Goal: Obtain resource: Download file/media

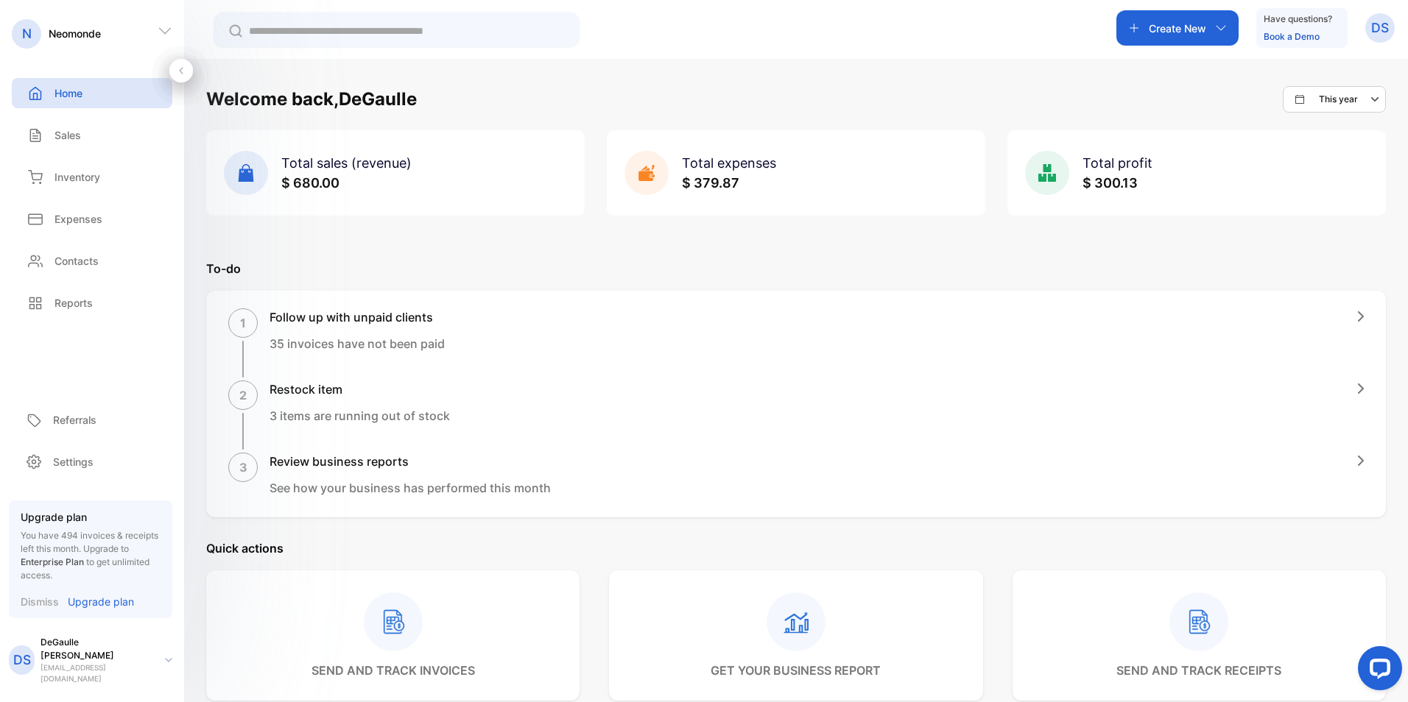
click at [391, 625] on rect at bounding box center [393, 622] width 59 height 59
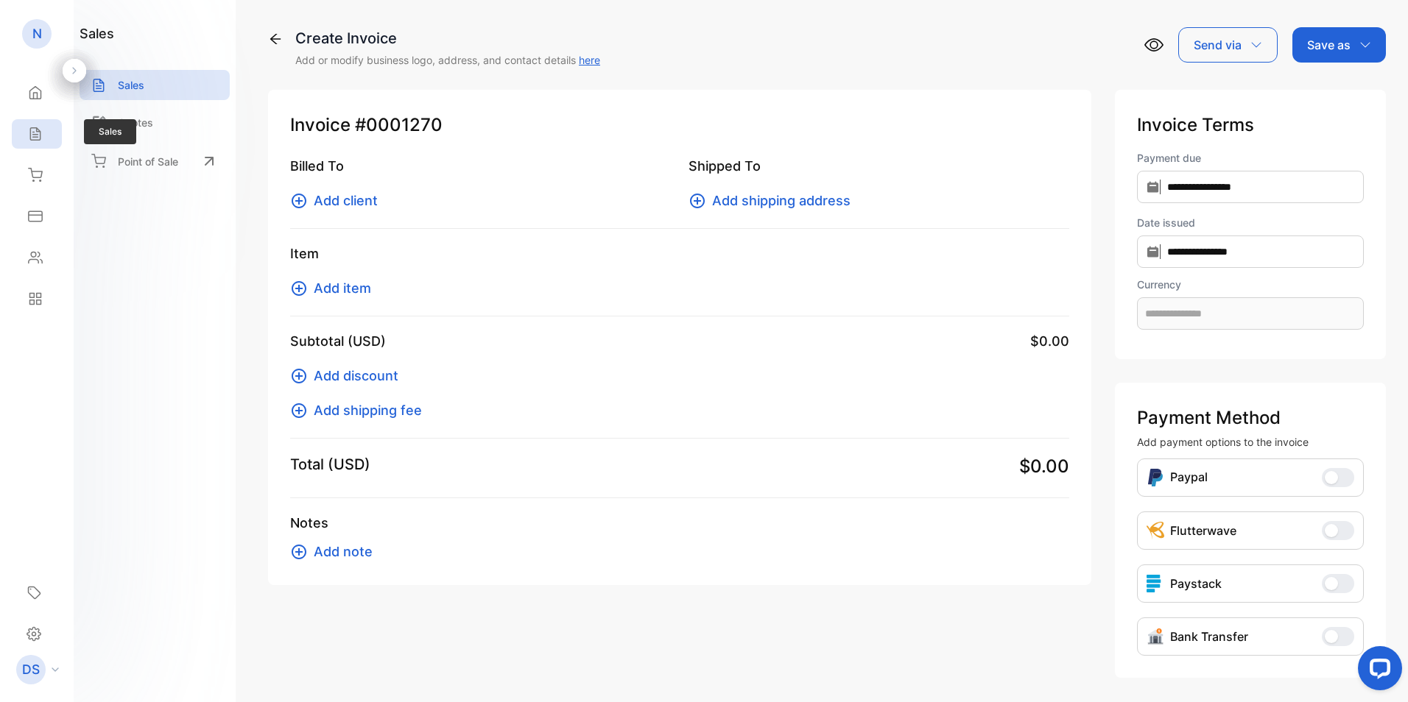
click at [32, 126] on div "Sales" at bounding box center [37, 133] width 50 height 29
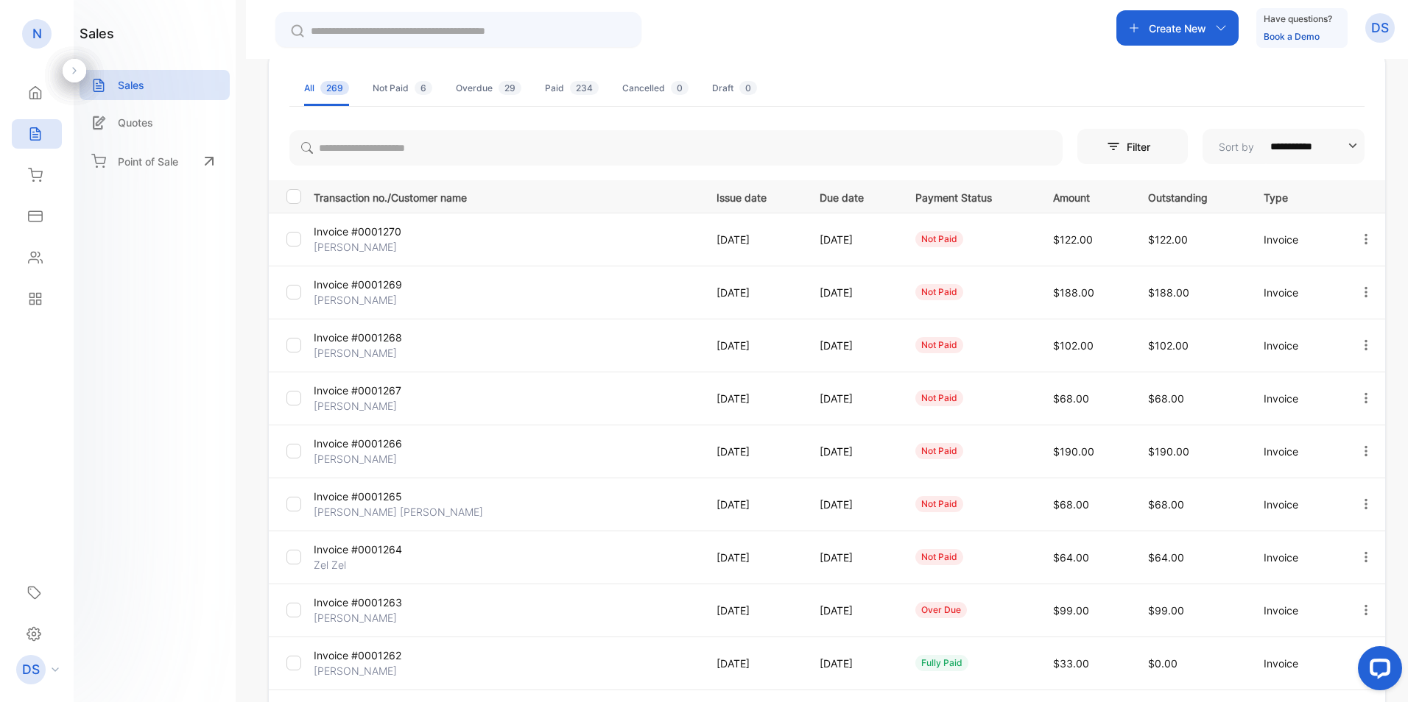
scroll to position [116, 0]
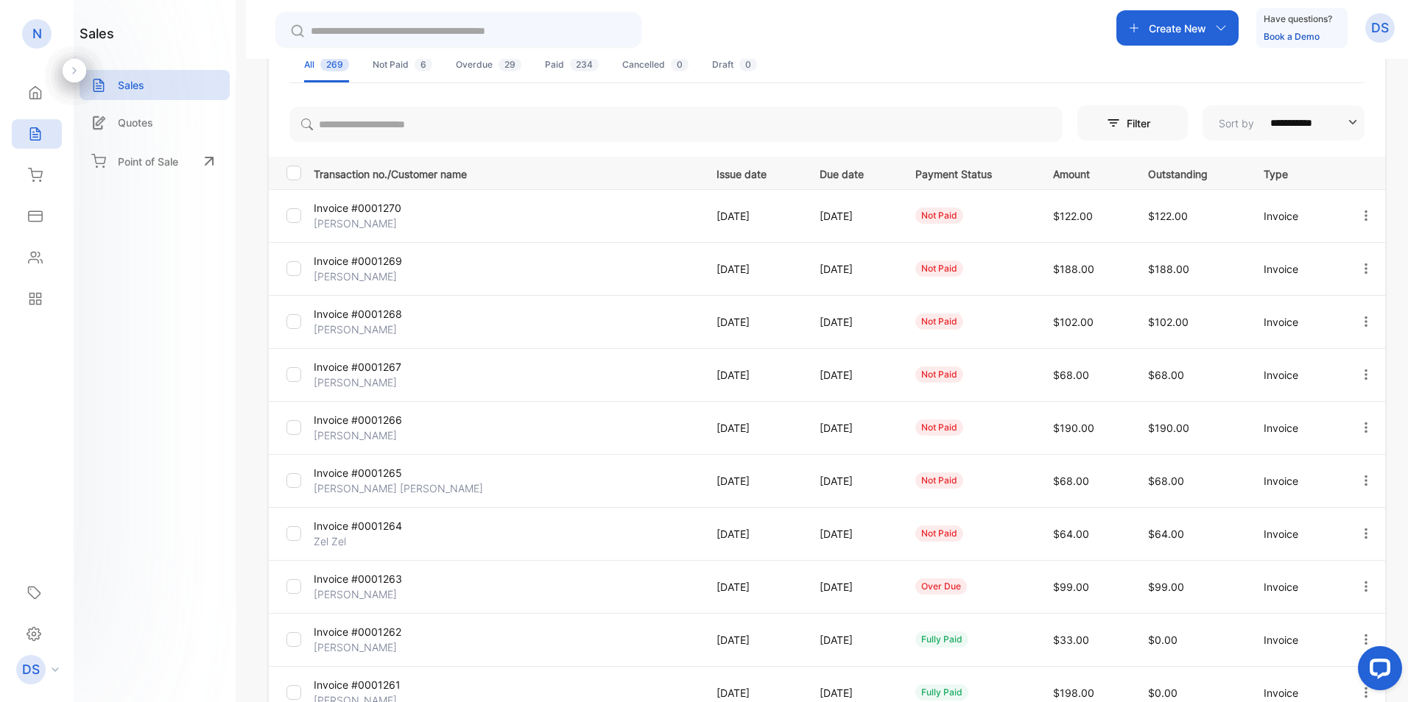
click at [1362, 213] on icon "button" at bounding box center [1365, 215] width 13 height 13
click at [1365, 217] on icon "button" at bounding box center [1365, 215] width 13 height 13
click at [1375, 148] on div "**********" at bounding box center [827, 431] width 1116 height 661
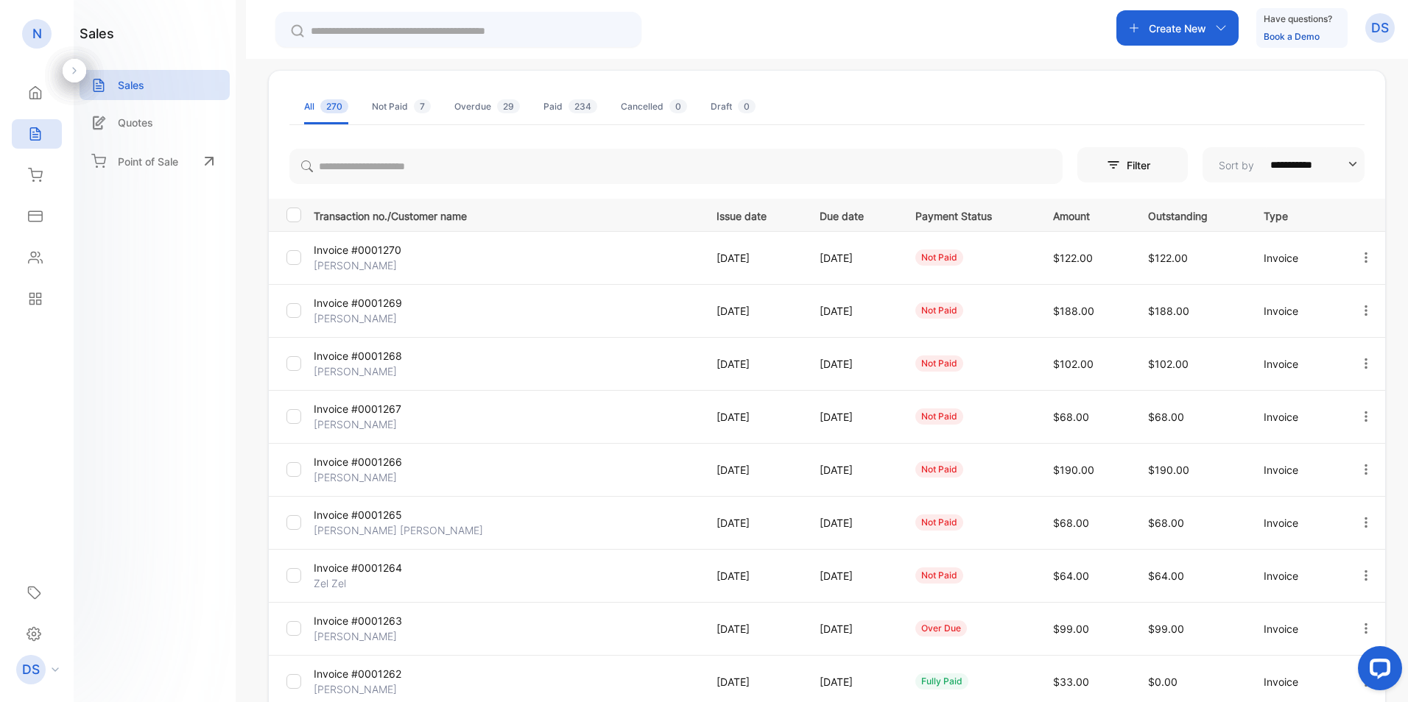
scroll to position [147, 0]
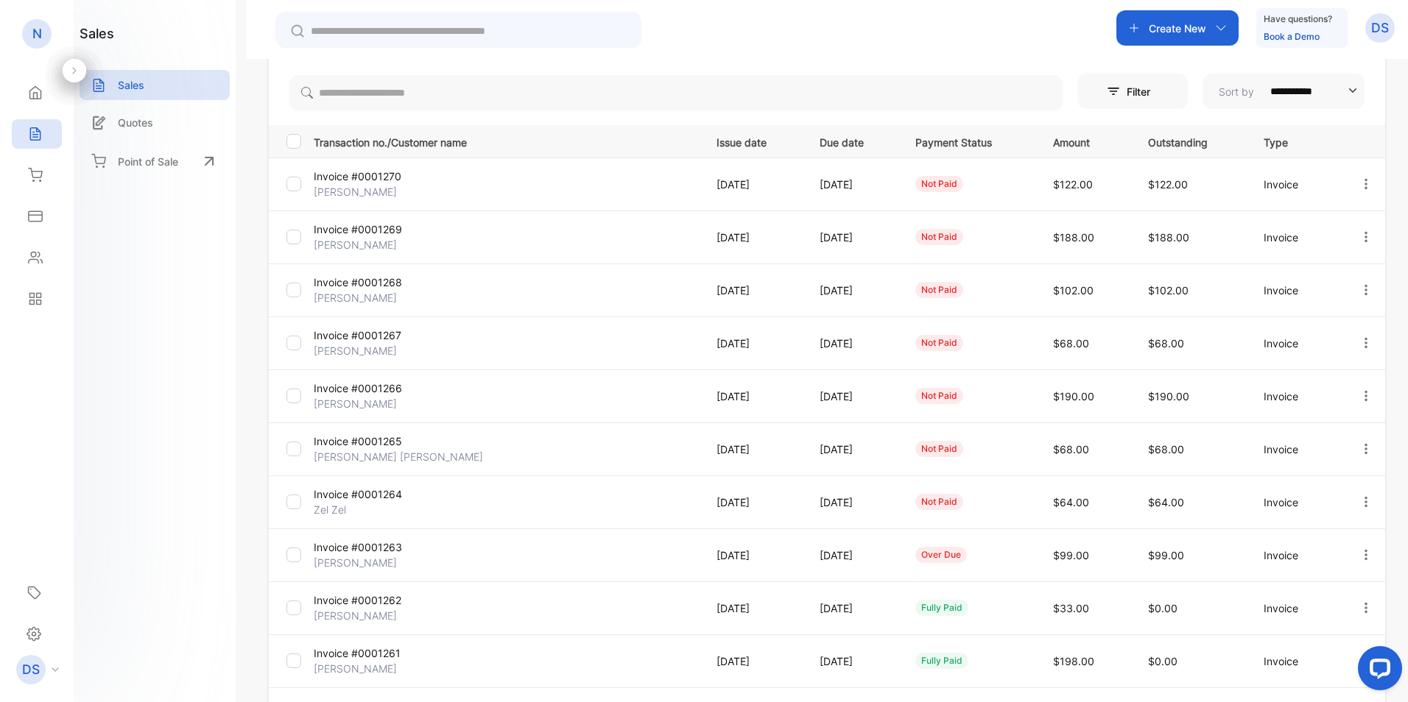
click at [1364, 501] on icon "button" at bounding box center [1365, 501] width 3 height 10
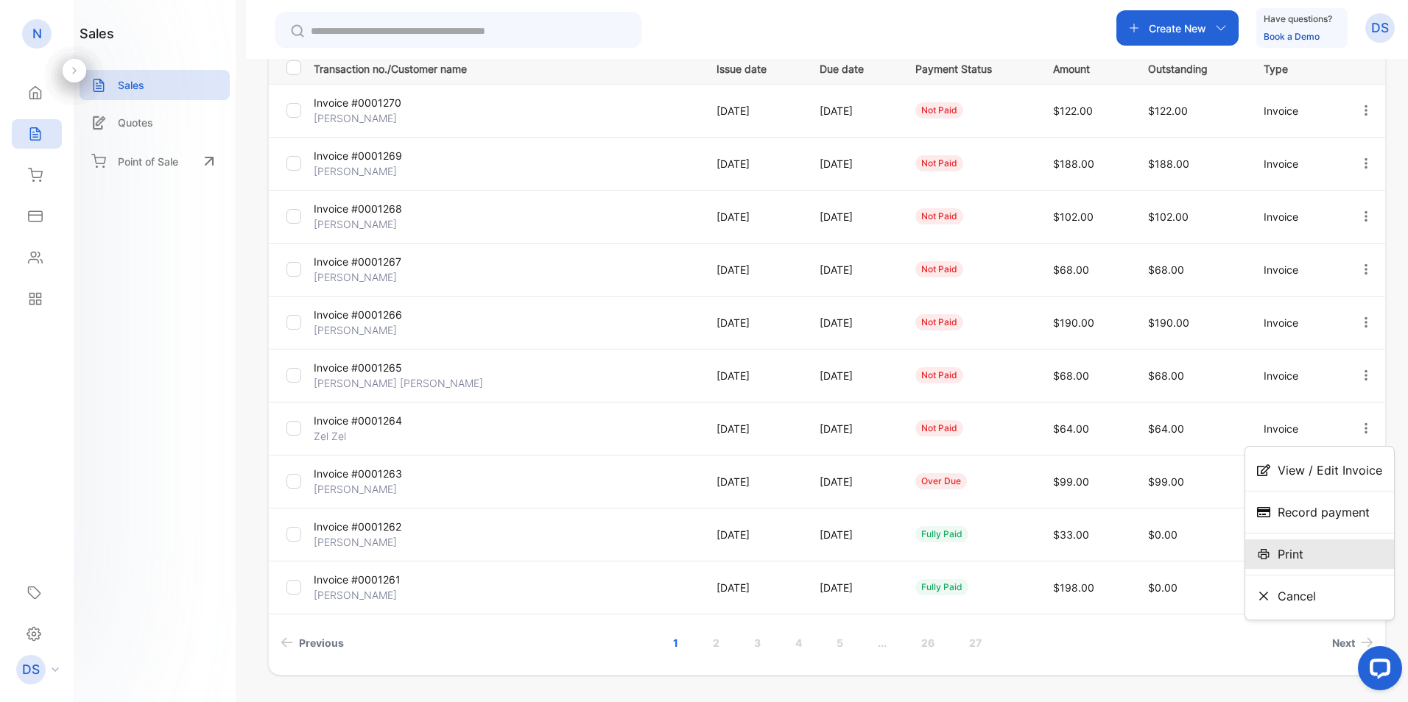
click at [1286, 546] on span "Print" at bounding box center [1291, 555] width 26 height 18
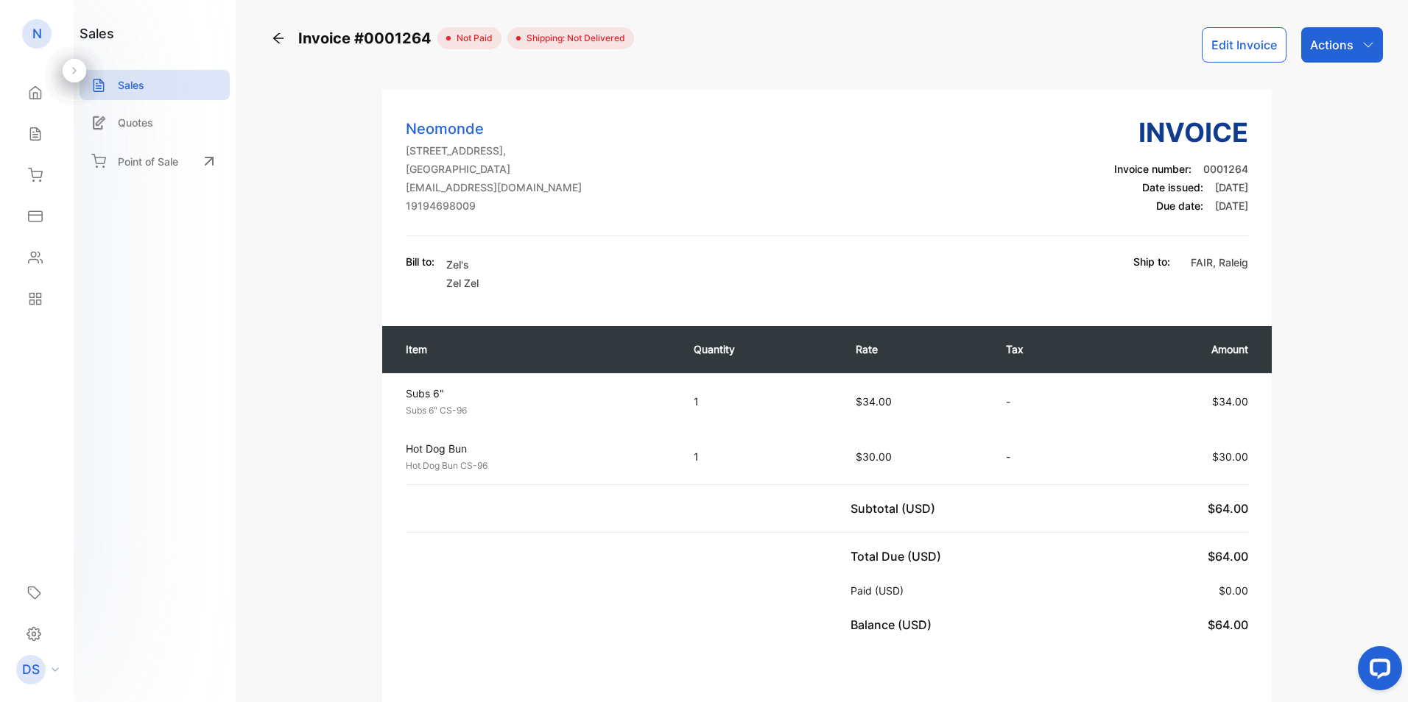
click at [1323, 62] on div "Actions" at bounding box center [1342, 44] width 82 height 35
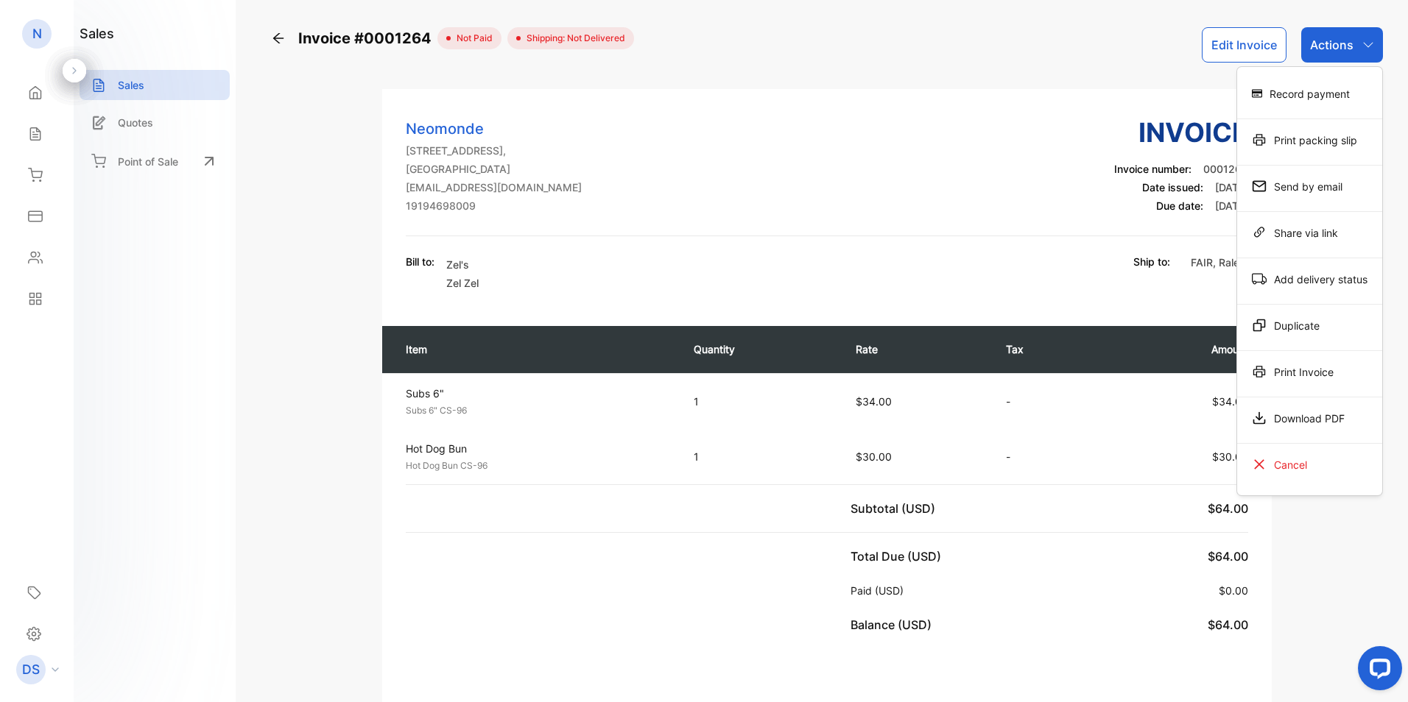
click at [764, 265] on div "Bill to: Zel's Zel Zel Ship to: FAIR , Raleig" at bounding box center [827, 274] width 842 height 40
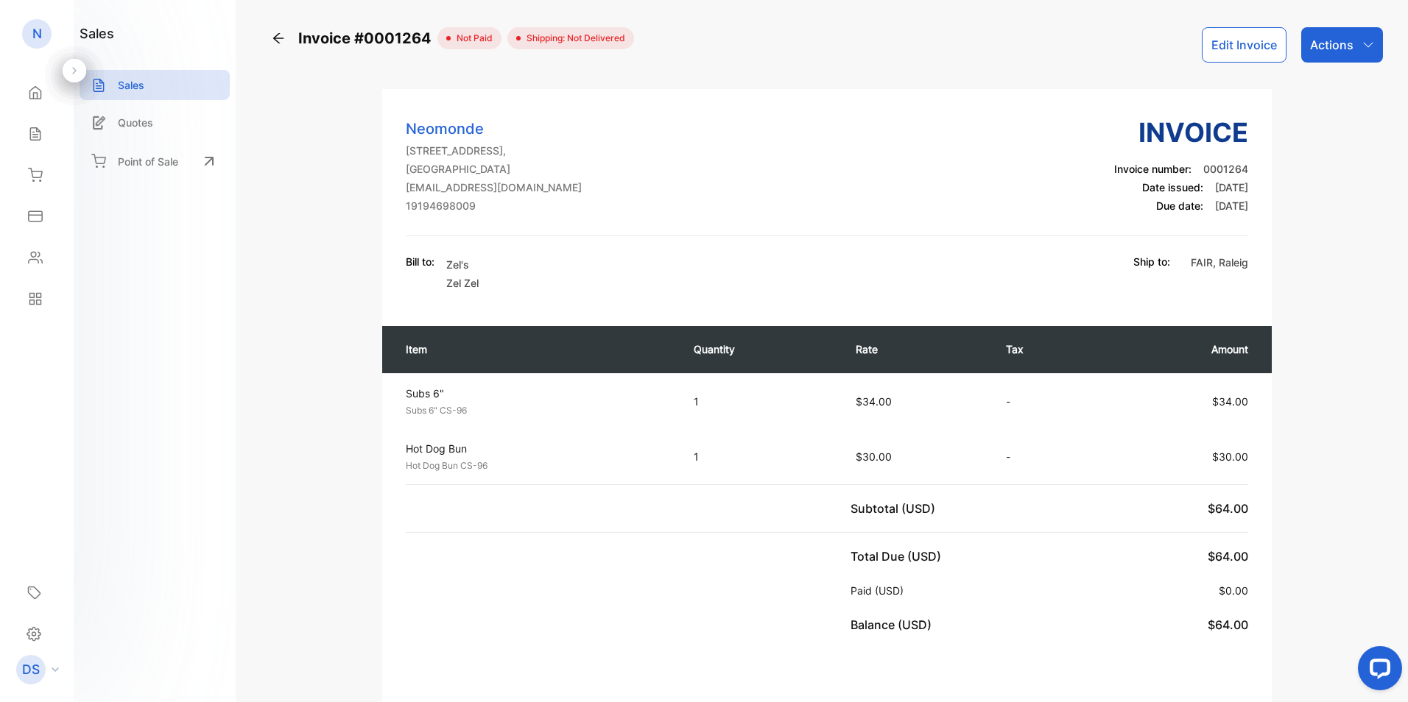
click at [1352, 42] on div "Actions" at bounding box center [1342, 44] width 82 height 35
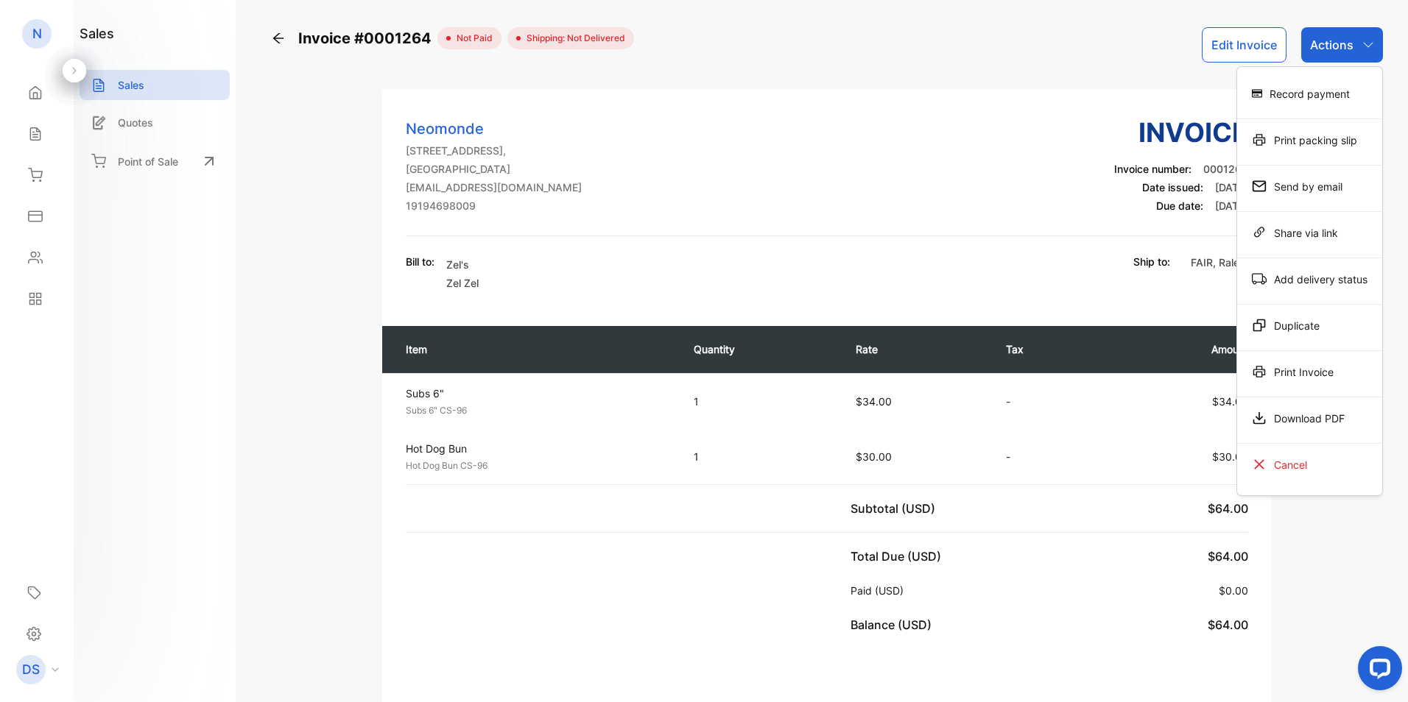
click at [1306, 416] on div "Download PDF" at bounding box center [1309, 418] width 145 height 29
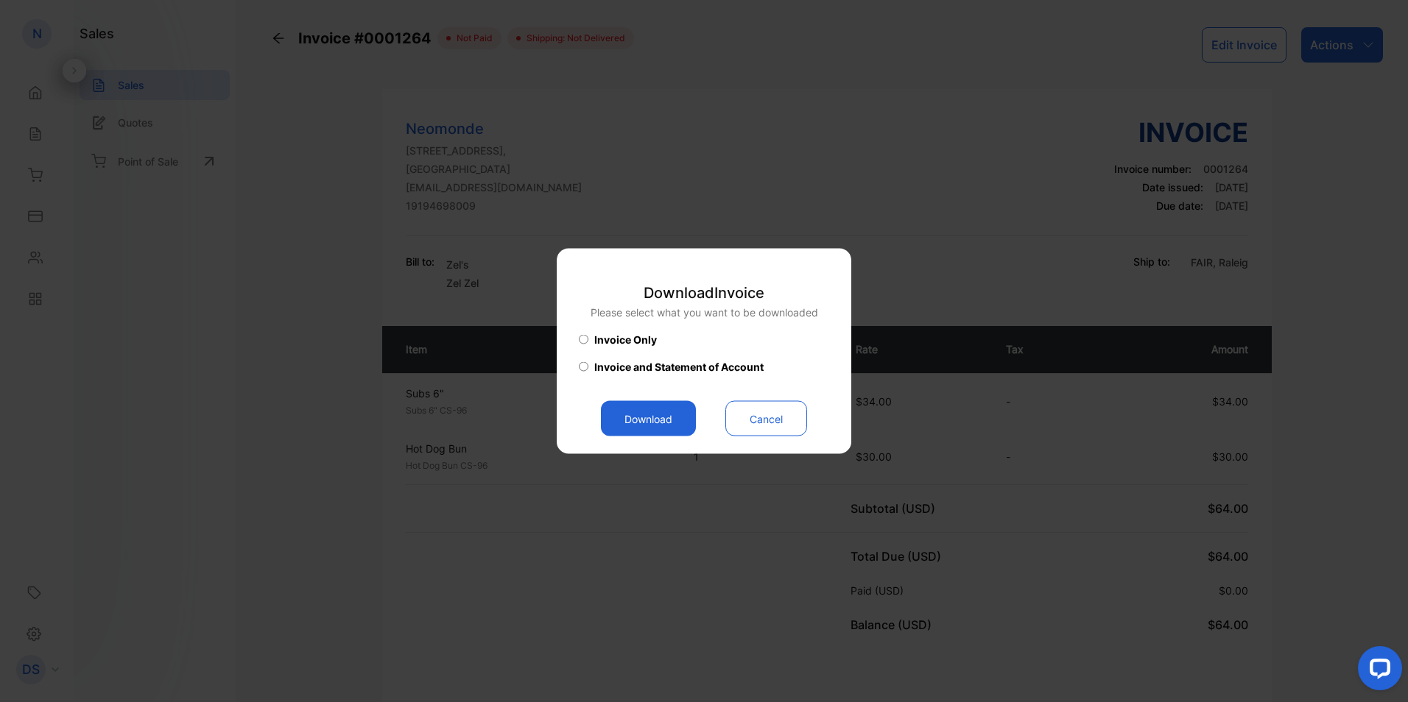
click at [654, 418] on button "Download" at bounding box center [648, 418] width 95 height 35
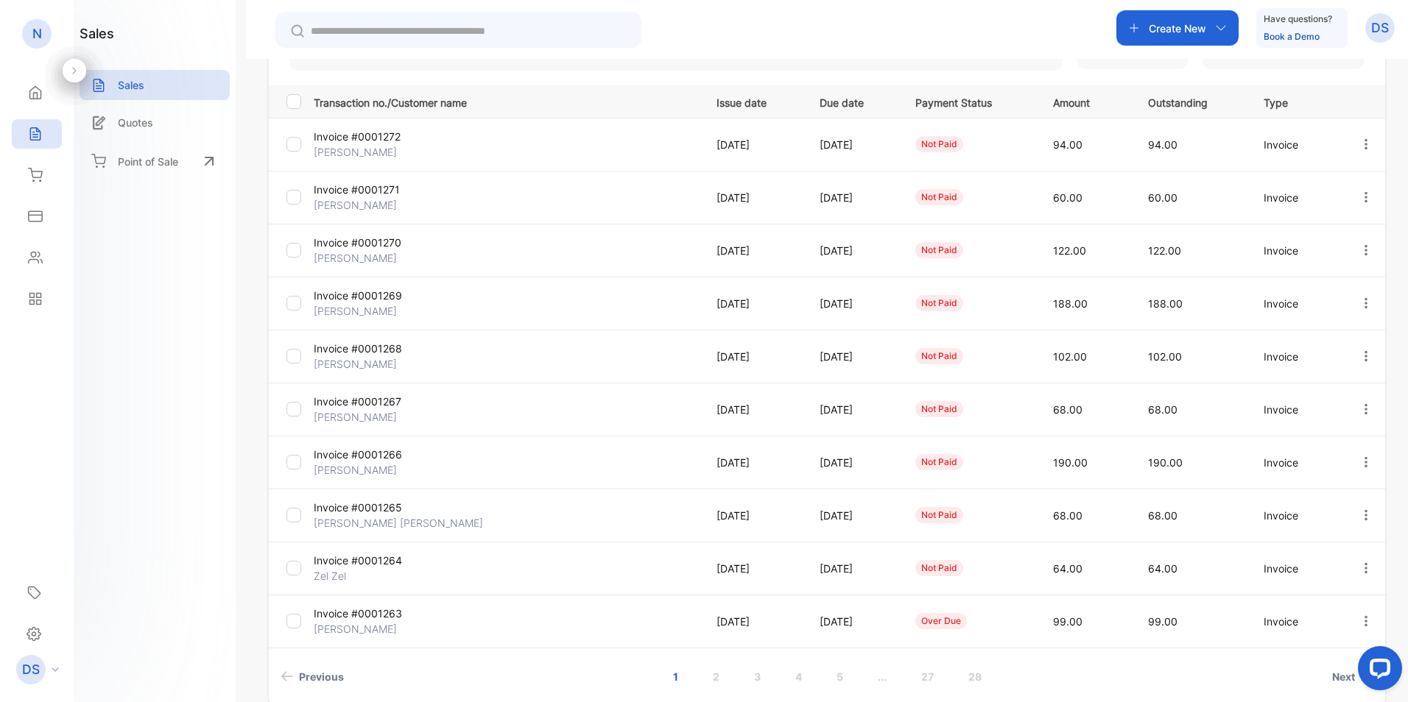
scroll to position [116, 0]
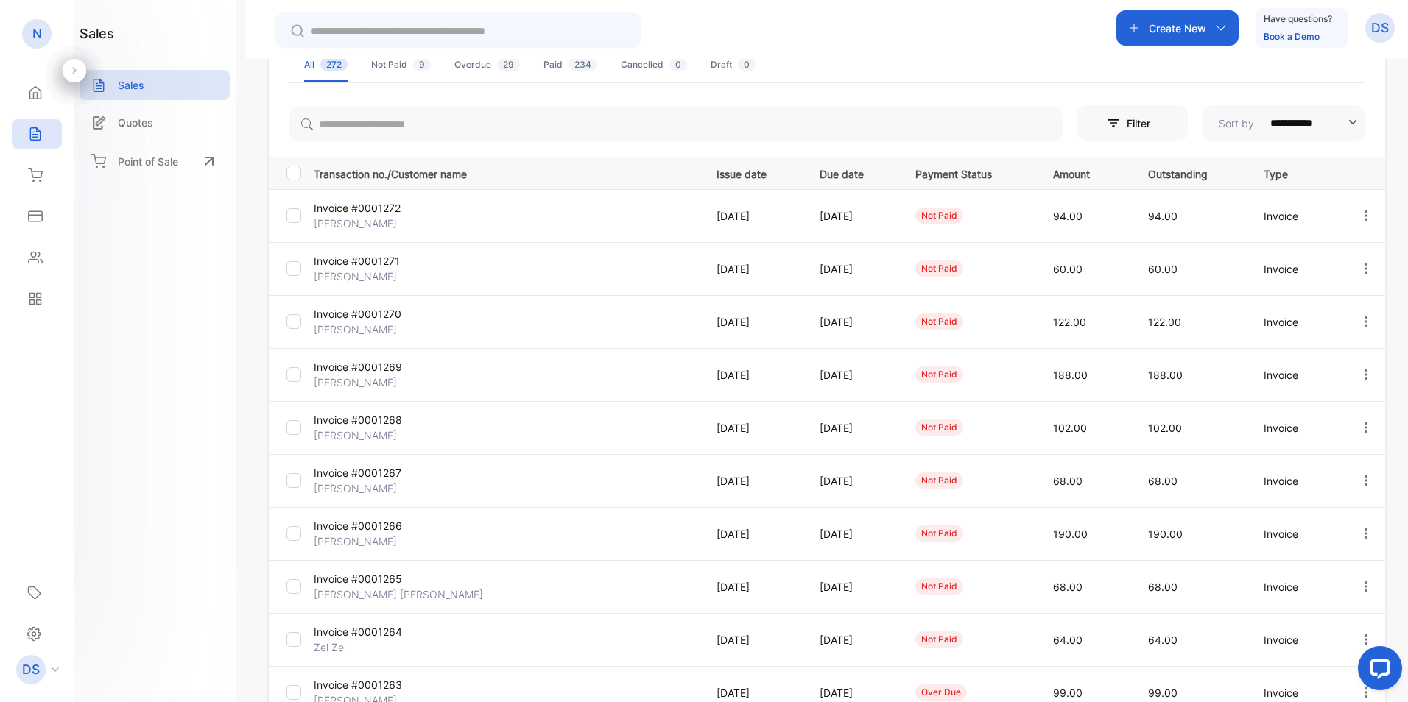
click at [1359, 319] on icon "button" at bounding box center [1365, 321] width 13 height 13
click at [1130, 310] on td "122.00" at bounding box center [1082, 321] width 95 height 53
click at [366, 318] on p "Invoice #0001270" at bounding box center [378, 313] width 128 height 15
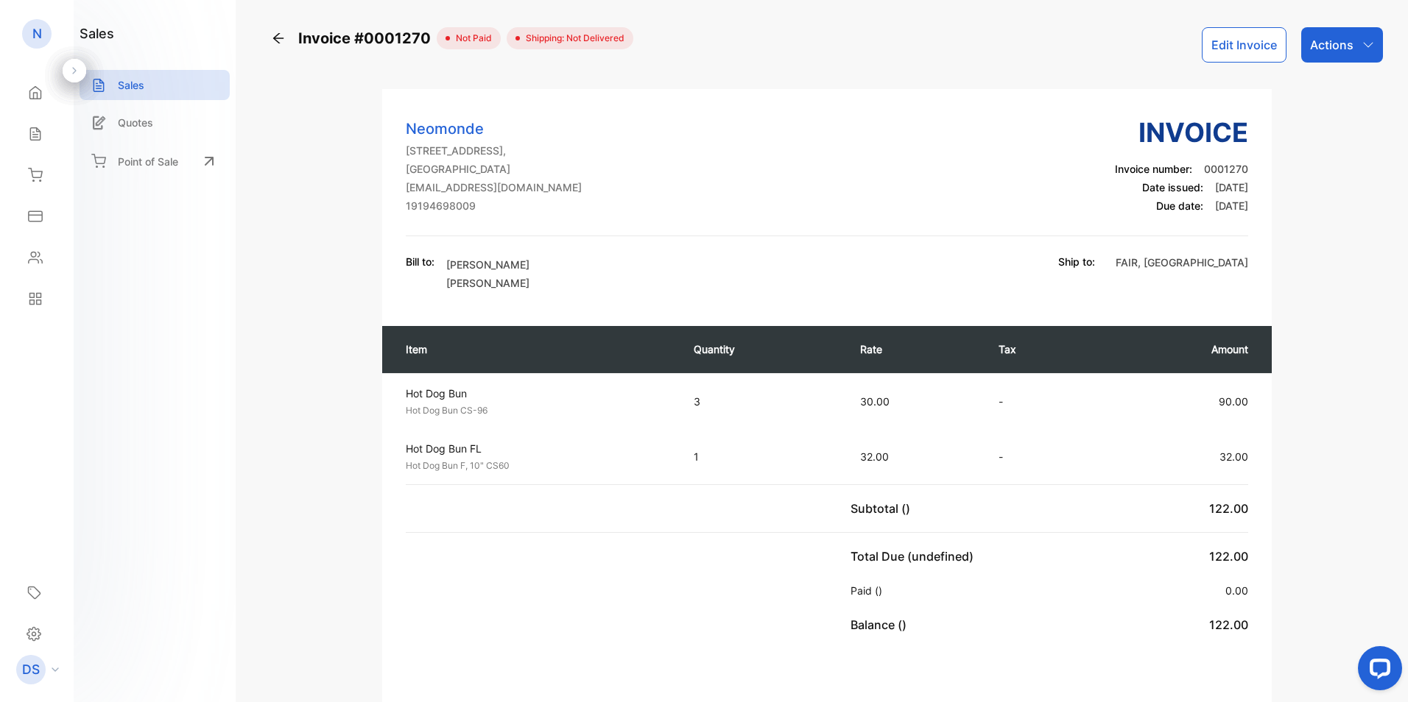
click at [1345, 52] on p "Actions" at bounding box center [1331, 45] width 43 height 18
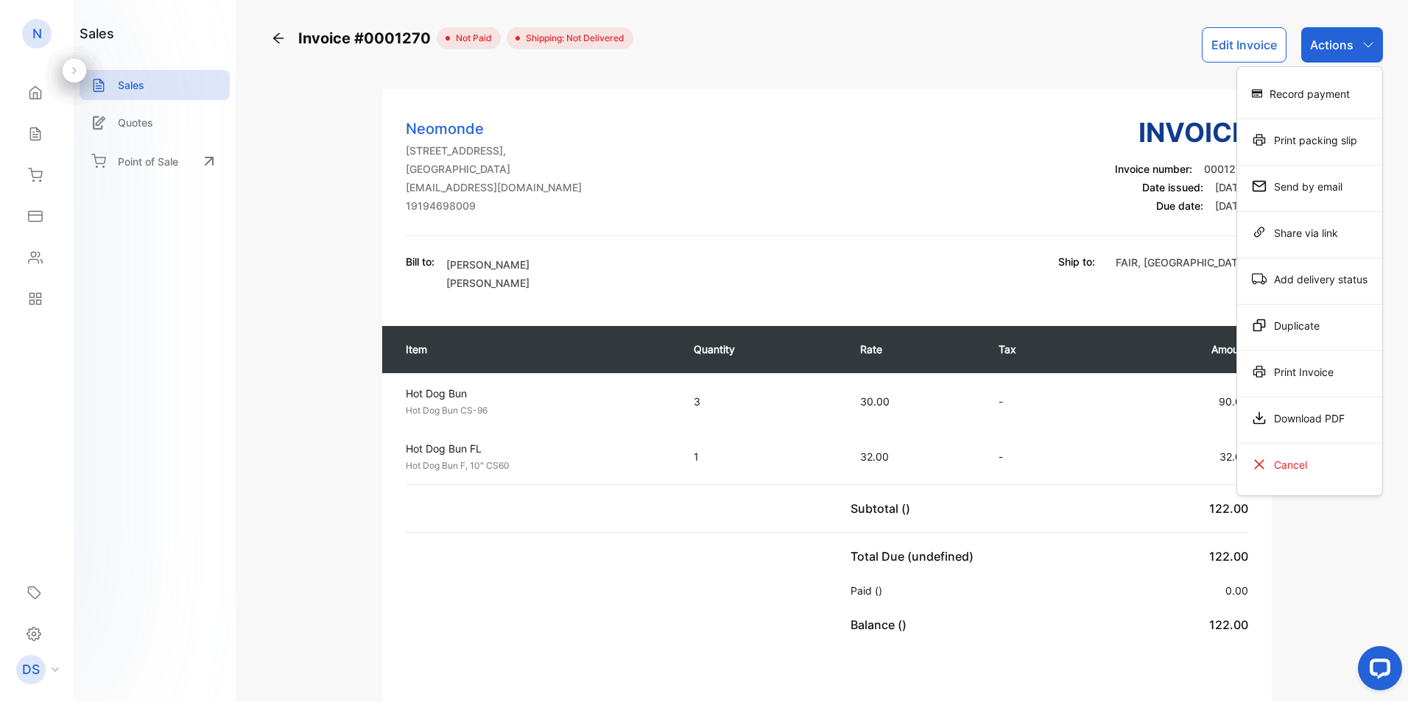
click at [1306, 406] on div "Download PDF" at bounding box center [1309, 418] width 145 height 29
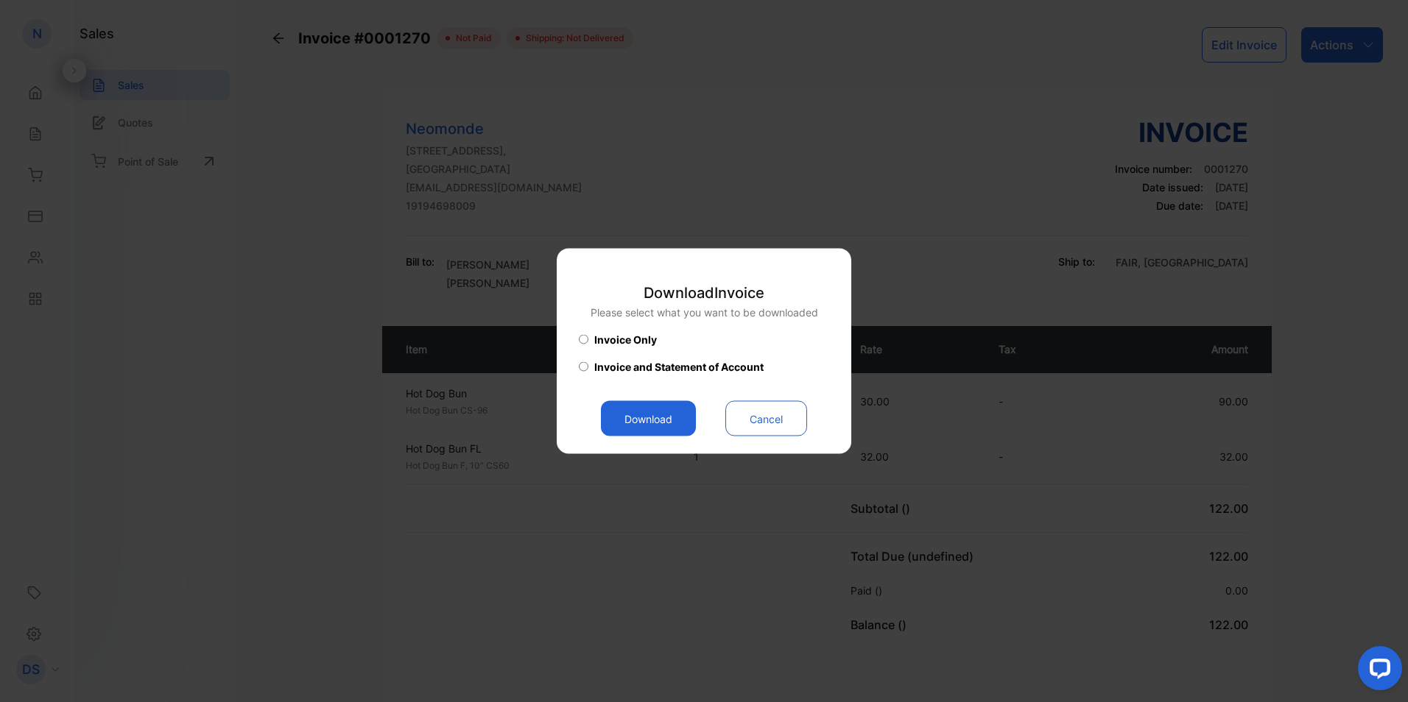
click at [652, 412] on button "Download" at bounding box center [648, 418] width 95 height 35
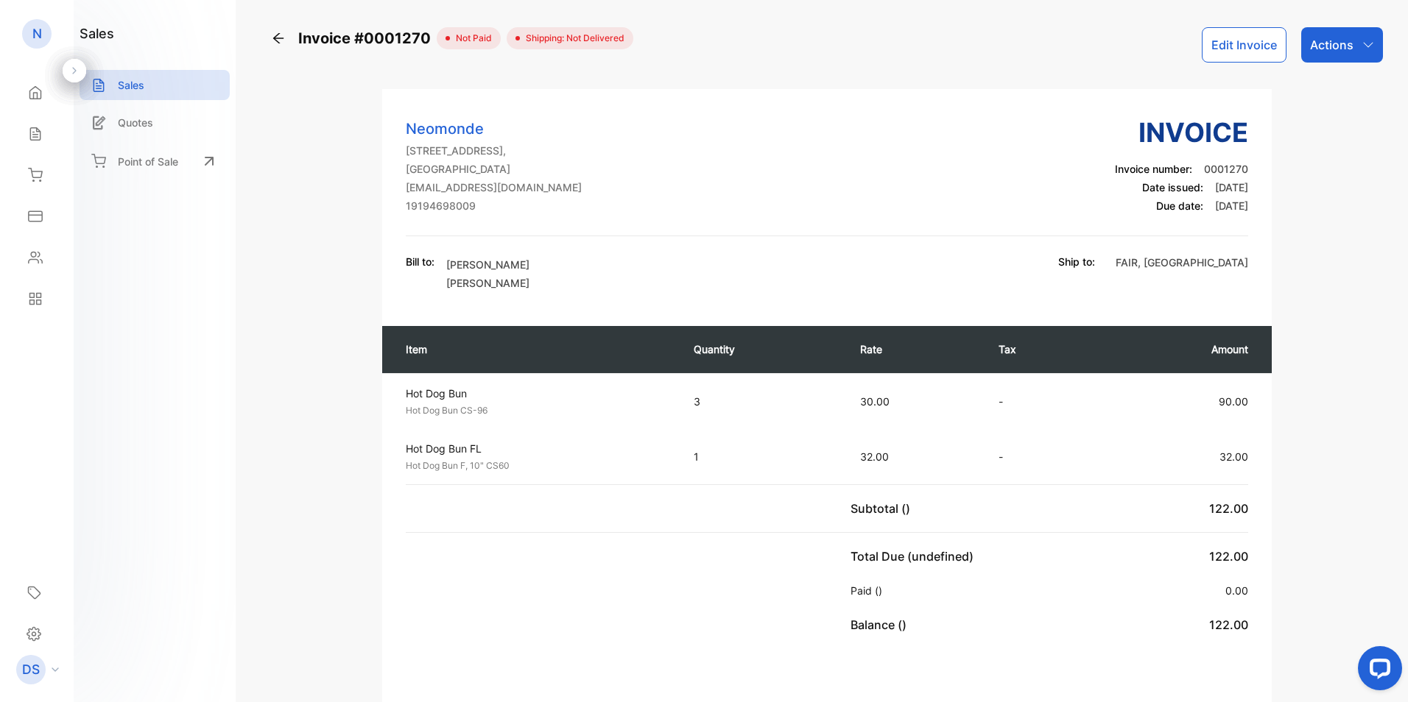
click at [276, 39] on icon at bounding box center [278, 38] width 15 height 15
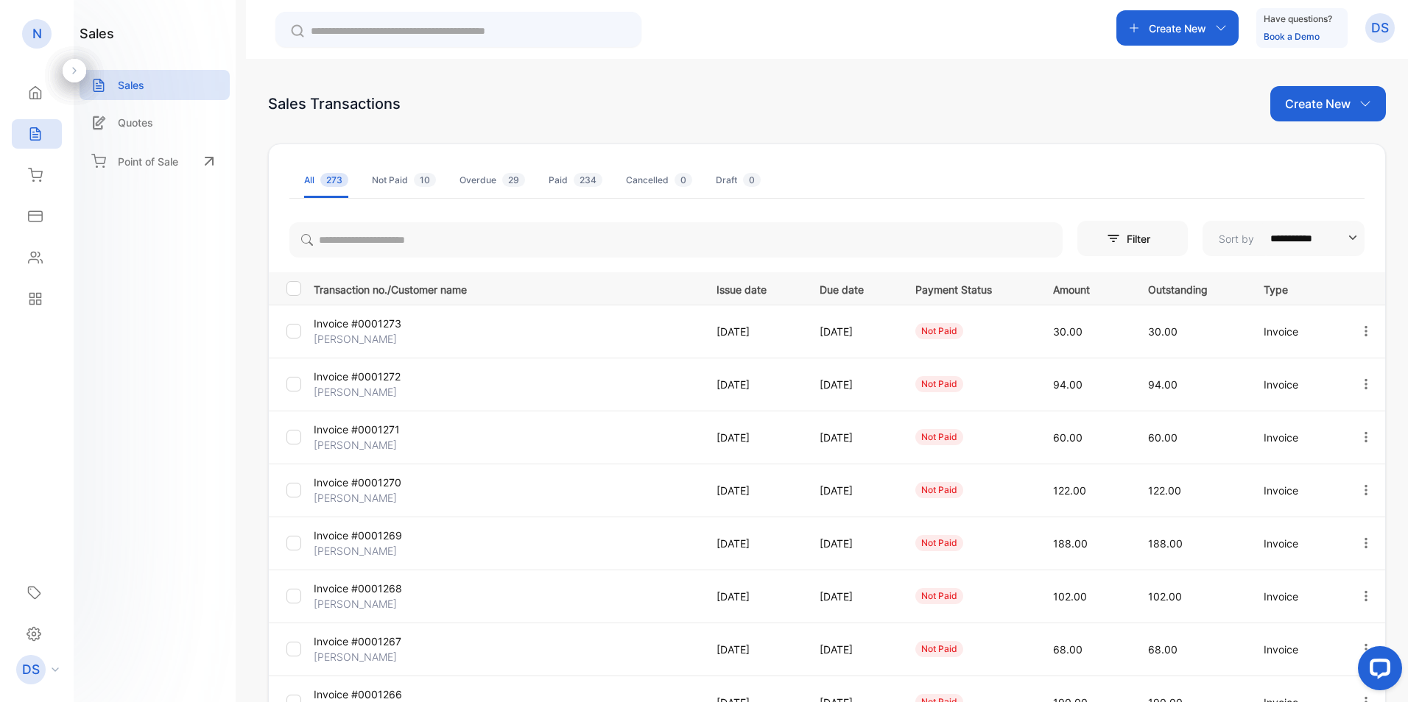
click at [390, 440] on p "Bartholomew Bartholomew" at bounding box center [378, 444] width 128 height 15
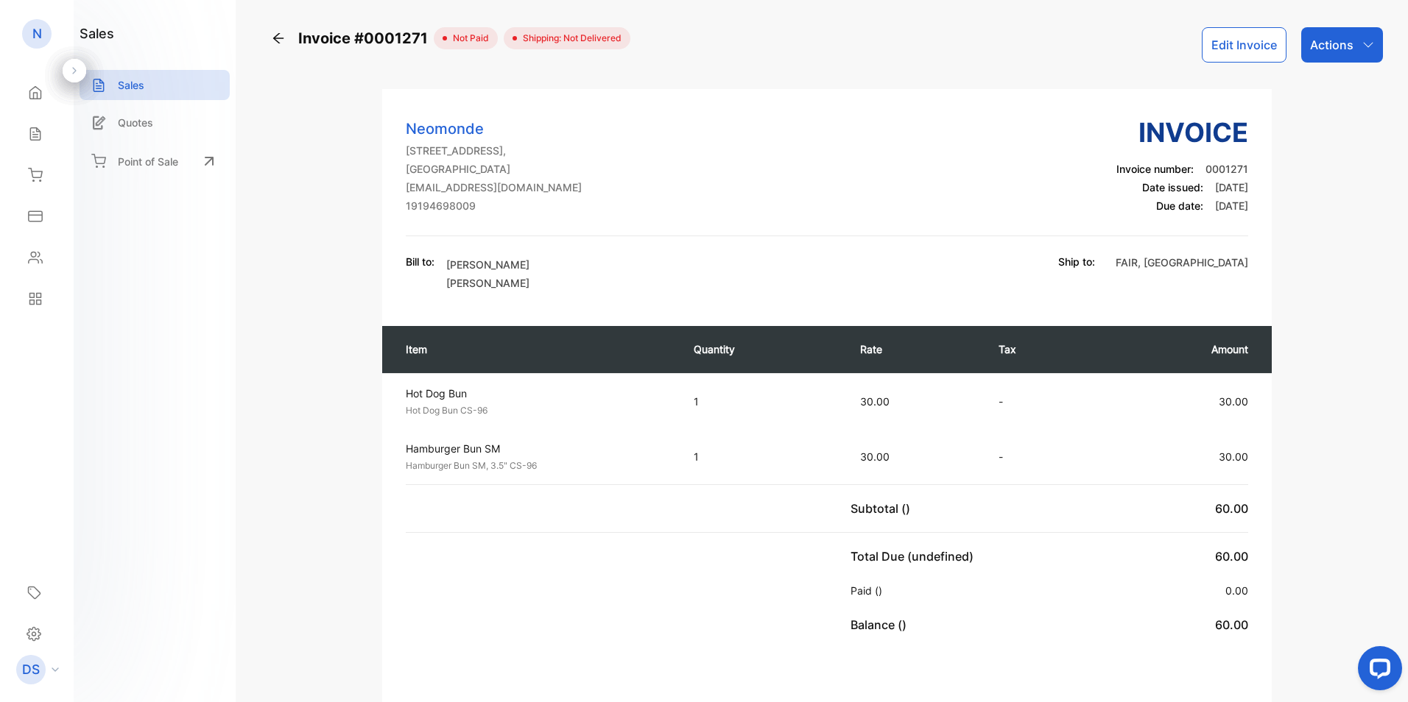
click at [1335, 42] on p "Actions" at bounding box center [1331, 45] width 43 height 18
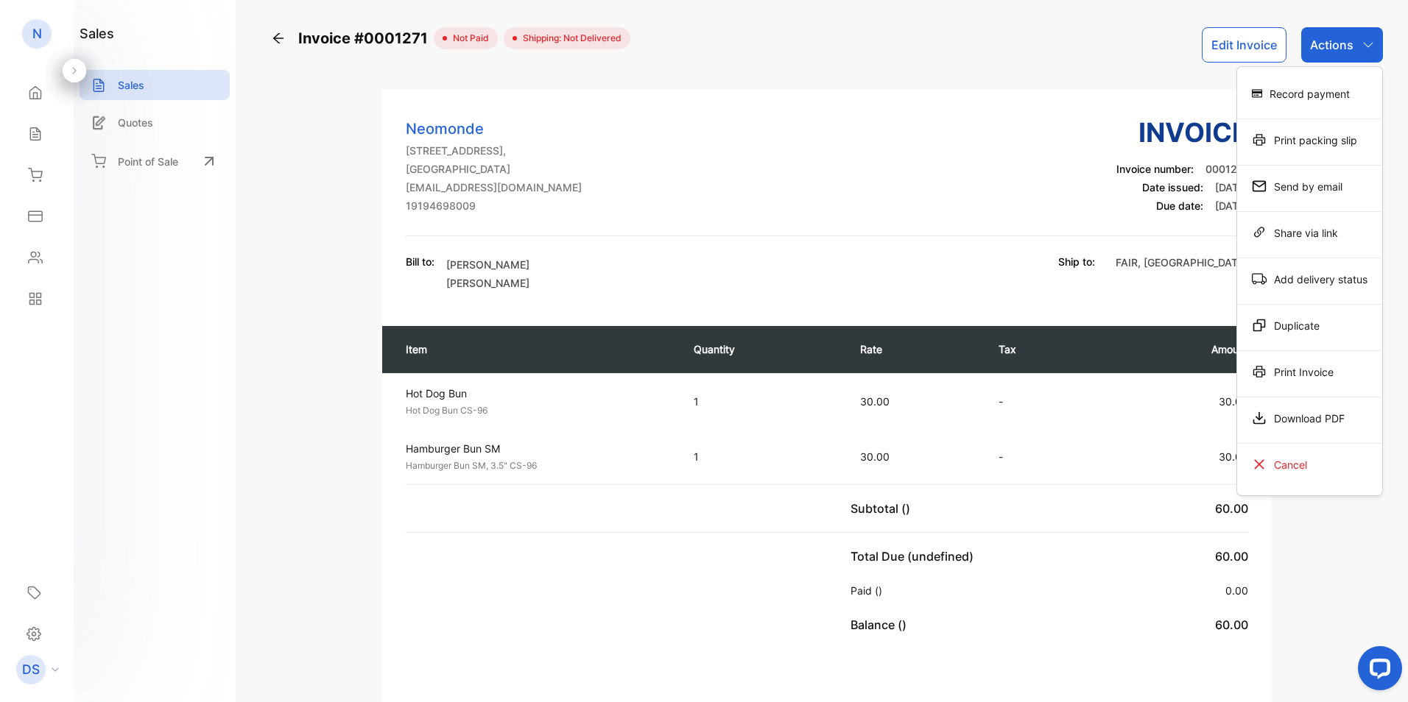
click at [1292, 420] on div "Download PDF" at bounding box center [1309, 418] width 145 height 29
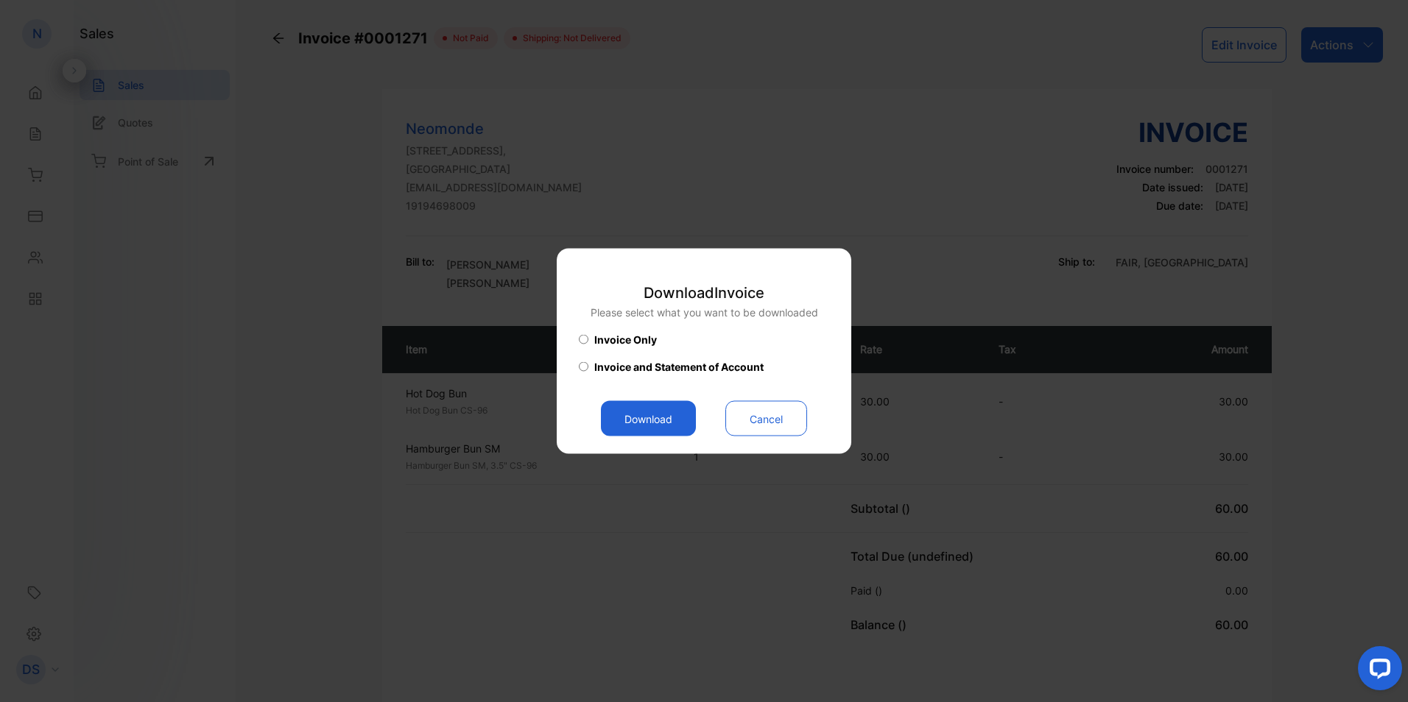
click at [638, 418] on button "Download" at bounding box center [648, 418] width 95 height 35
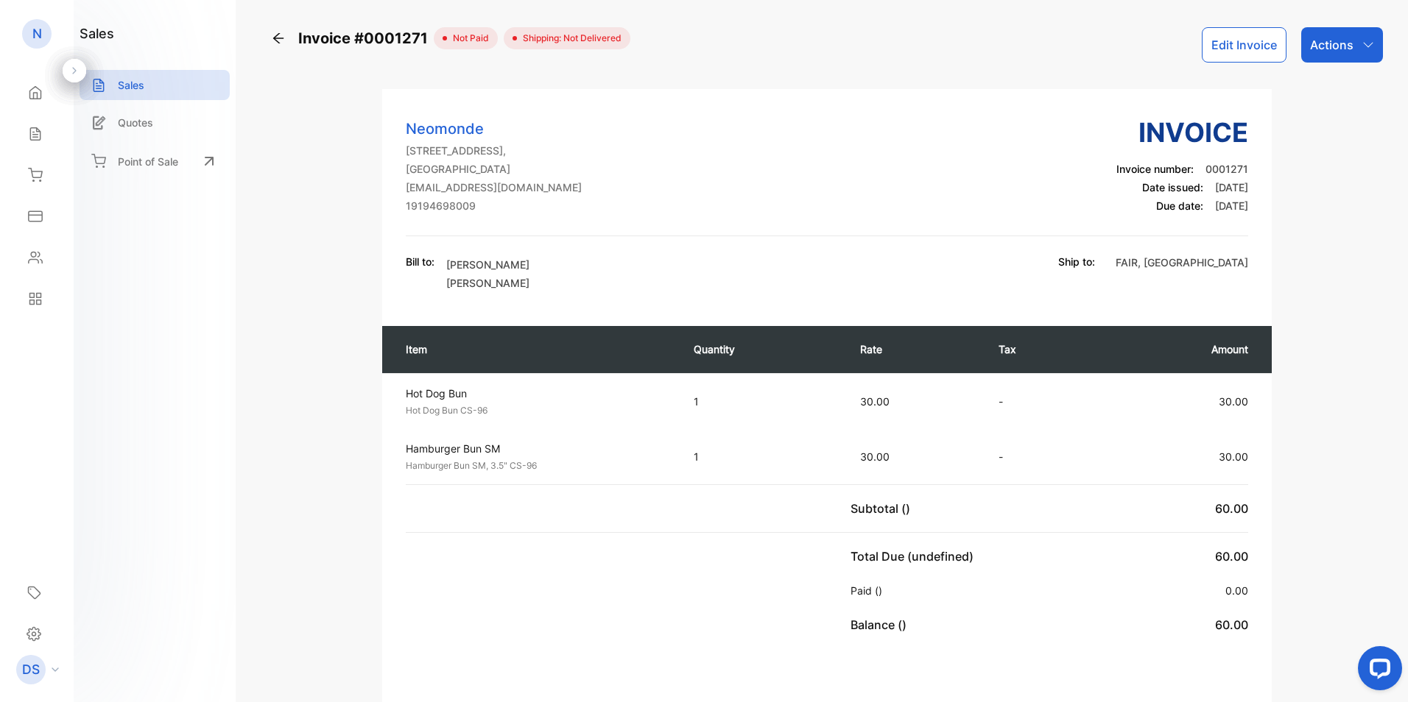
click at [285, 37] on icon at bounding box center [278, 38] width 15 height 15
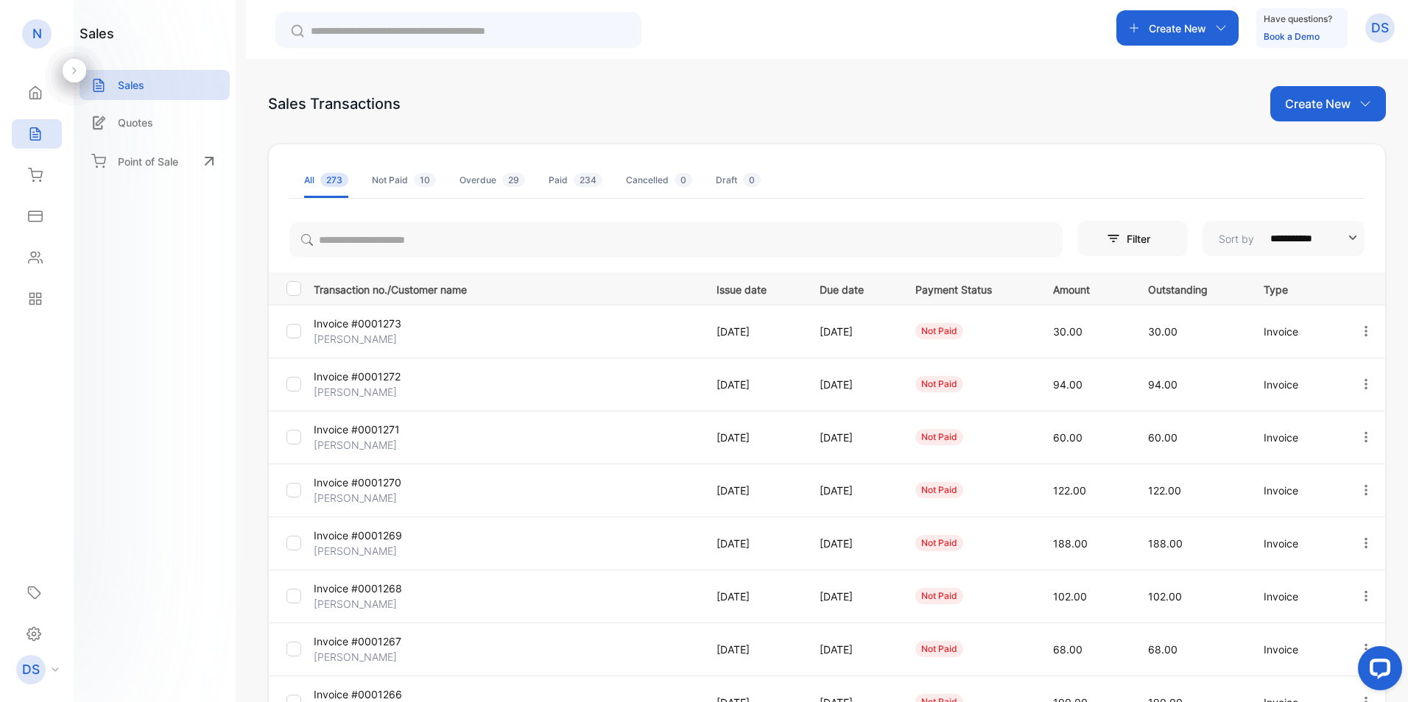
click at [341, 380] on p "Invoice #0001272" at bounding box center [378, 376] width 128 height 15
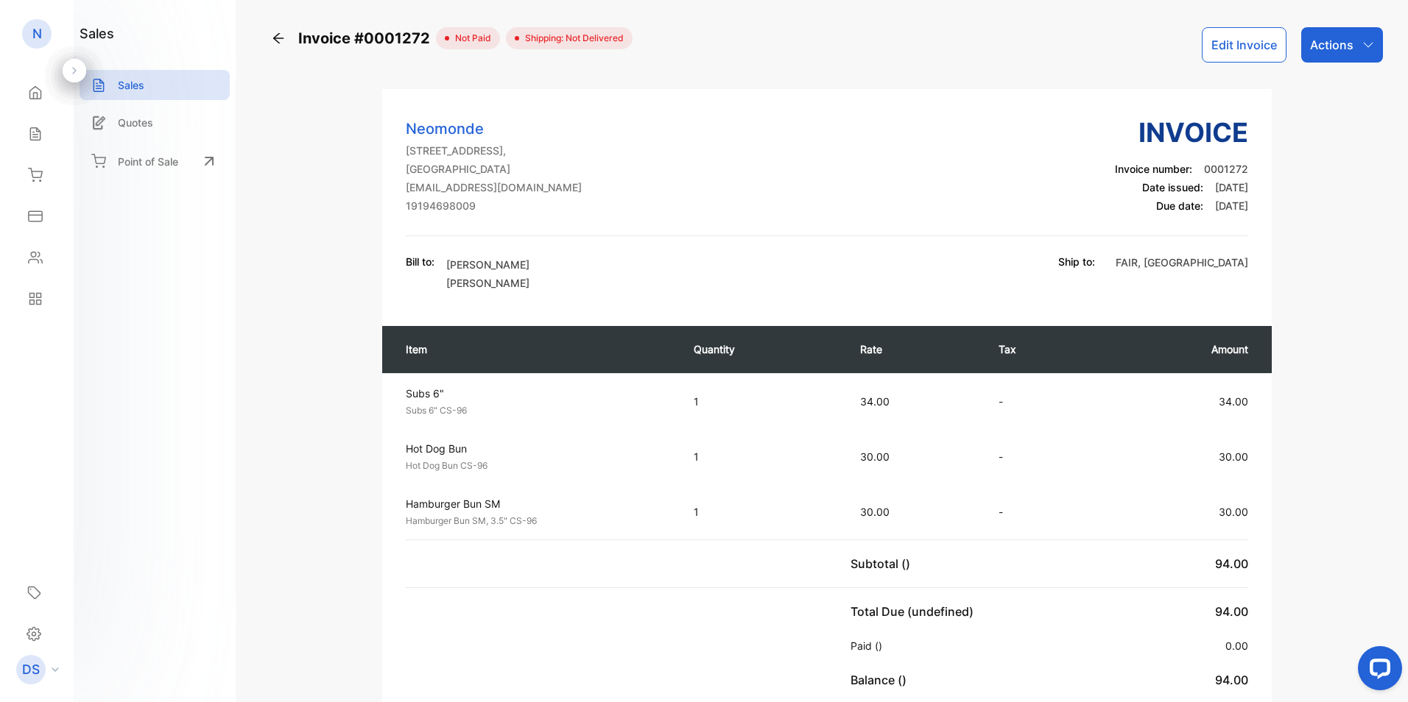
click at [1354, 46] on div "Actions" at bounding box center [1342, 44] width 82 height 35
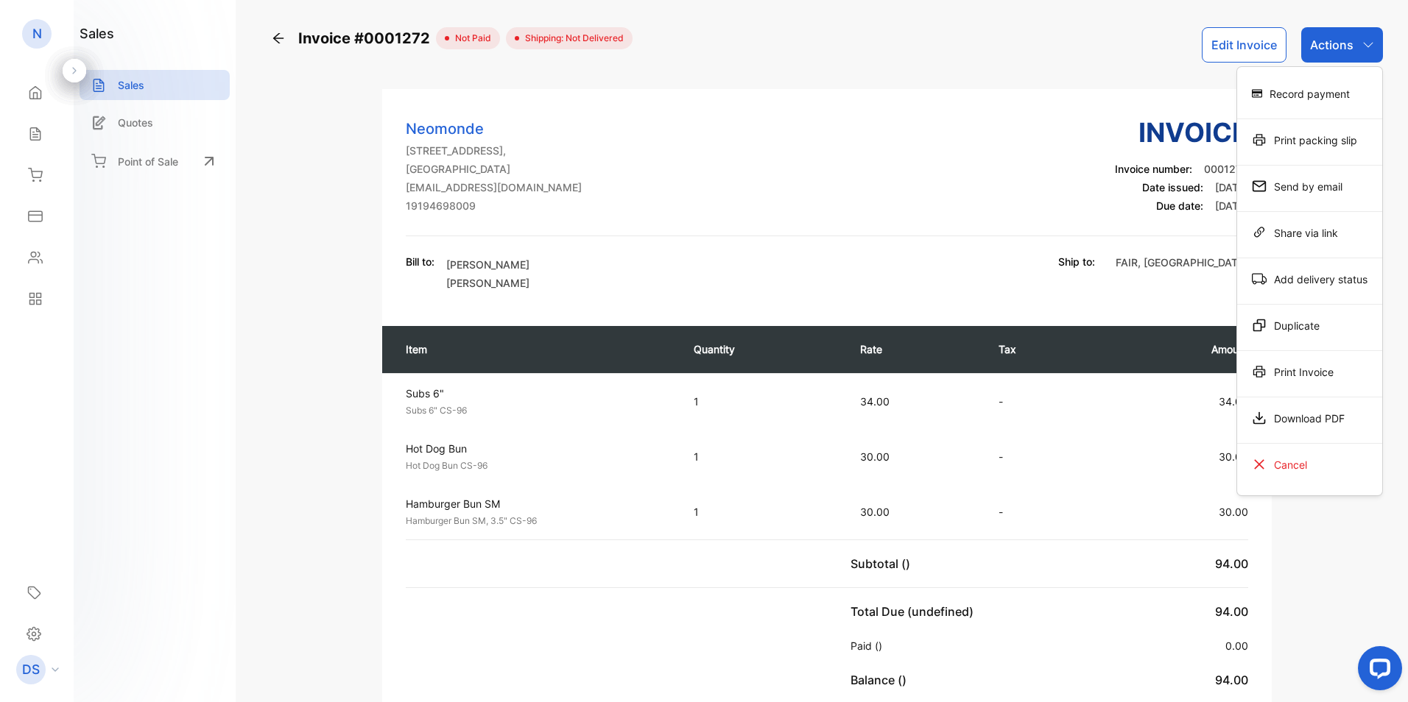
click at [1292, 422] on div "Download PDF" at bounding box center [1309, 418] width 145 height 29
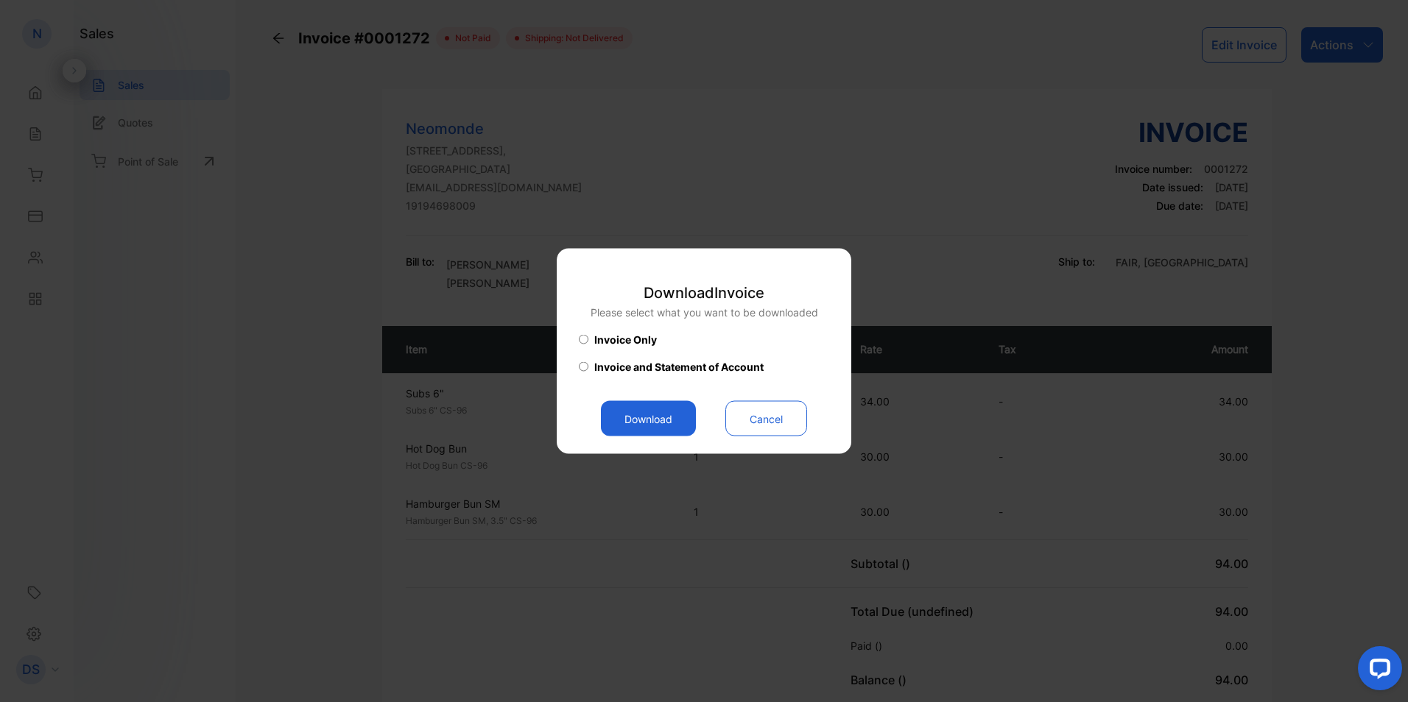
click at [663, 418] on button "Download" at bounding box center [648, 418] width 95 height 35
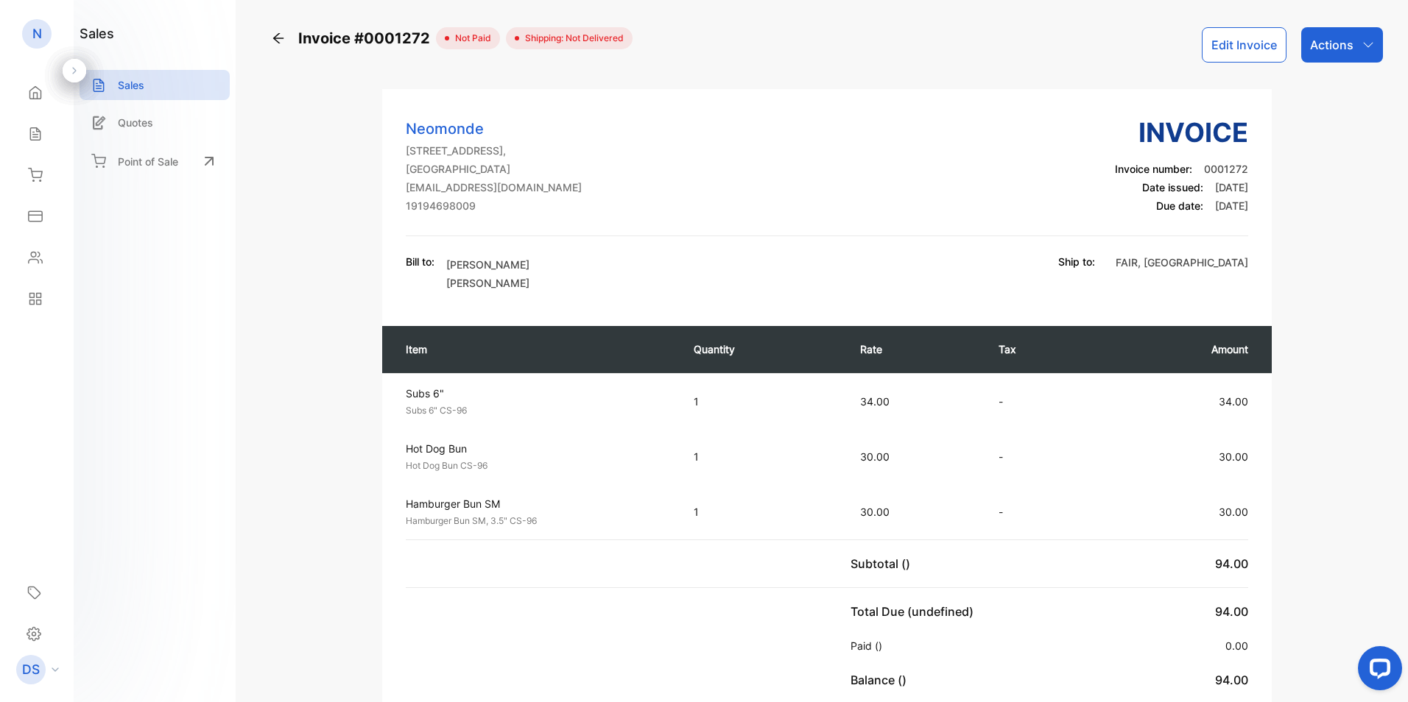
click at [732, 186] on div "Neomonde 220 Dominion Drive, United States of America degaulle@neomonde.com 191…" at bounding box center [827, 175] width 842 height 124
click at [1352, 55] on div "Actions" at bounding box center [1342, 44] width 82 height 35
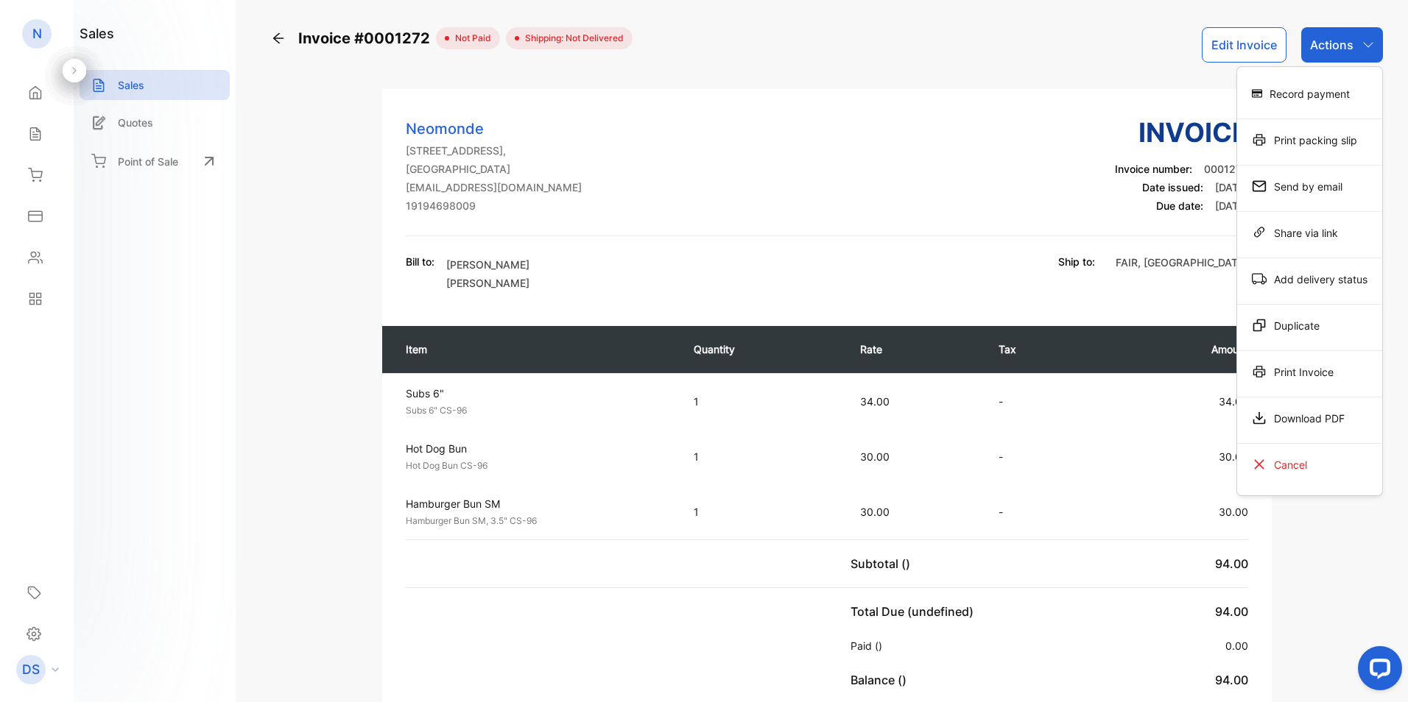
click at [1320, 415] on div "Download PDF" at bounding box center [1309, 418] width 145 height 29
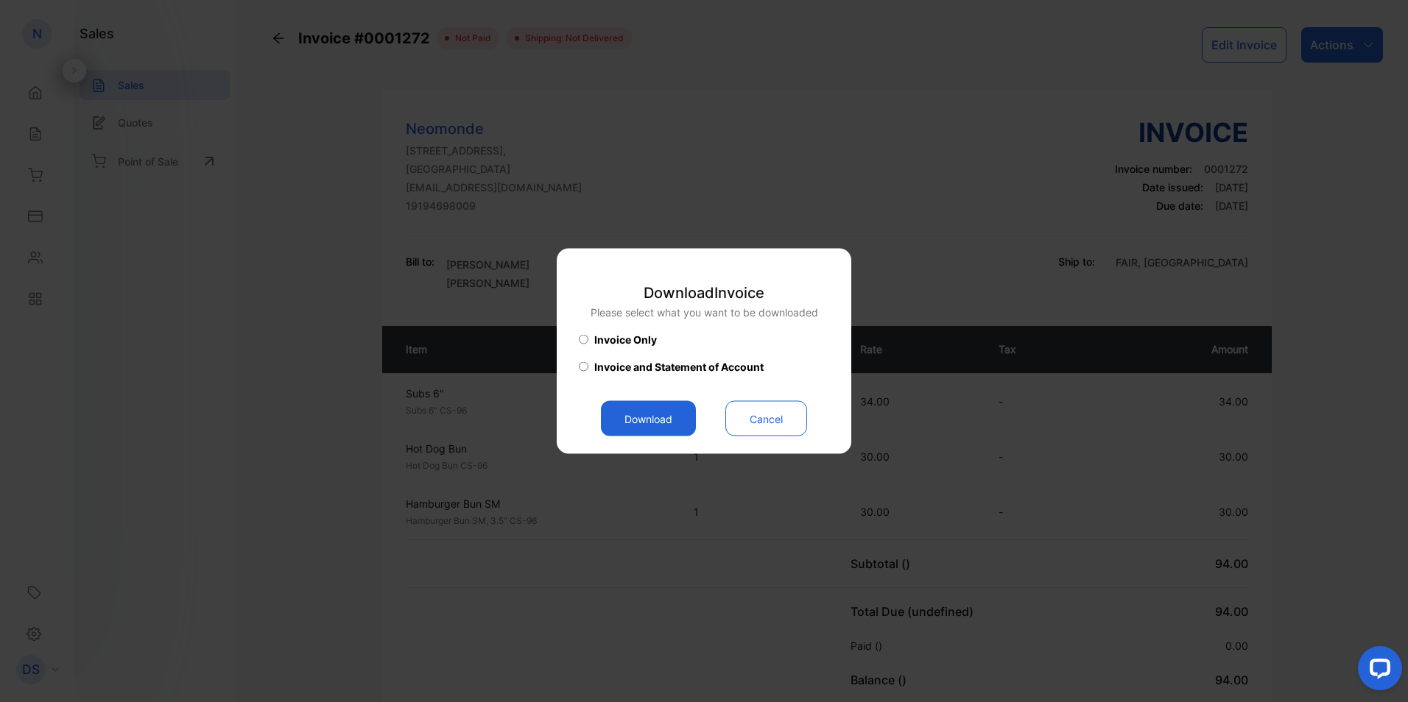
click at [674, 427] on button "Download" at bounding box center [648, 418] width 95 height 35
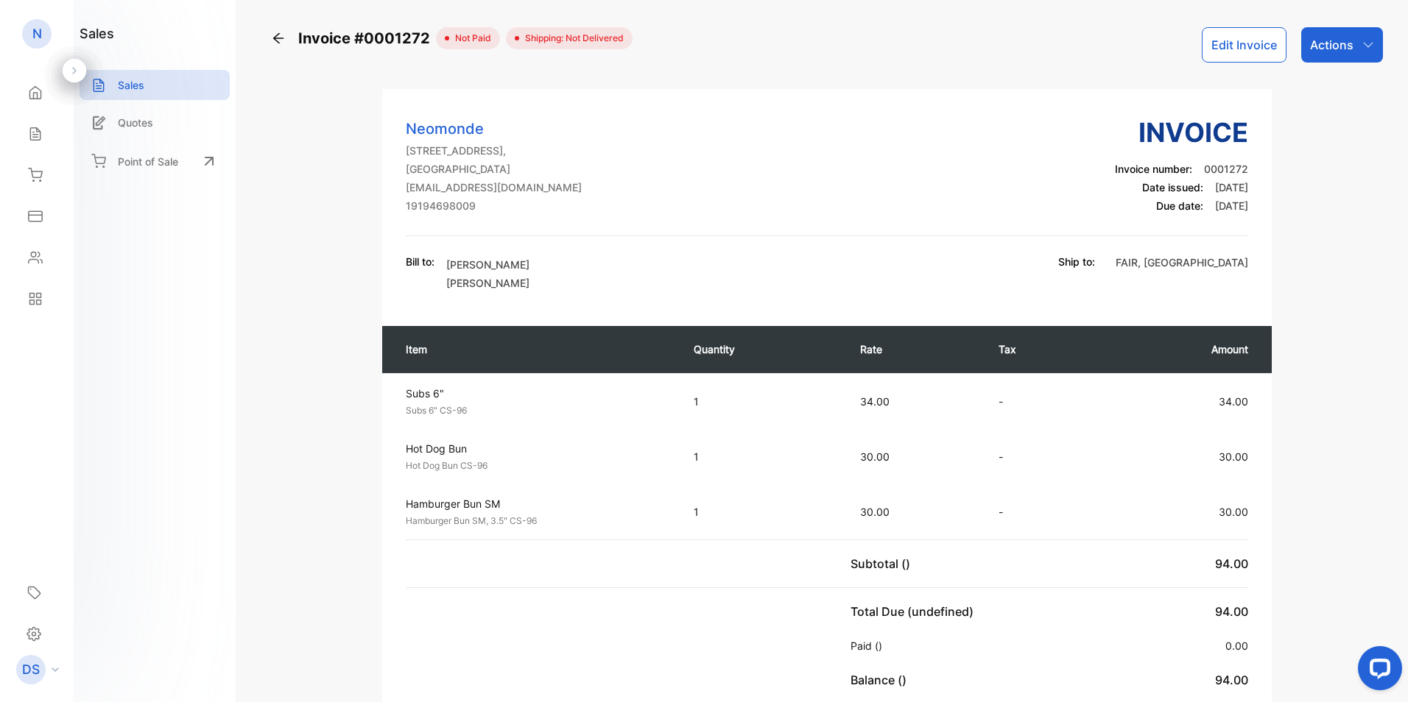
click at [281, 40] on icon at bounding box center [278, 38] width 15 height 15
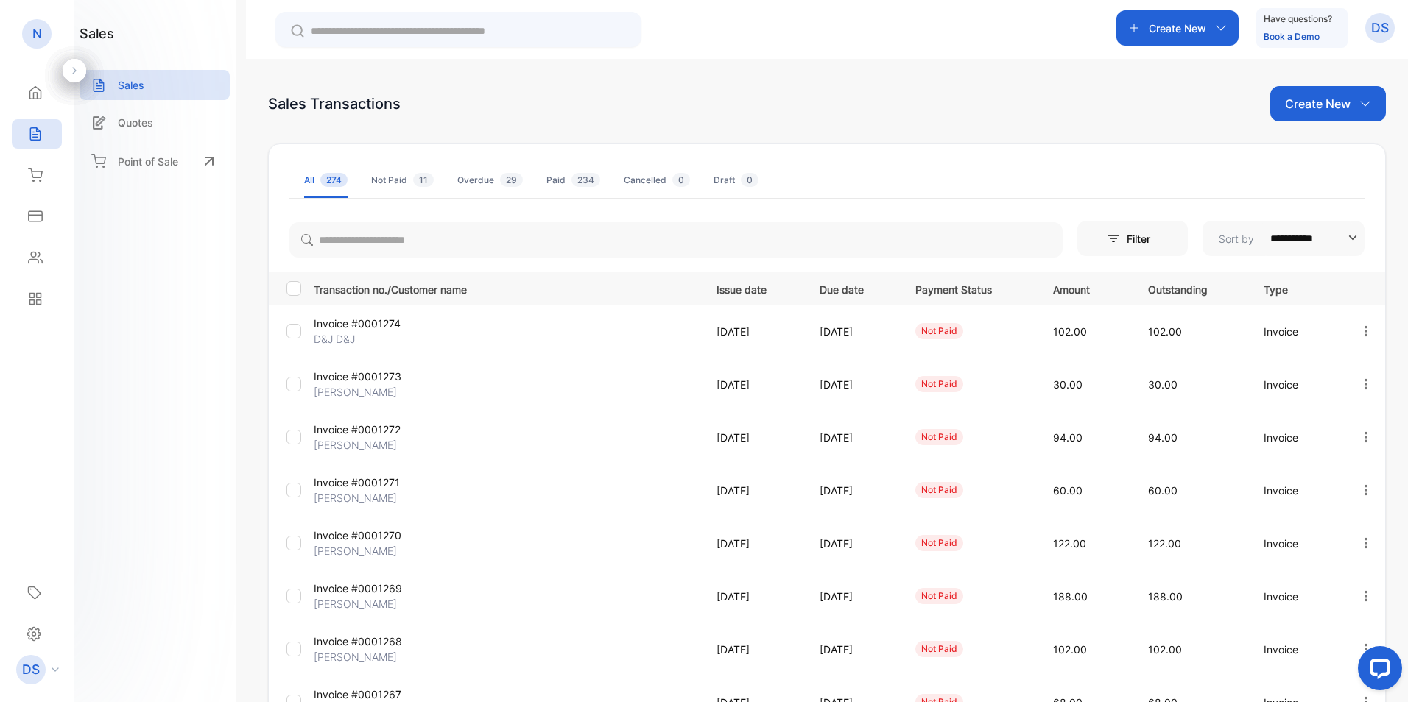
click at [382, 376] on p "Invoice #0001273" at bounding box center [378, 376] width 128 height 15
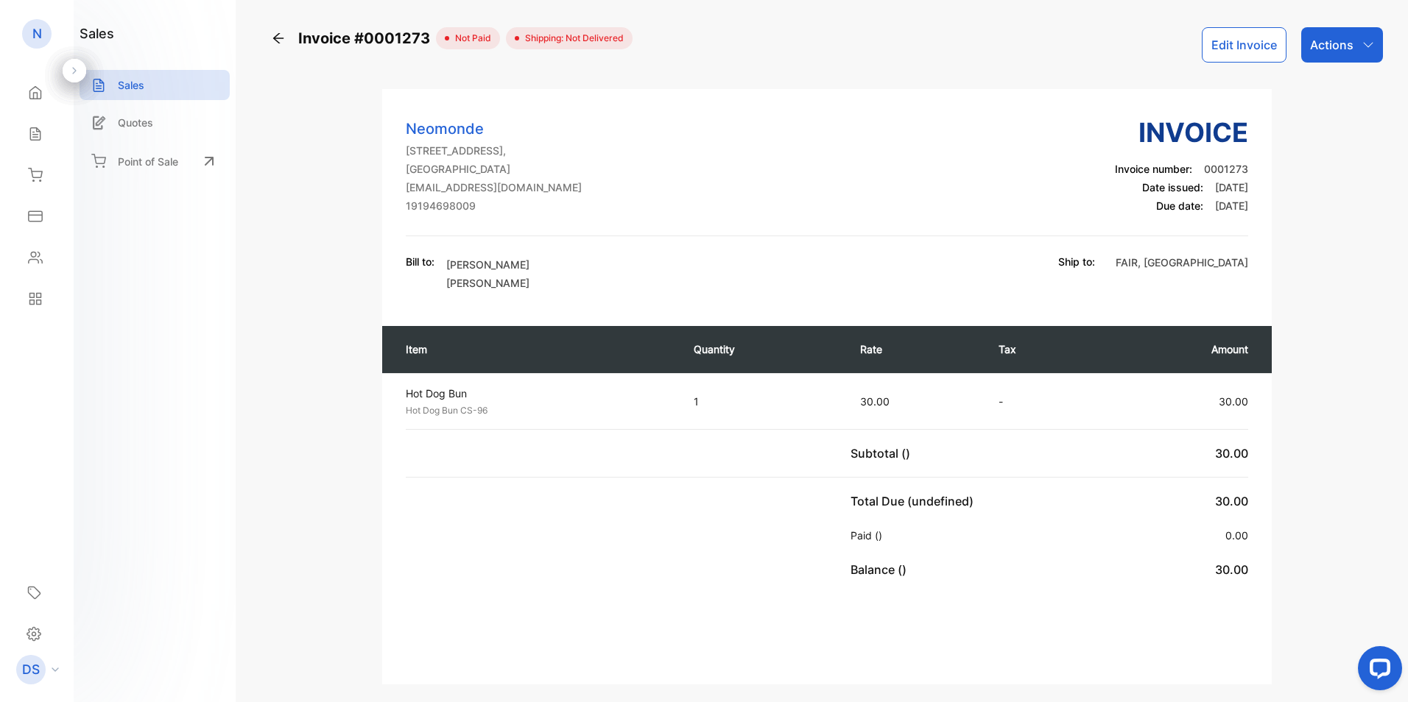
click at [1336, 49] on p "Actions" at bounding box center [1331, 45] width 43 height 18
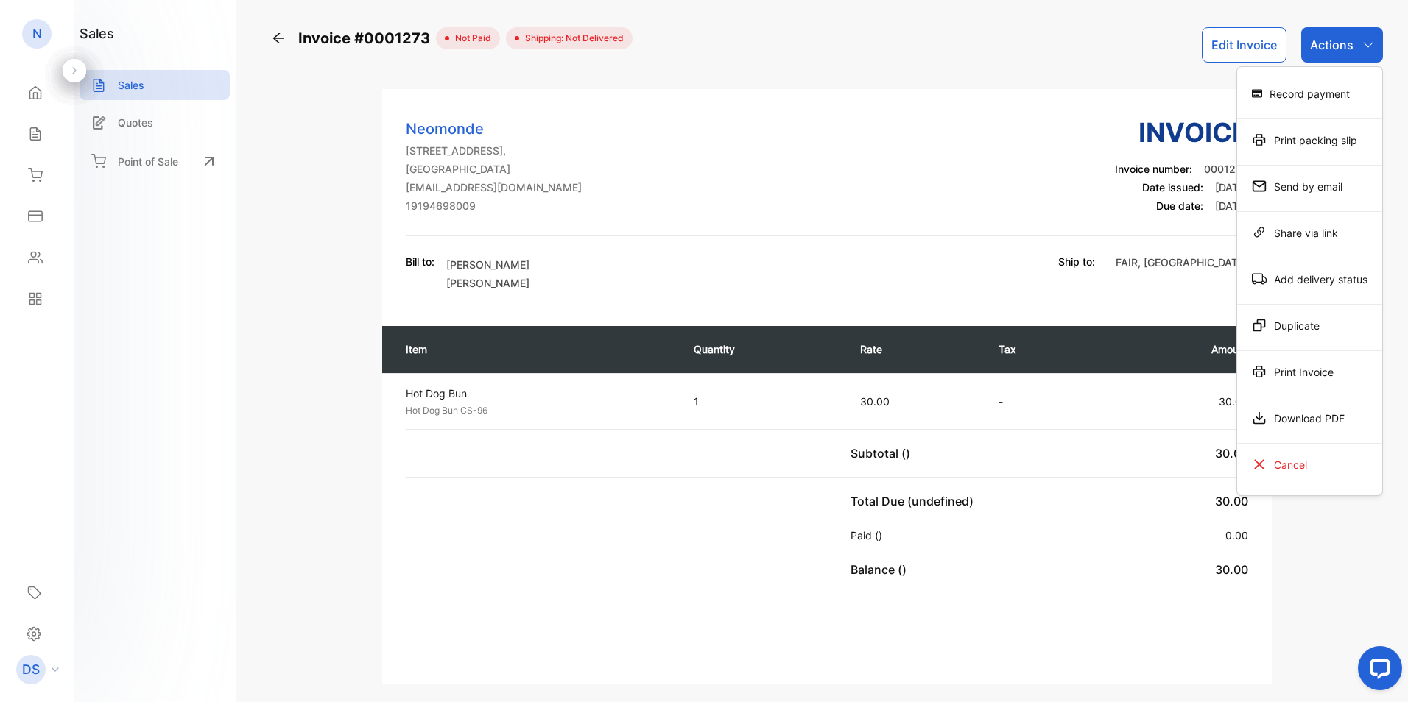
click at [1302, 419] on div "Download PDF" at bounding box center [1309, 418] width 145 height 29
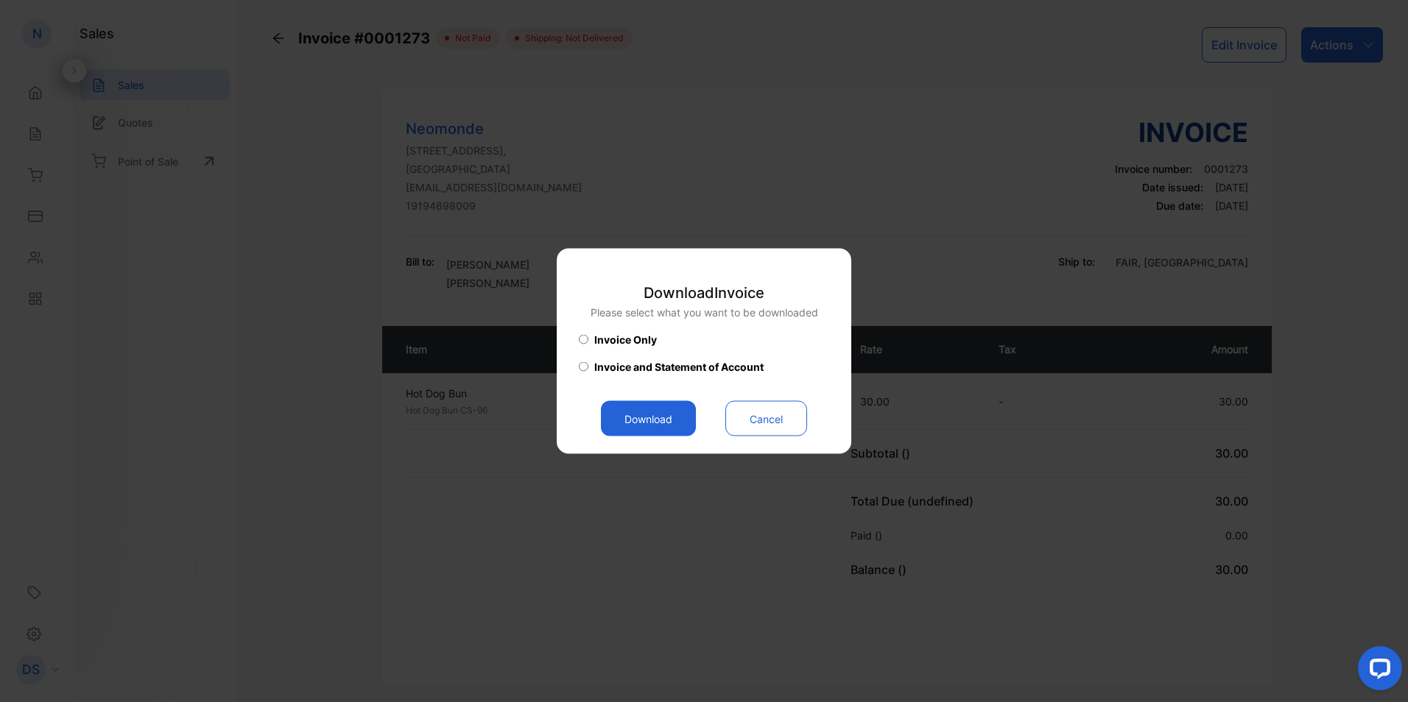
click at [672, 423] on button "Download" at bounding box center [648, 418] width 95 height 35
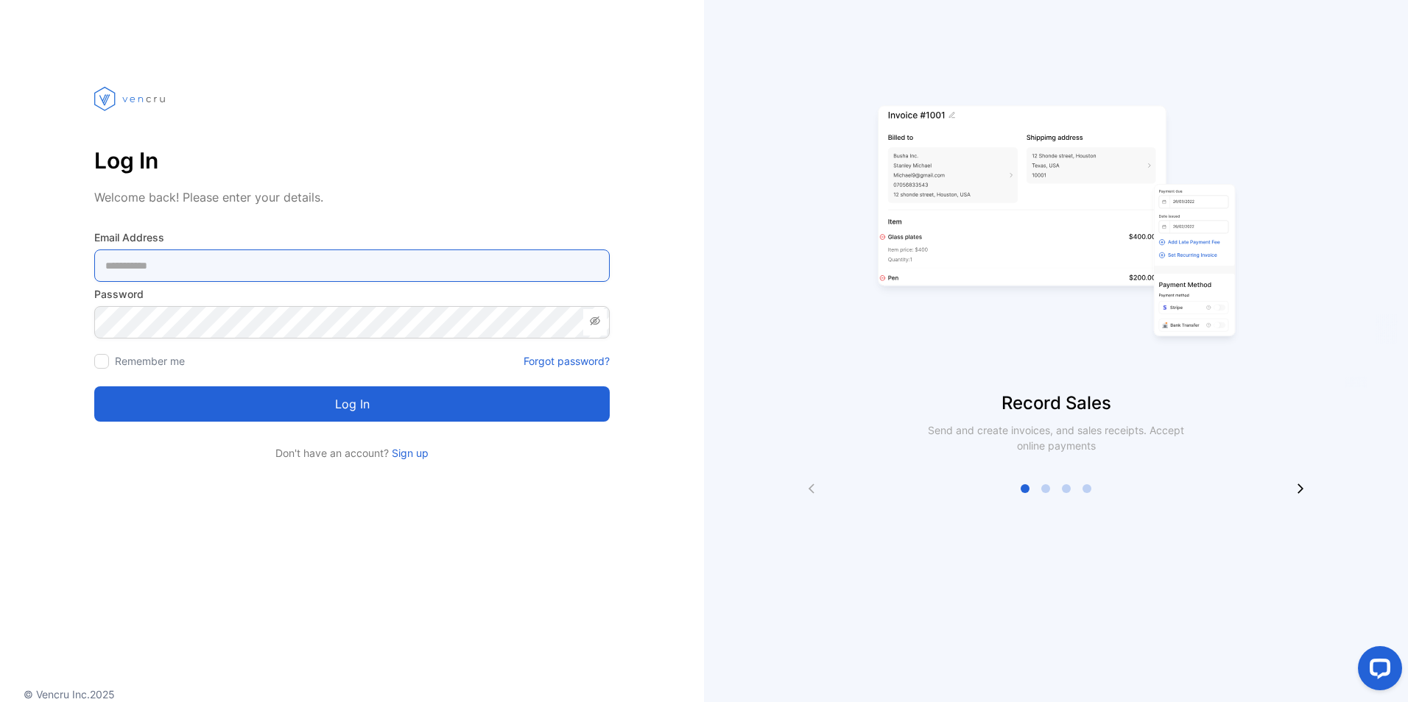
type Address-inputemail "**********"
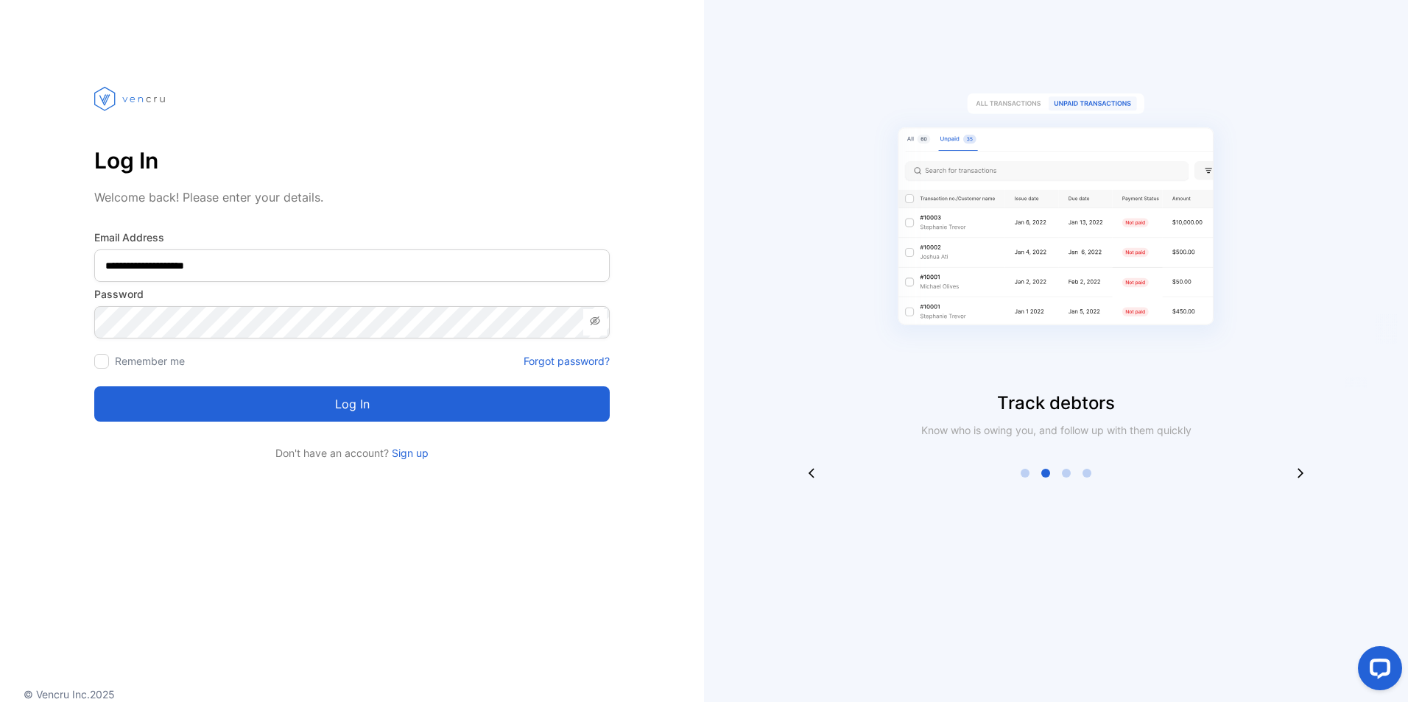
click at [350, 407] on button "Log in" at bounding box center [351, 404] width 515 height 35
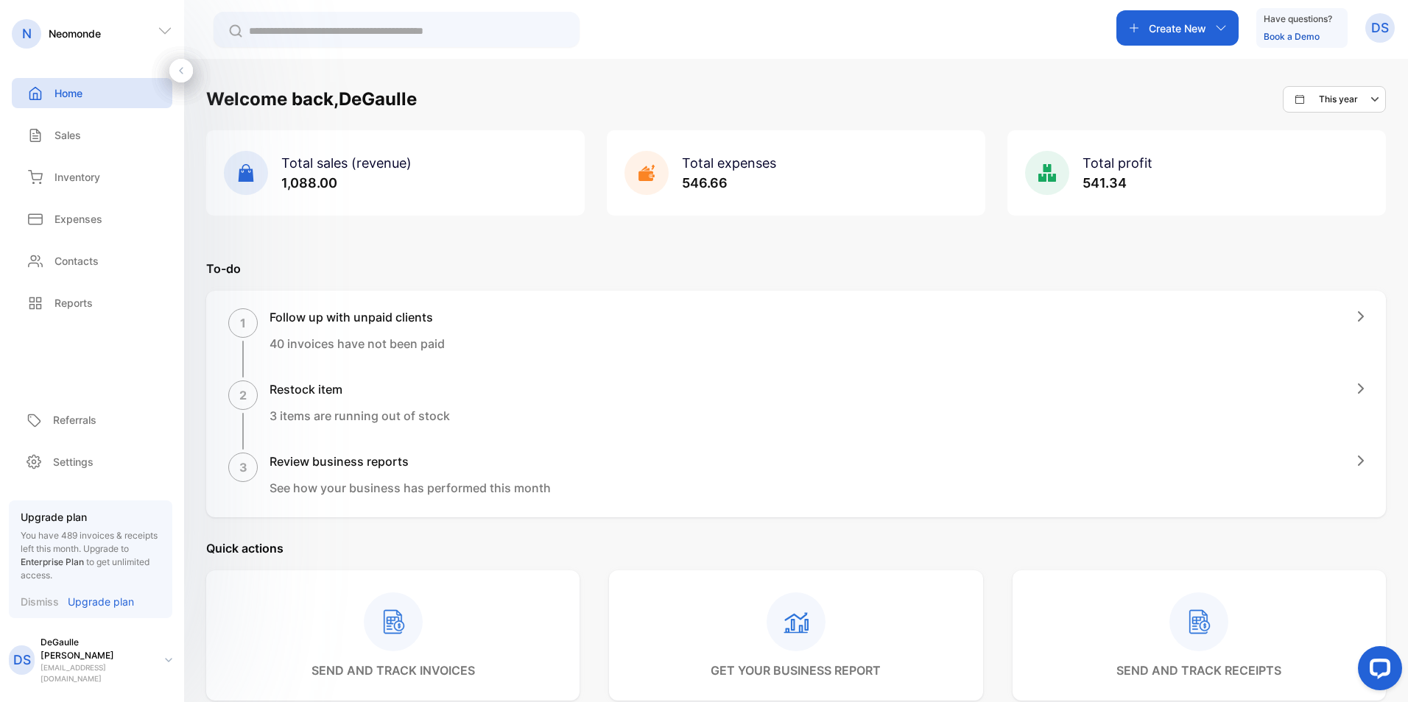
click at [91, 141] on div "Sales" at bounding box center [92, 135] width 161 height 30
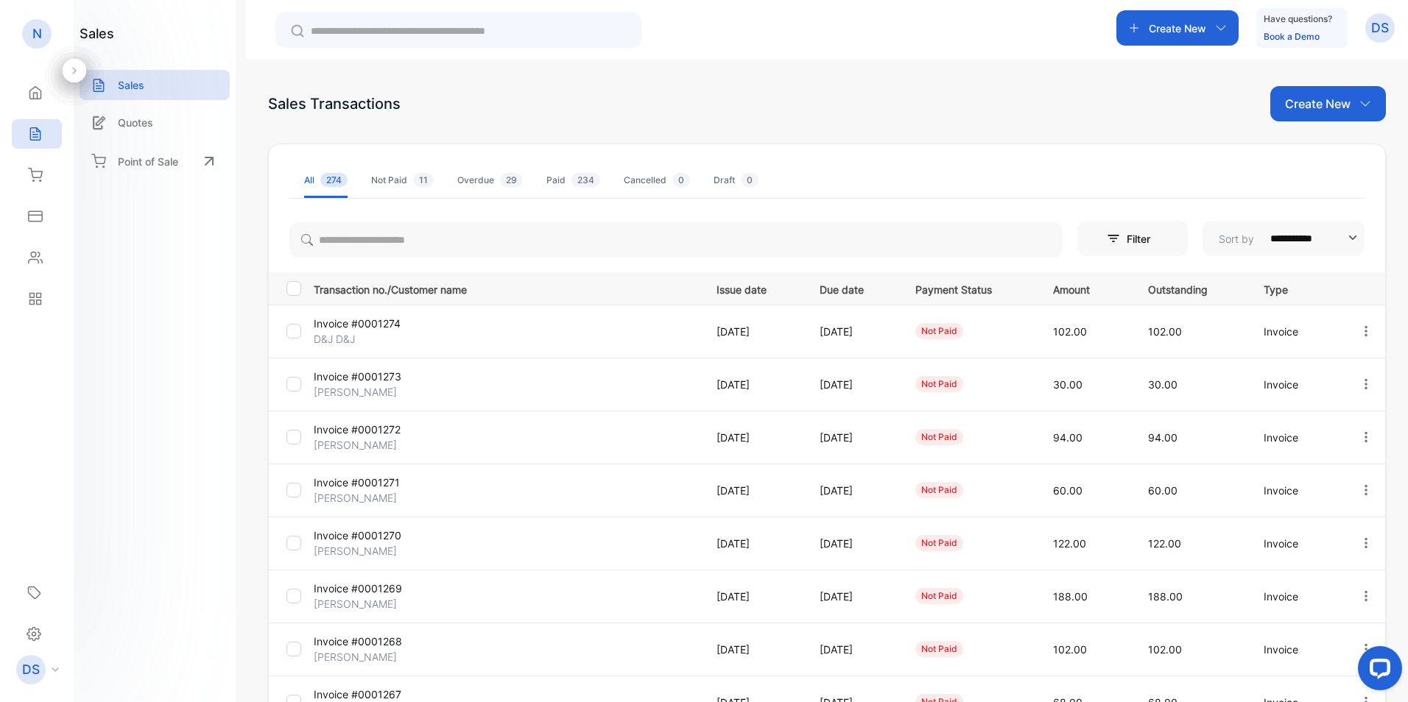
click at [383, 381] on p "Invoice #0001273" at bounding box center [378, 376] width 128 height 15
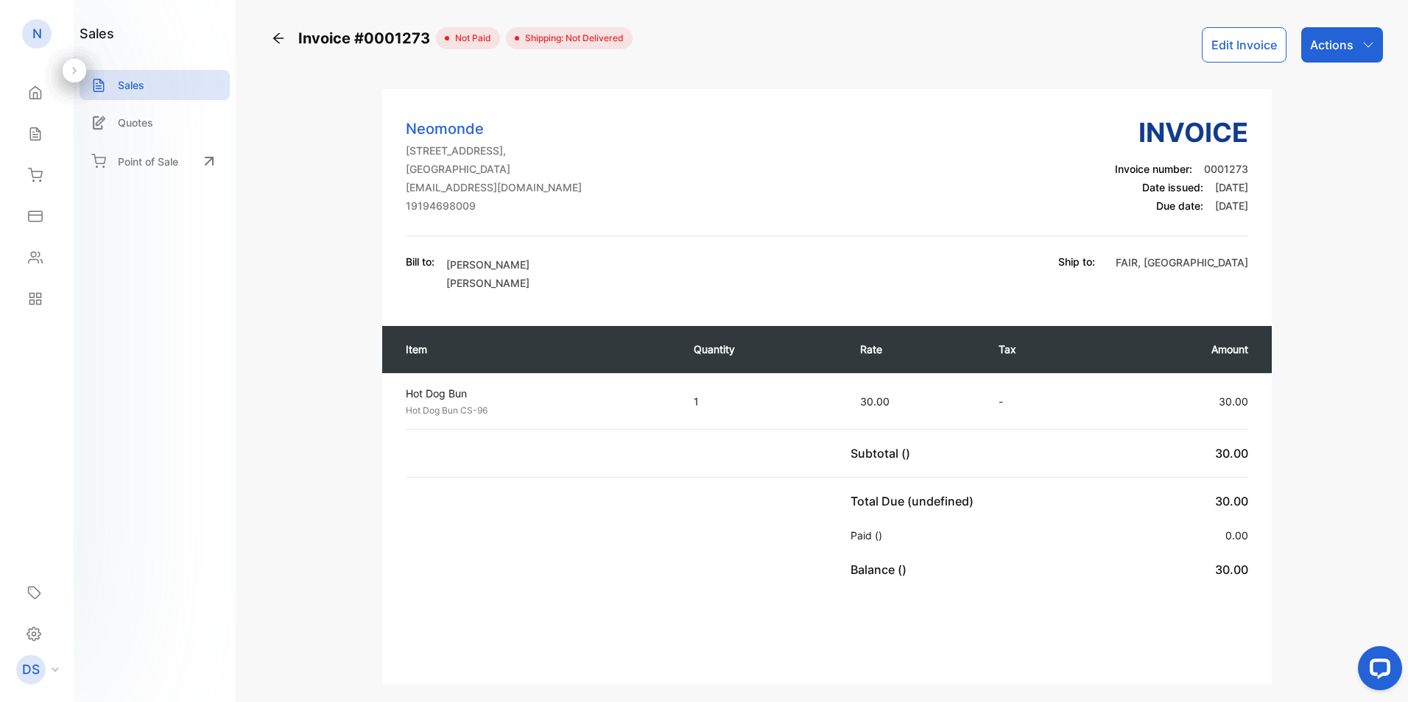
click at [1341, 46] on p "Actions" at bounding box center [1331, 45] width 43 height 18
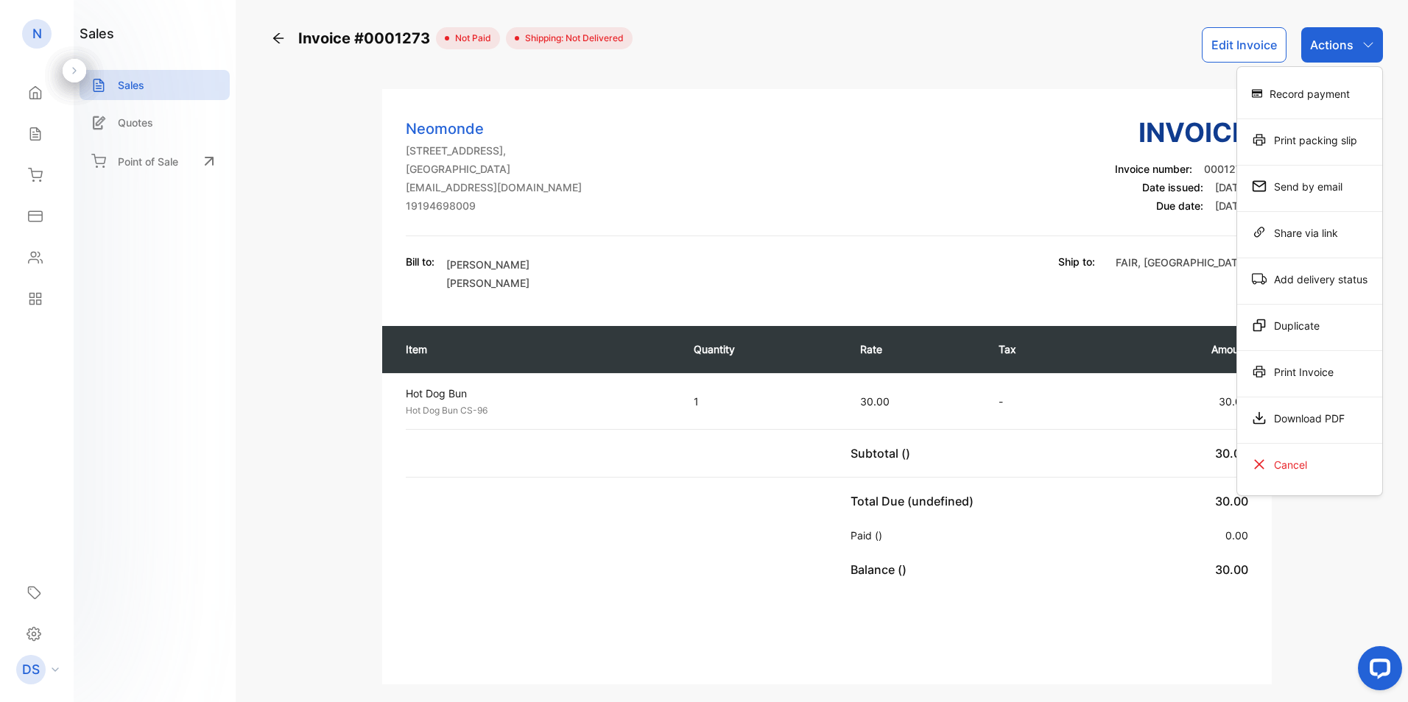
click at [1320, 418] on div "Download PDF" at bounding box center [1309, 418] width 145 height 29
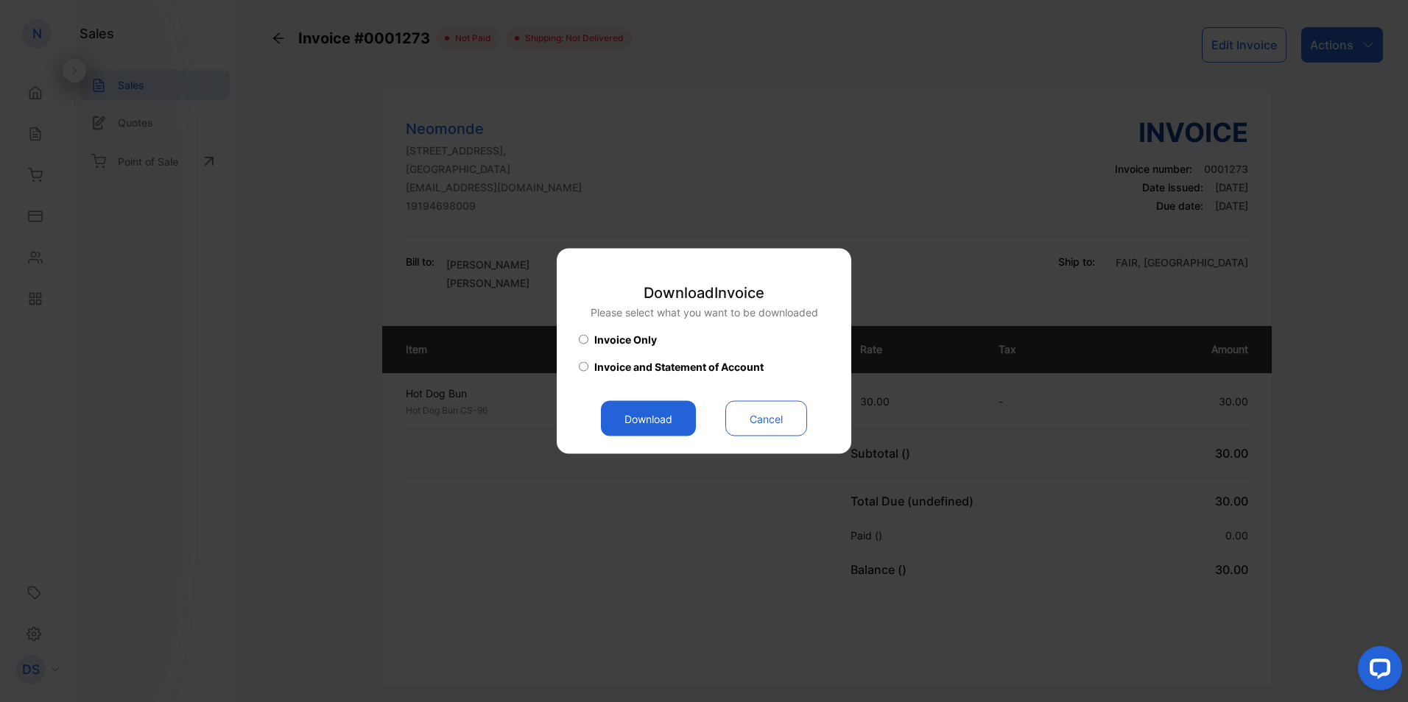
click at [672, 427] on button "Download" at bounding box center [648, 418] width 95 height 35
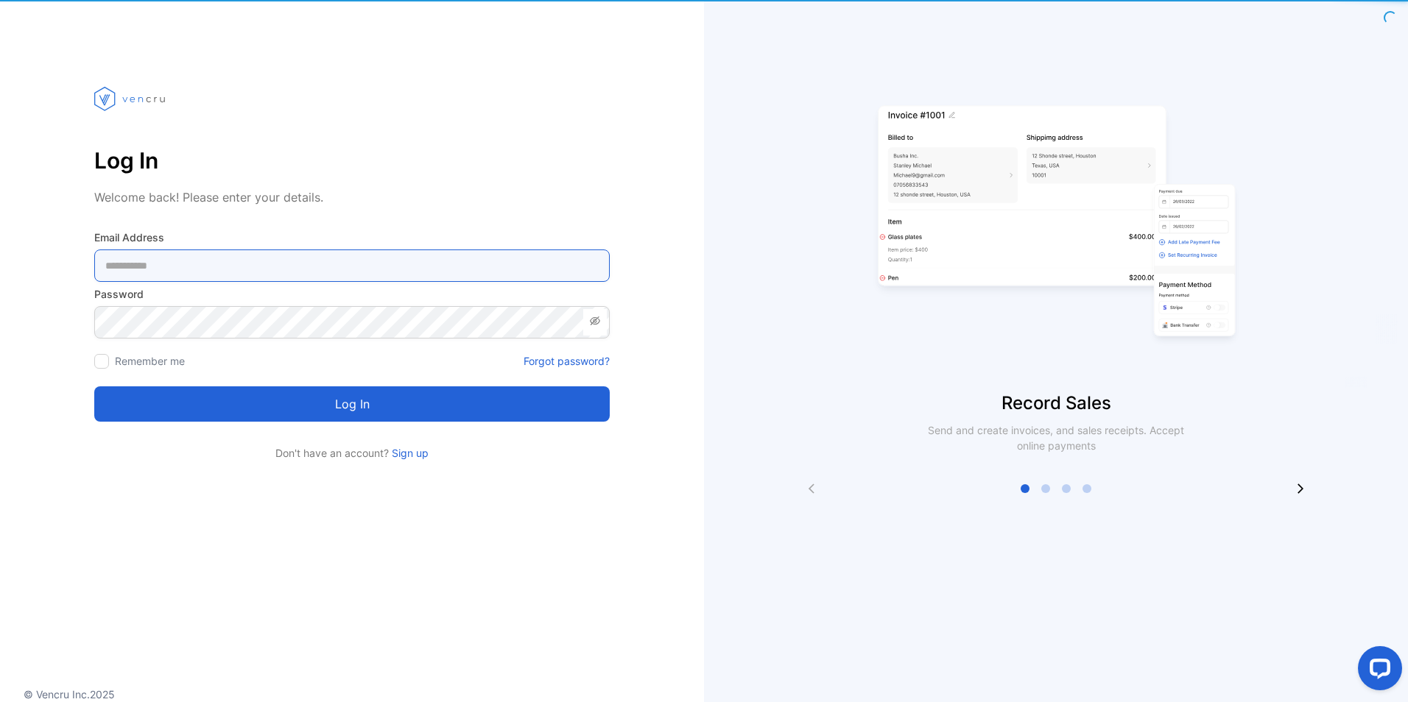
type Address-inputemail "**********"
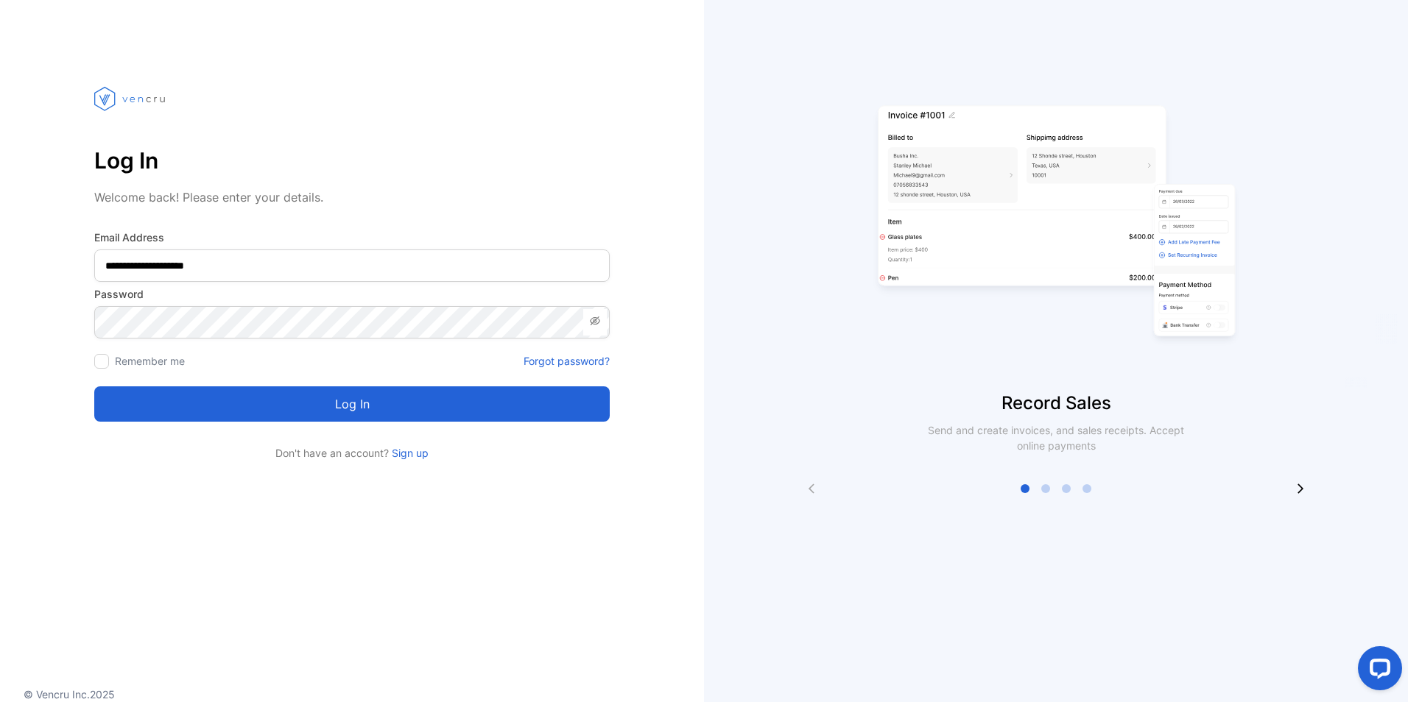
click at [406, 405] on button "Log in" at bounding box center [351, 404] width 515 height 35
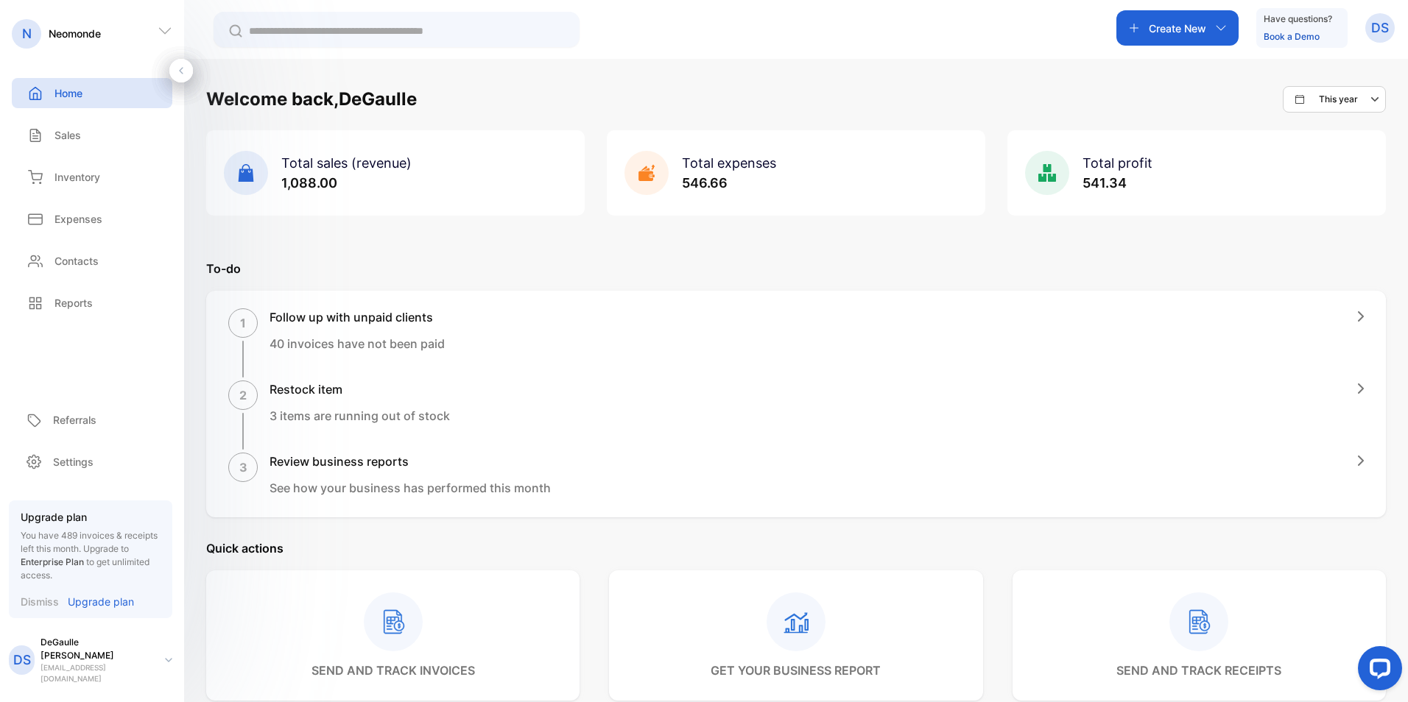
click at [74, 155] on div "Sales Sales" at bounding box center [92, 135] width 161 height 42
click at [74, 147] on div "Sales" at bounding box center [92, 135] width 161 height 30
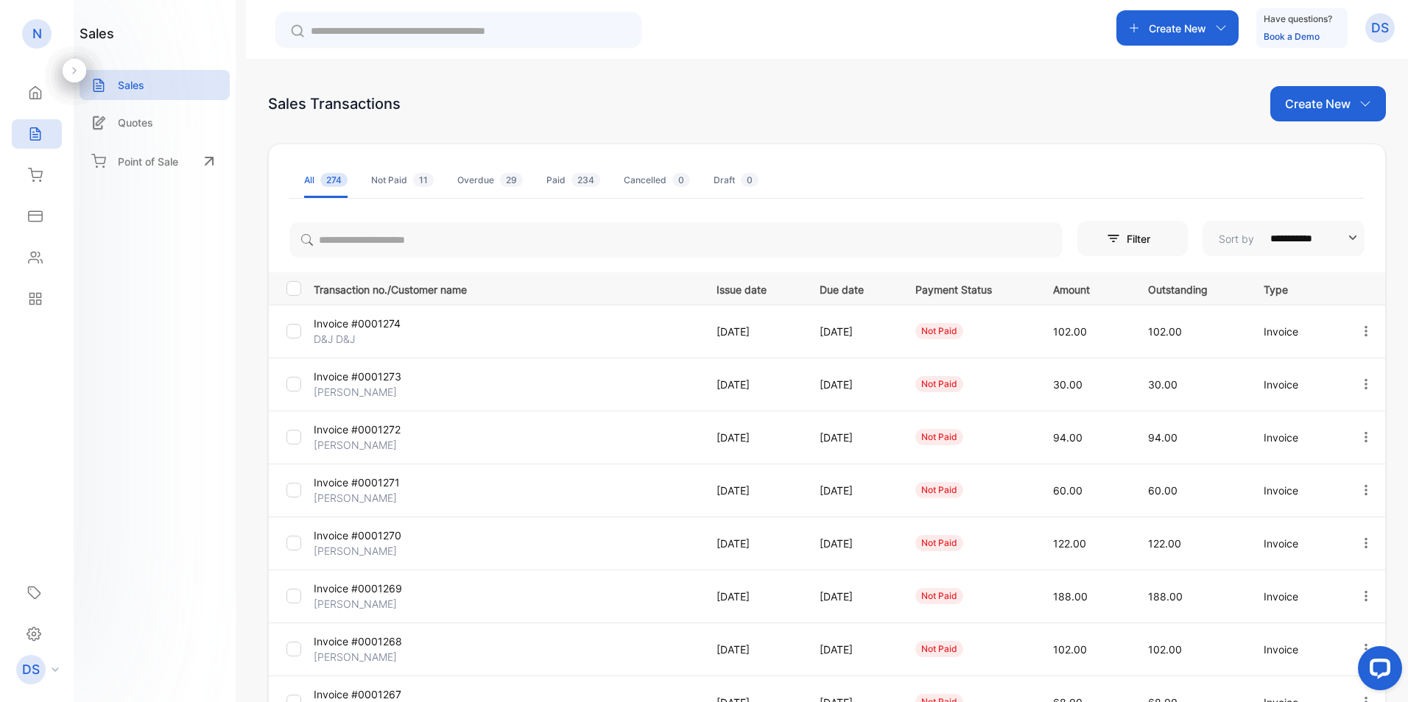
click at [423, 342] on p "D&J D&J" at bounding box center [378, 338] width 128 height 15
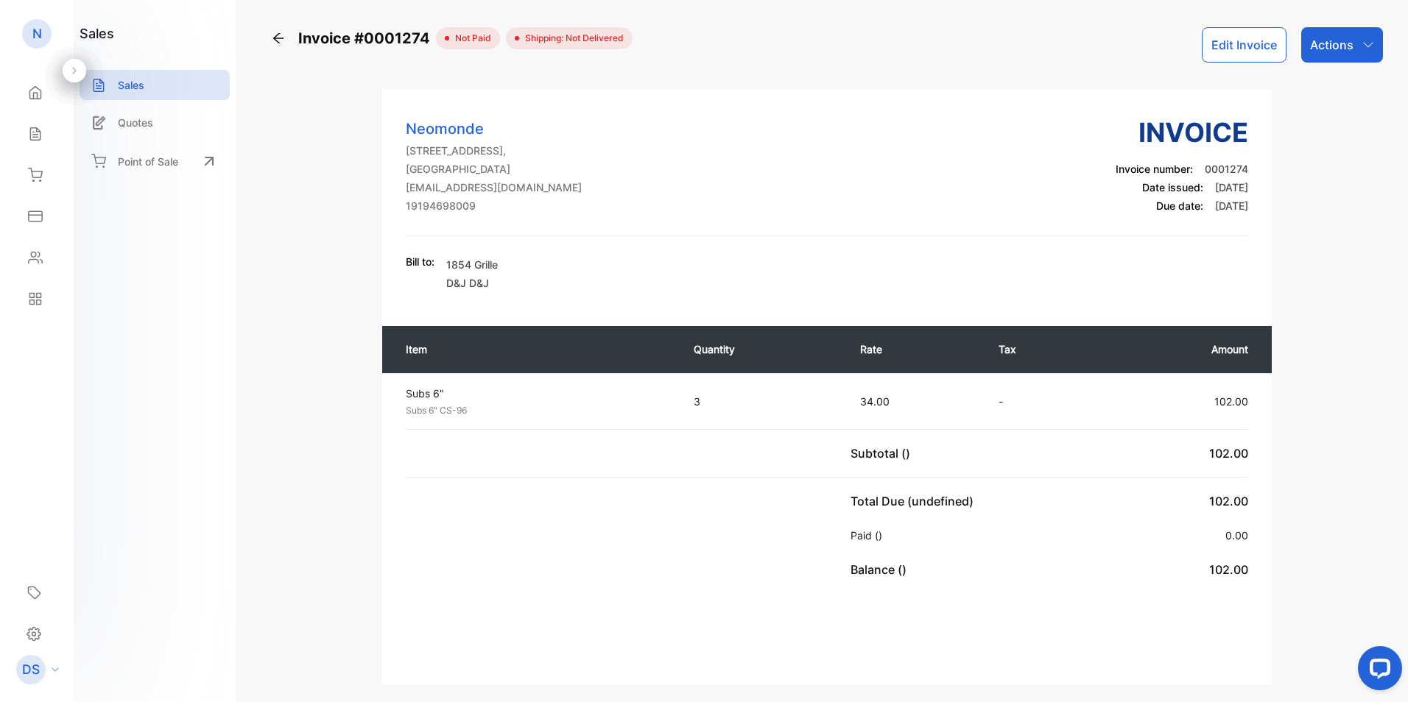
click at [1356, 47] on div "Actions" at bounding box center [1342, 44] width 82 height 35
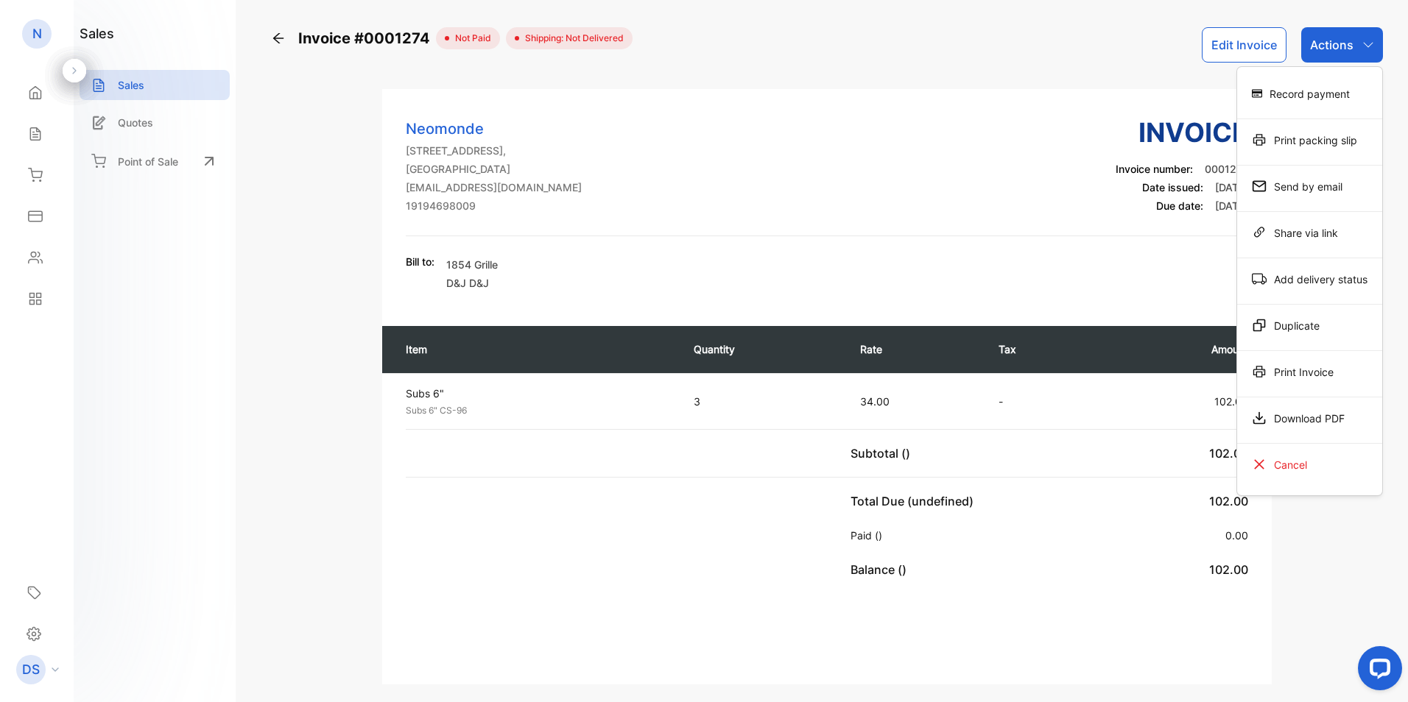
click at [1297, 409] on div "Download PDF" at bounding box center [1309, 418] width 145 height 29
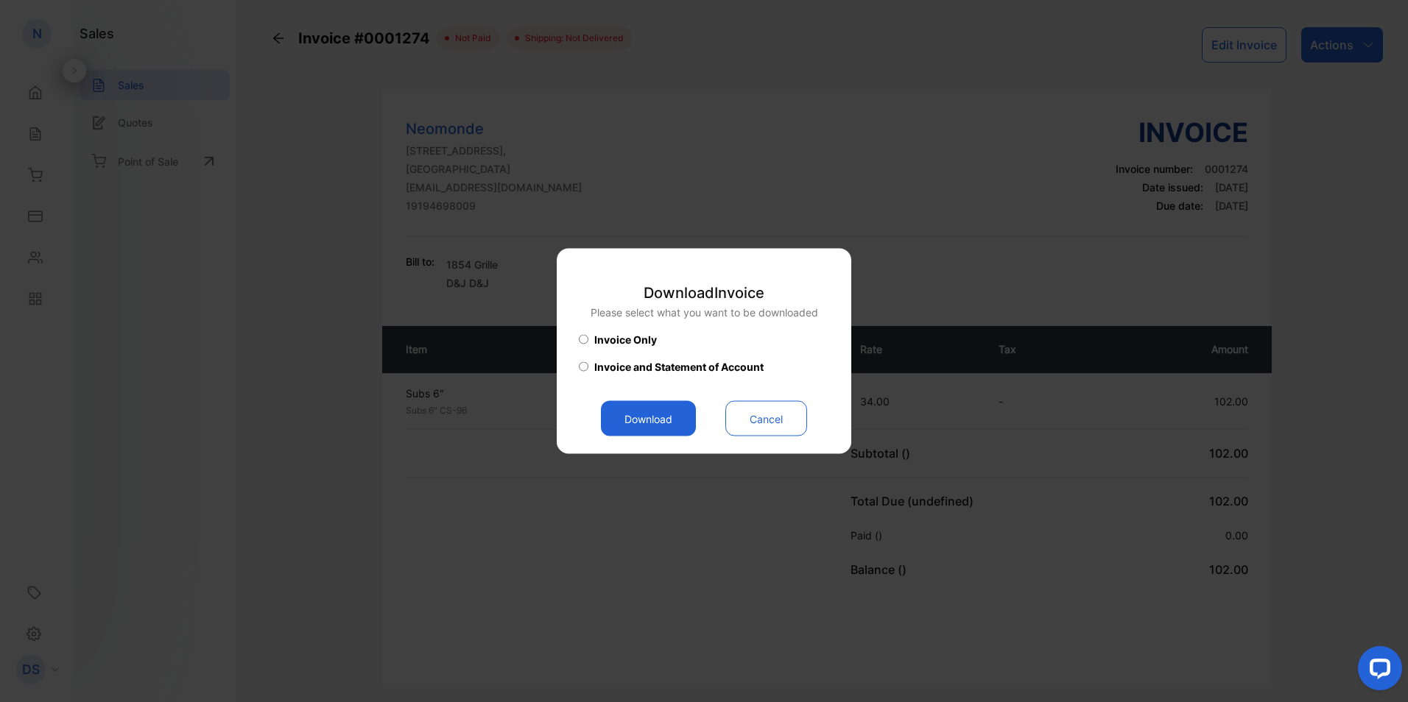
click at [628, 428] on button "Download" at bounding box center [648, 418] width 95 height 35
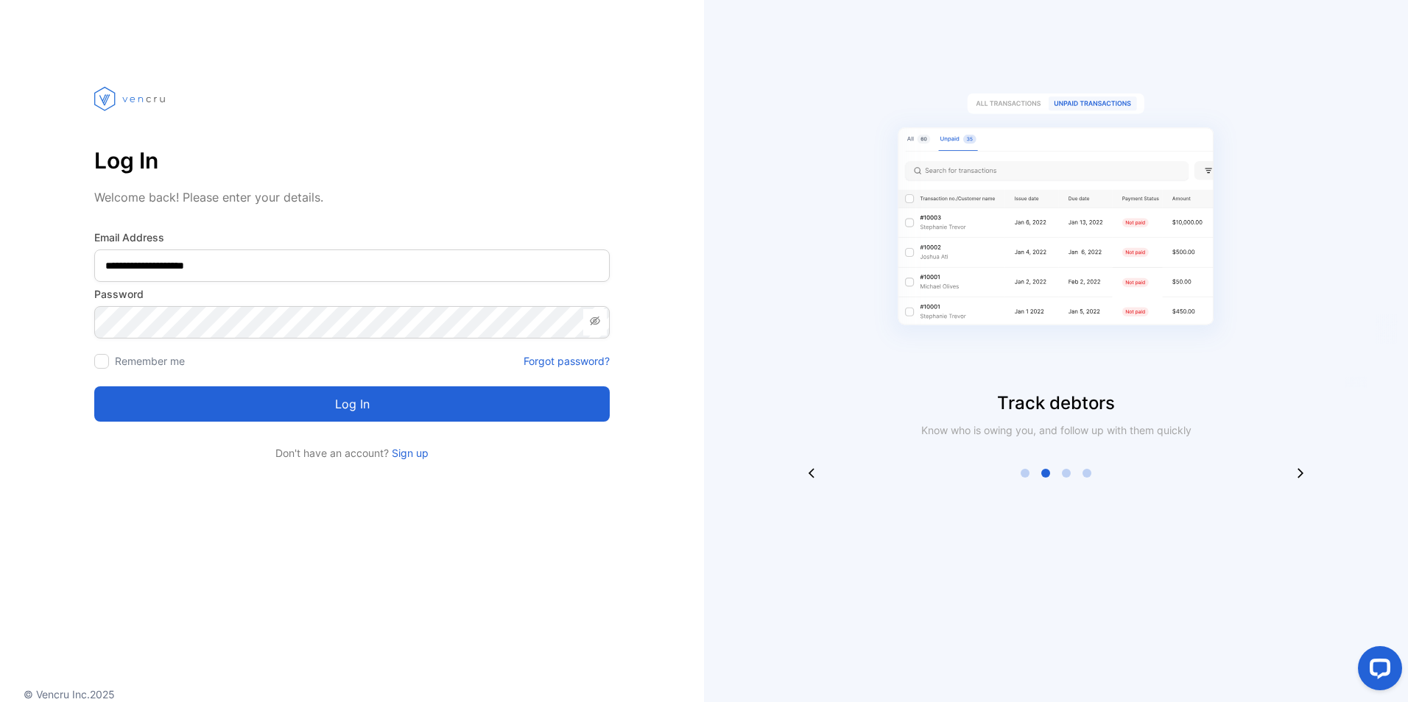
click at [370, 409] on button "Log in" at bounding box center [351, 404] width 515 height 35
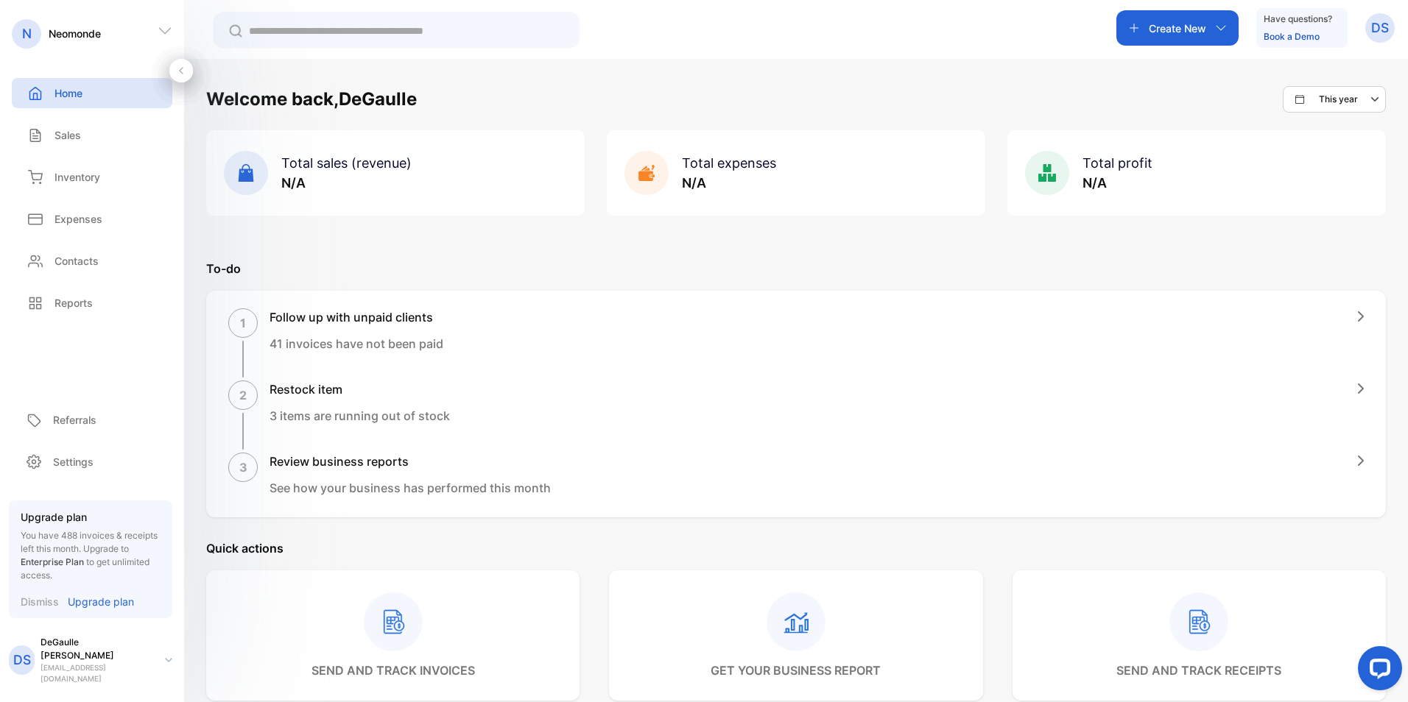
click at [88, 133] on div "Sales" at bounding box center [92, 135] width 161 height 30
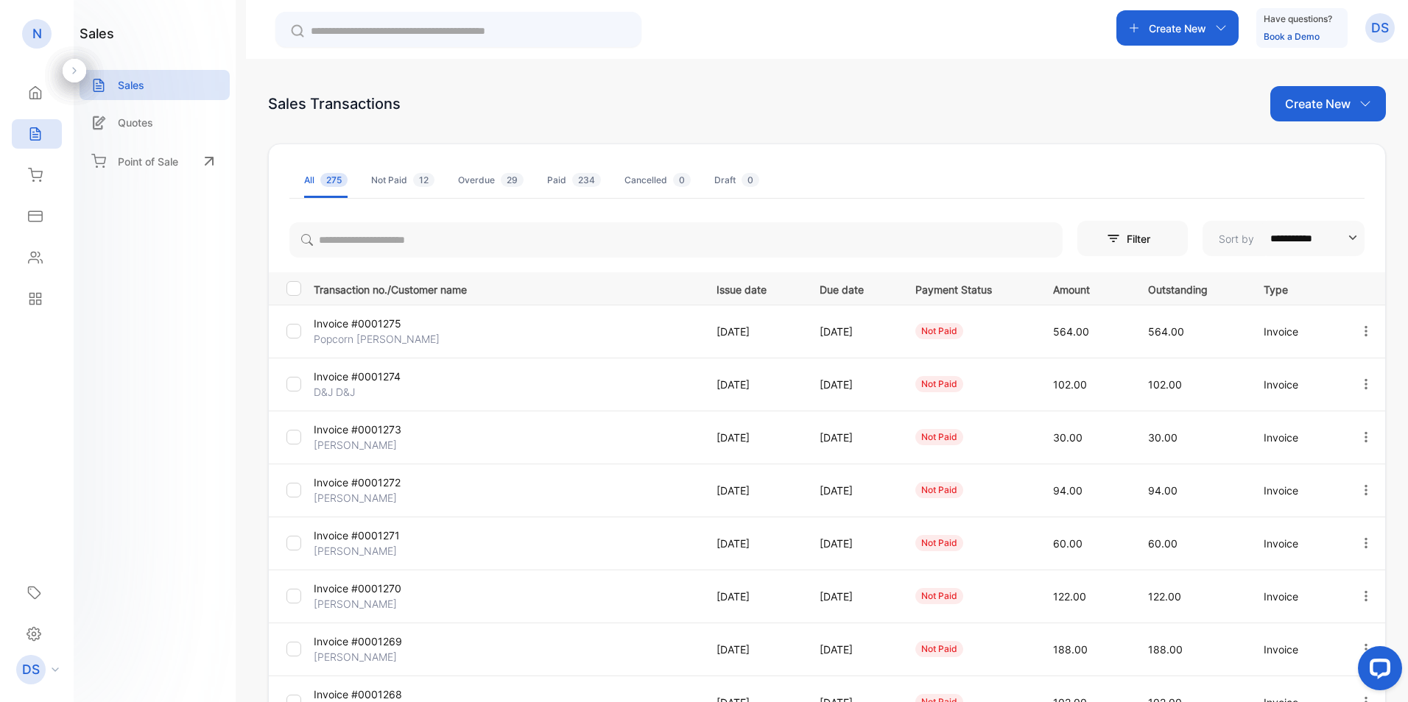
click at [364, 435] on p "Invoice #0001273" at bounding box center [378, 429] width 128 height 15
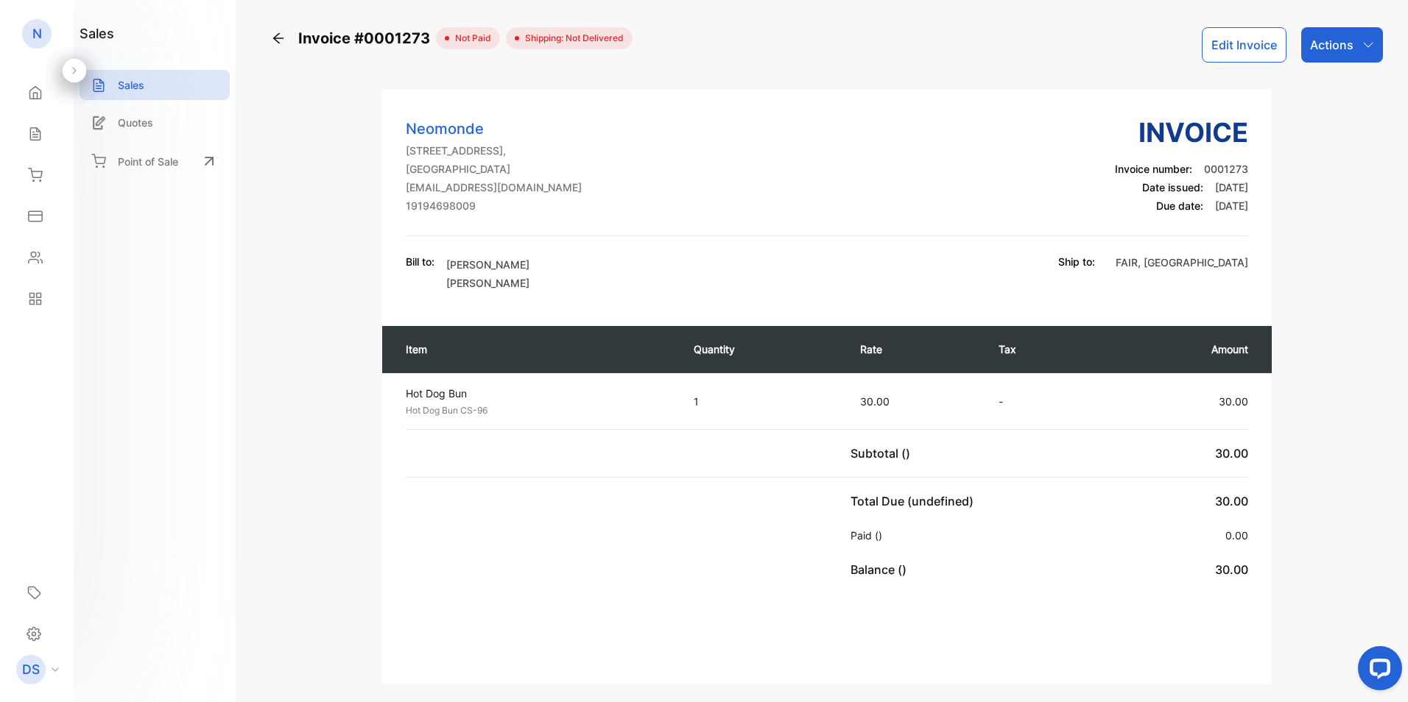
click at [1372, 42] on div "Actions" at bounding box center [1342, 44] width 82 height 35
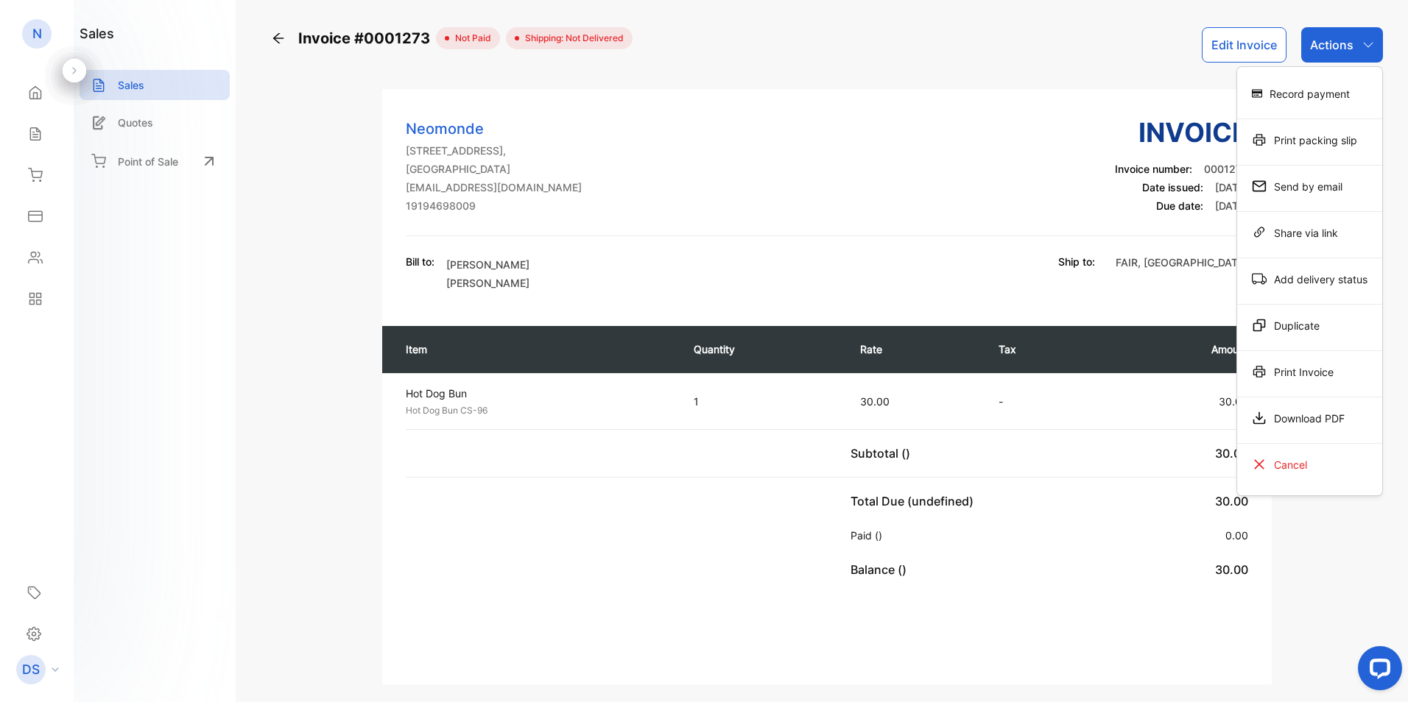
click at [1312, 421] on div "Download PDF" at bounding box center [1309, 418] width 145 height 29
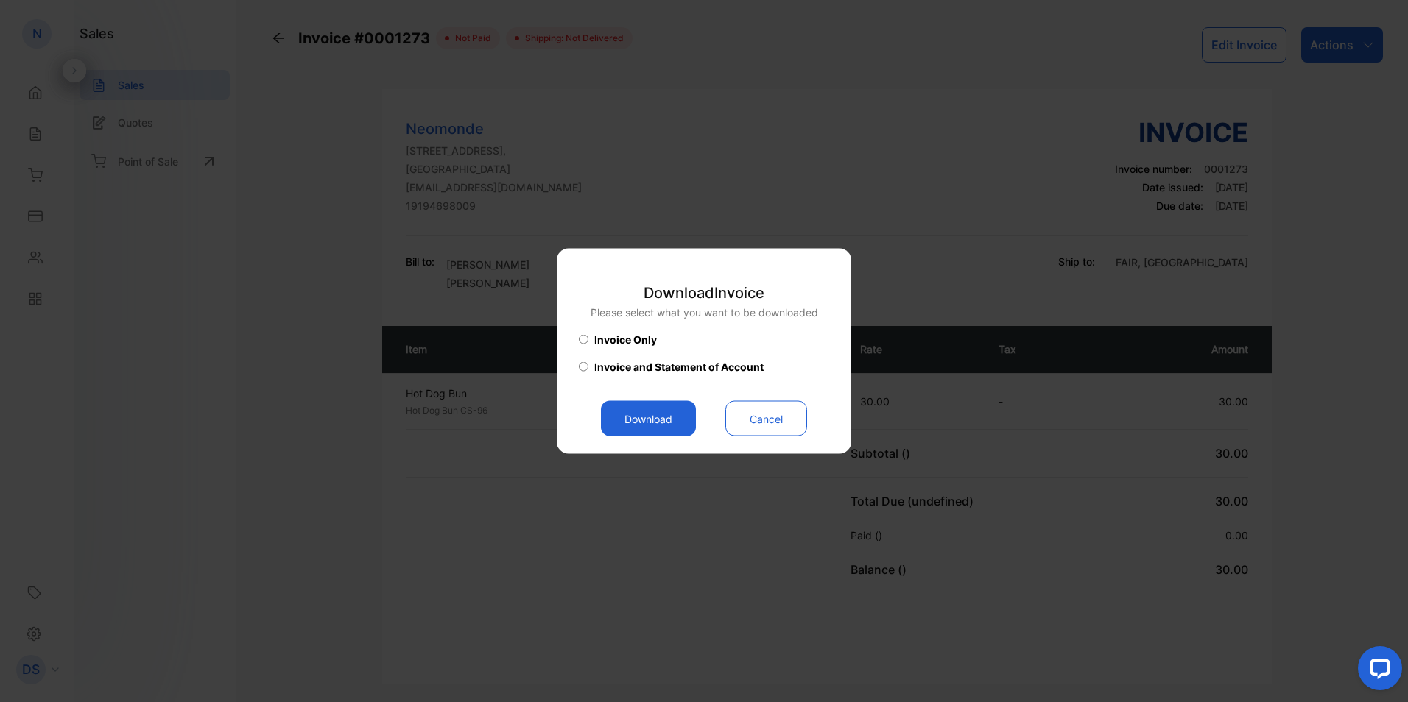
click at [636, 418] on button "Download" at bounding box center [648, 418] width 95 height 35
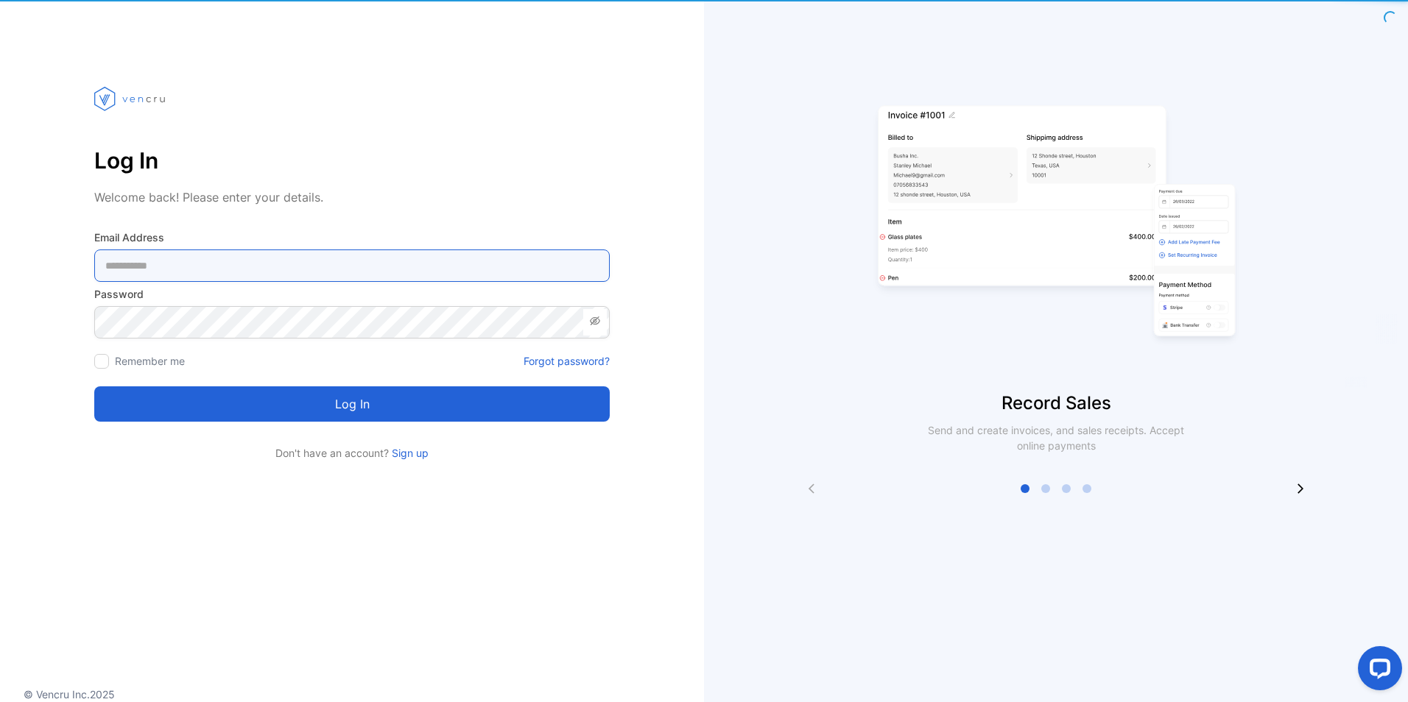
type Address-inputemail "**********"
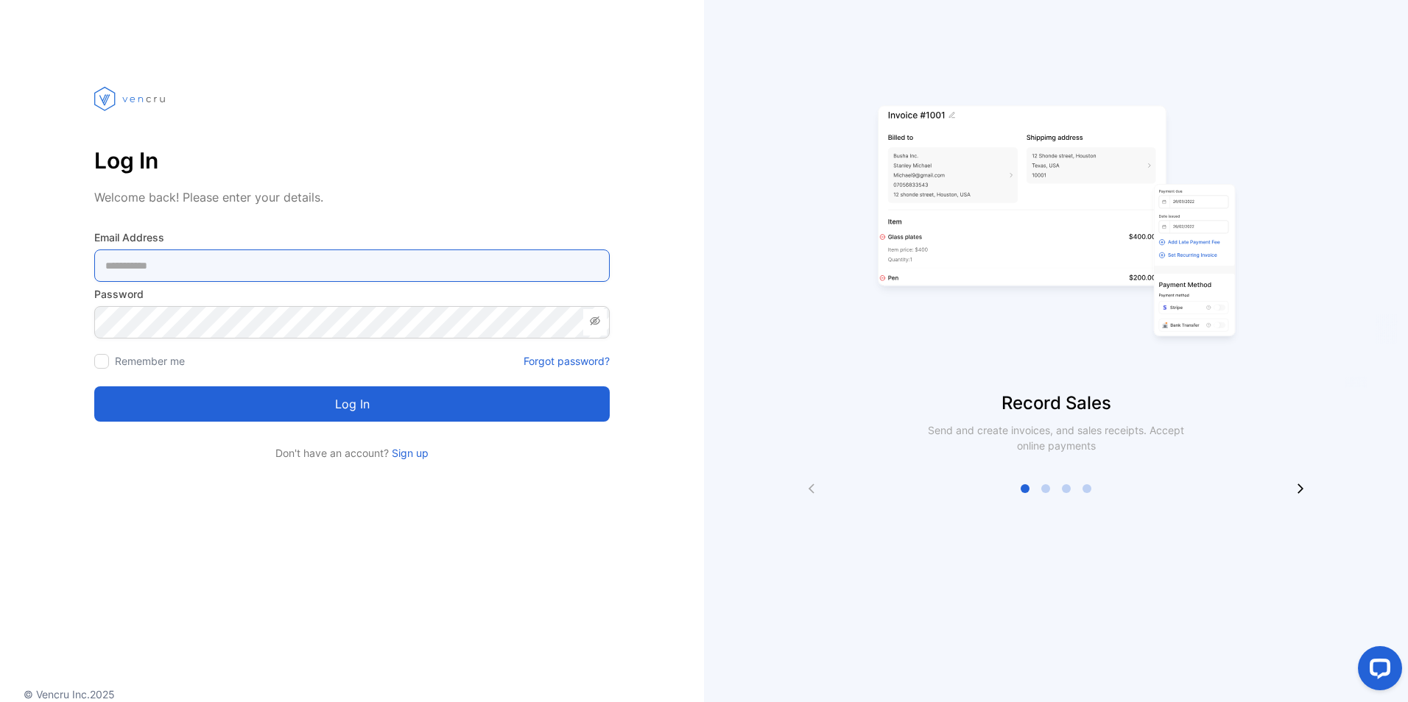
type Address-inputemail "**********"
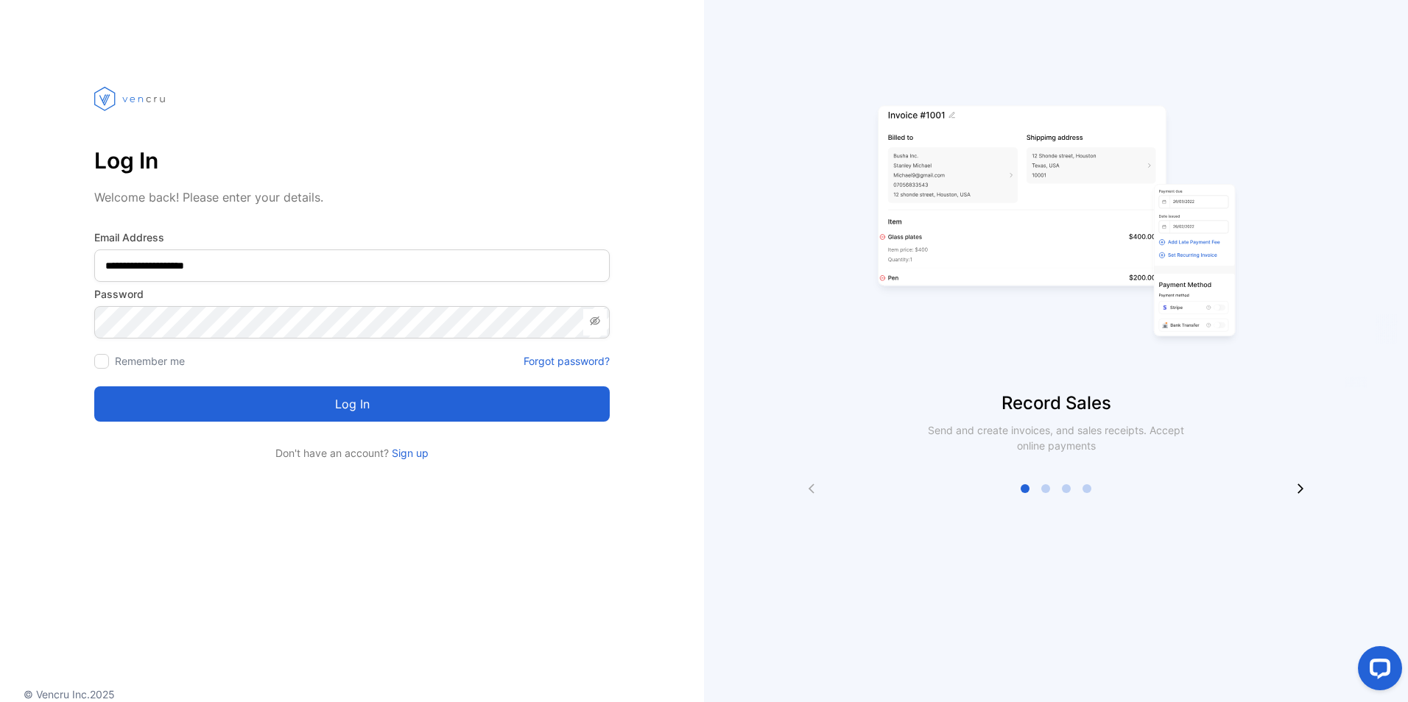
click at [348, 402] on button "Log in" at bounding box center [351, 404] width 515 height 35
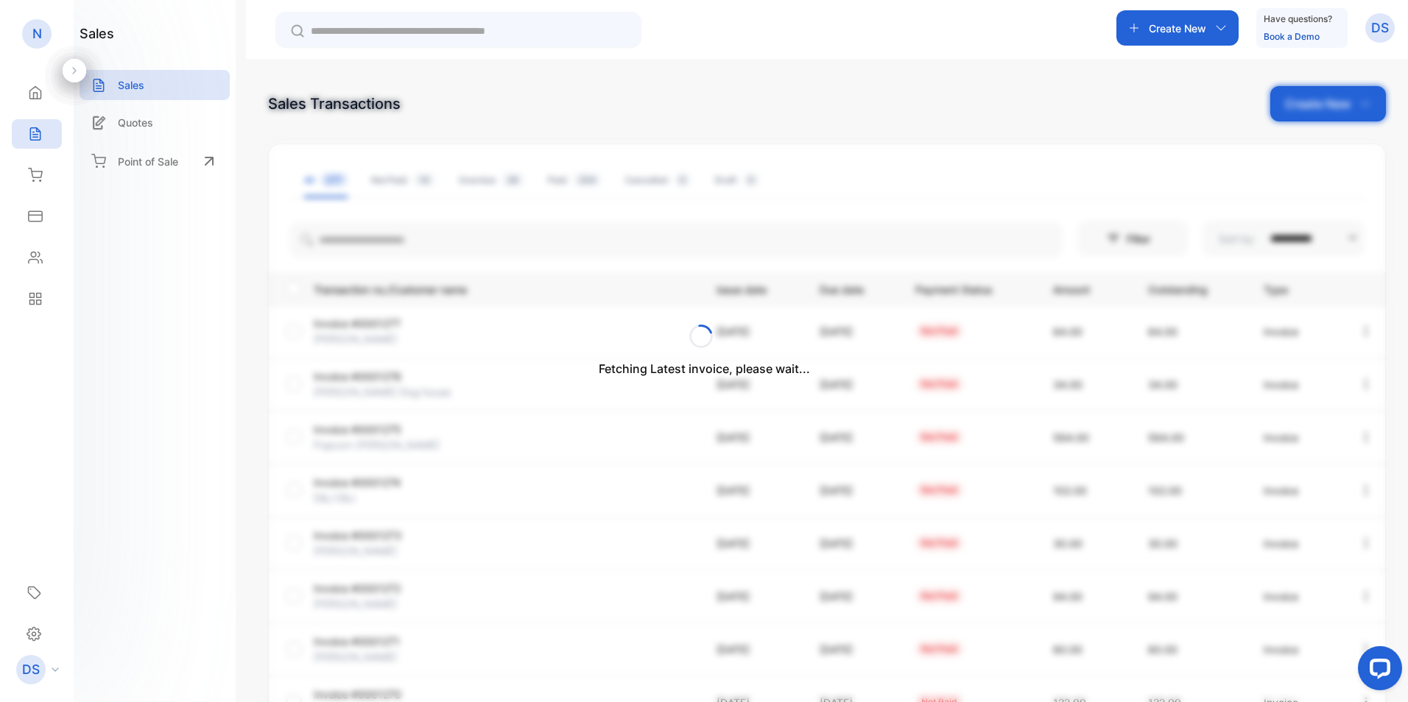
click at [141, 96] on div "Fetching Latest invoice, please wait..." at bounding box center [704, 351] width 1408 height 702
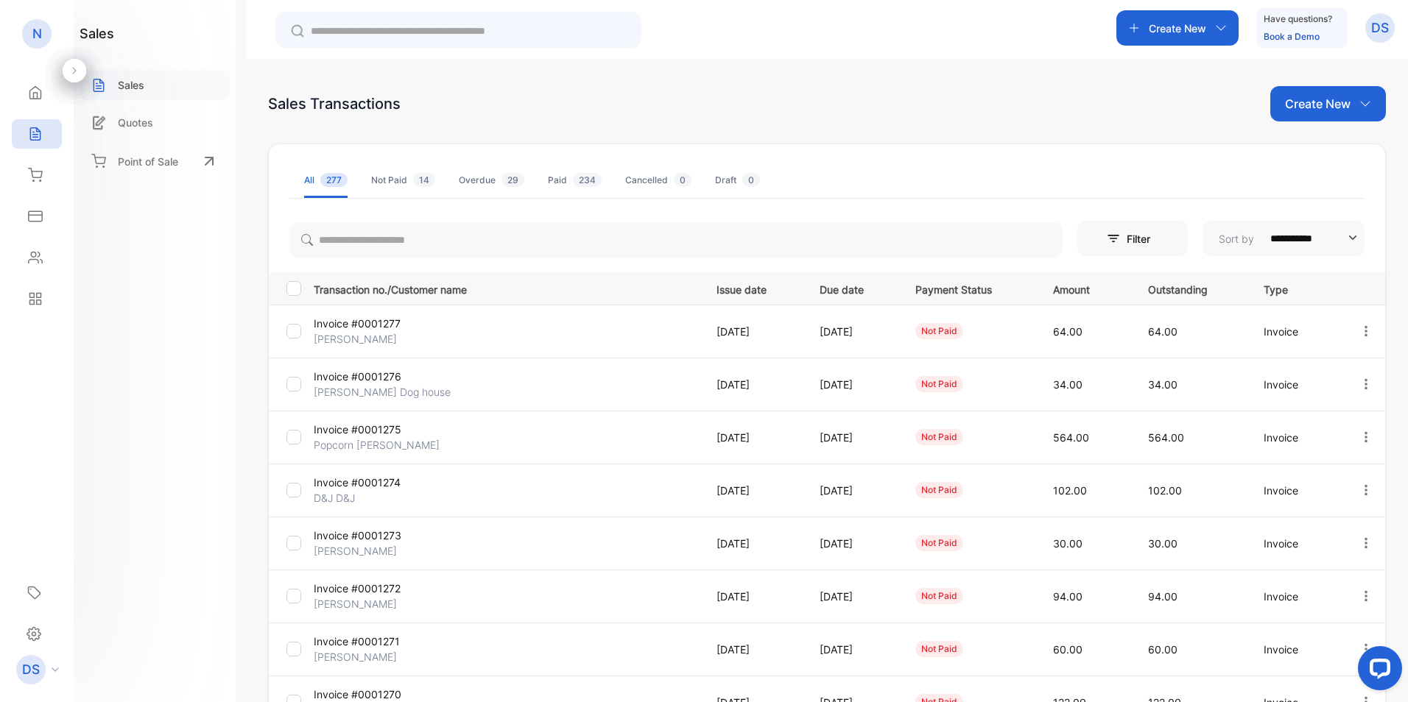
click at [157, 73] on div "Sales" at bounding box center [155, 85] width 150 height 30
click at [375, 328] on p "Invoice #0001277" at bounding box center [378, 323] width 128 height 15
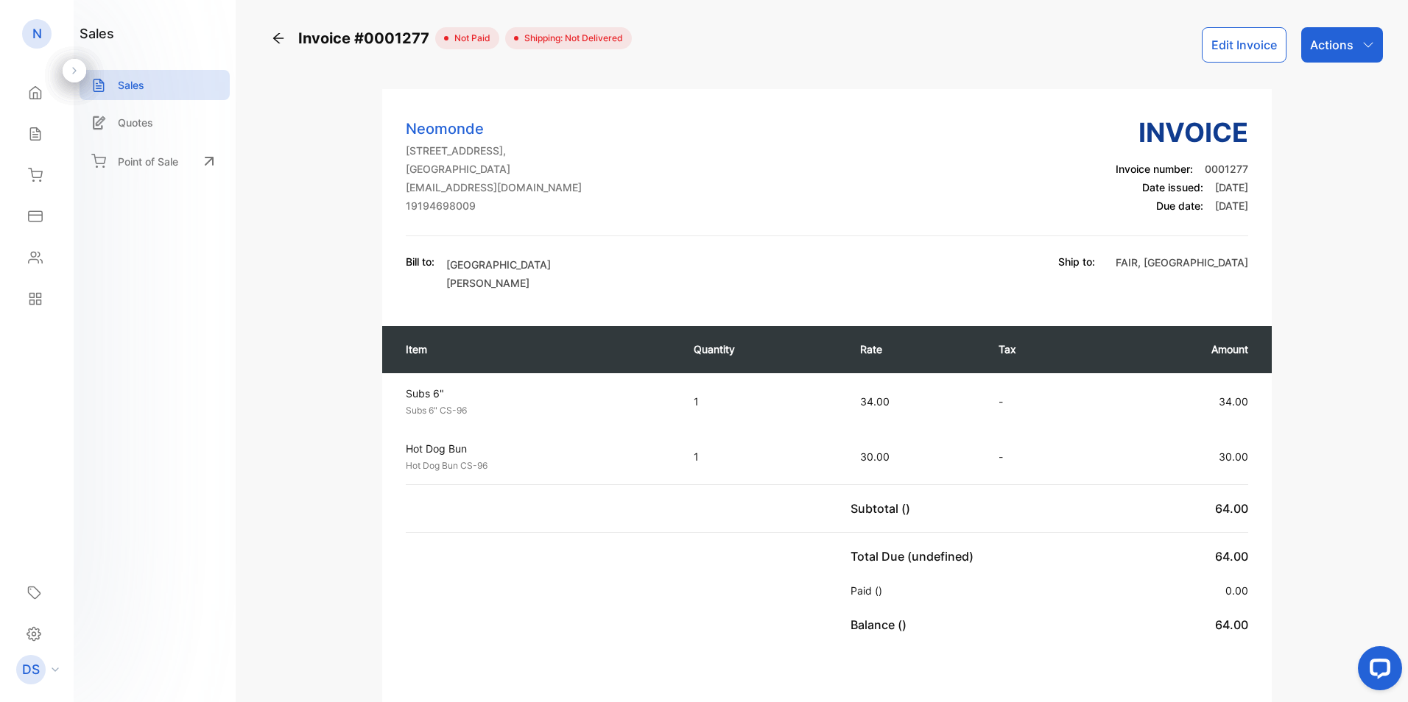
click at [272, 35] on icon at bounding box center [278, 38] width 15 height 15
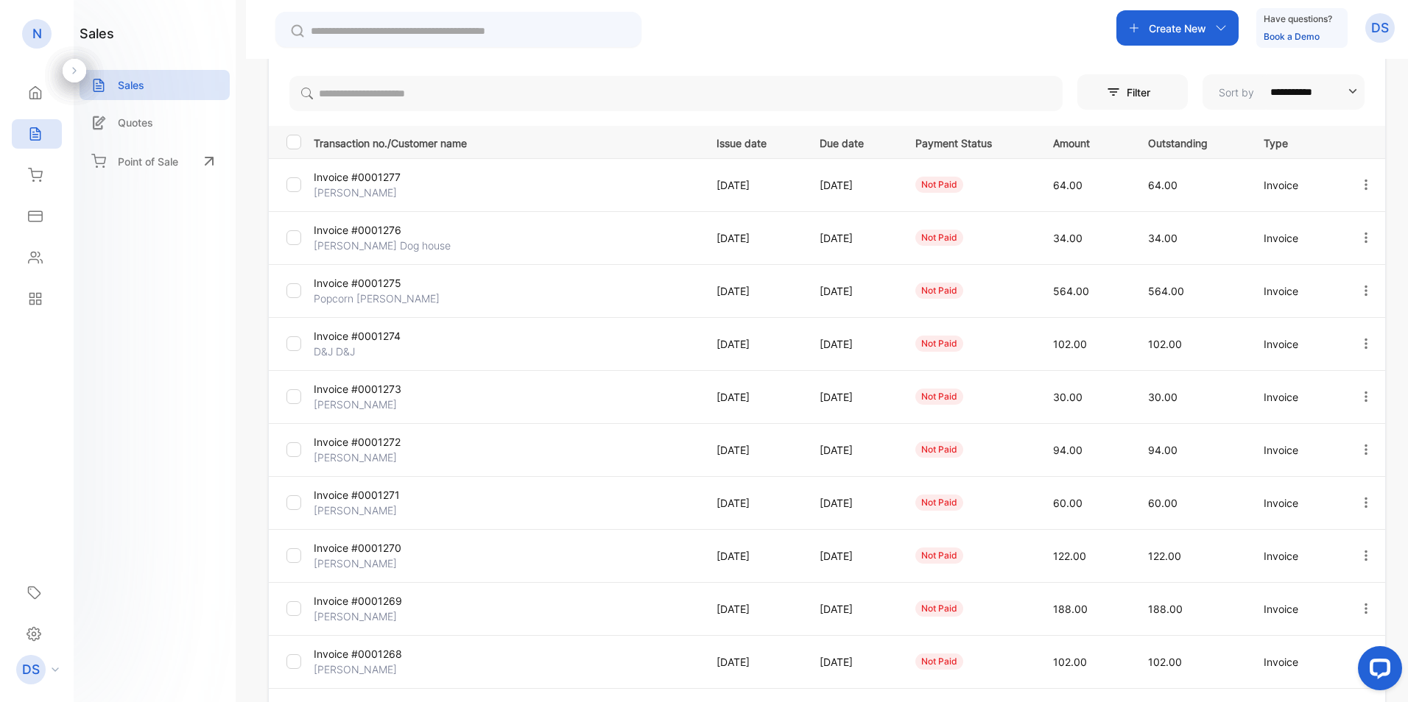
scroll to position [147, 0]
click at [353, 399] on p "Terri Brantley" at bounding box center [378, 403] width 128 height 15
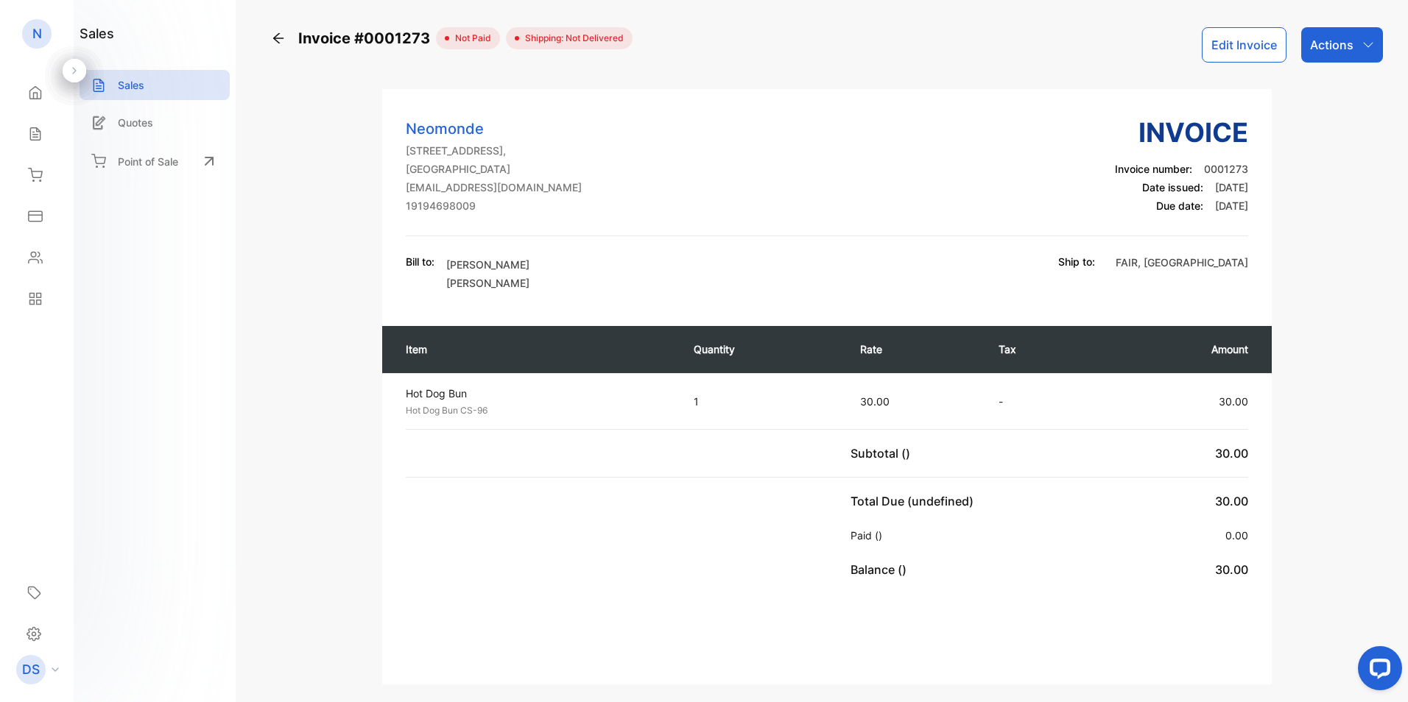
click at [1319, 43] on p "Actions" at bounding box center [1331, 45] width 43 height 18
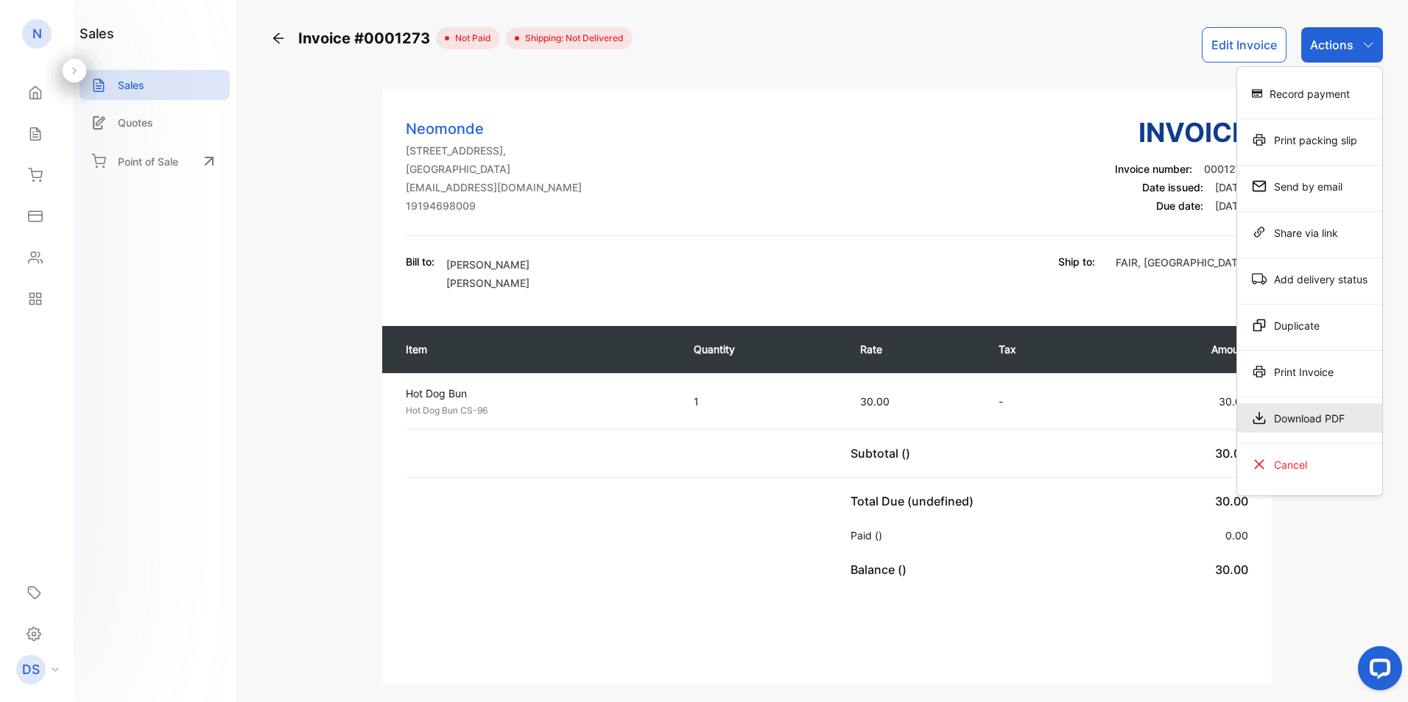
click at [1322, 418] on div "Download PDF" at bounding box center [1309, 418] width 145 height 29
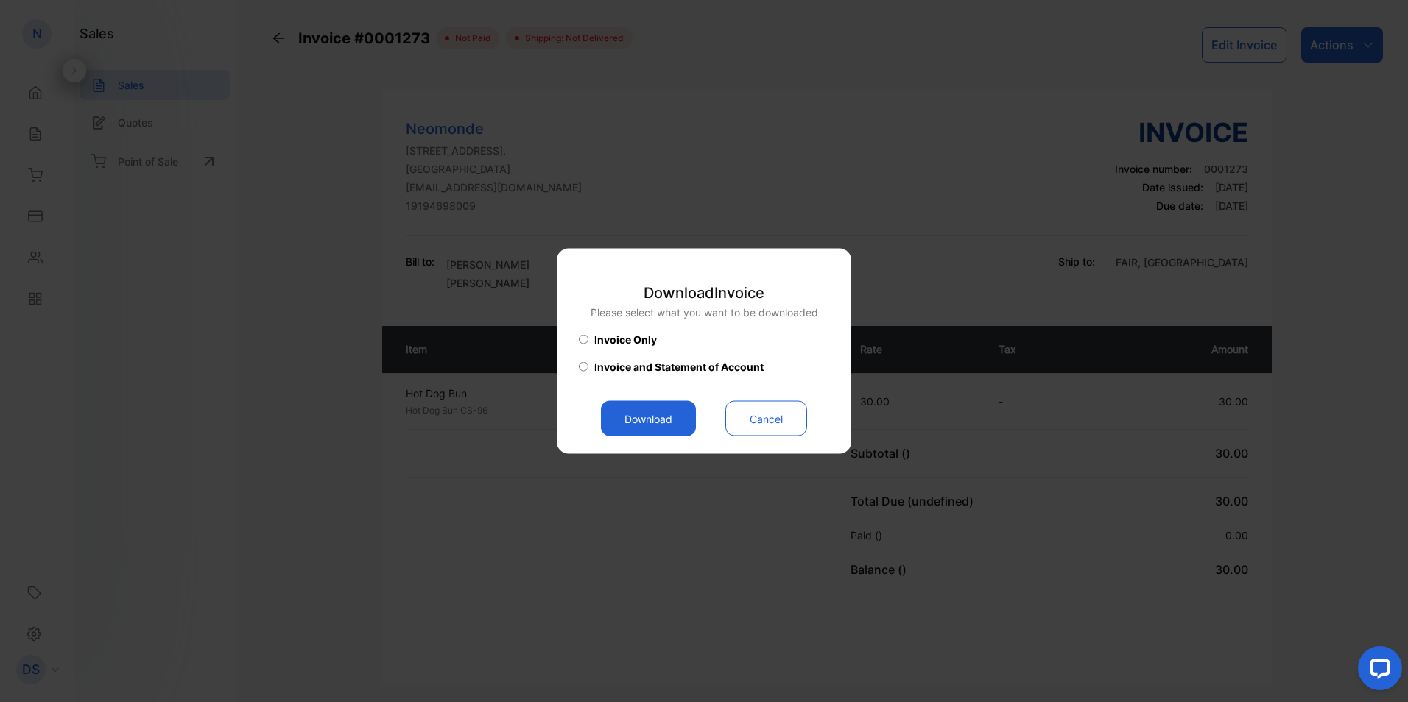
click at [652, 417] on button "Download" at bounding box center [648, 418] width 95 height 35
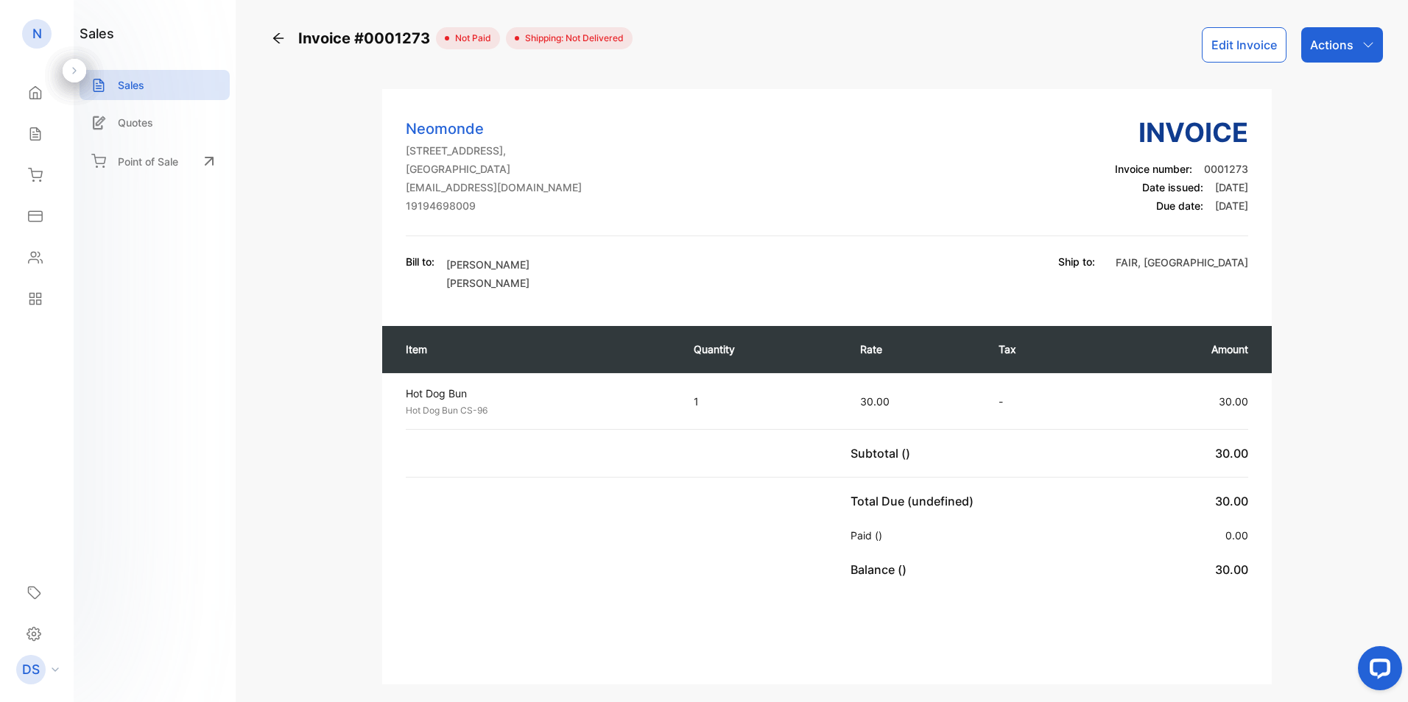
click at [274, 38] on icon at bounding box center [278, 38] width 10 height 10
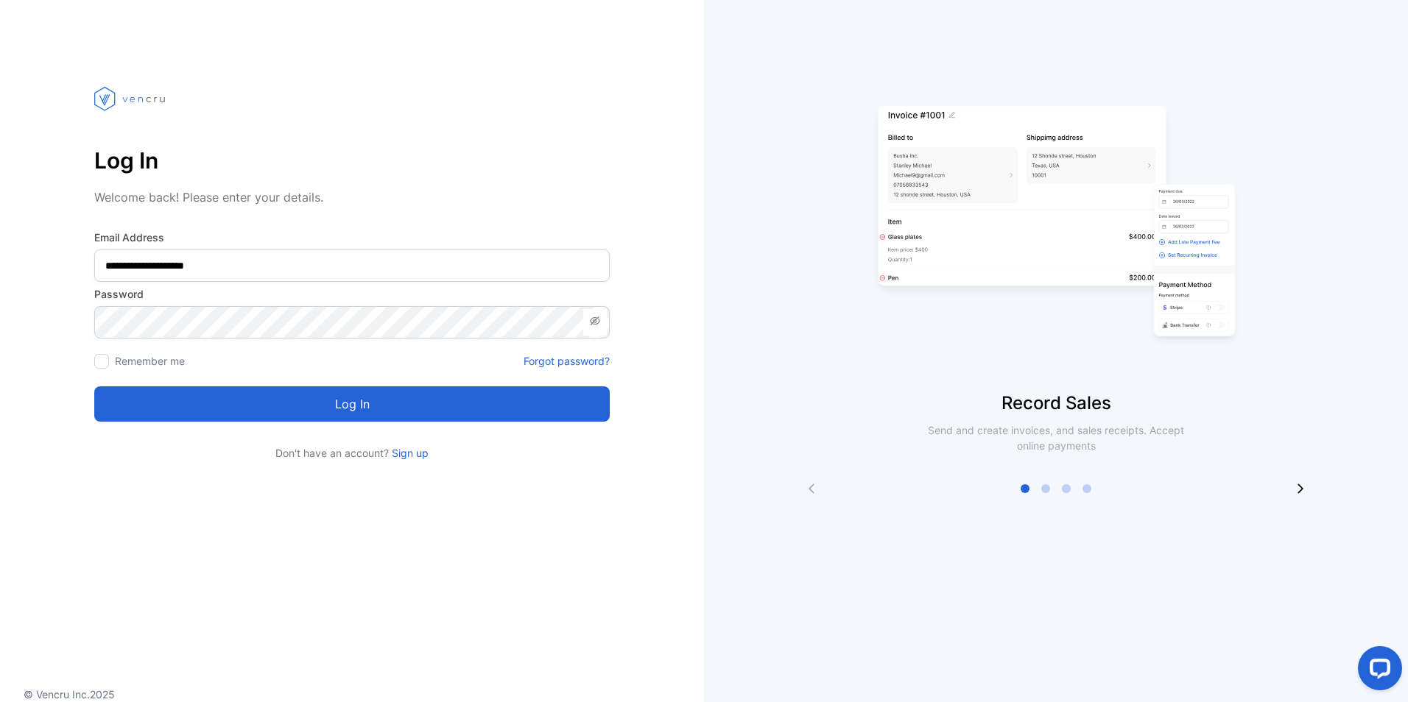
click at [379, 400] on button "Log in" at bounding box center [351, 404] width 515 height 35
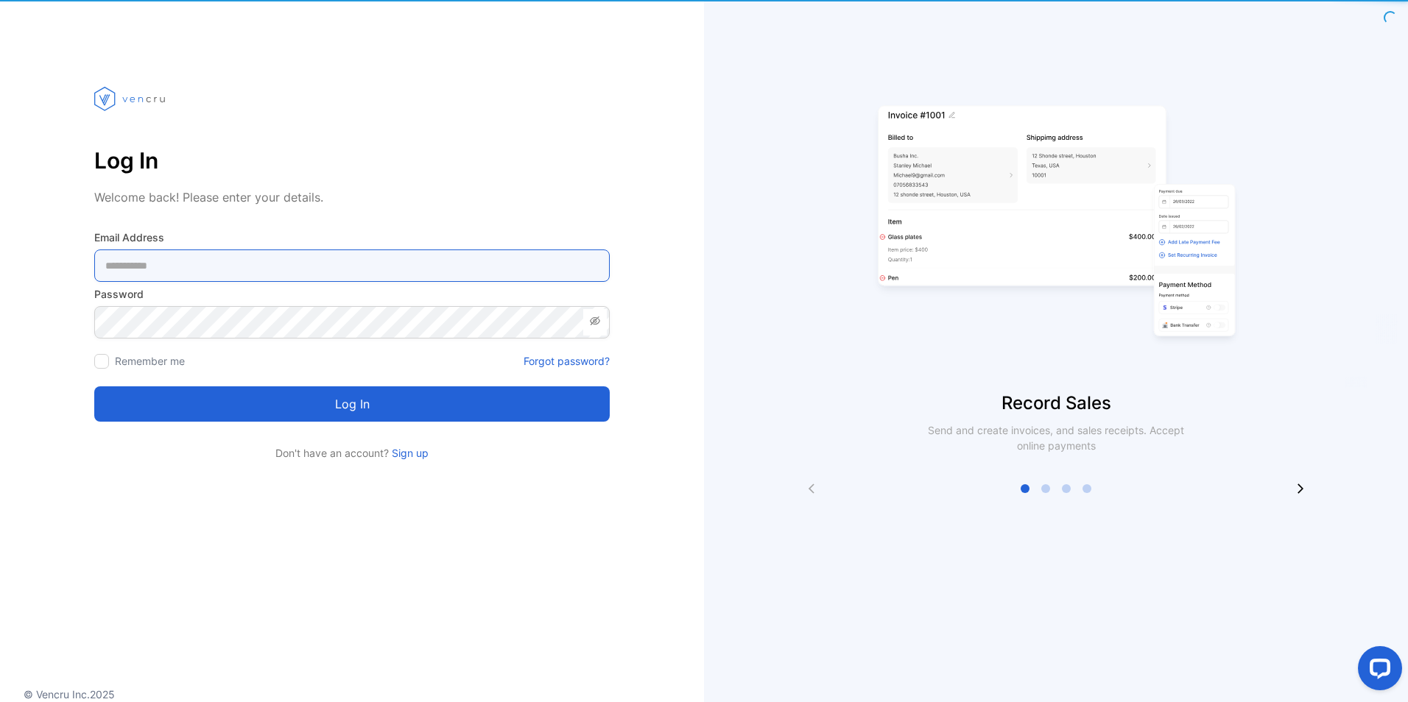
type Address-inputemail "**********"
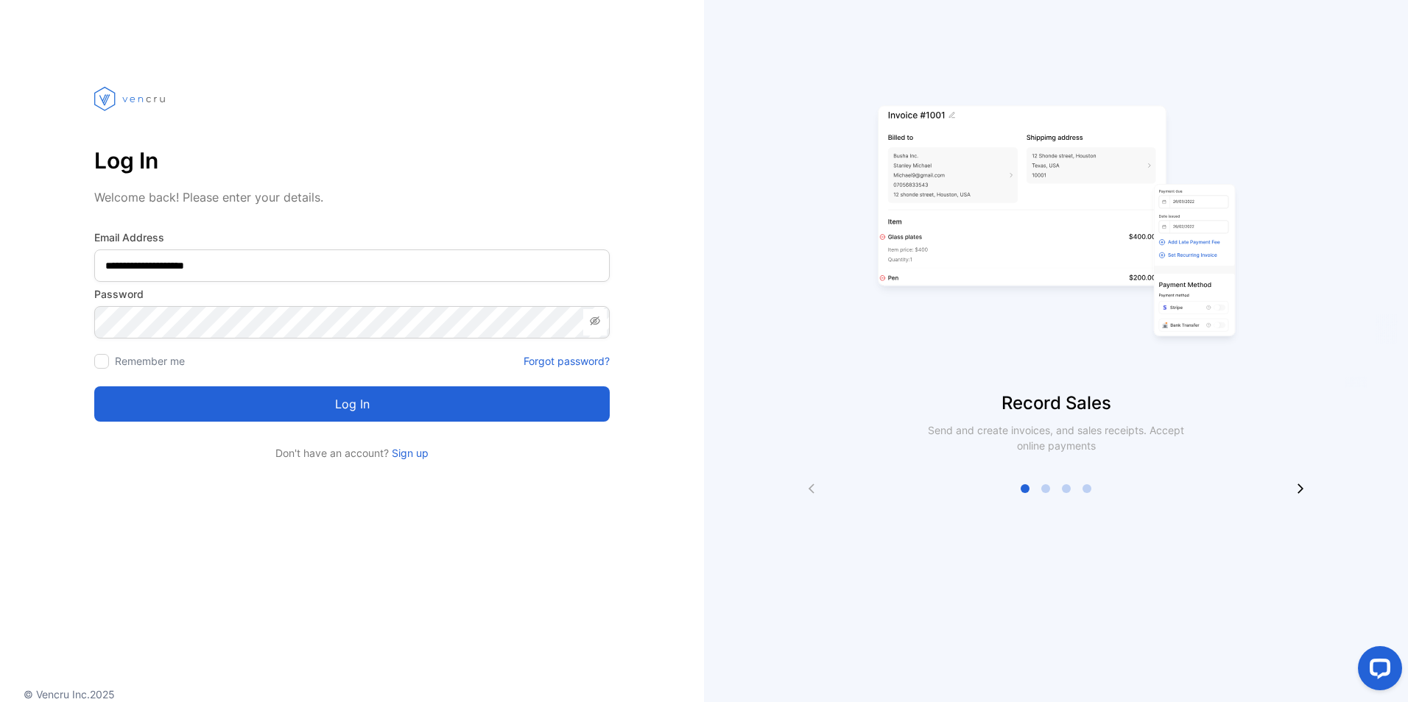
click at [363, 405] on button "Log in" at bounding box center [351, 404] width 515 height 35
click at [387, 407] on button "Log in" at bounding box center [351, 404] width 515 height 35
click at [334, 392] on button "Log in" at bounding box center [351, 404] width 515 height 35
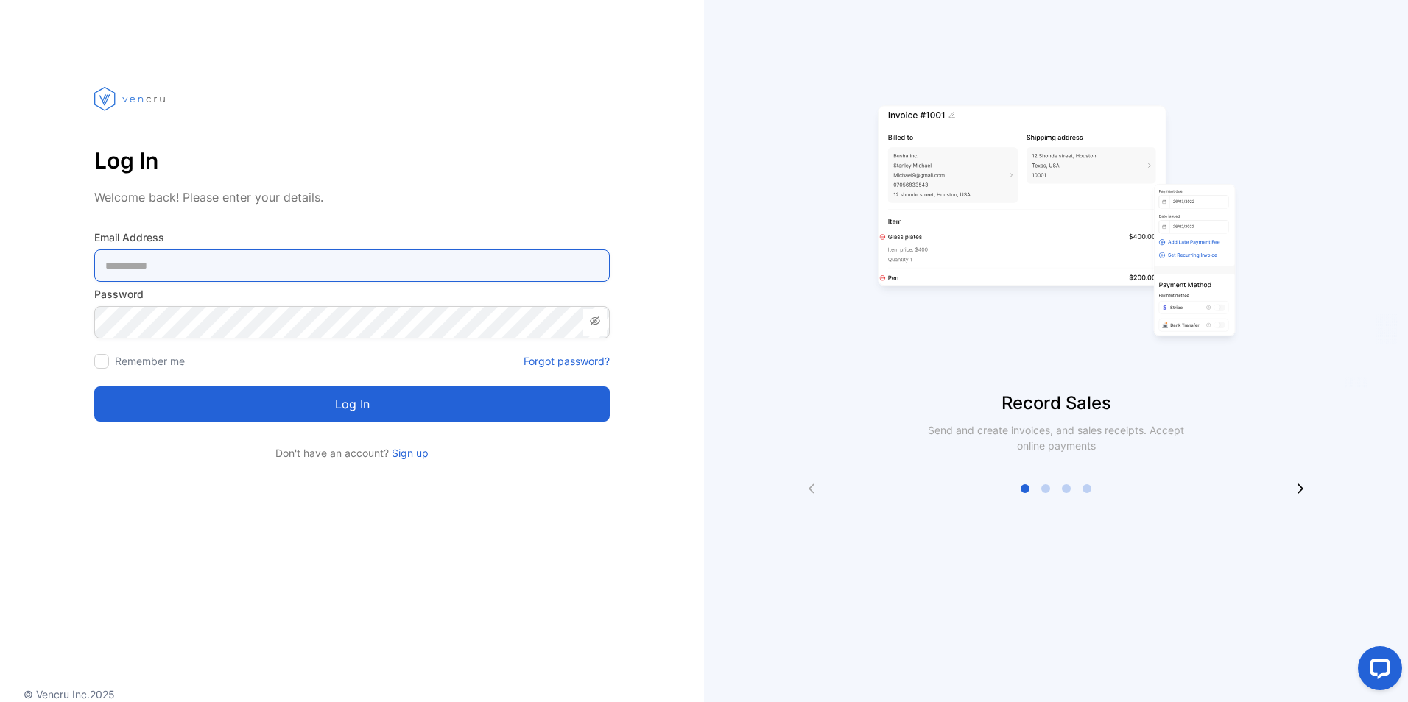
type Address-inputemail "**********"
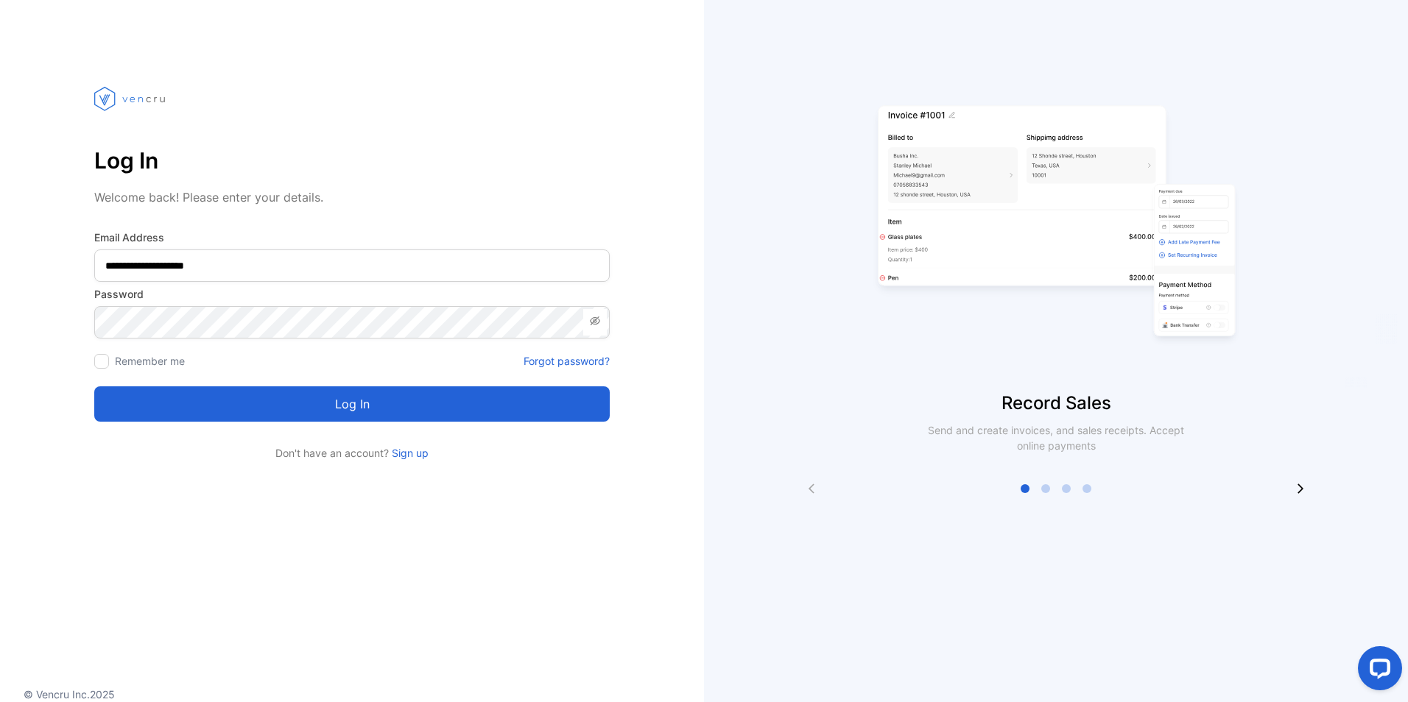
click at [350, 408] on button "Log in" at bounding box center [351, 404] width 515 height 35
click at [314, 401] on button "Log in" at bounding box center [351, 404] width 515 height 35
click at [356, 403] on button "Log in" at bounding box center [351, 404] width 515 height 35
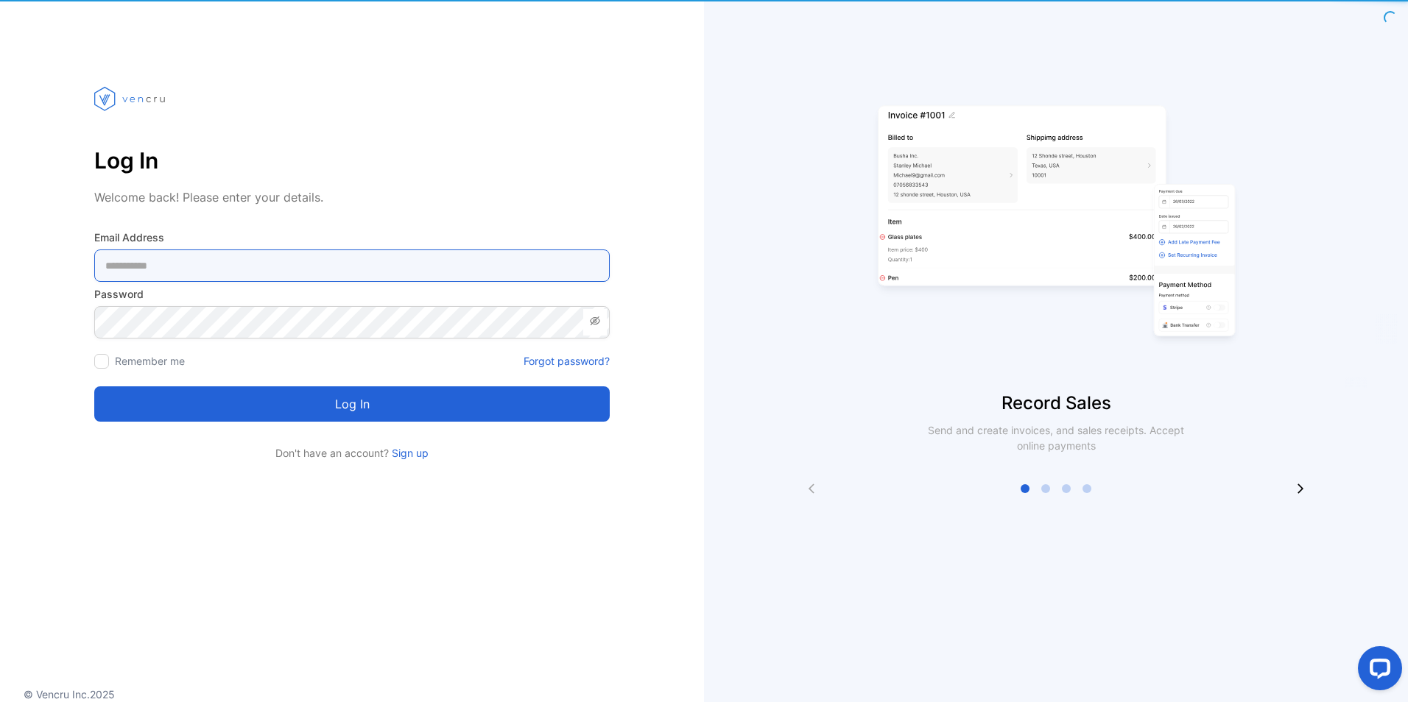
type Address-inputemail "**********"
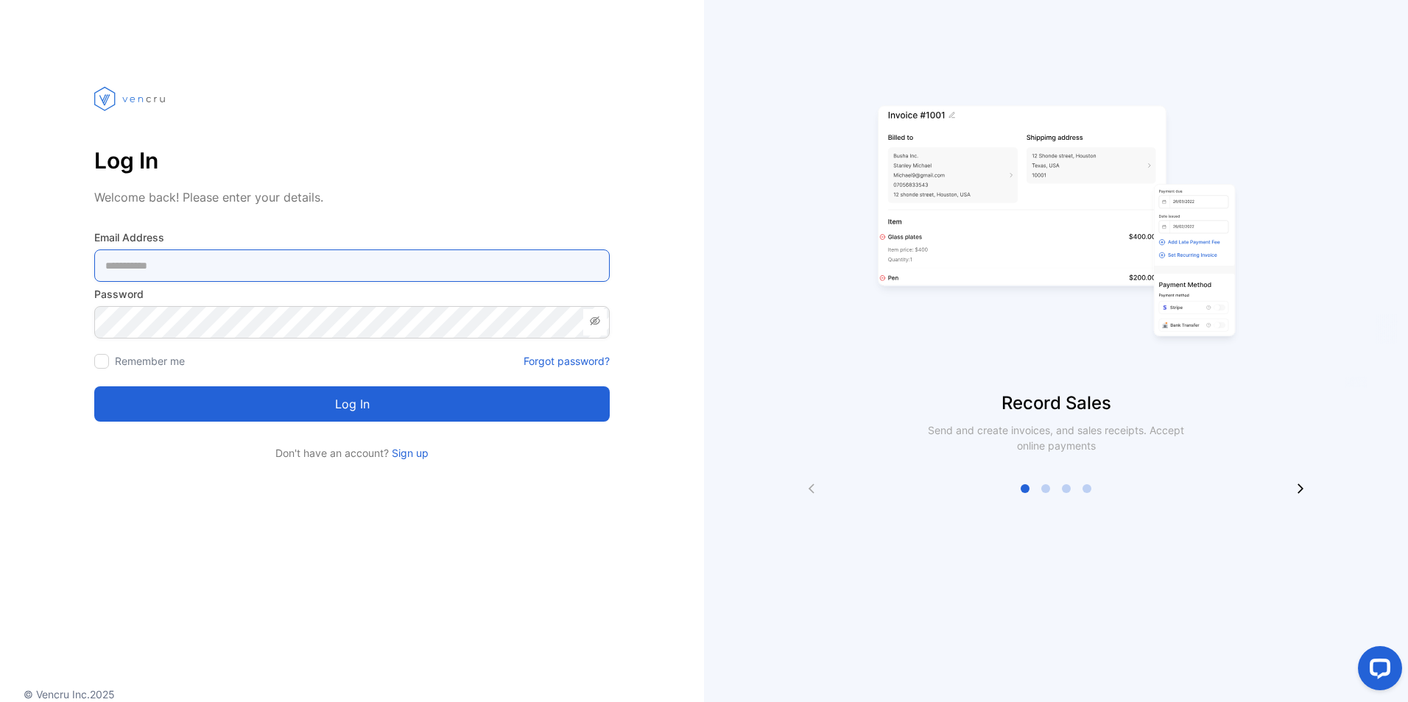
type Address-inputemail "**********"
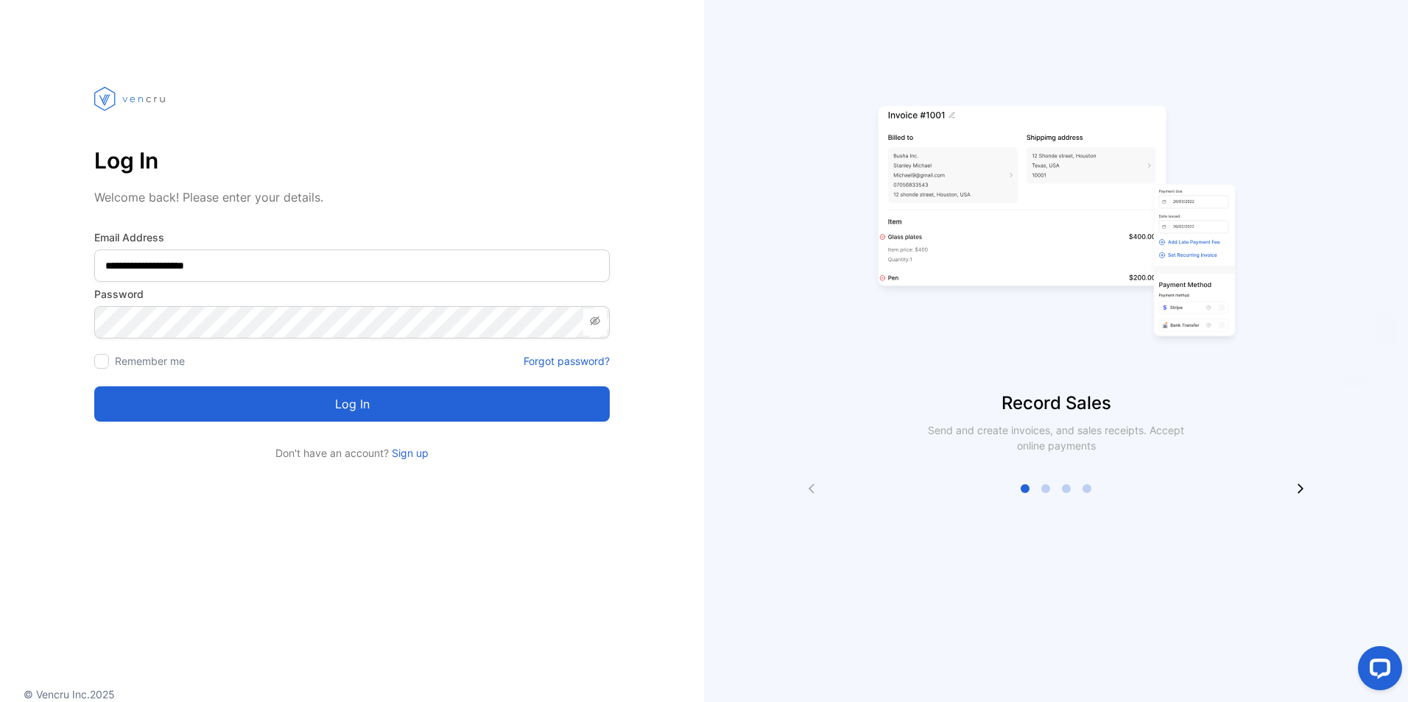
click at [373, 394] on button "Log in" at bounding box center [351, 404] width 515 height 35
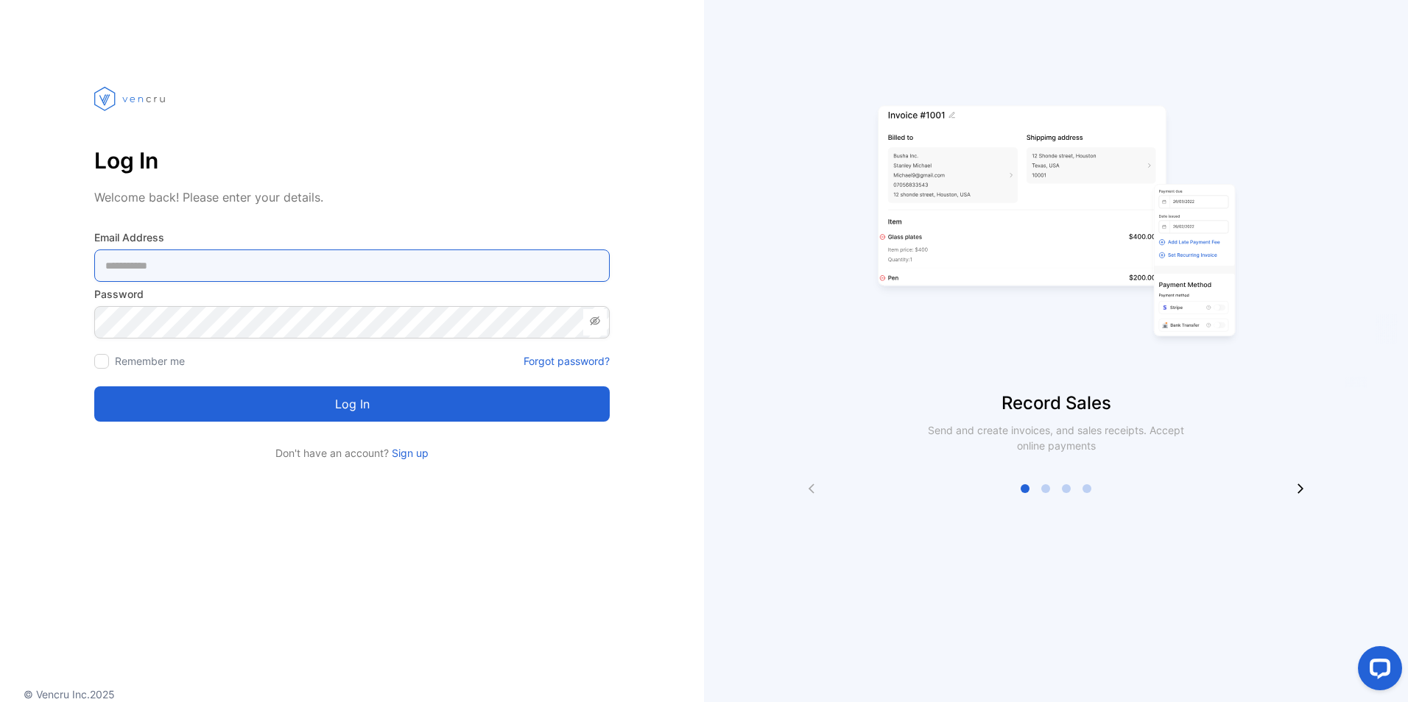
type Address-inputemail "**********"
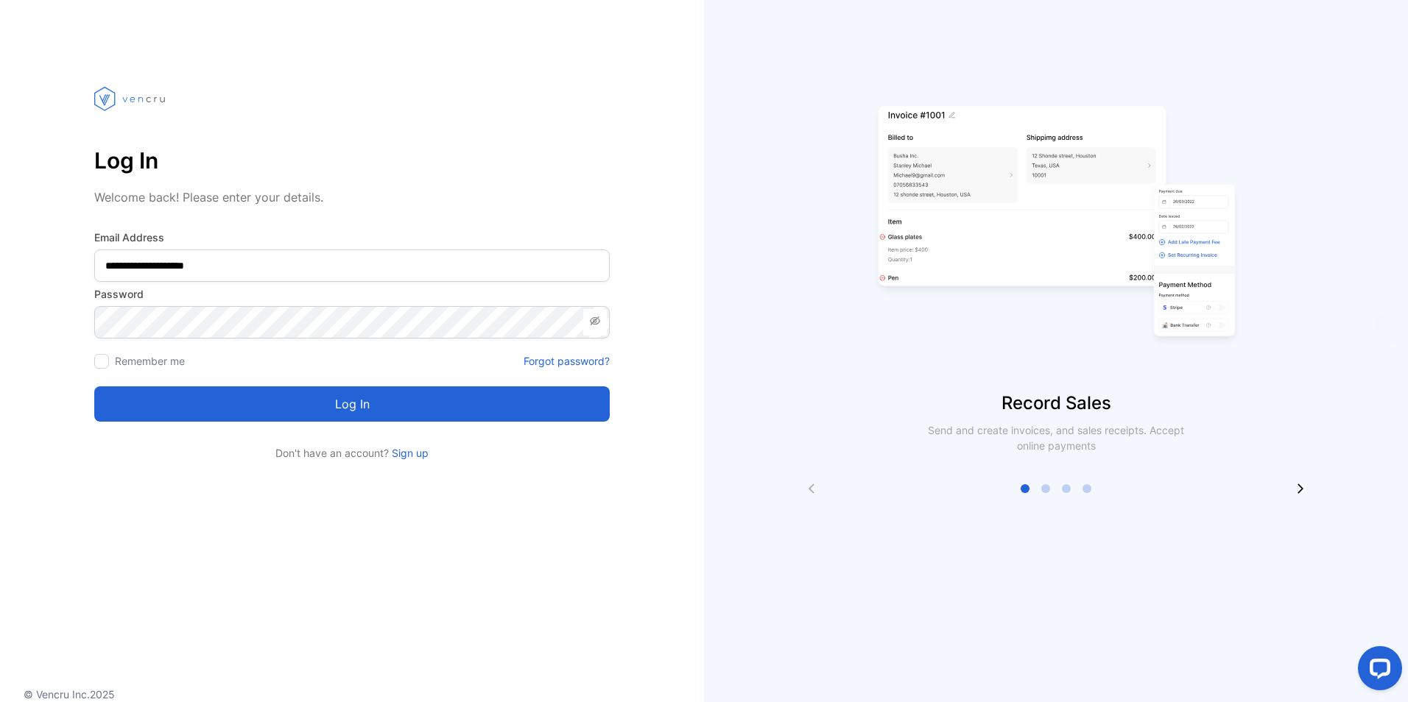
click at [356, 400] on button "Log in" at bounding box center [351, 404] width 515 height 35
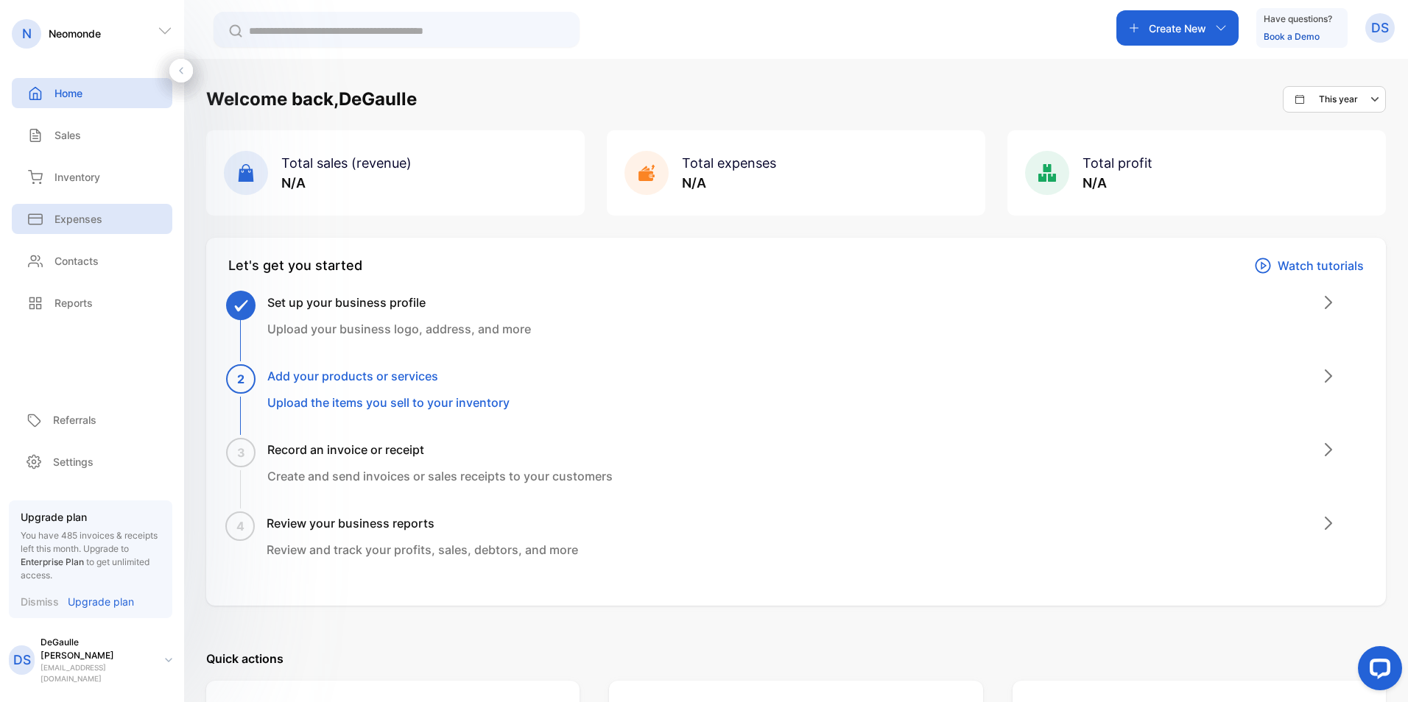
click at [58, 228] on div "Expenses" at bounding box center [92, 219] width 161 height 30
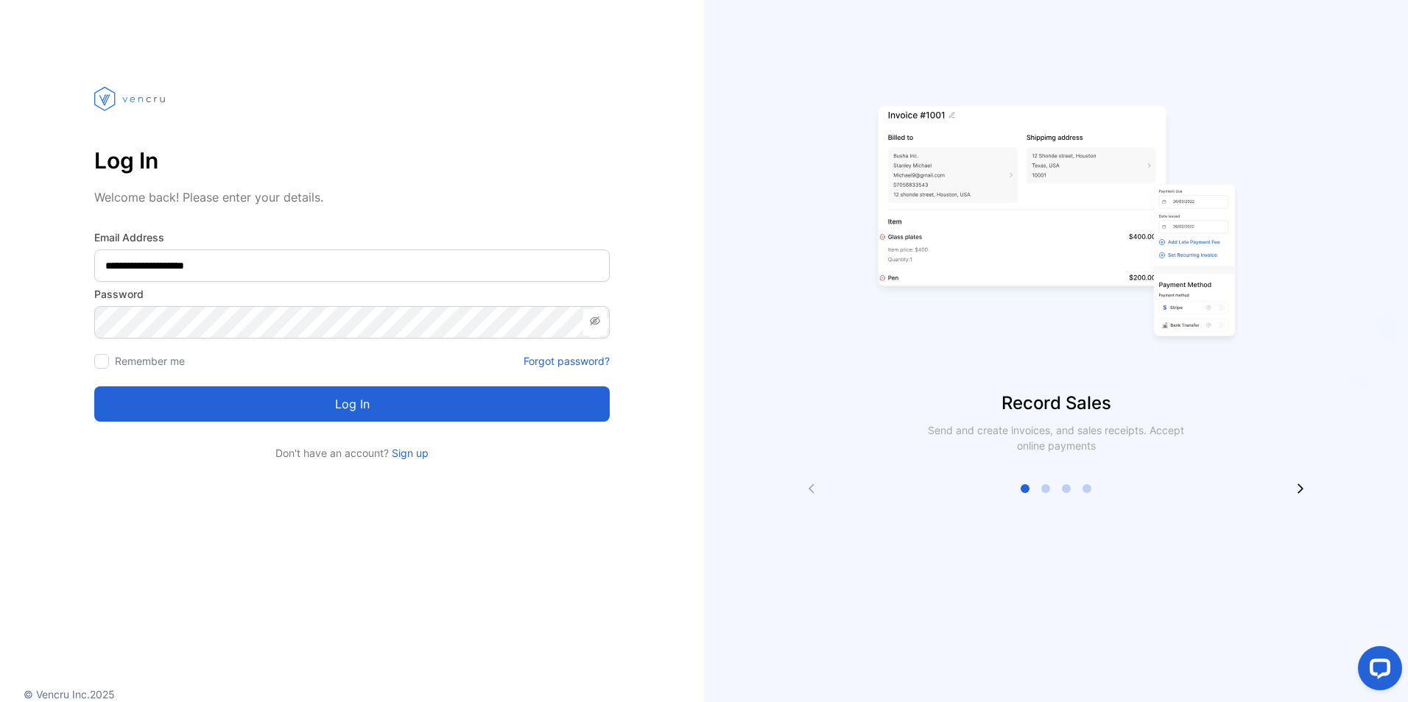
click at [348, 398] on button "Log in" at bounding box center [351, 404] width 515 height 35
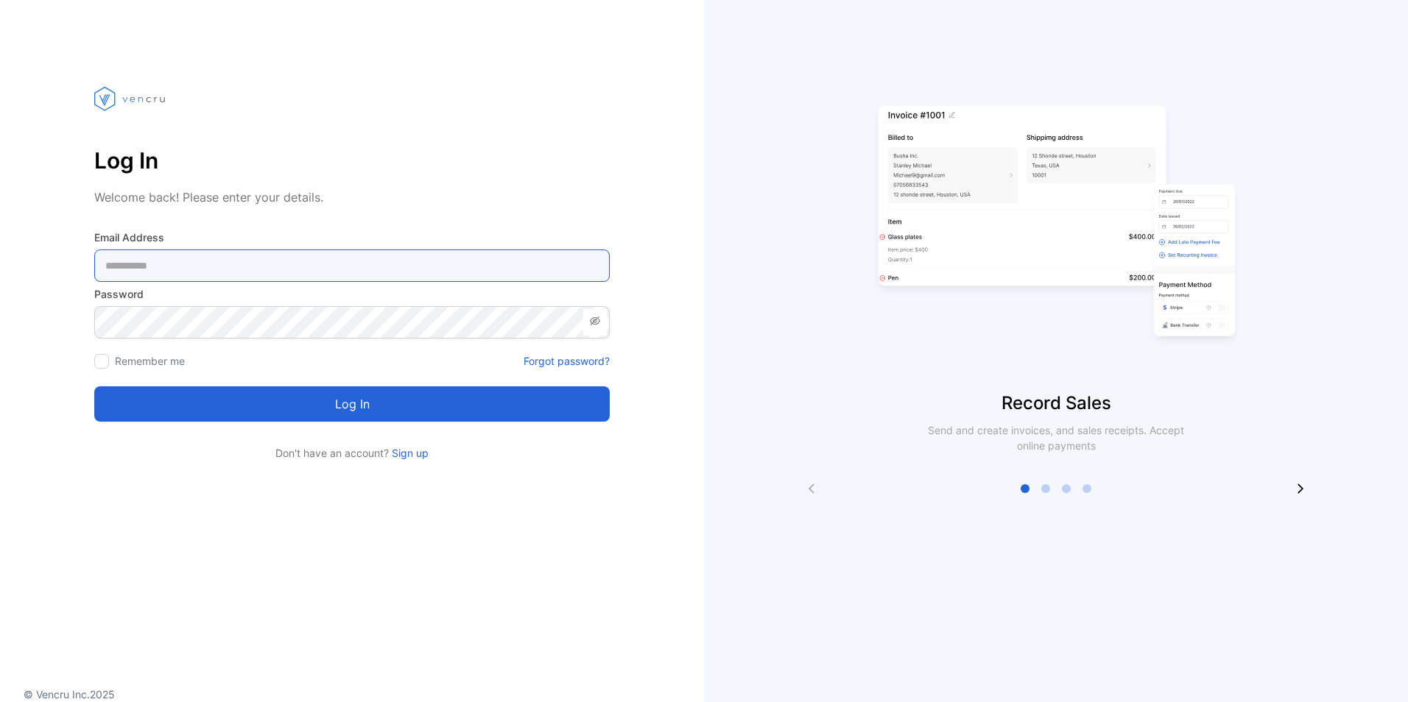
type Address-inputemail "**********"
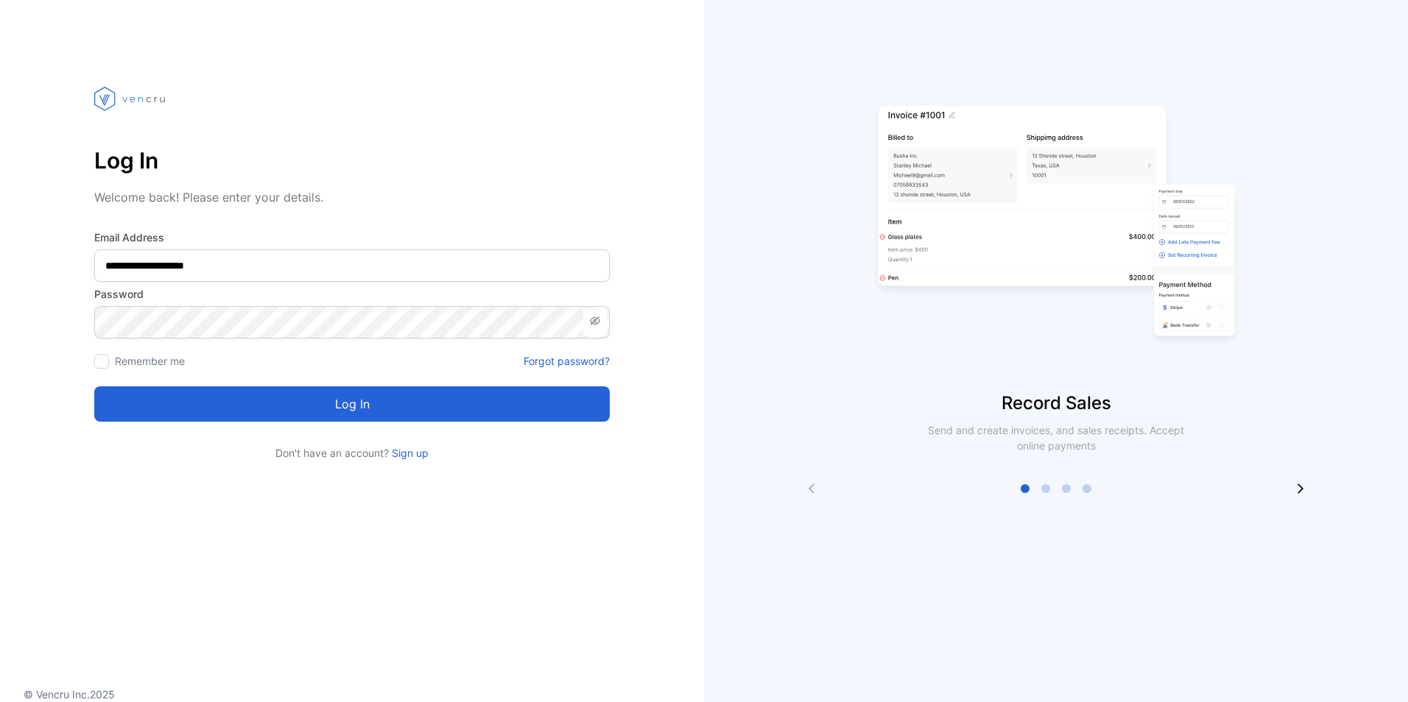
click at [336, 398] on button "Log in" at bounding box center [351, 404] width 515 height 35
click at [1307, 489] on div at bounding box center [1056, 489] width 704 height 12
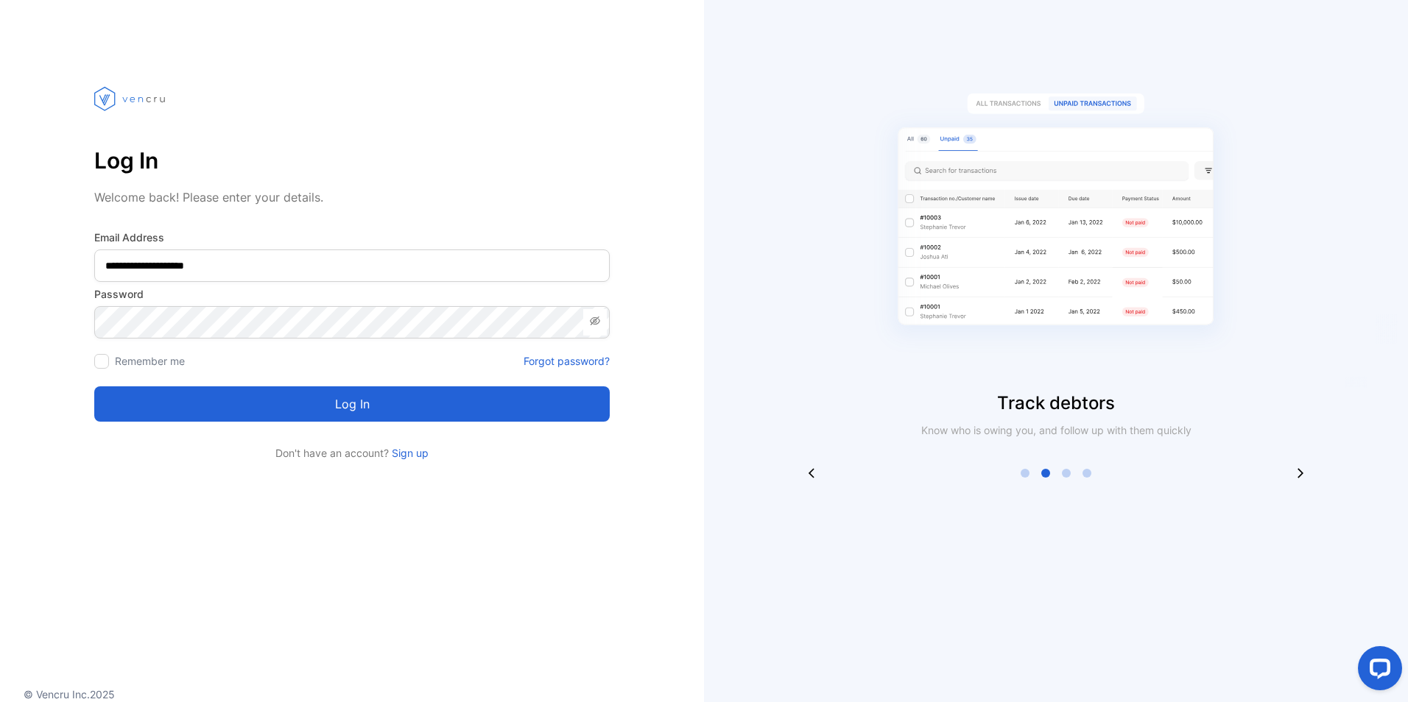
click at [1297, 487] on div "Track debtors Know who is owing you, and follow up with them quickly" at bounding box center [1056, 351] width 704 height 702
click at [811, 475] on icon at bounding box center [812, 473] width 6 height 10
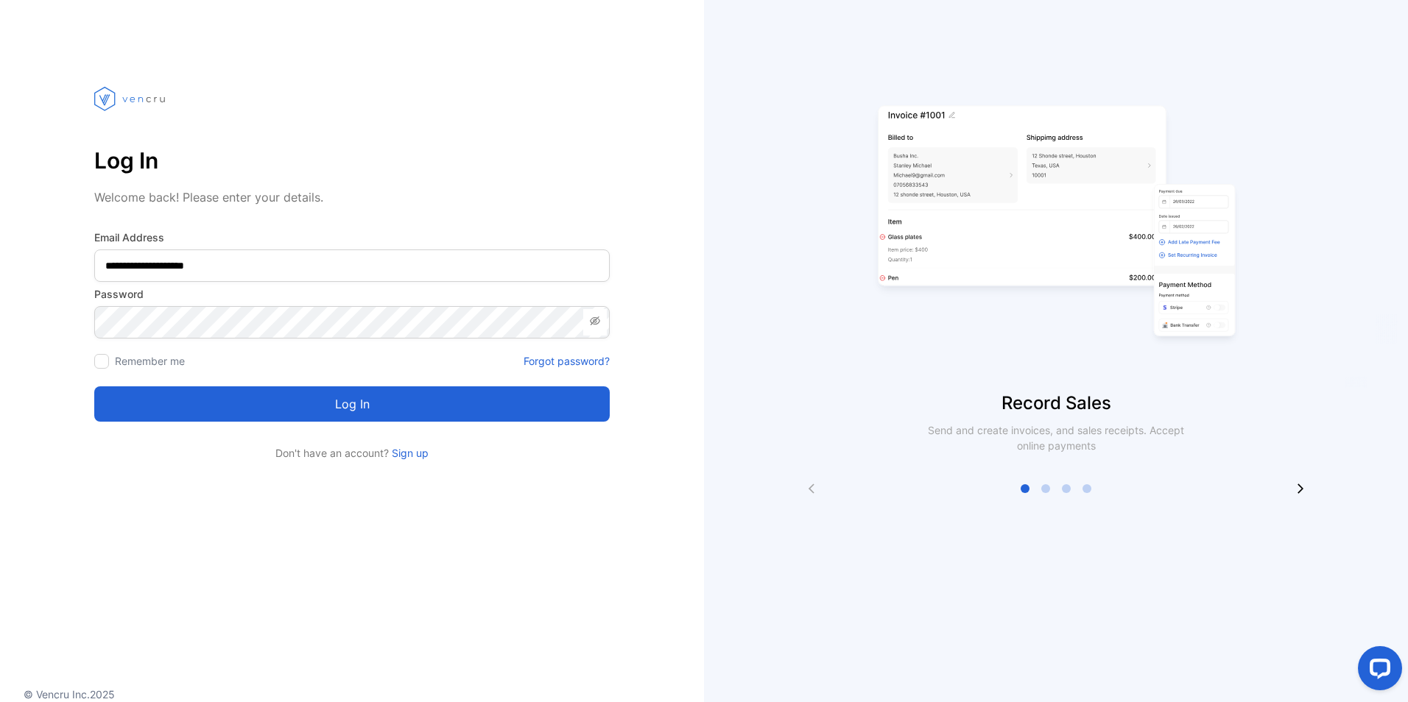
click at [373, 409] on button "Log in" at bounding box center [351, 404] width 515 height 35
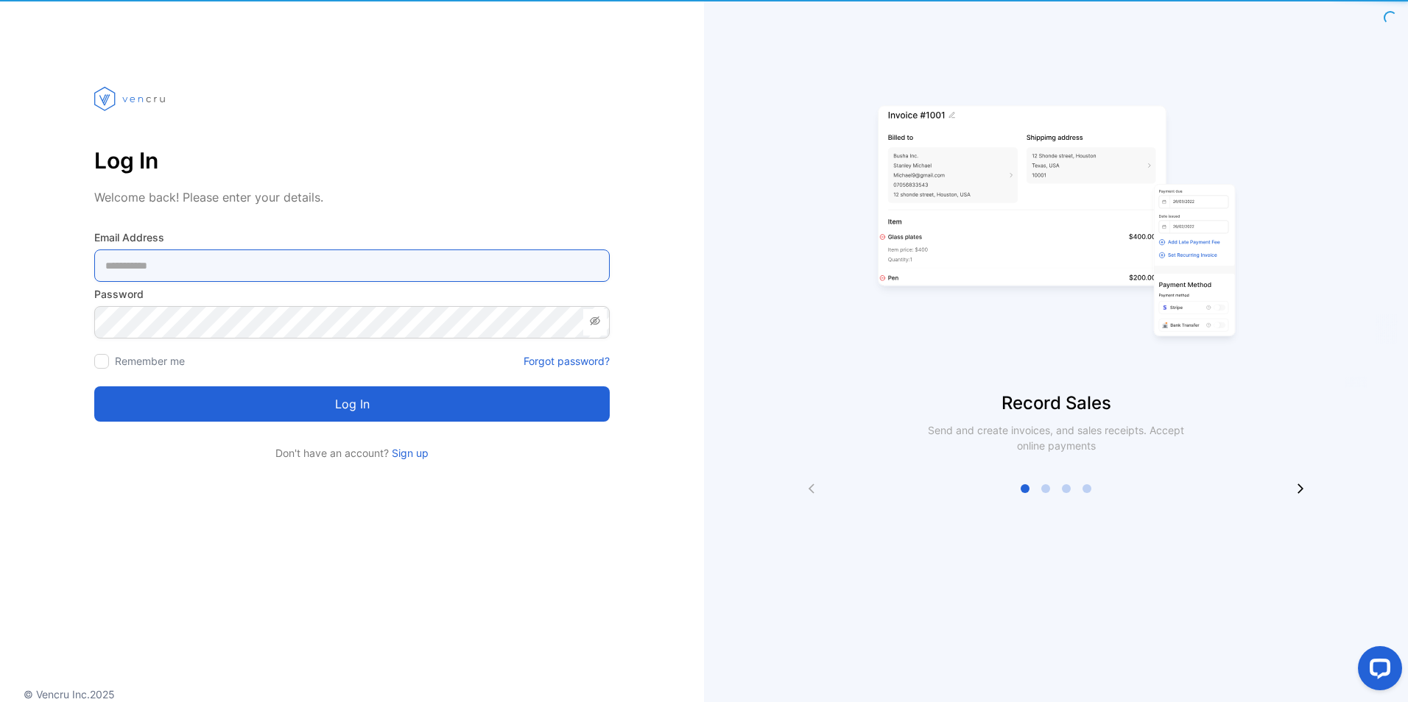
type Address-inputemail "**********"
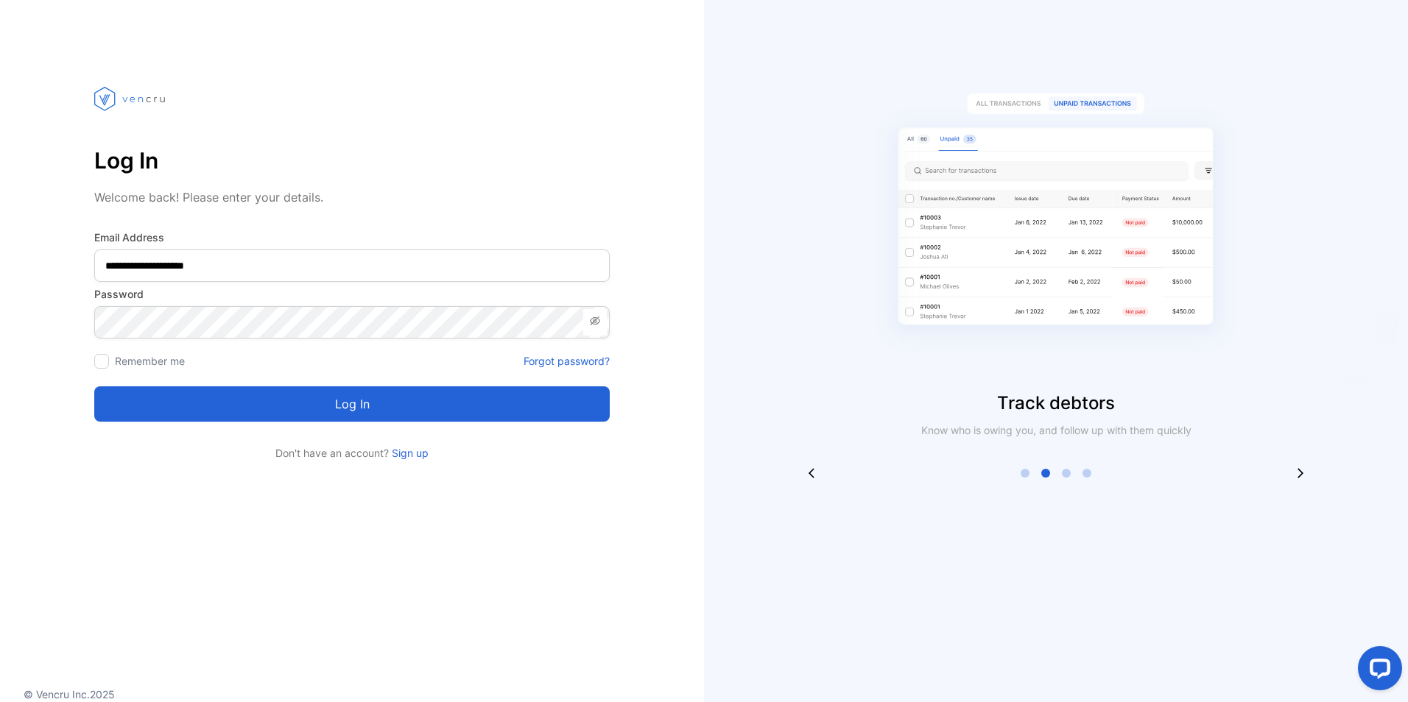
click at [353, 390] on button "Log in" at bounding box center [351, 404] width 515 height 35
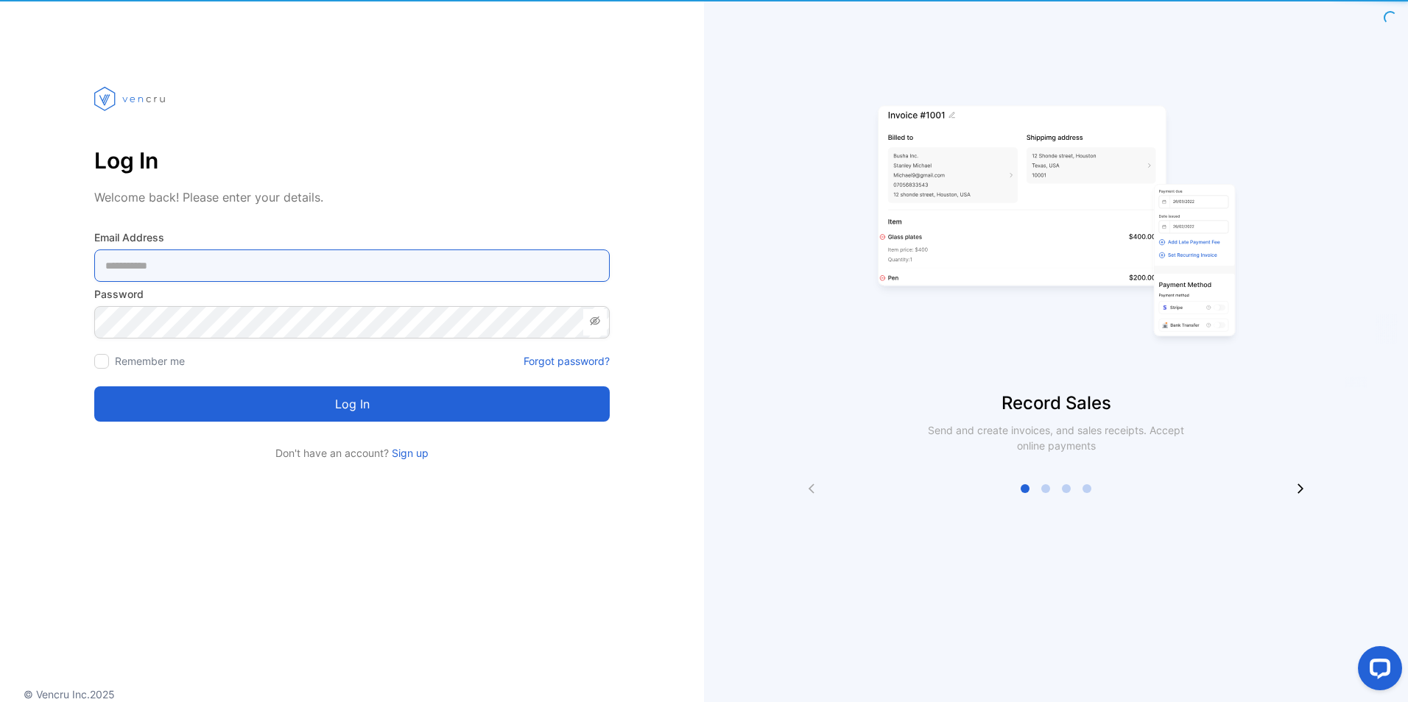
type Address-inputemail "**********"
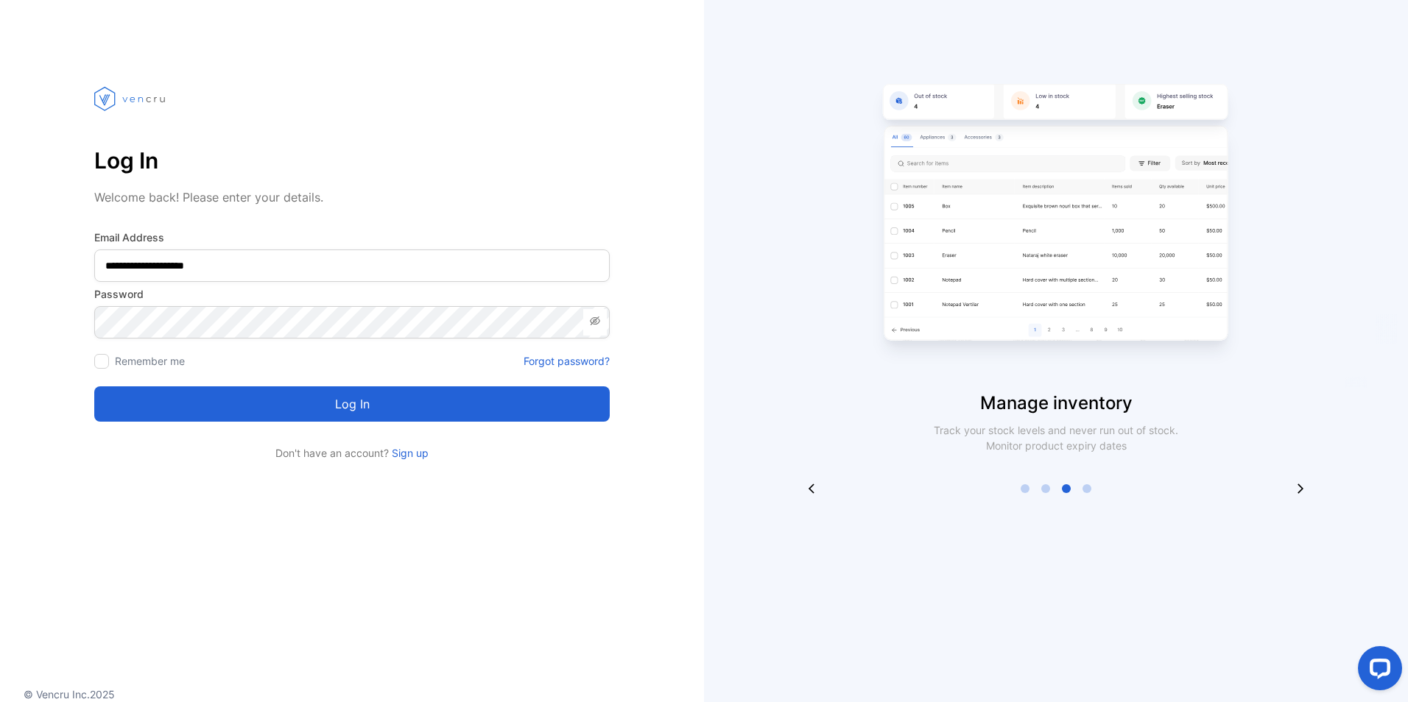
click at [390, 414] on button "Log in" at bounding box center [351, 404] width 515 height 35
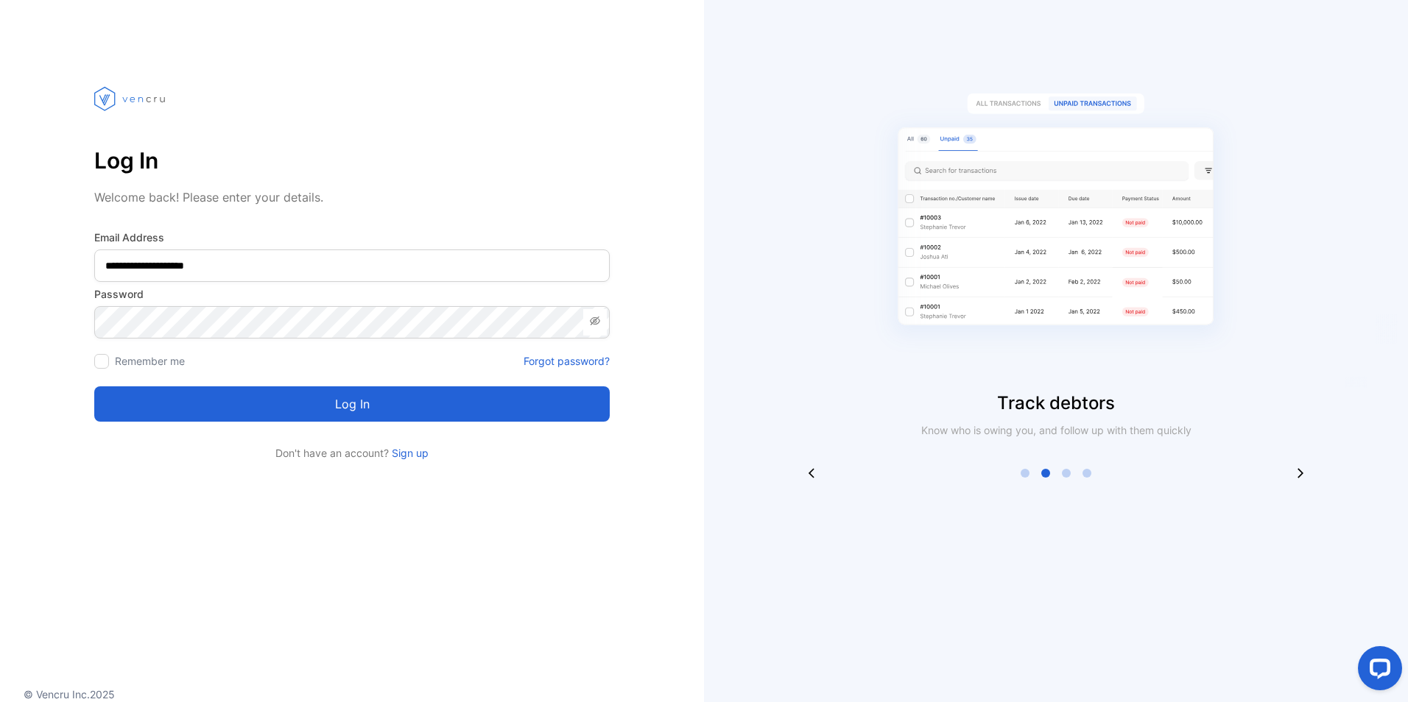
click at [434, 401] on button "Log in" at bounding box center [351, 404] width 515 height 35
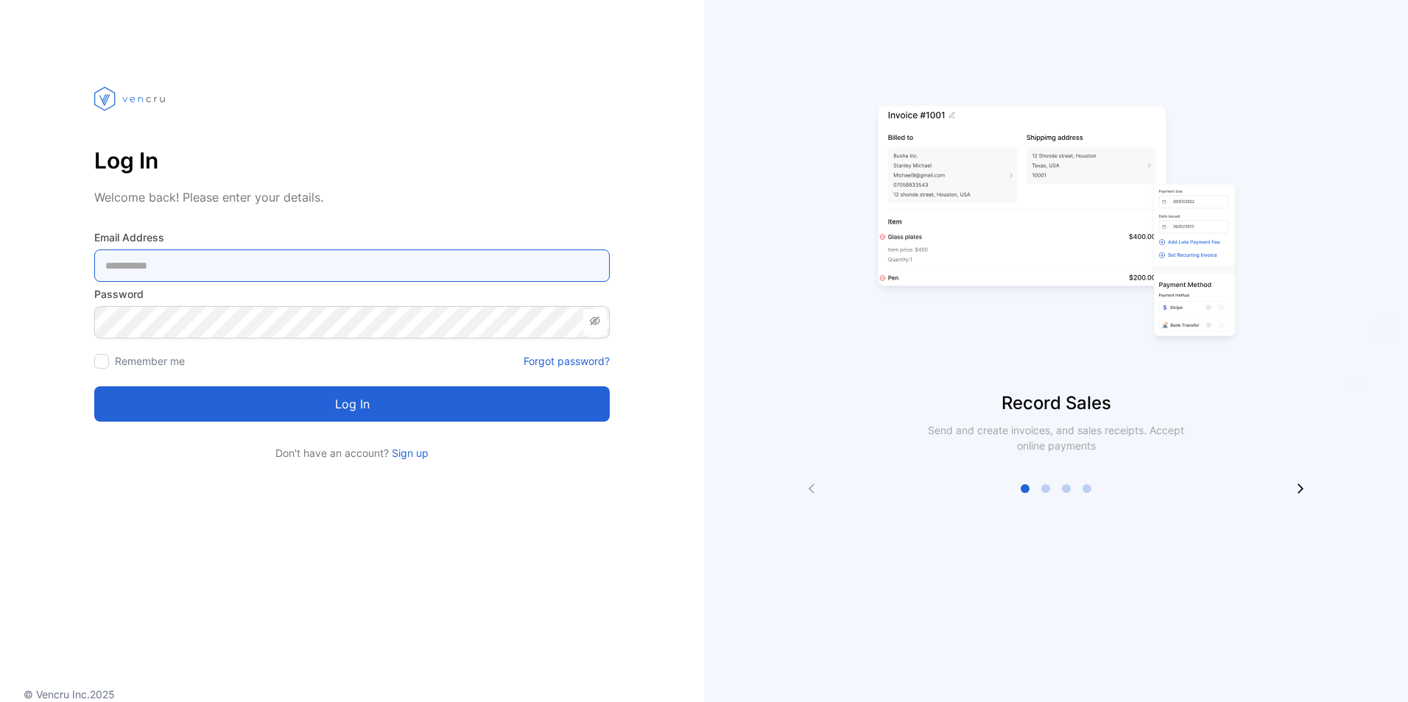
type Address-inputemail "**********"
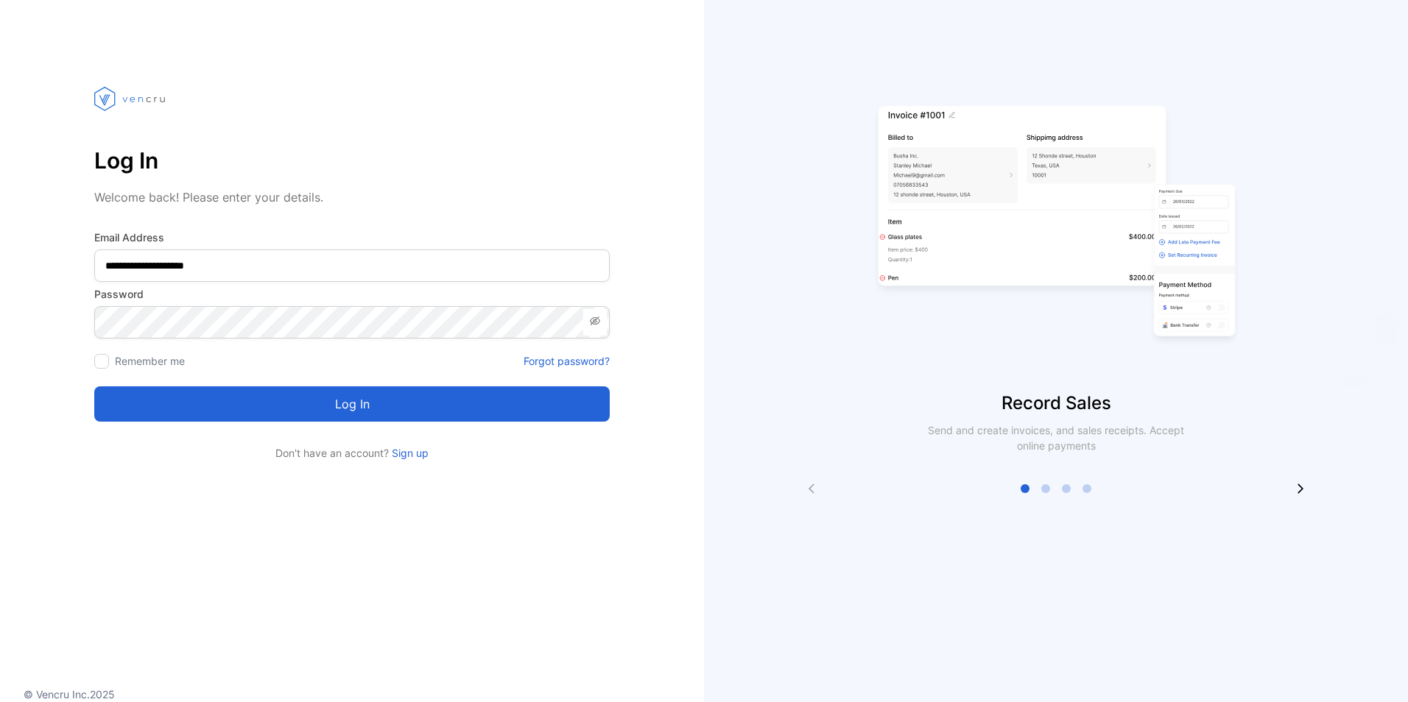
click at [423, 398] on button "Log in" at bounding box center [351, 404] width 515 height 35
click at [365, 393] on button "Log in" at bounding box center [351, 404] width 515 height 35
click at [362, 406] on button "Log in" at bounding box center [351, 404] width 515 height 35
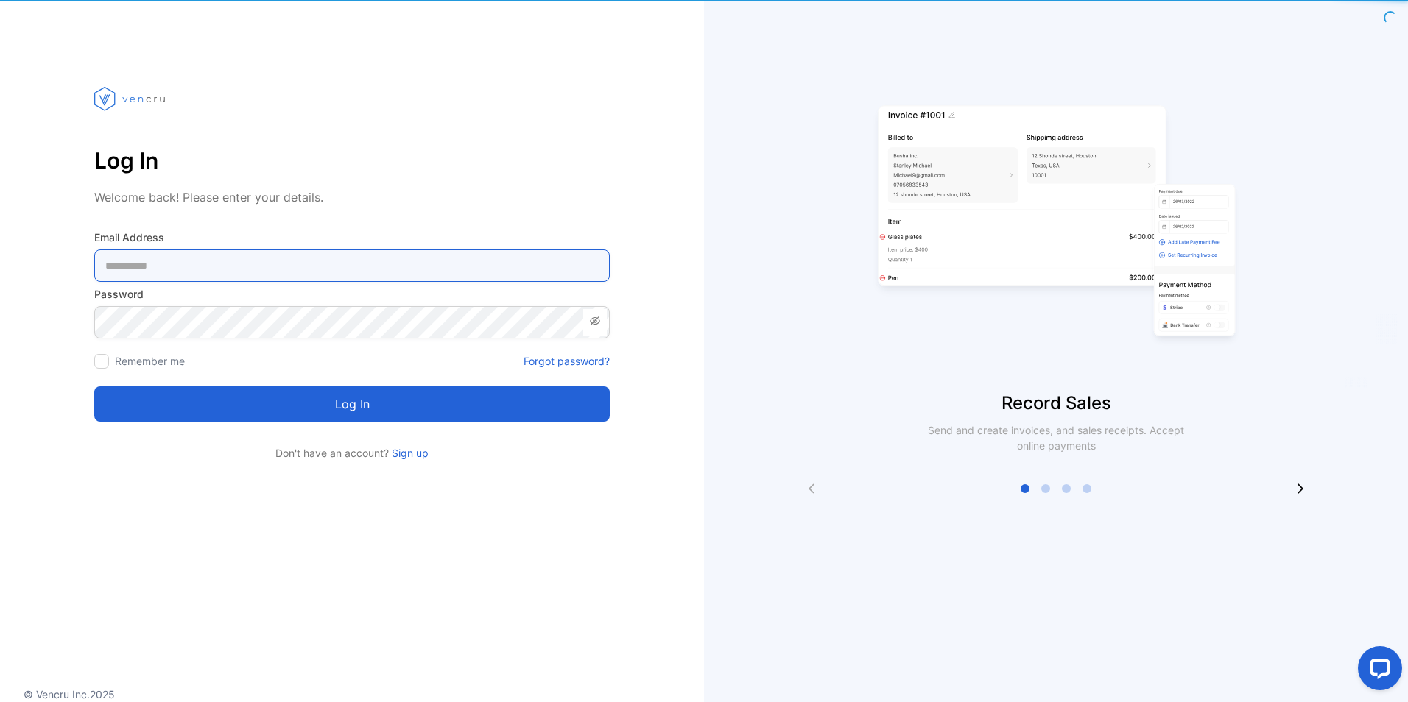
type Address-inputemail "**********"
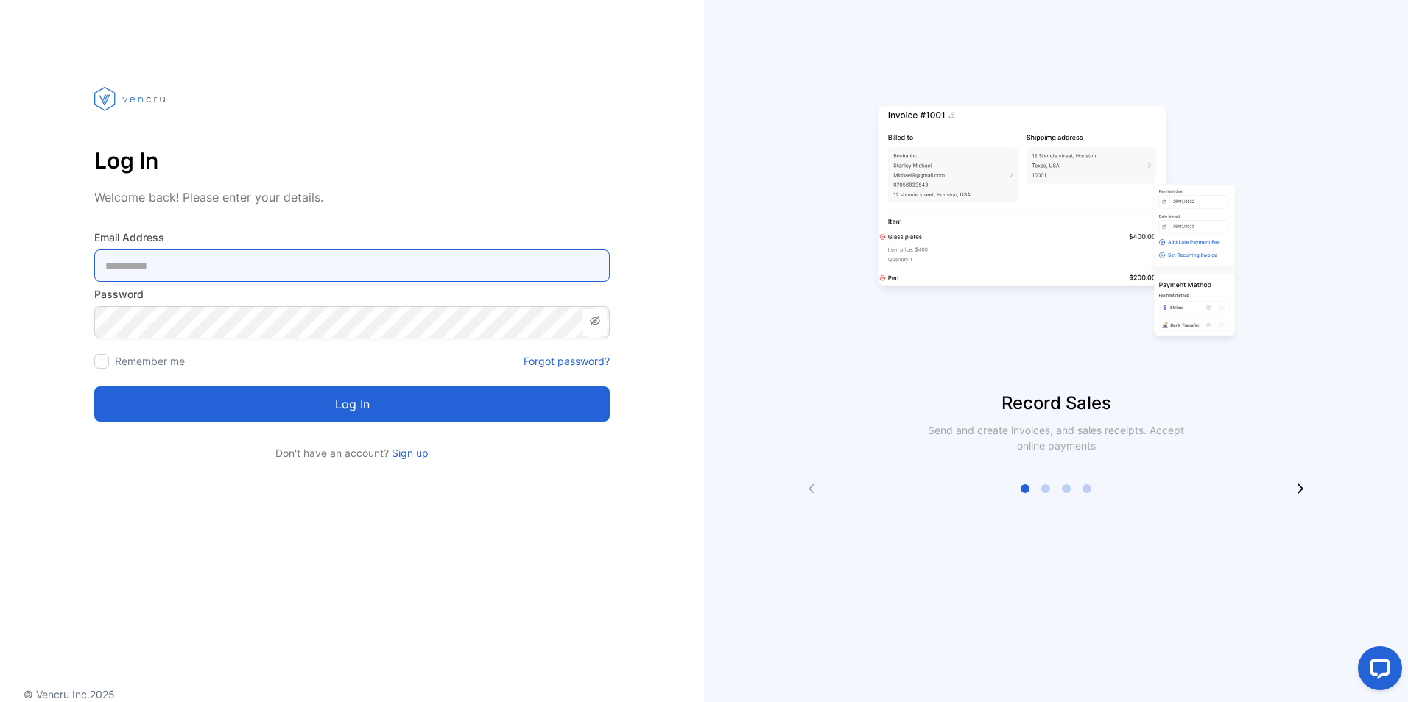
type Address-inputemail "**********"
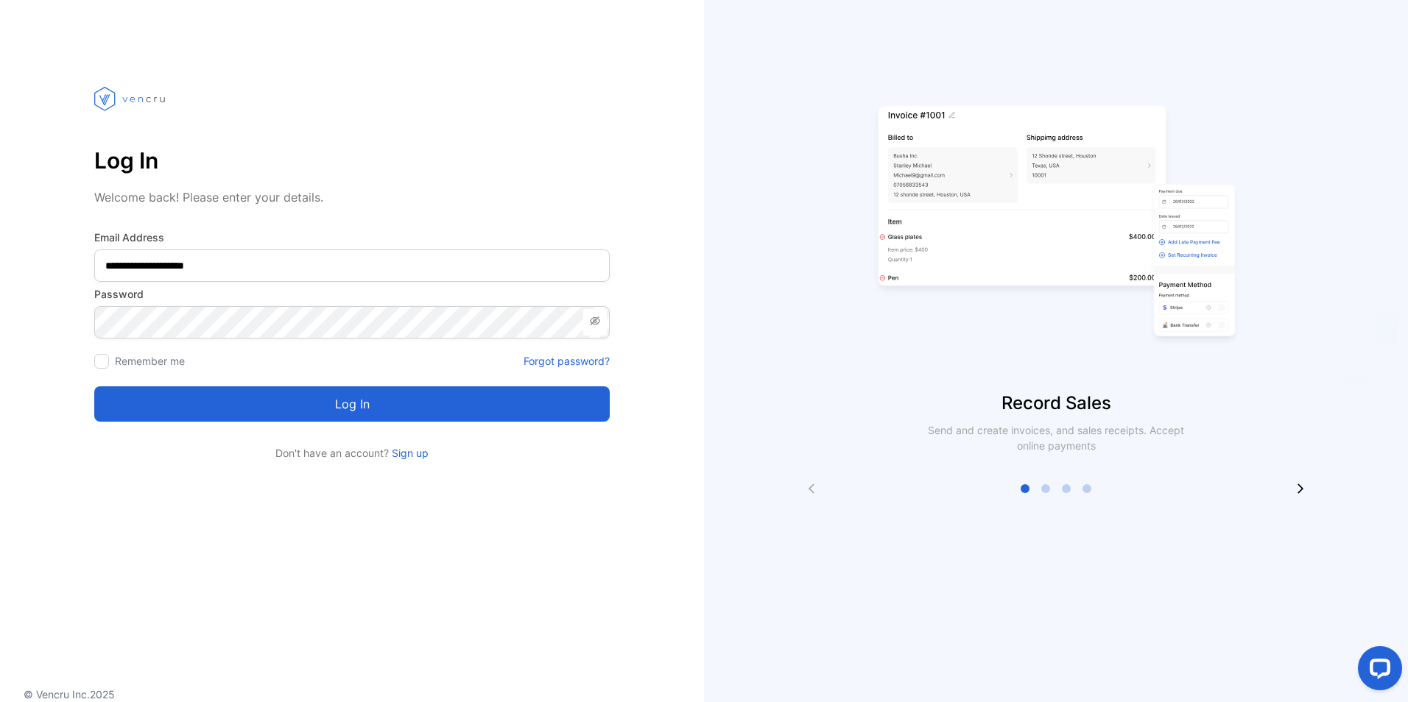
click at [348, 404] on button "Log in" at bounding box center [351, 404] width 515 height 35
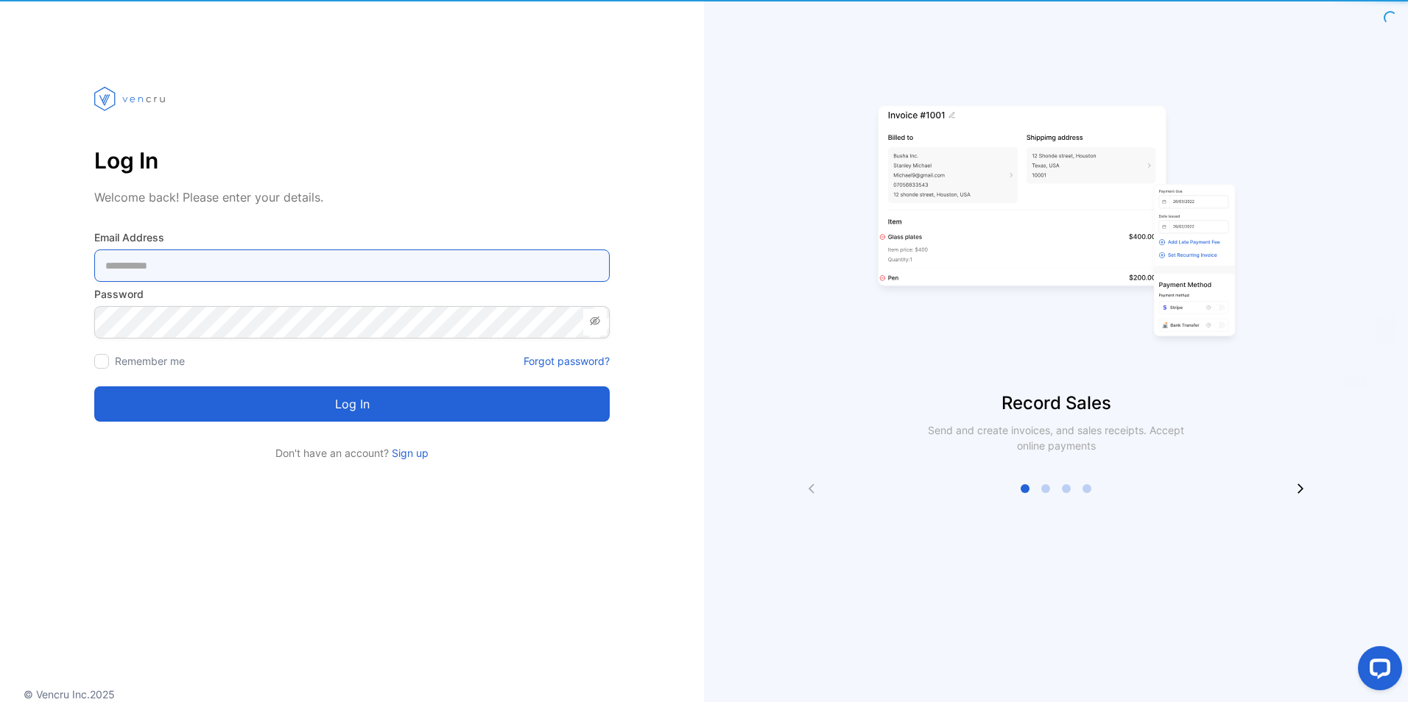
type Address-inputemail "**********"
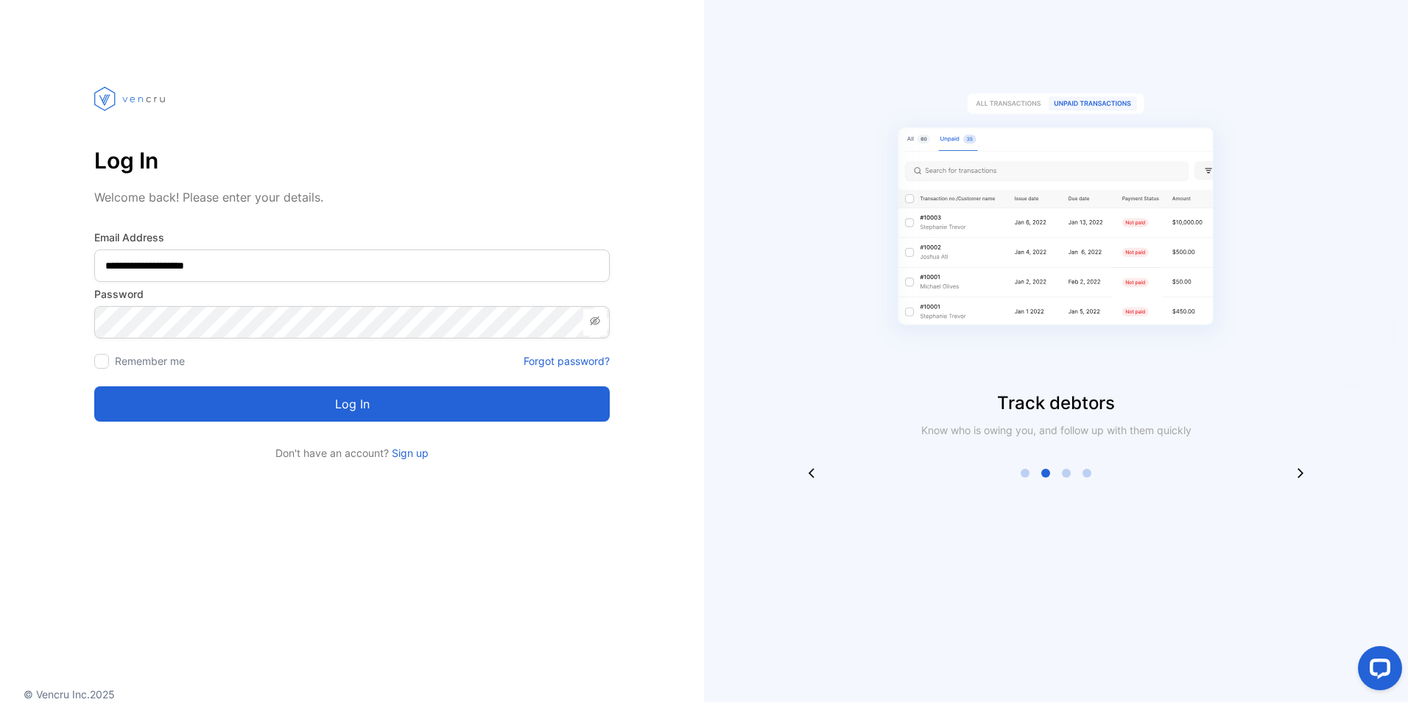
click at [369, 401] on button "Log in" at bounding box center [351, 404] width 515 height 35
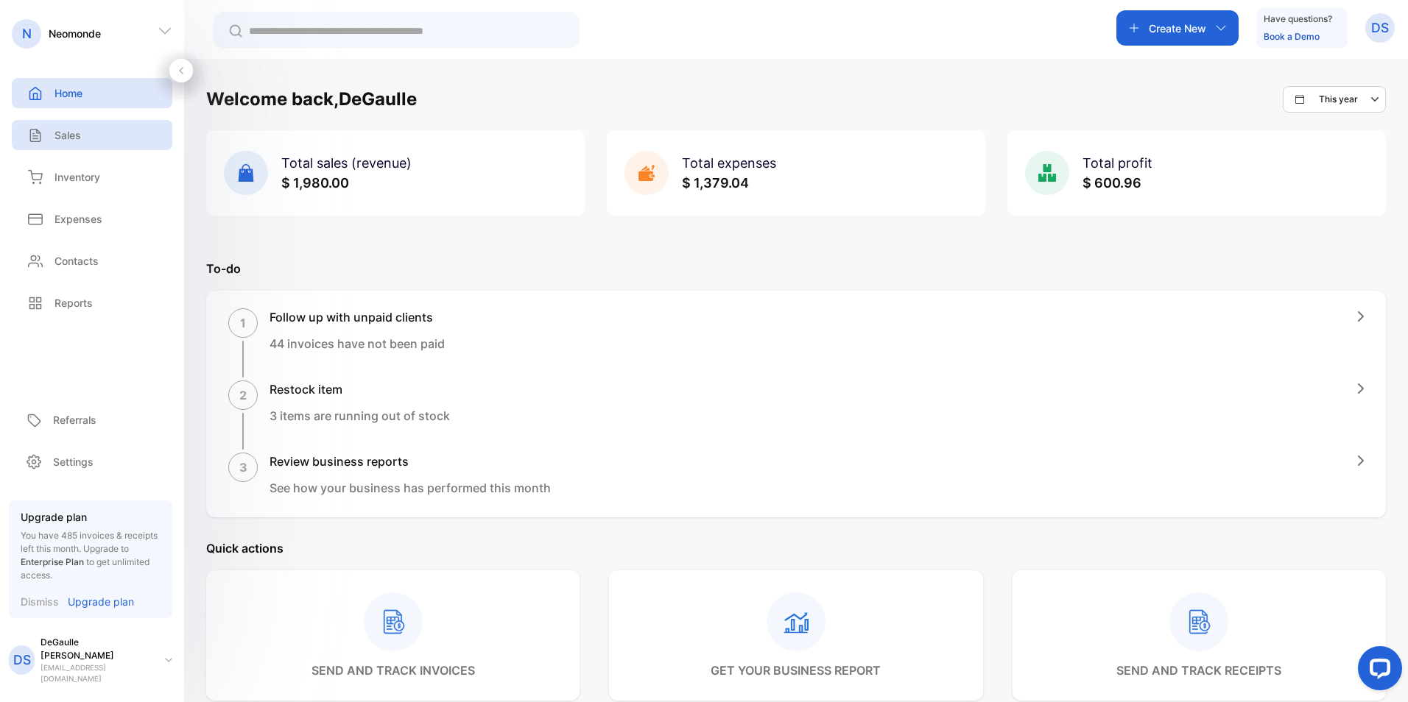
click at [57, 144] on div "Sales" at bounding box center [92, 135] width 161 height 30
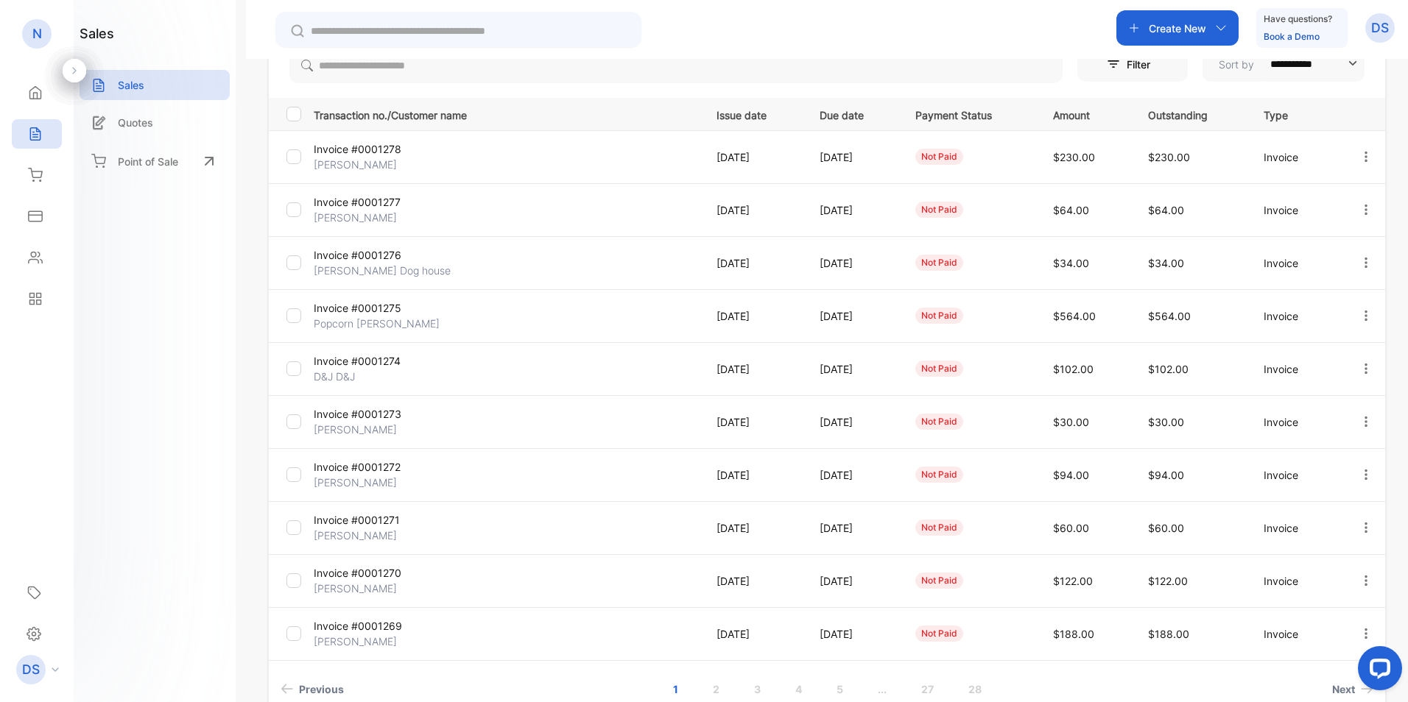
scroll to position [221, 0]
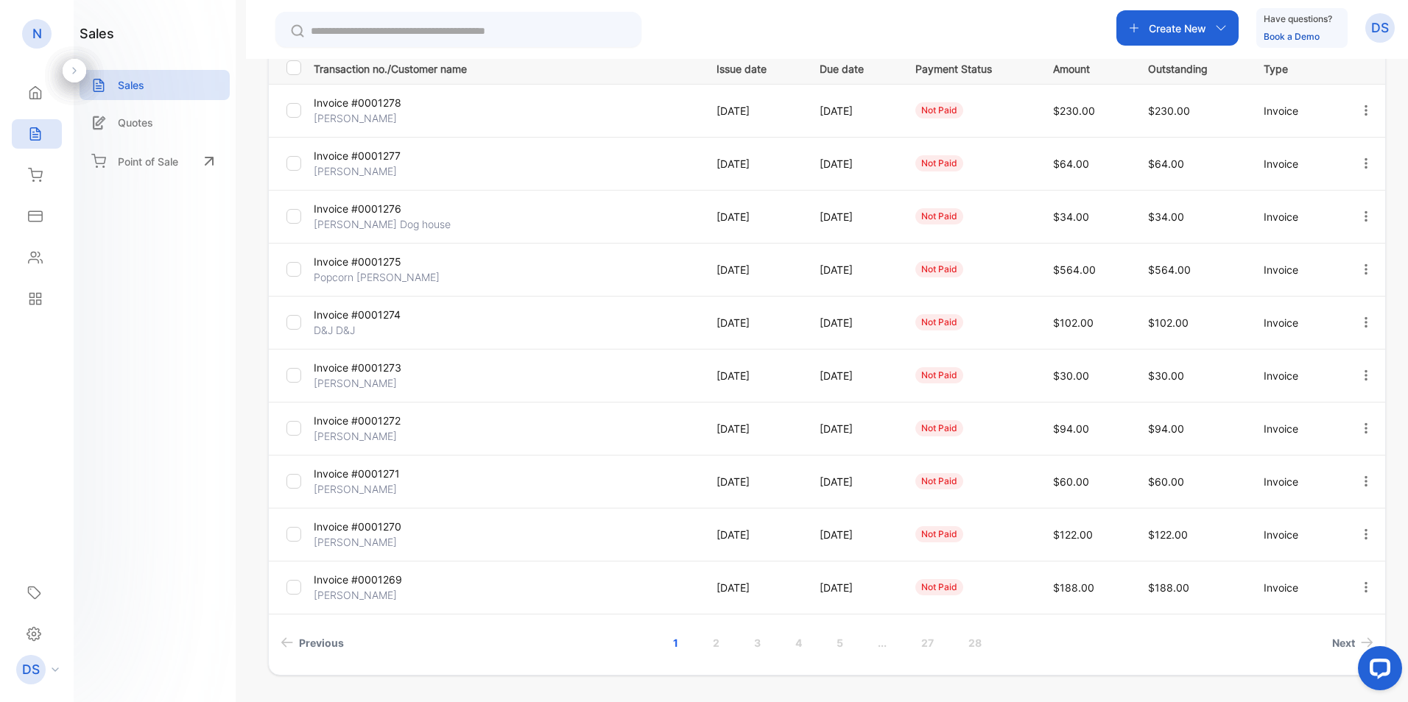
click at [353, 325] on p "D&J D&J" at bounding box center [378, 330] width 128 height 15
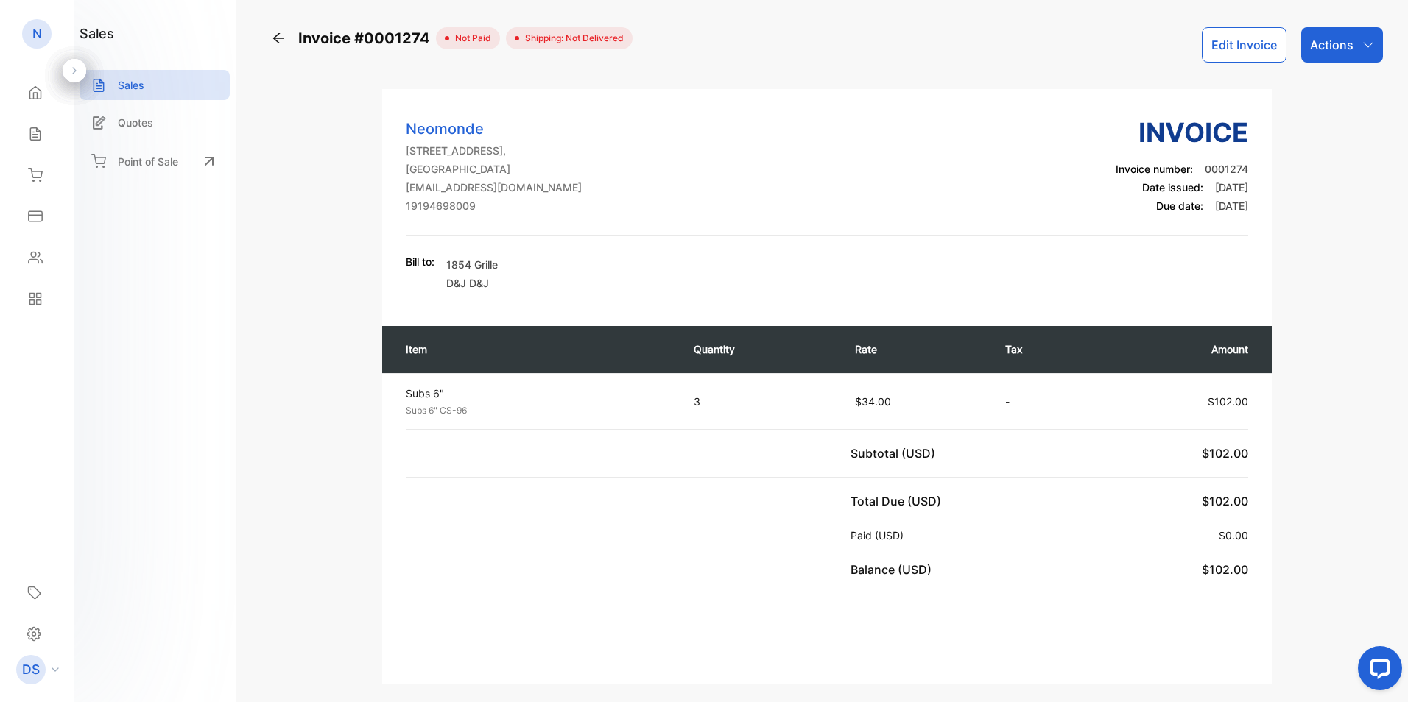
click at [1336, 58] on div "Actions" at bounding box center [1342, 44] width 82 height 35
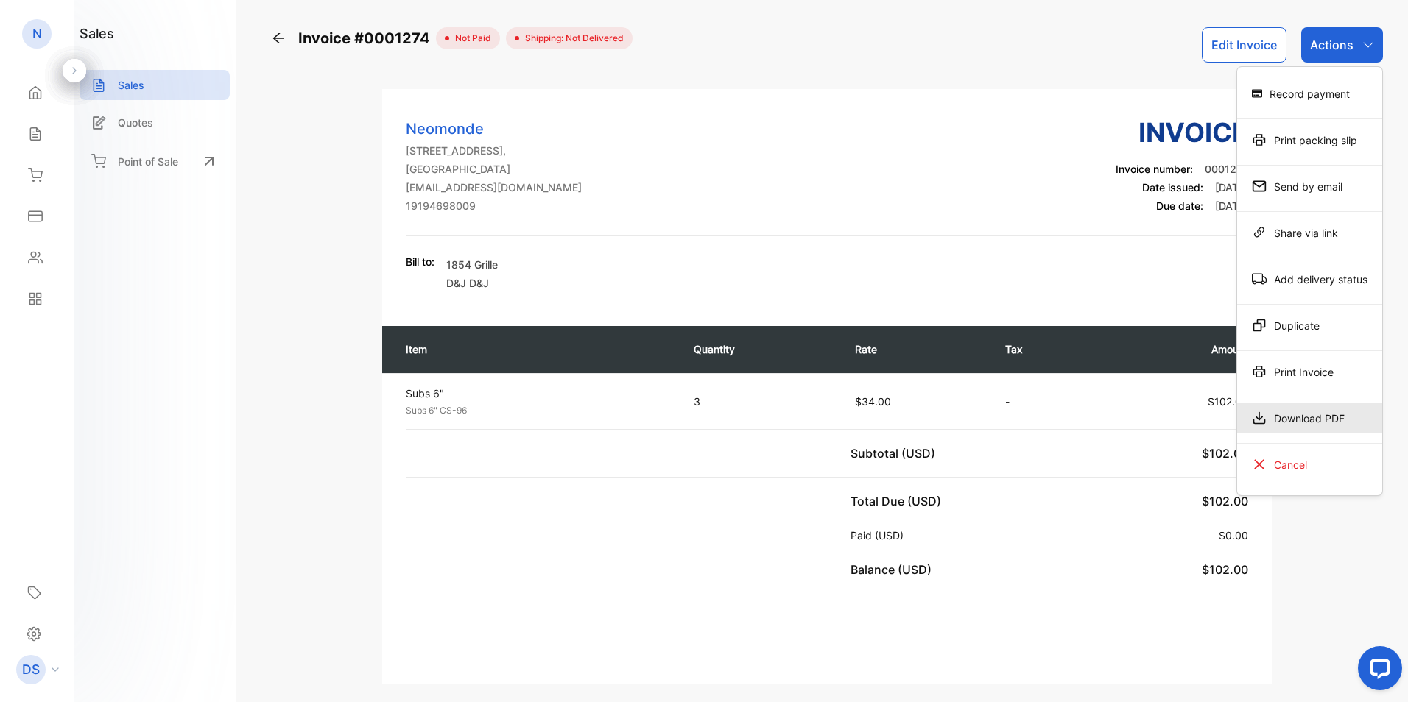
click at [1314, 412] on div "Download PDF" at bounding box center [1309, 418] width 145 height 29
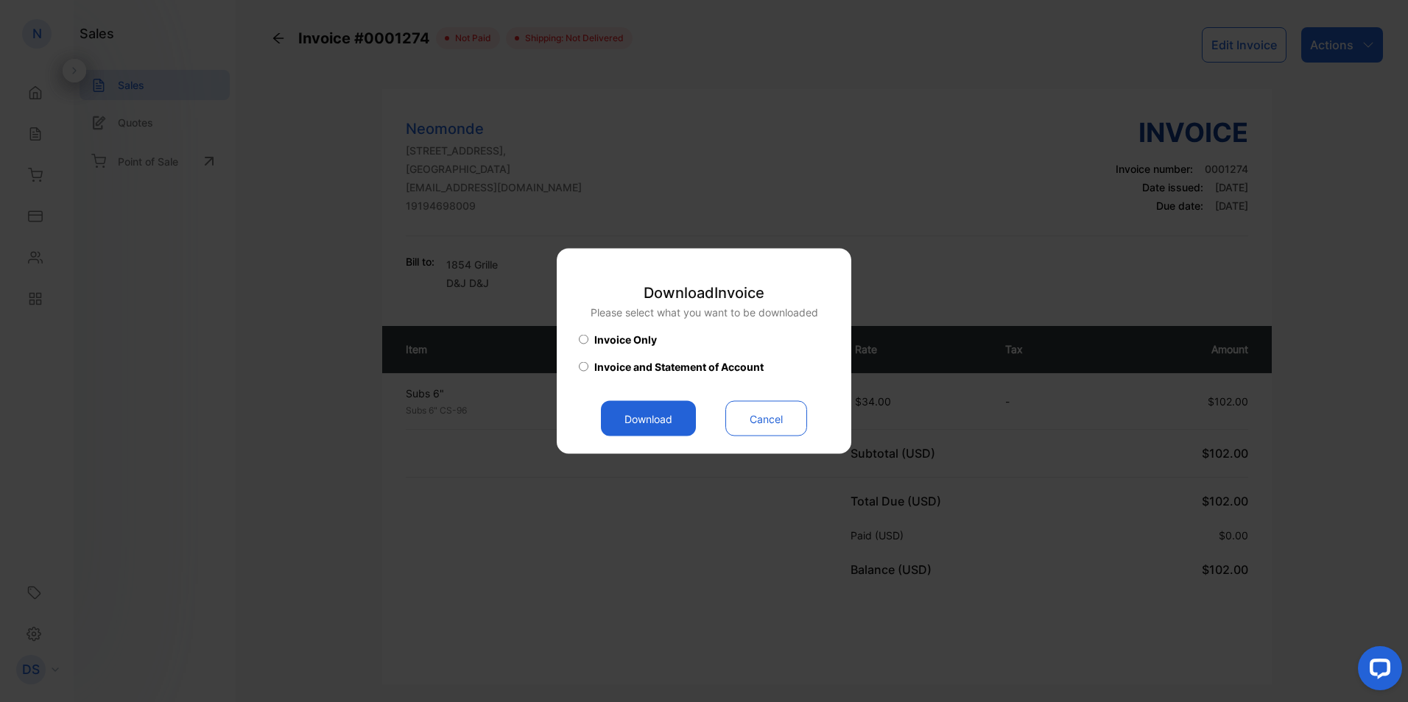
click at [645, 423] on button "Download" at bounding box center [648, 418] width 95 height 35
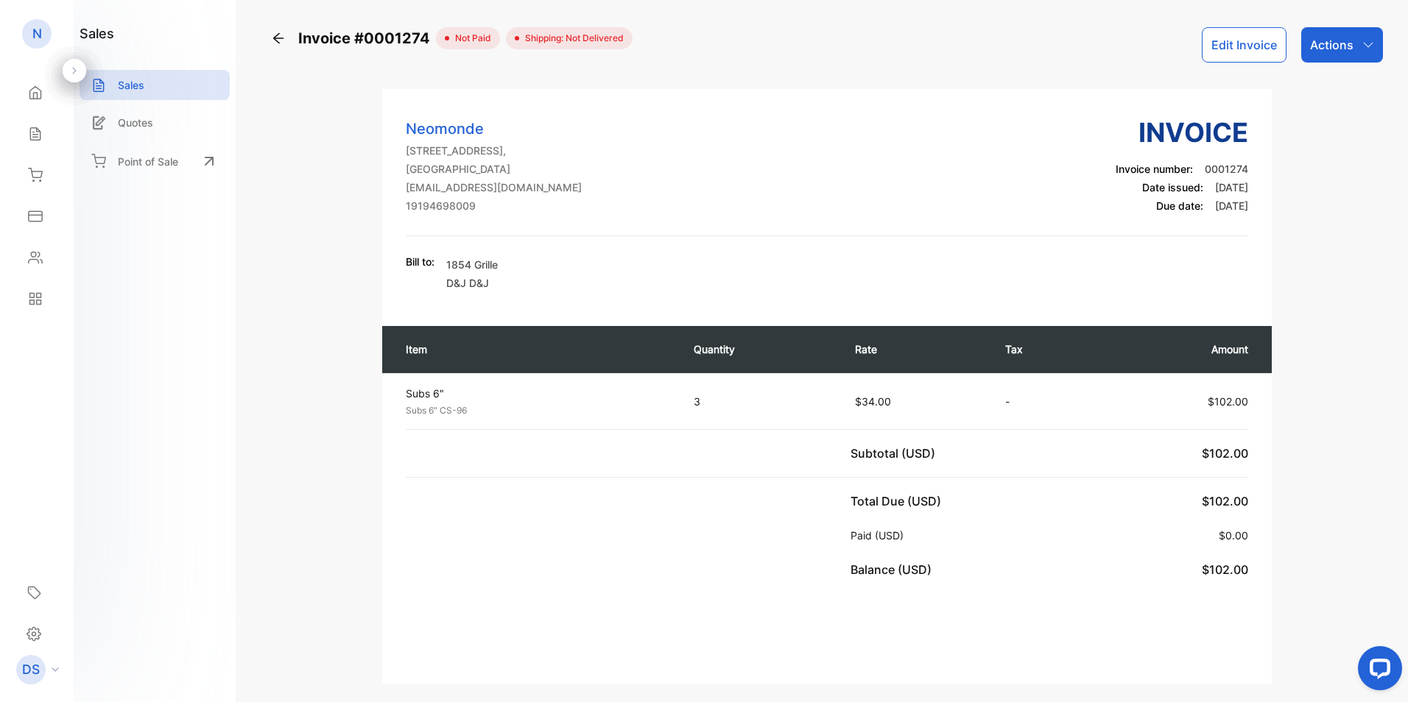
click at [277, 38] on icon at bounding box center [278, 38] width 15 height 15
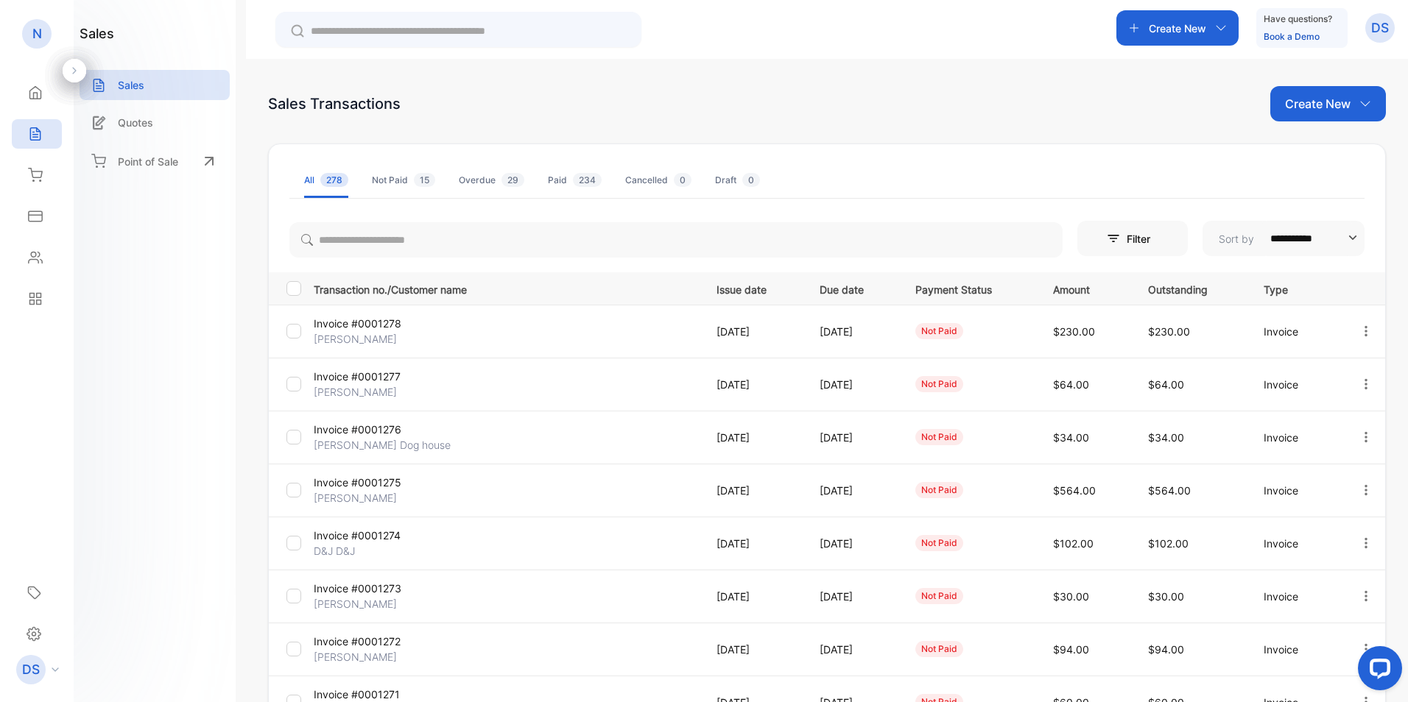
click at [387, 486] on p "Invoice #0001275" at bounding box center [378, 482] width 128 height 15
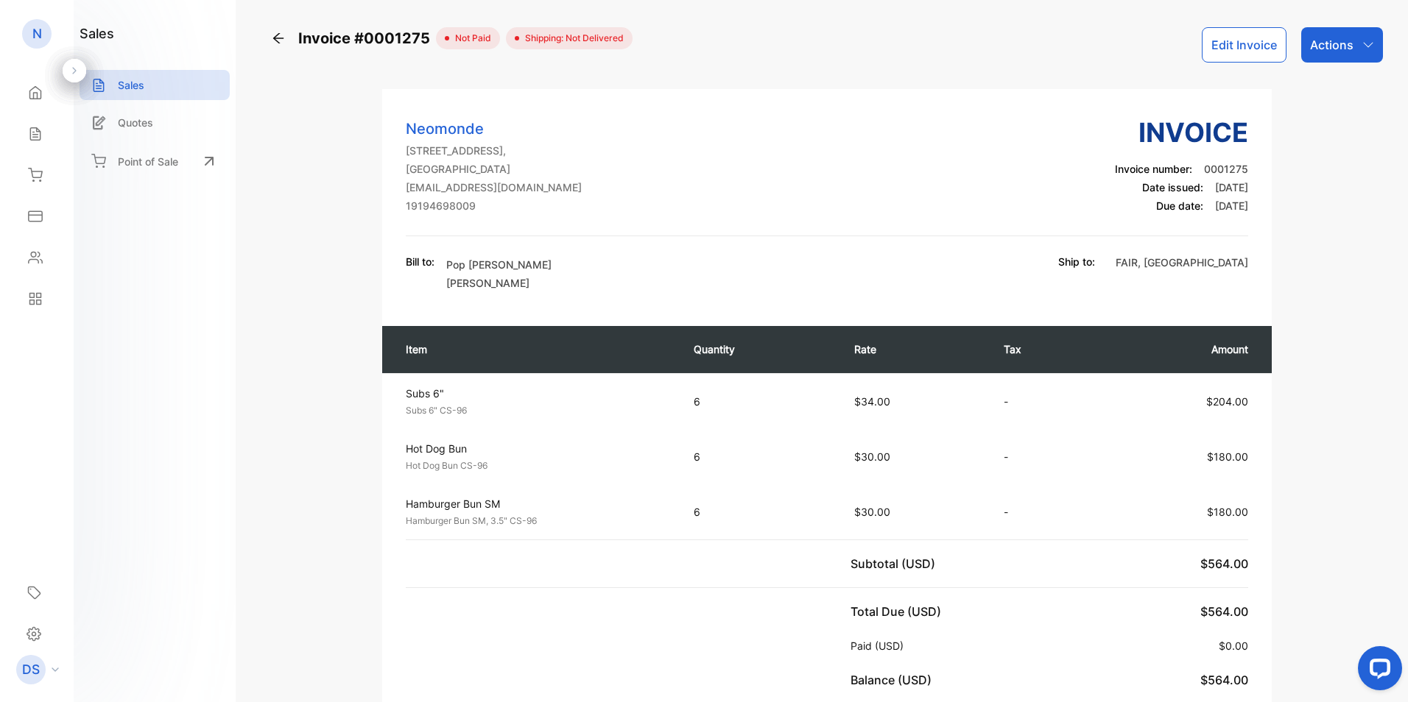
click at [1328, 54] on div "Actions" at bounding box center [1342, 44] width 82 height 35
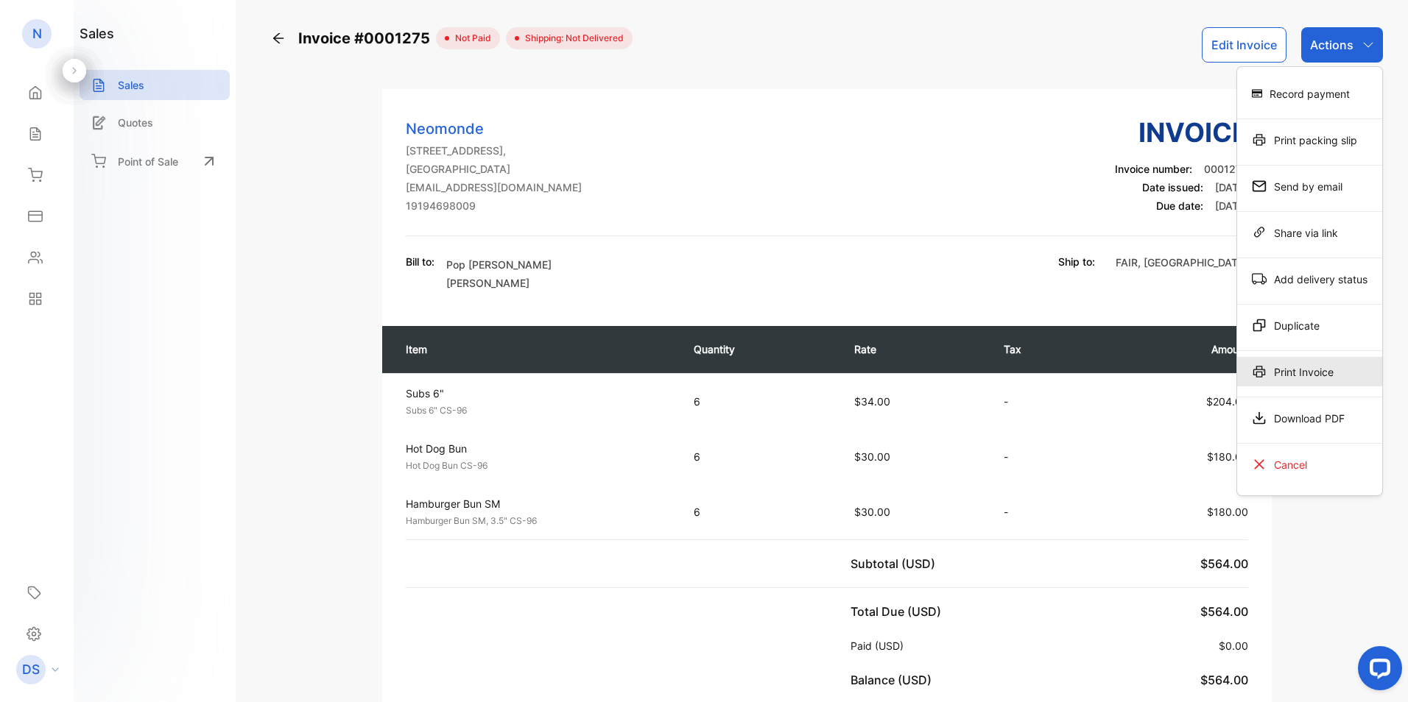
click at [1296, 367] on div "Print Invoice" at bounding box center [1309, 371] width 145 height 29
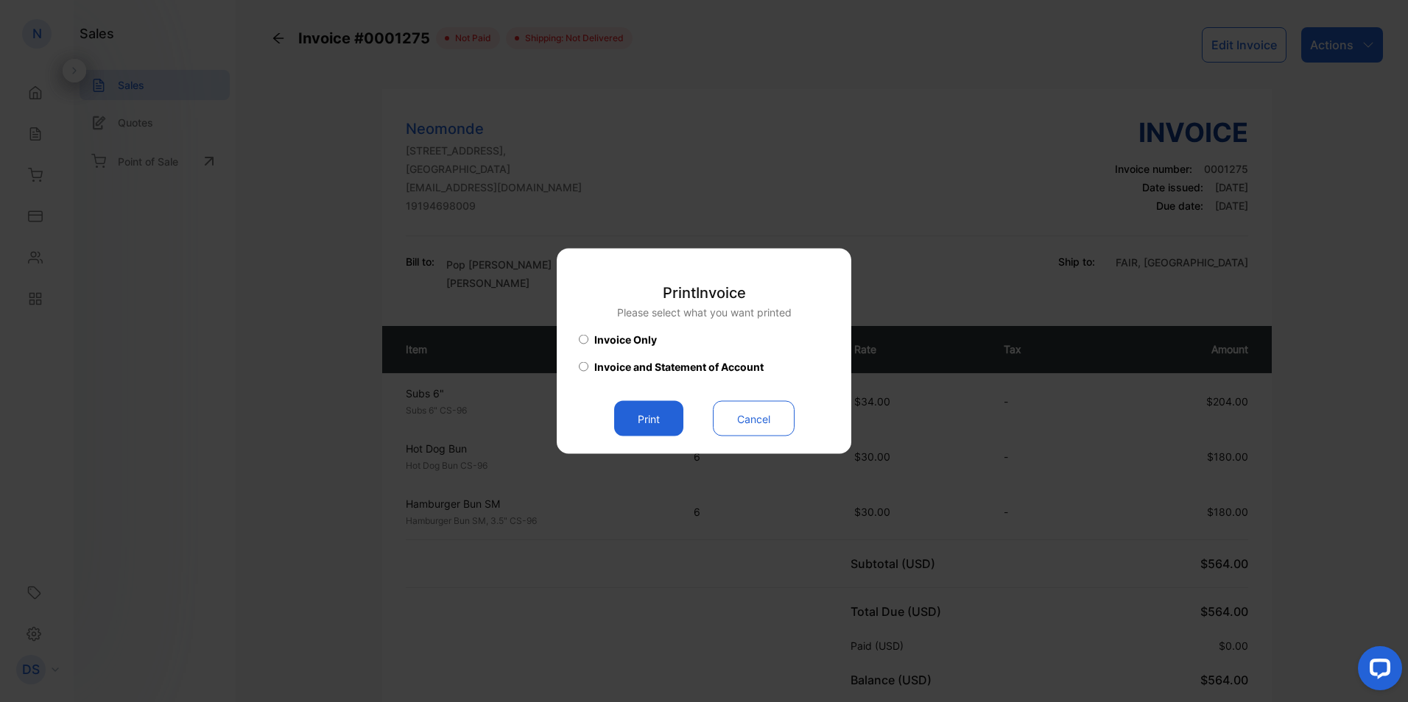
click at [643, 414] on button "Print" at bounding box center [648, 418] width 69 height 35
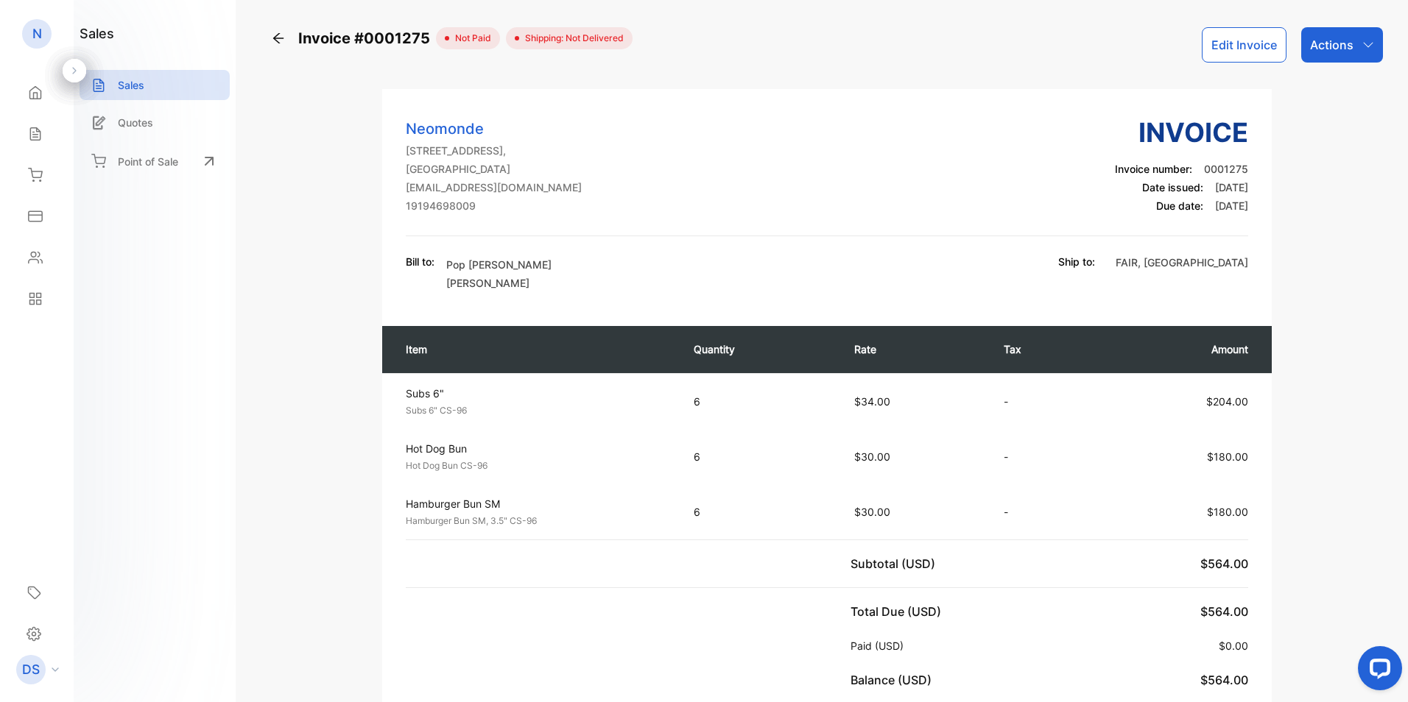
click at [1312, 46] on p "Actions" at bounding box center [1331, 45] width 43 height 18
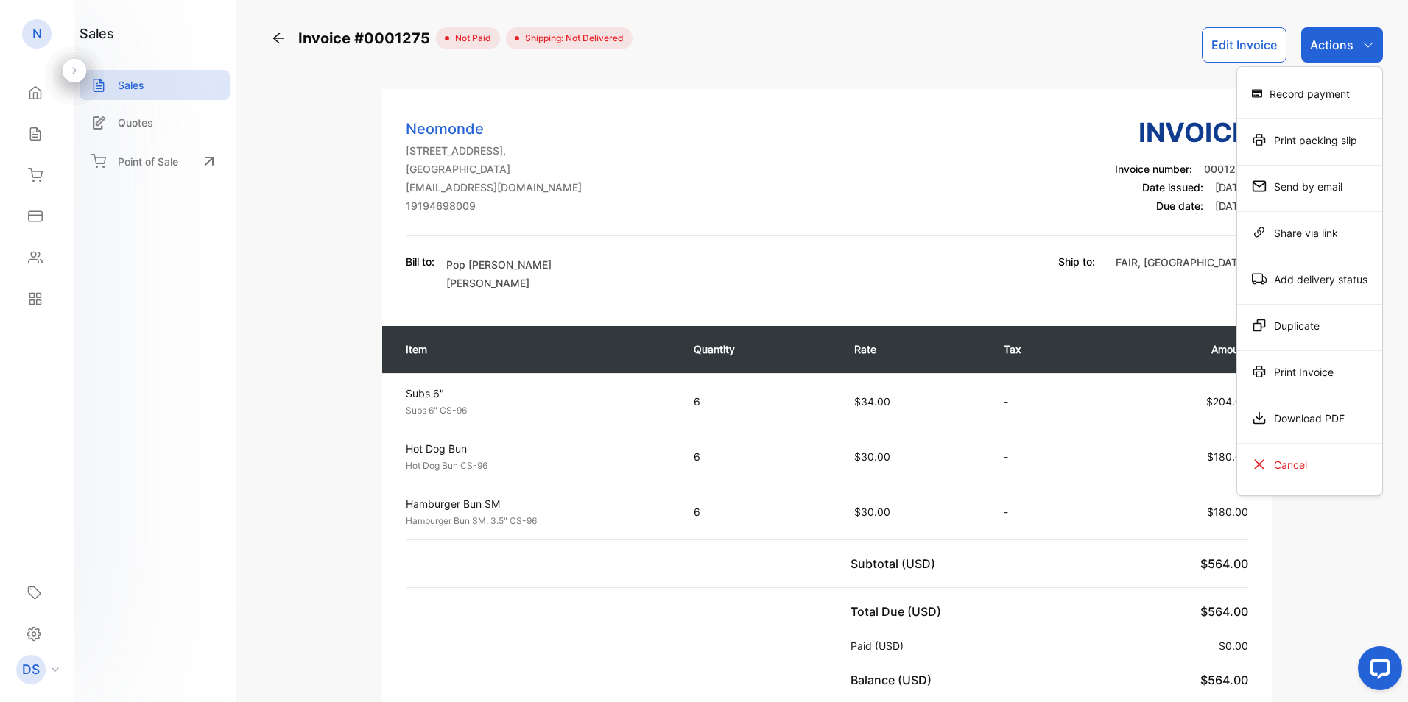
click at [1304, 413] on div "Download PDF" at bounding box center [1309, 418] width 145 height 29
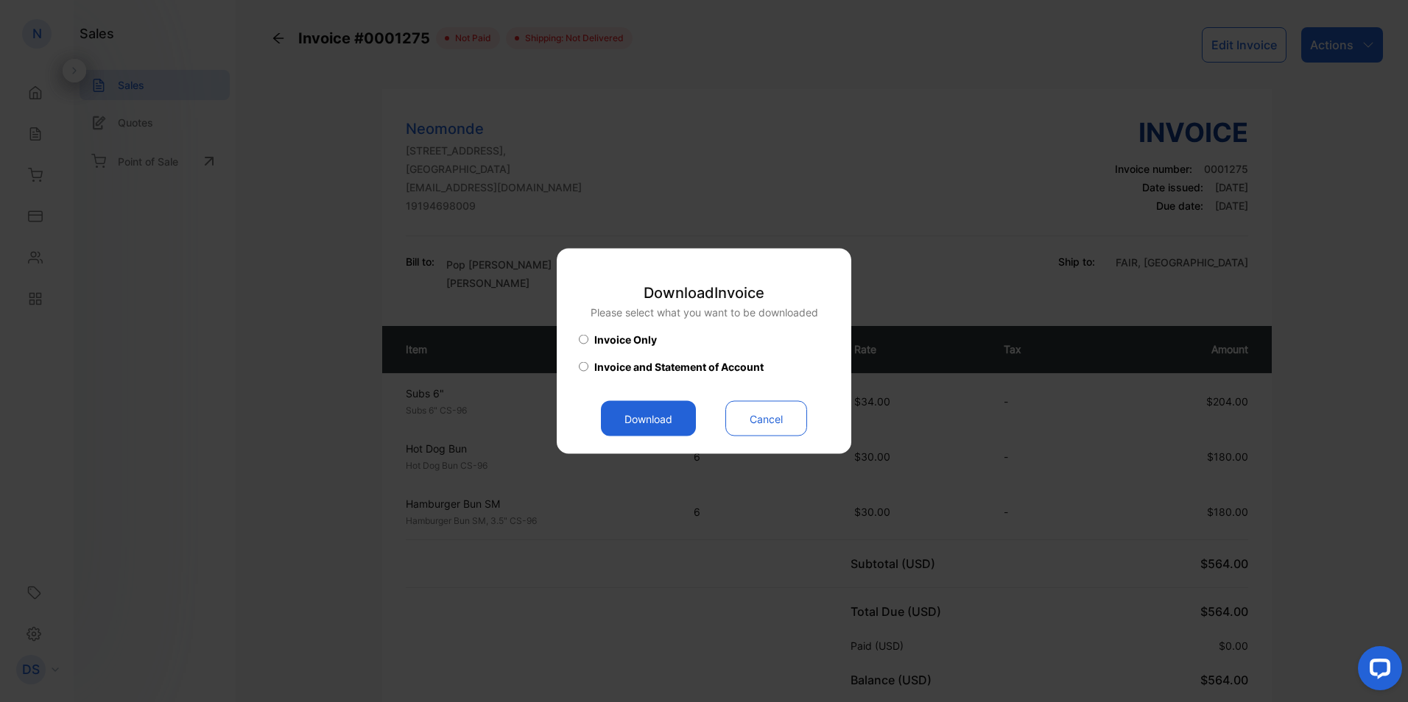
click at [663, 416] on button "Download" at bounding box center [648, 418] width 95 height 35
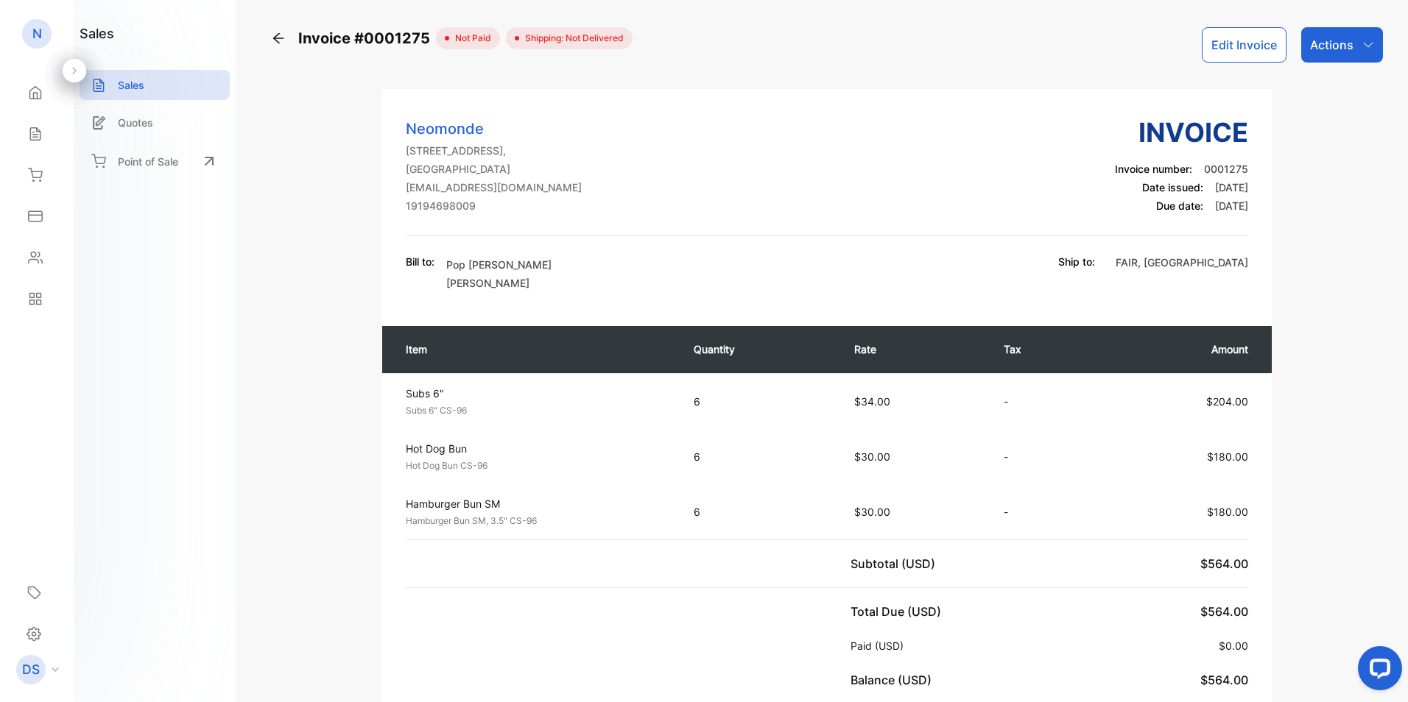
click at [277, 37] on icon at bounding box center [278, 38] width 15 height 15
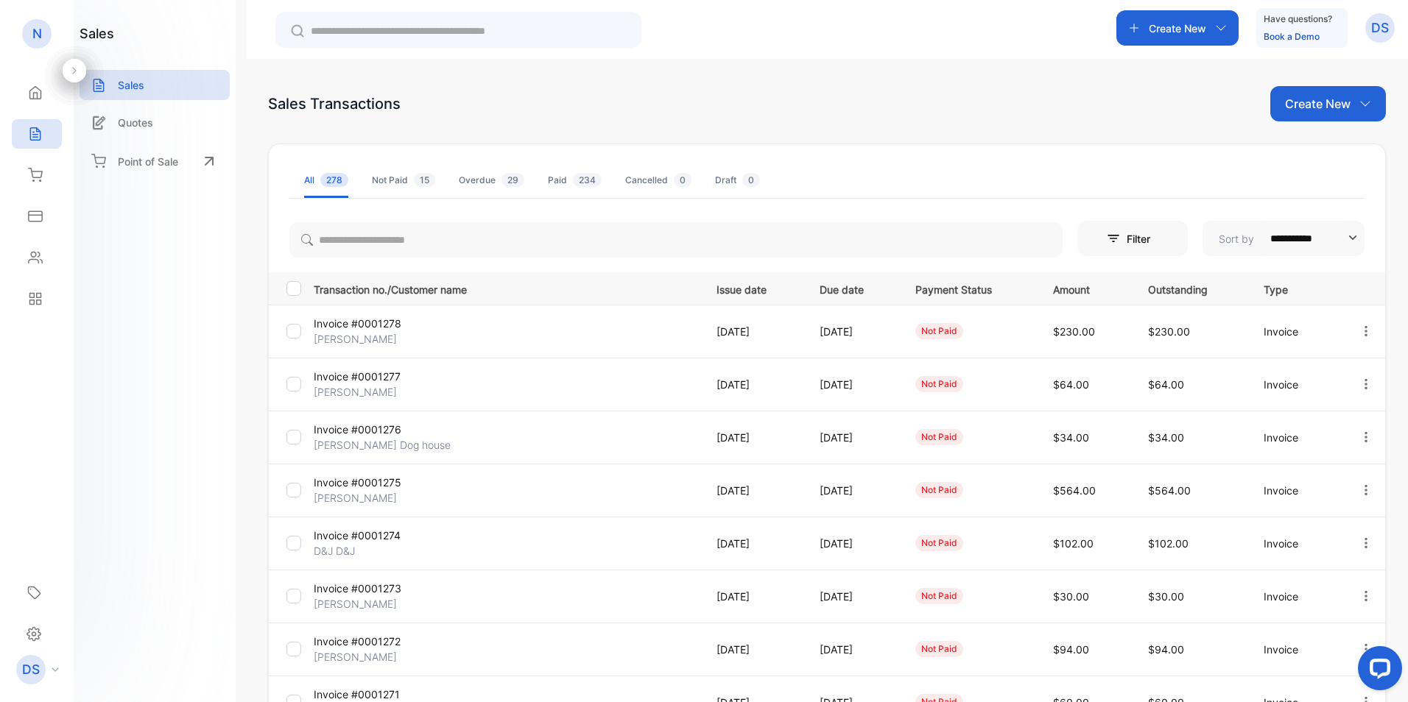
click at [396, 422] on p "Invoice #0001276" at bounding box center [378, 429] width 128 height 15
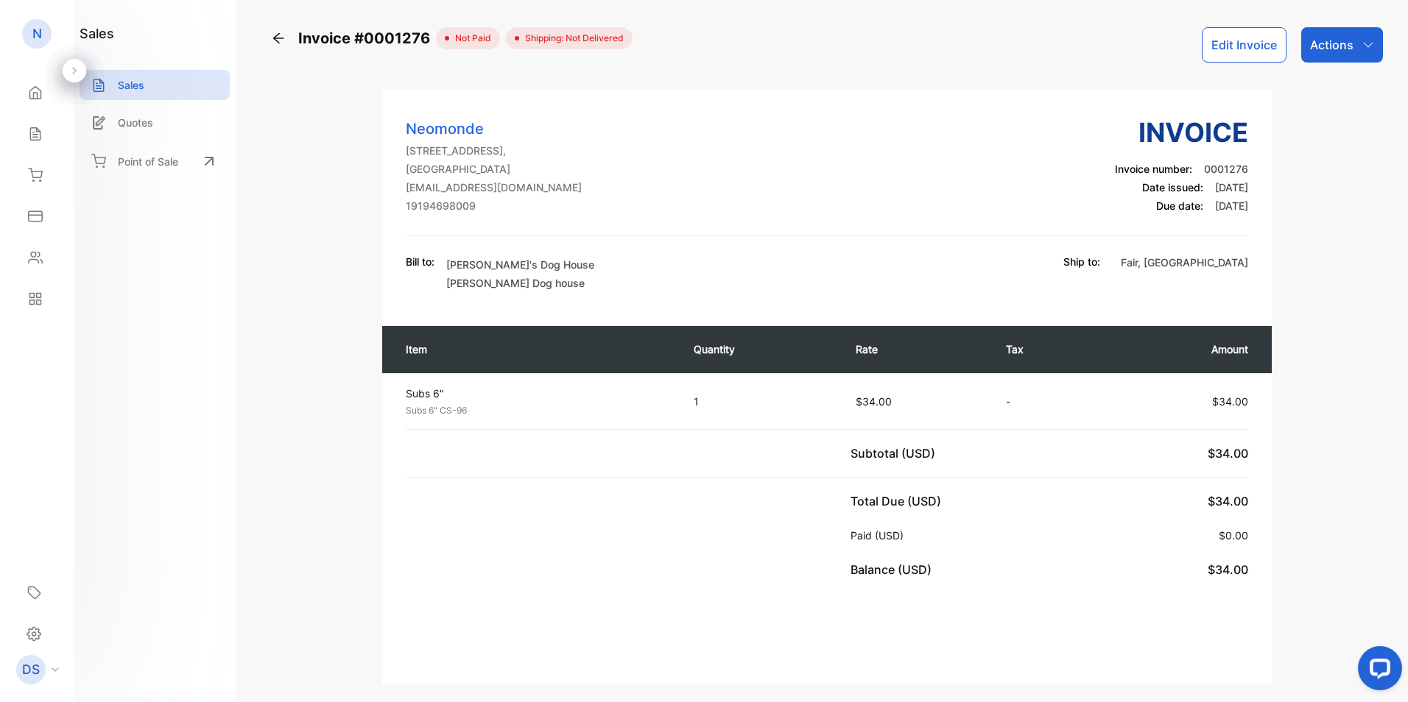
click at [1321, 50] on p "Actions" at bounding box center [1331, 45] width 43 height 18
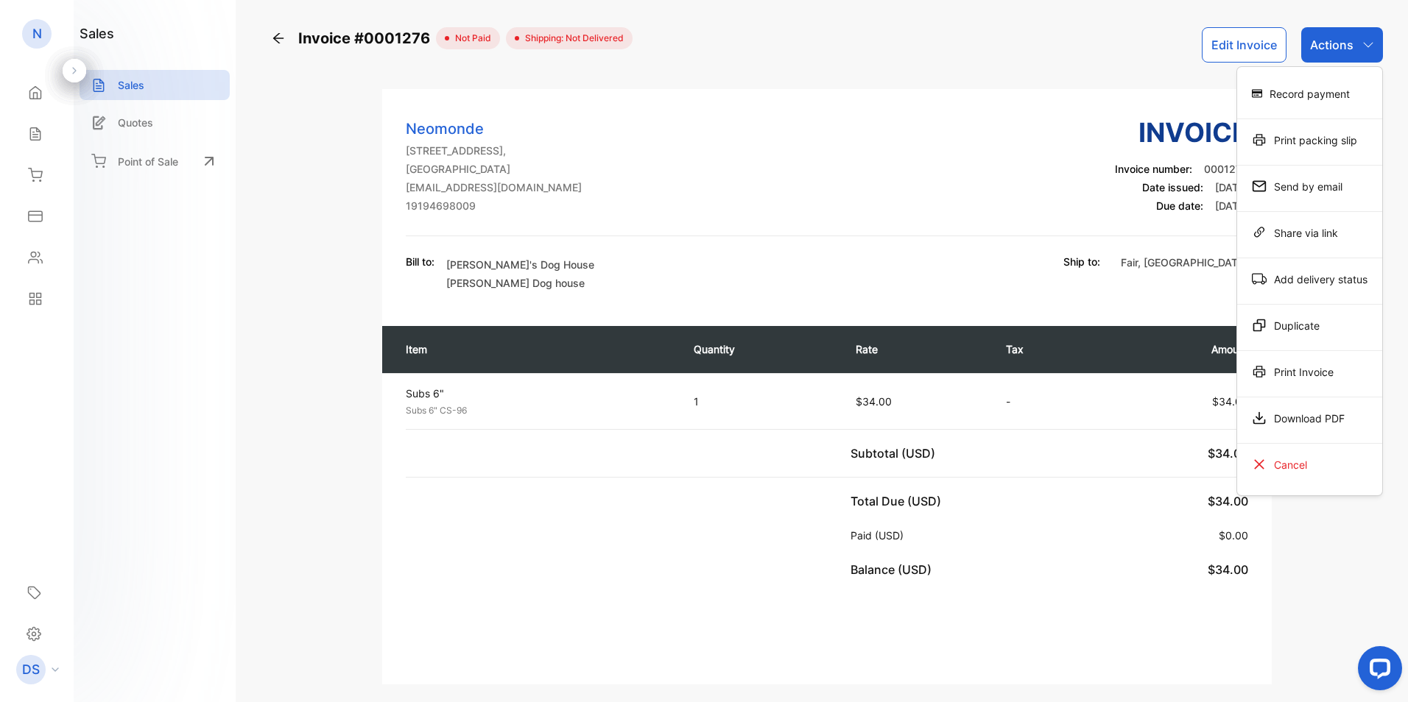
click at [1317, 411] on div "Download PDF" at bounding box center [1309, 418] width 145 height 29
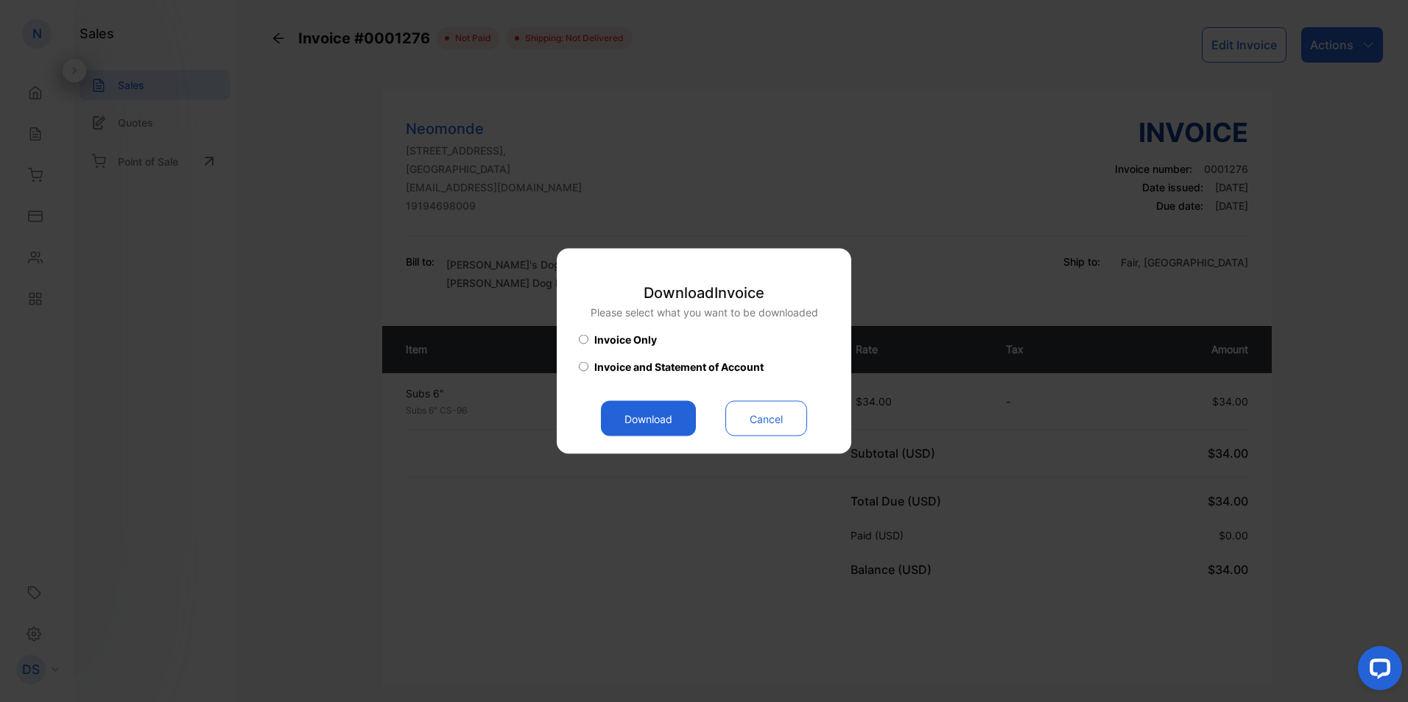
click at [667, 426] on button "Download" at bounding box center [648, 418] width 95 height 35
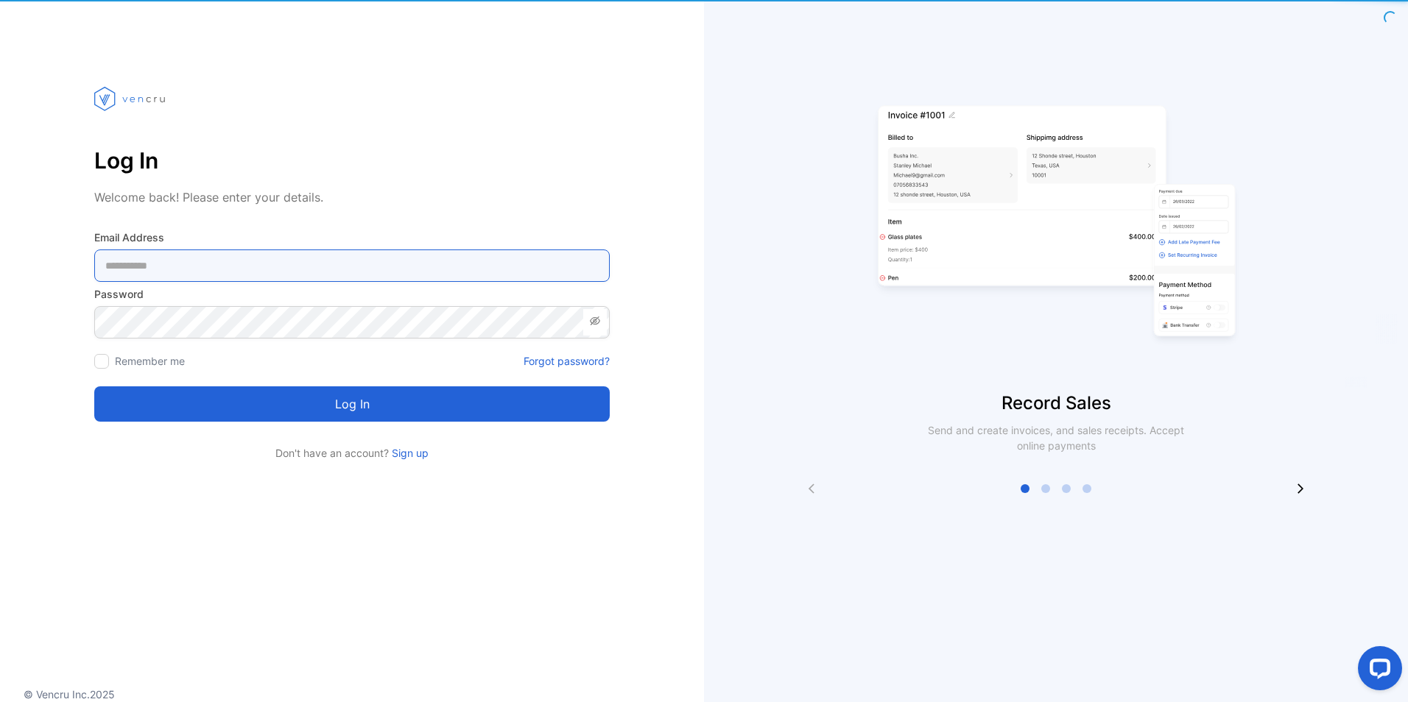
type Address-inputemail "**********"
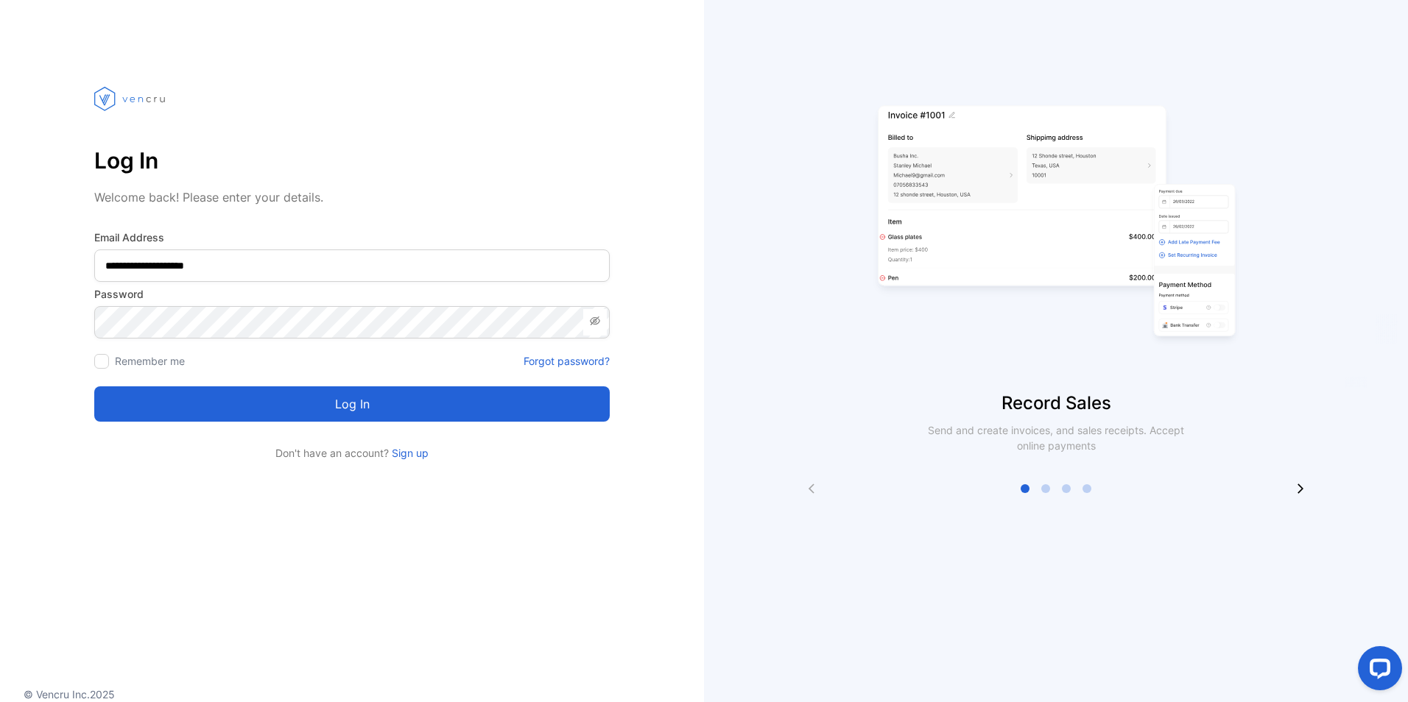
click at [353, 394] on button "Log in" at bounding box center [351, 404] width 515 height 35
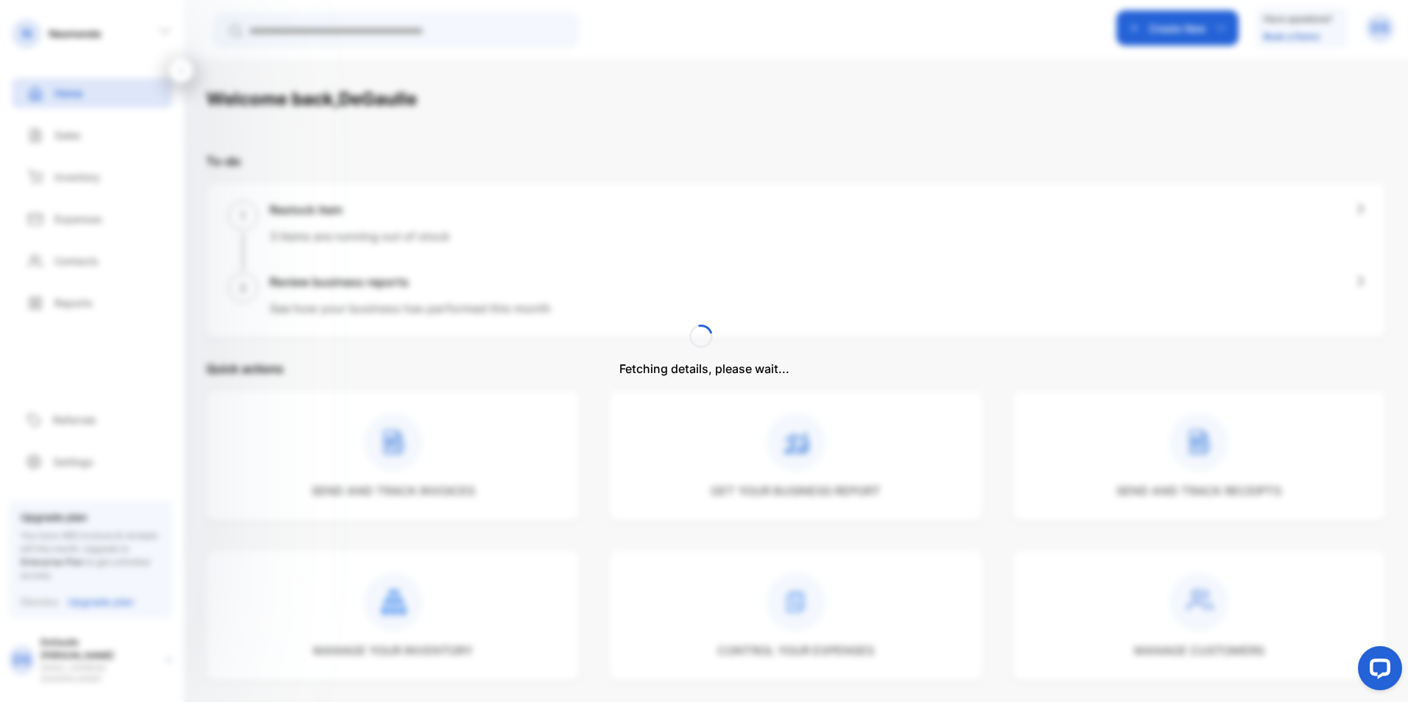
click at [81, 138] on div "Fetching details, please wait..." at bounding box center [704, 351] width 1408 height 702
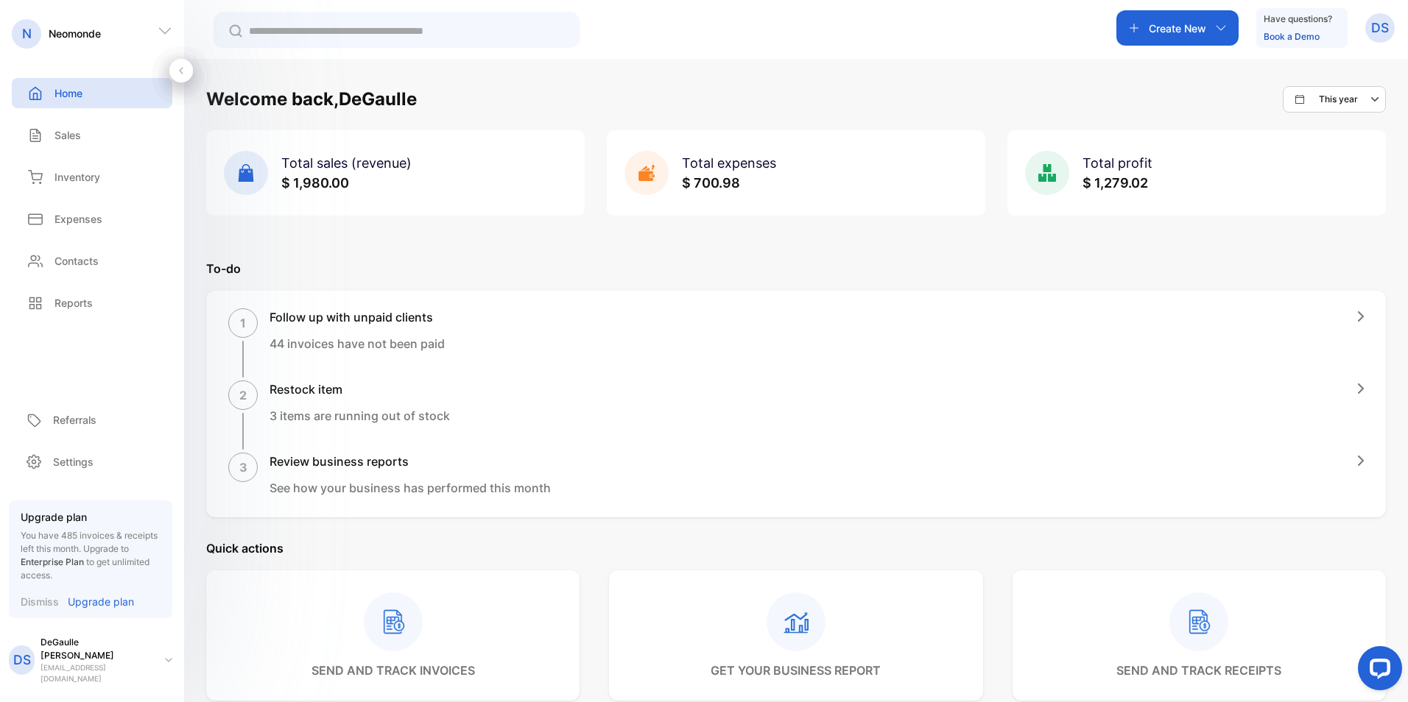
click at [81, 138] on p "Sales" at bounding box center [67, 134] width 27 height 15
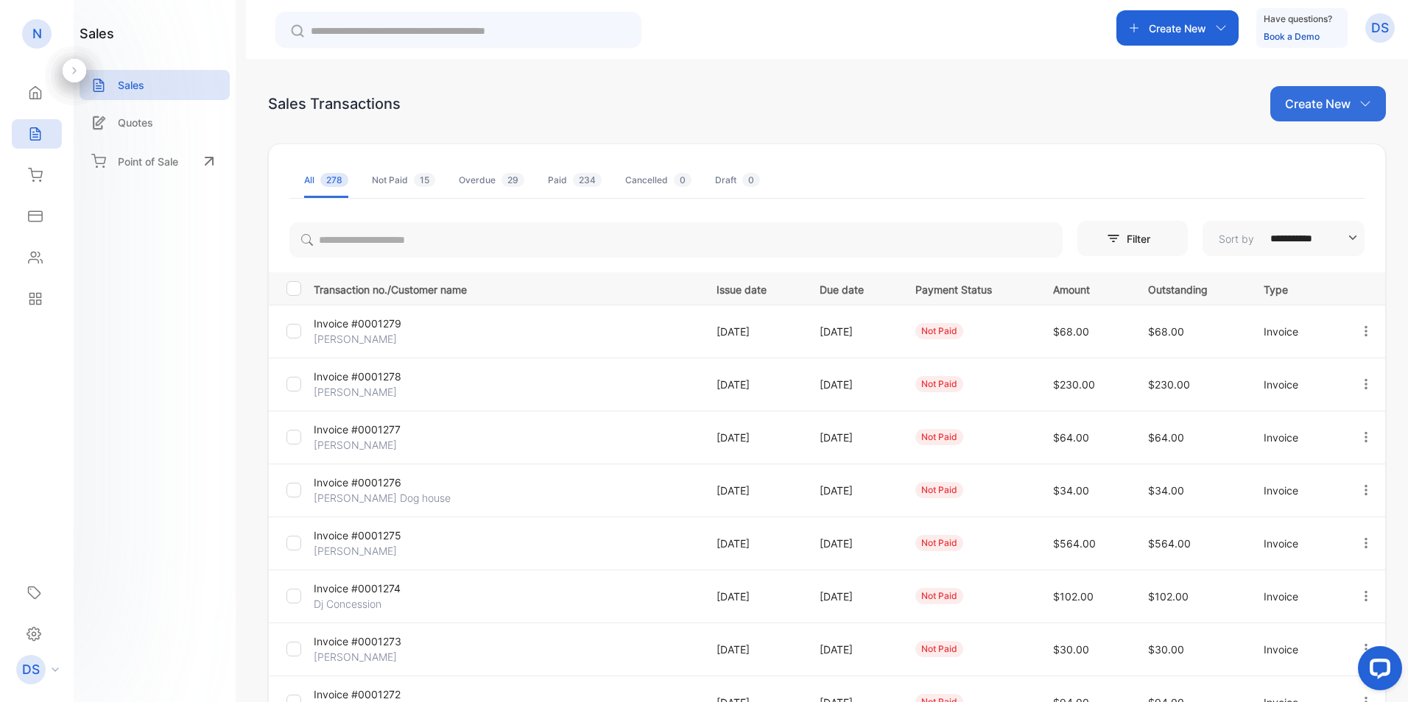
click at [370, 489] on p "Invoice #0001276" at bounding box center [378, 482] width 128 height 15
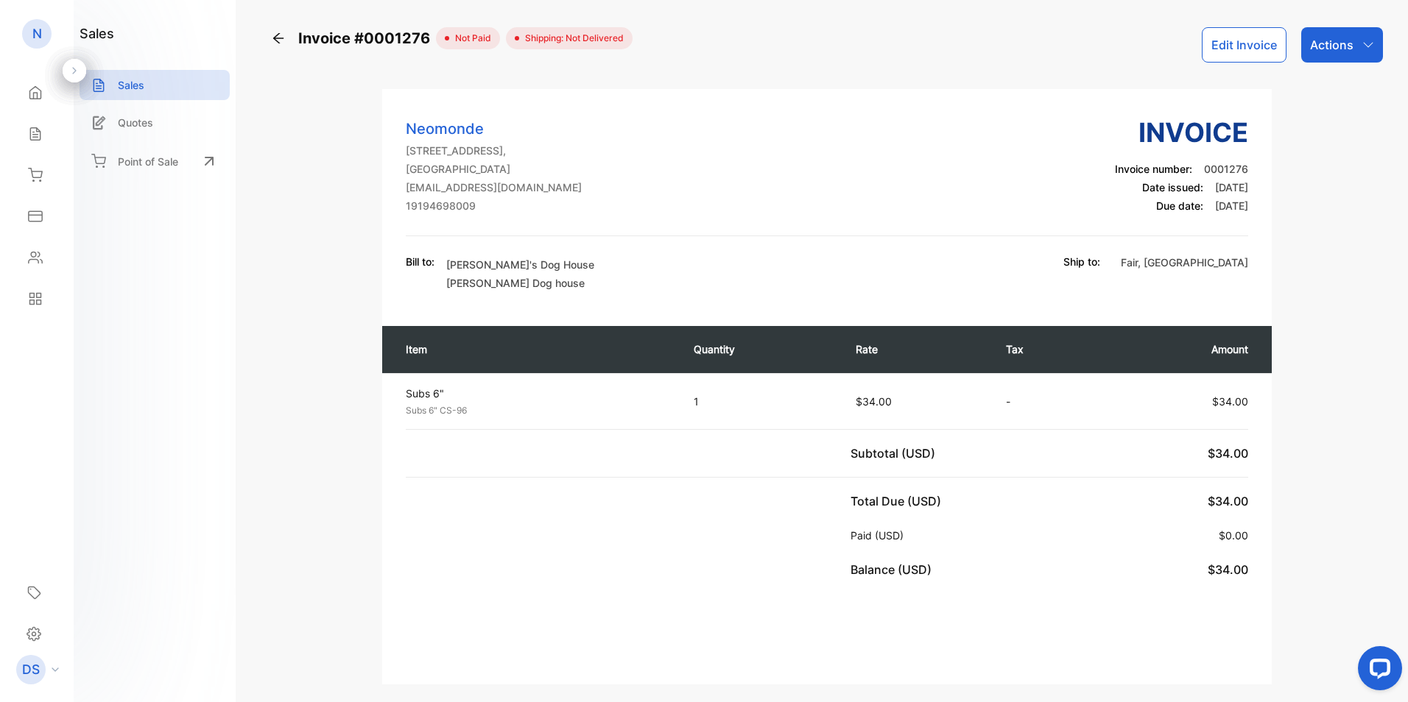
click at [1330, 49] on p "Actions" at bounding box center [1331, 45] width 43 height 18
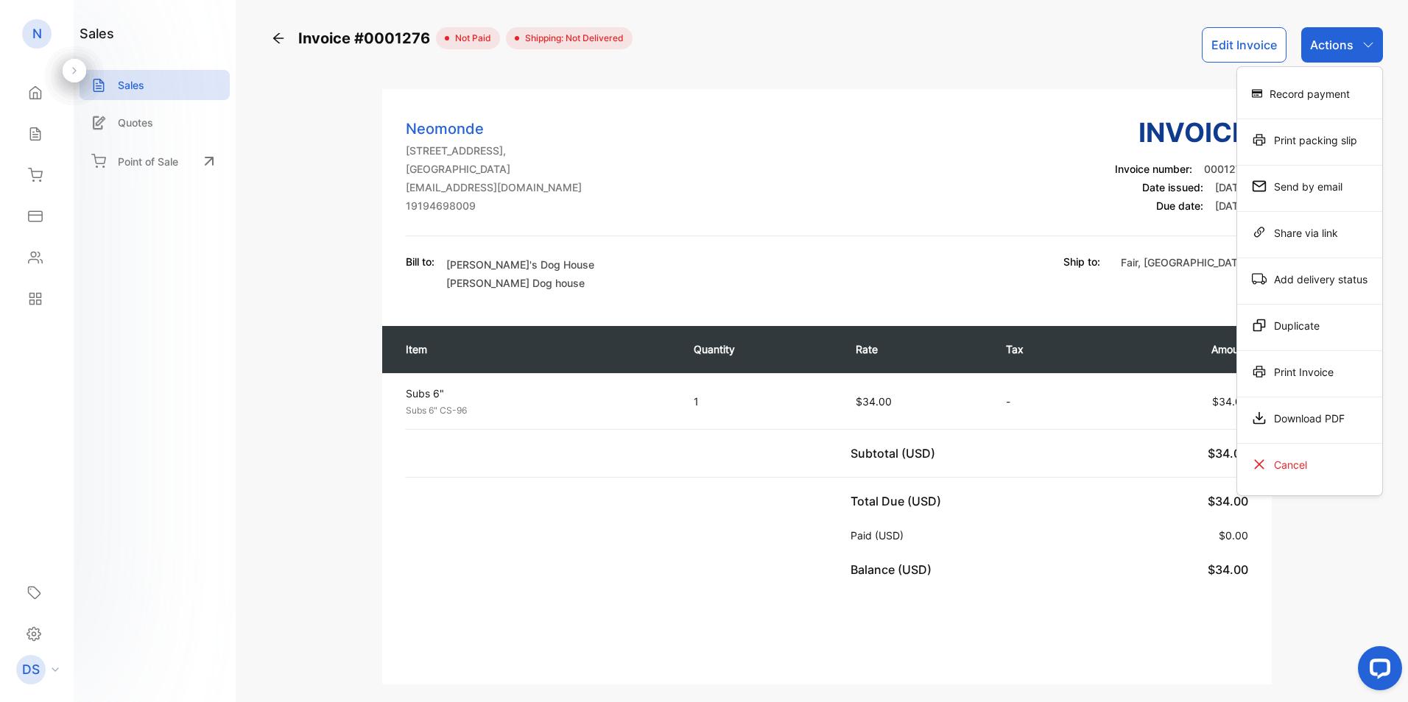
click at [1318, 422] on div "Download PDF" at bounding box center [1309, 418] width 145 height 29
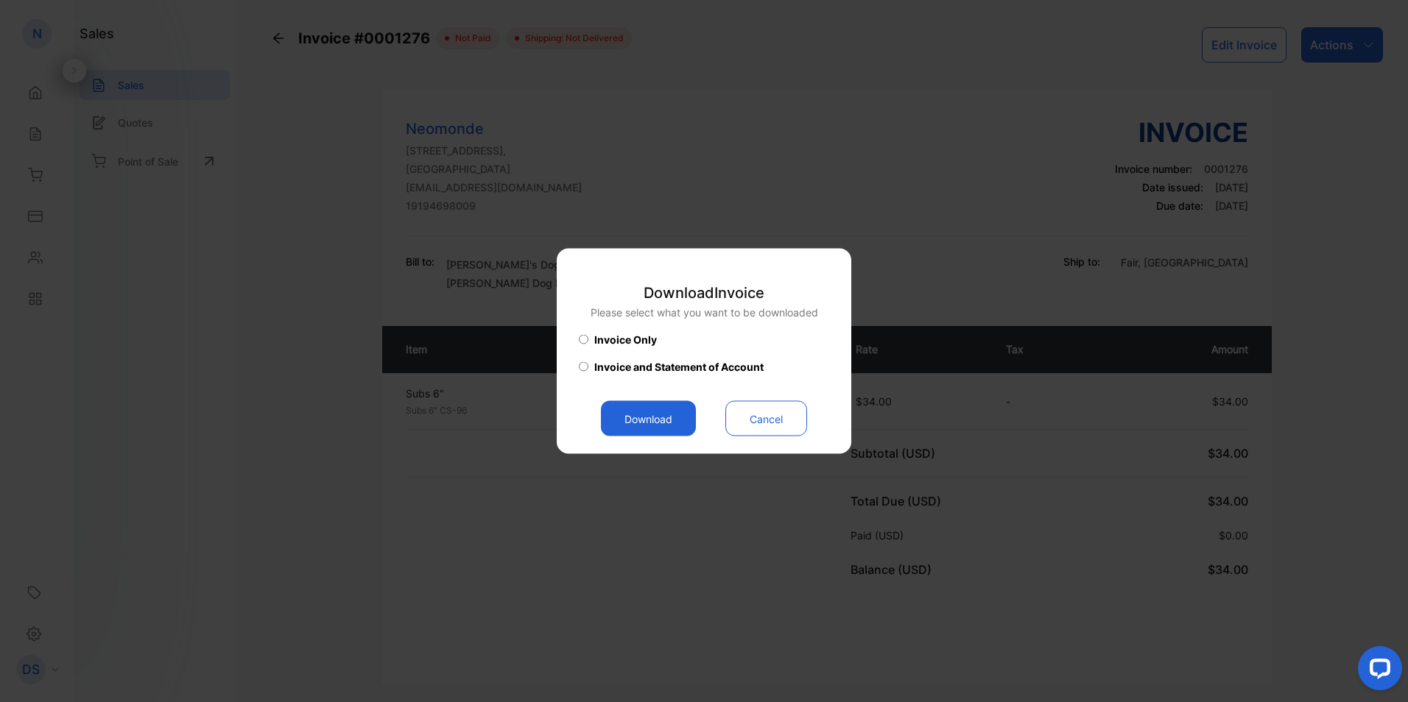
click at [647, 425] on button "Download" at bounding box center [648, 418] width 95 height 35
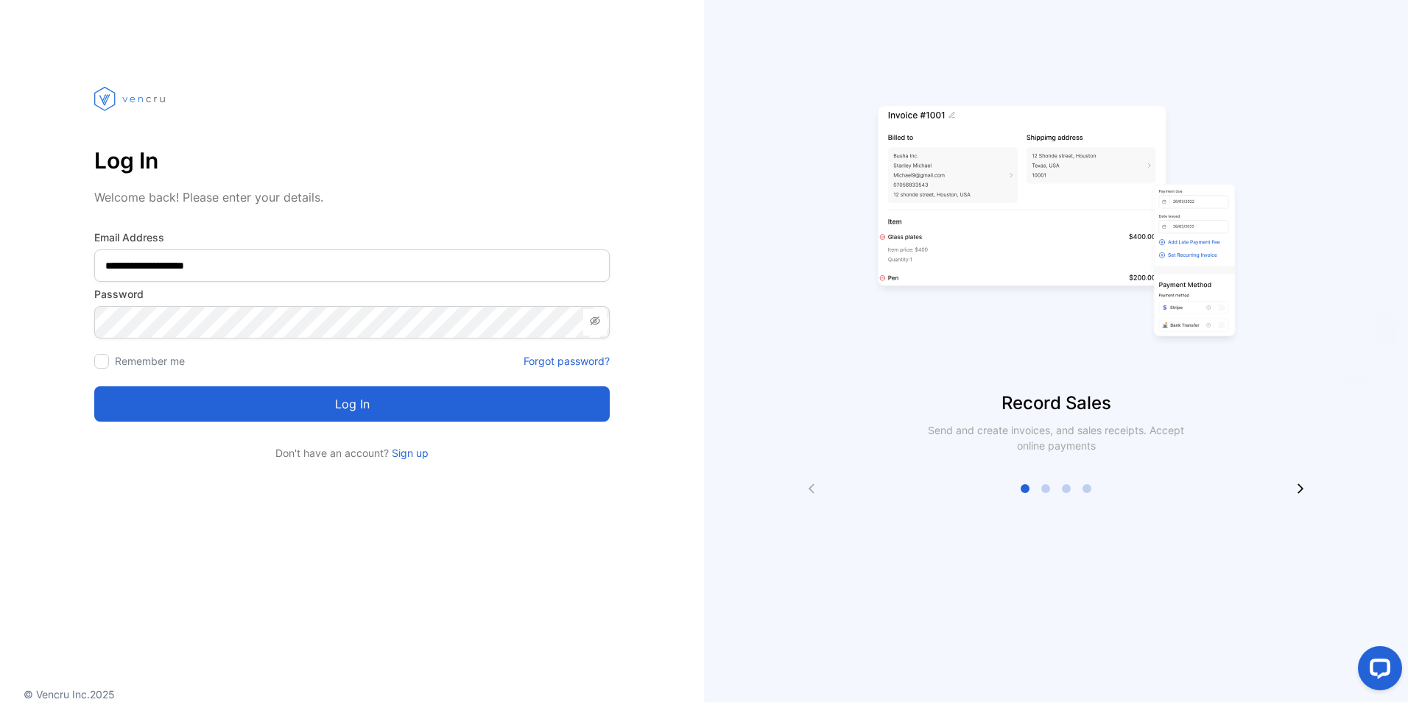
click at [355, 387] on button "Log in" at bounding box center [351, 404] width 515 height 35
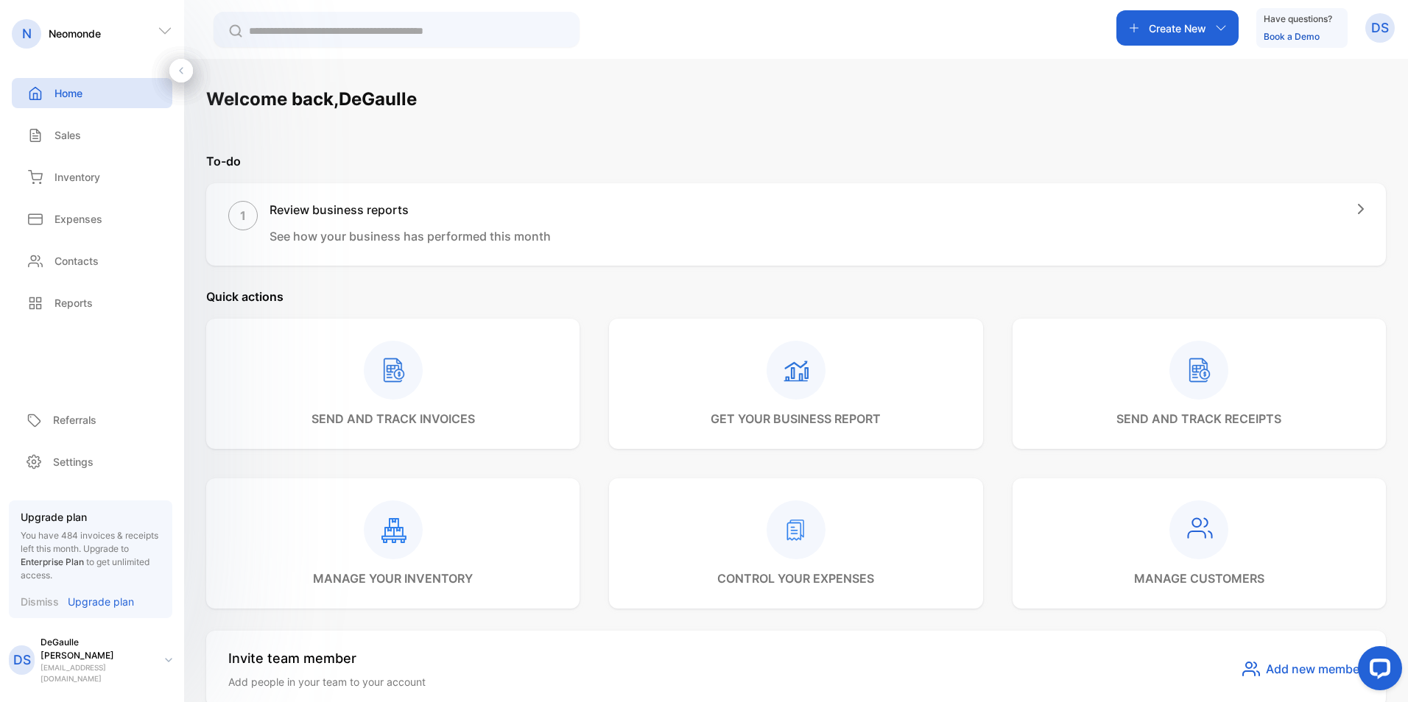
click at [96, 135] on div "Sales" at bounding box center [92, 135] width 161 height 30
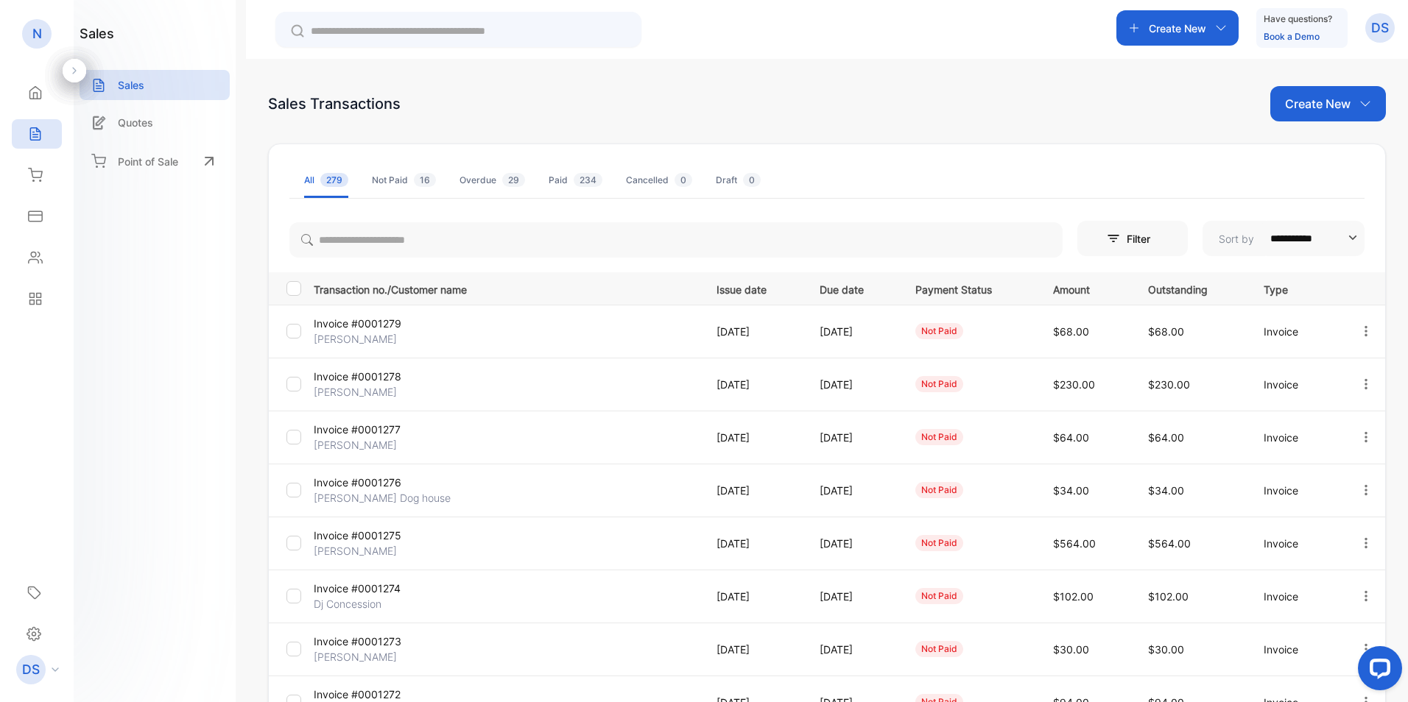
click at [374, 489] on p "Invoice #0001276" at bounding box center [378, 482] width 128 height 15
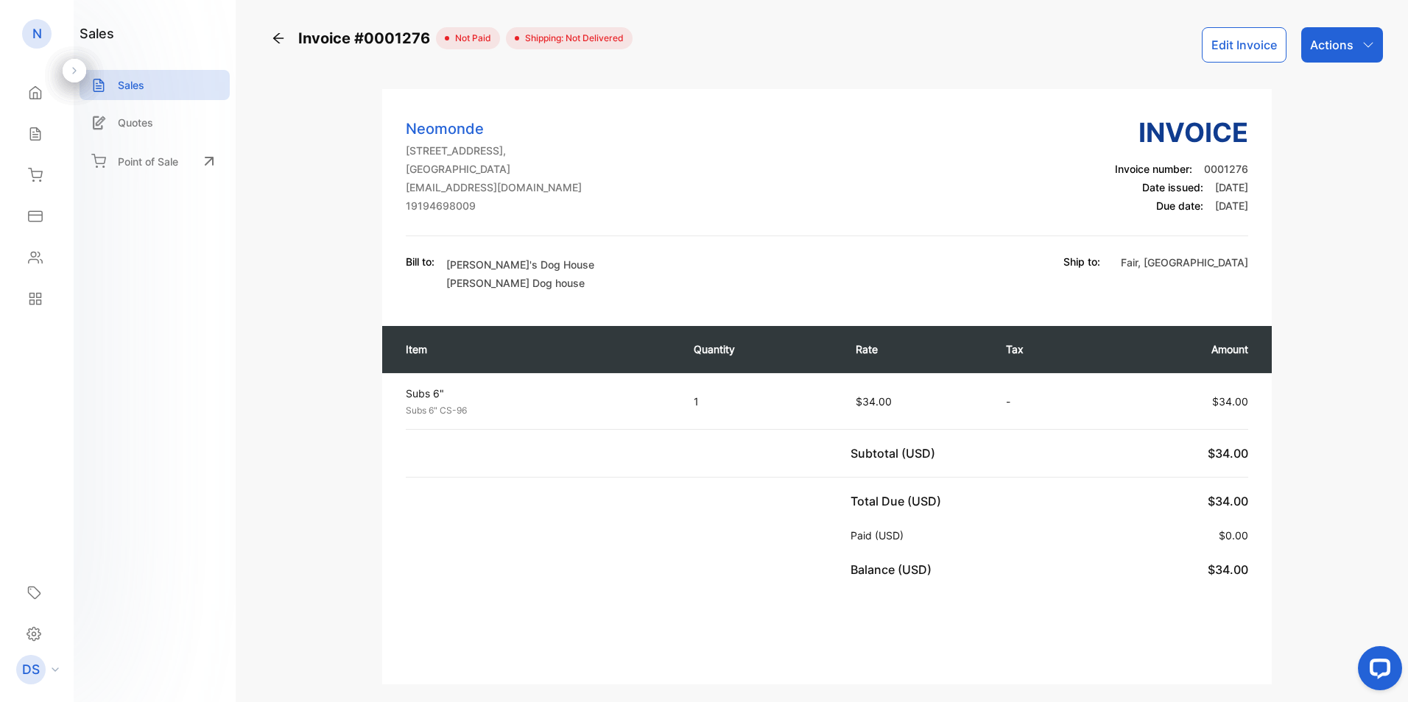
click at [1321, 38] on p "Actions" at bounding box center [1331, 45] width 43 height 18
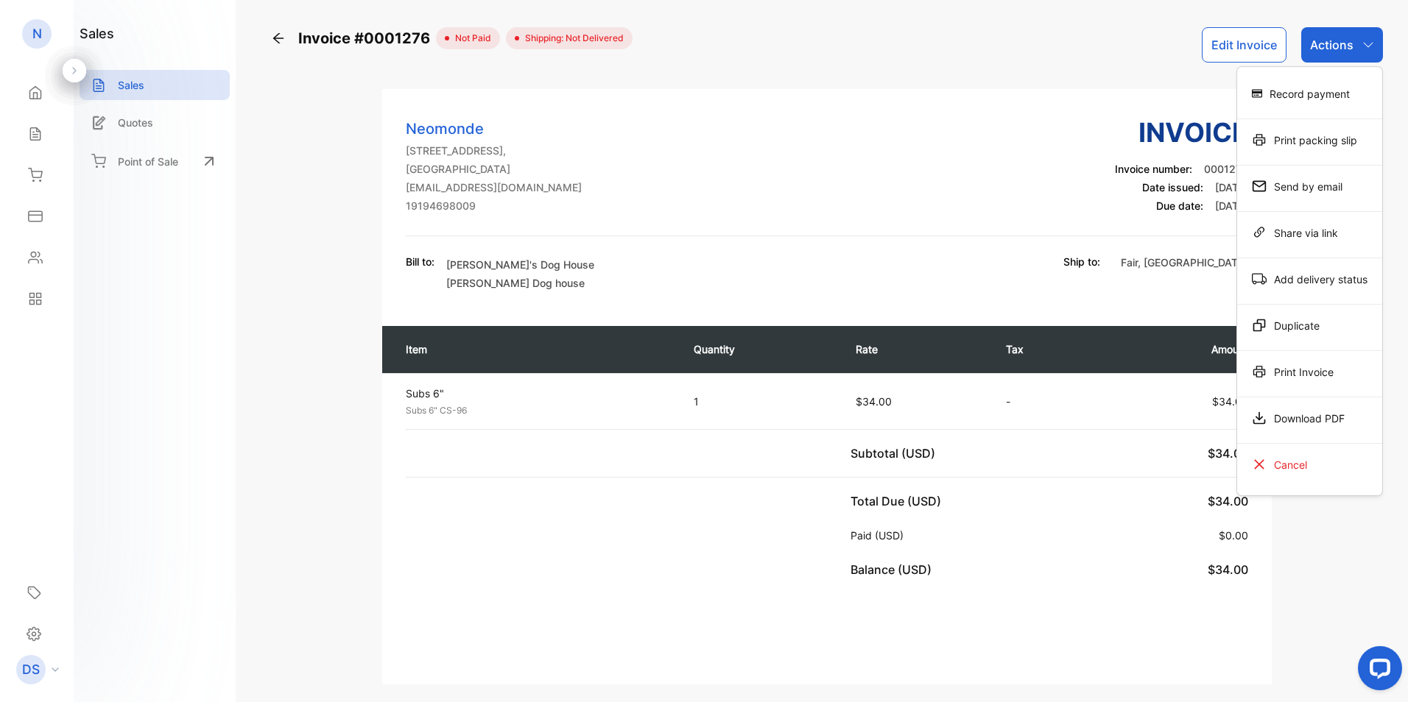
click at [1271, 411] on div "Download PDF" at bounding box center [1309, 418] width 145 height 29
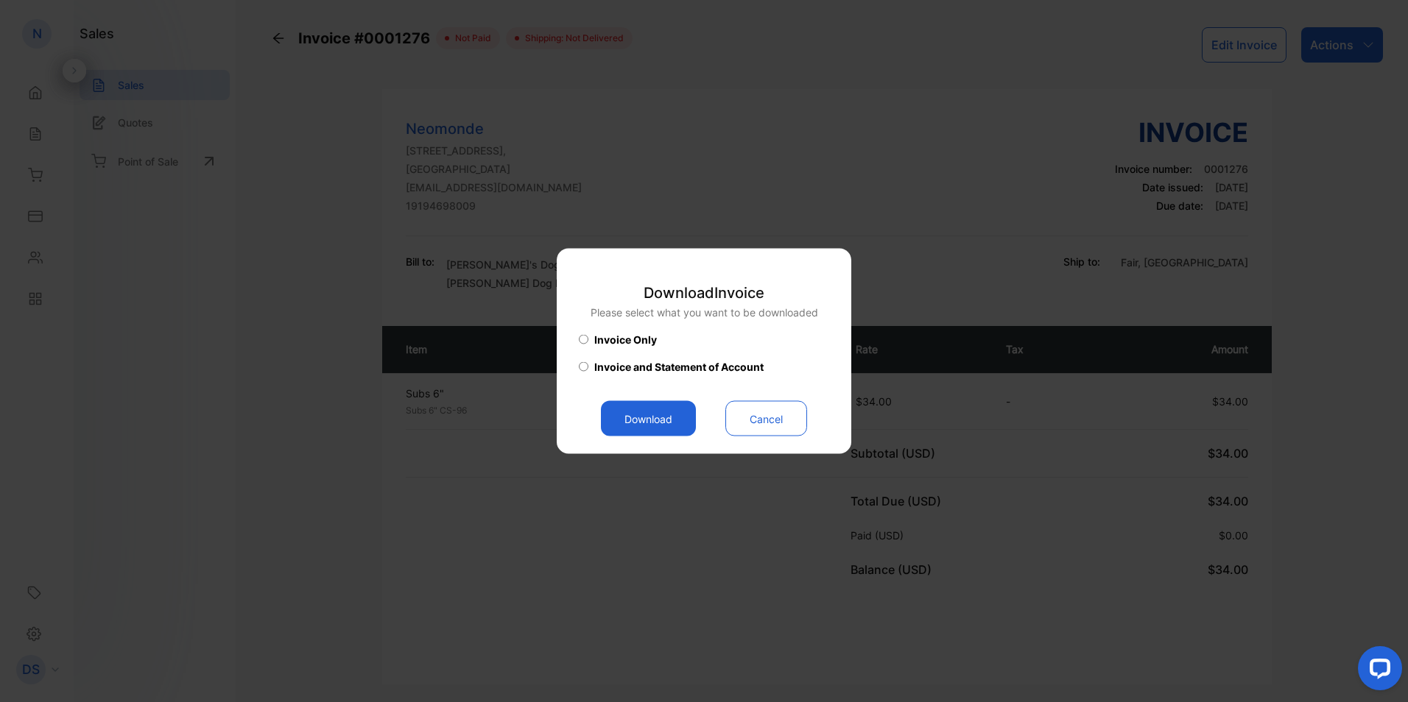
click at [684, 409] on button "Download" at bounding box center [648, 418] width 95 height 35
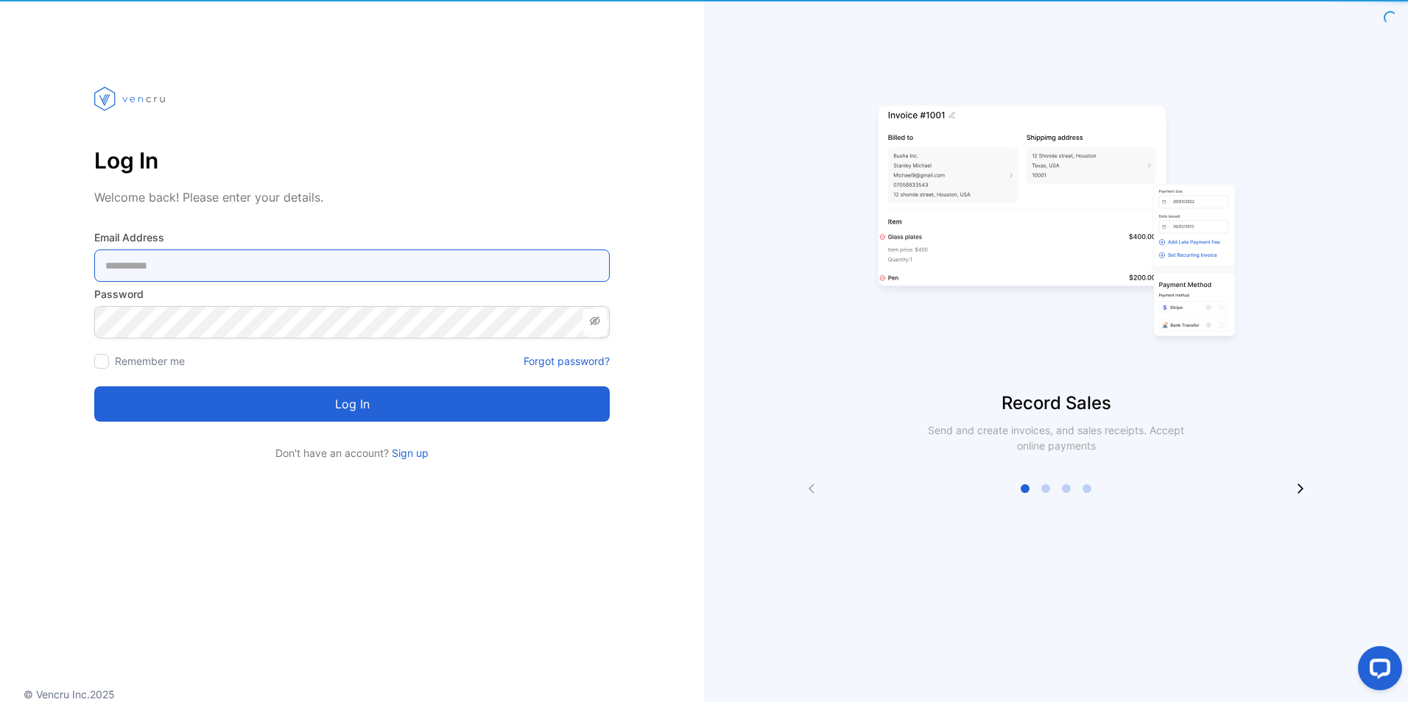
type Address-inputemail "**********"
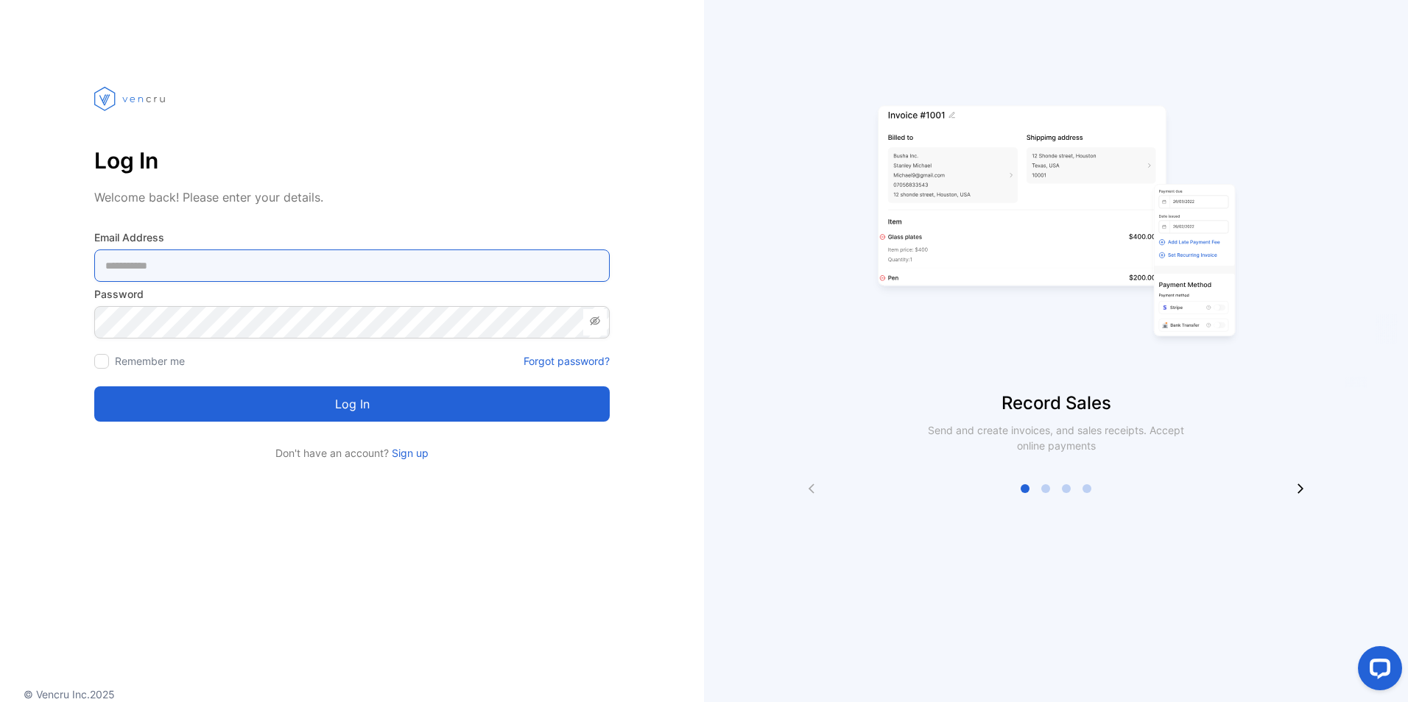
type Address-inputemail "**********"
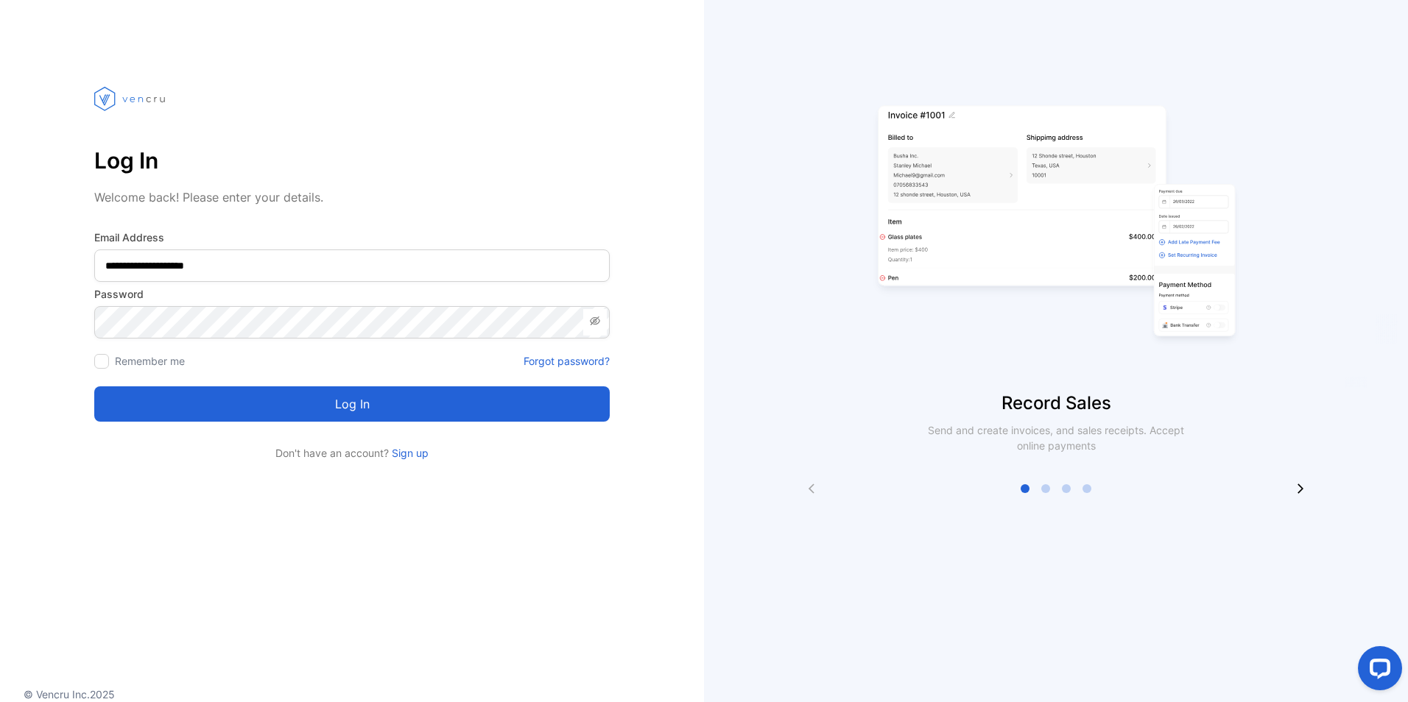
click at [319, 397] on button "Log in" at bounding box center [351, 404] width 515 height 35
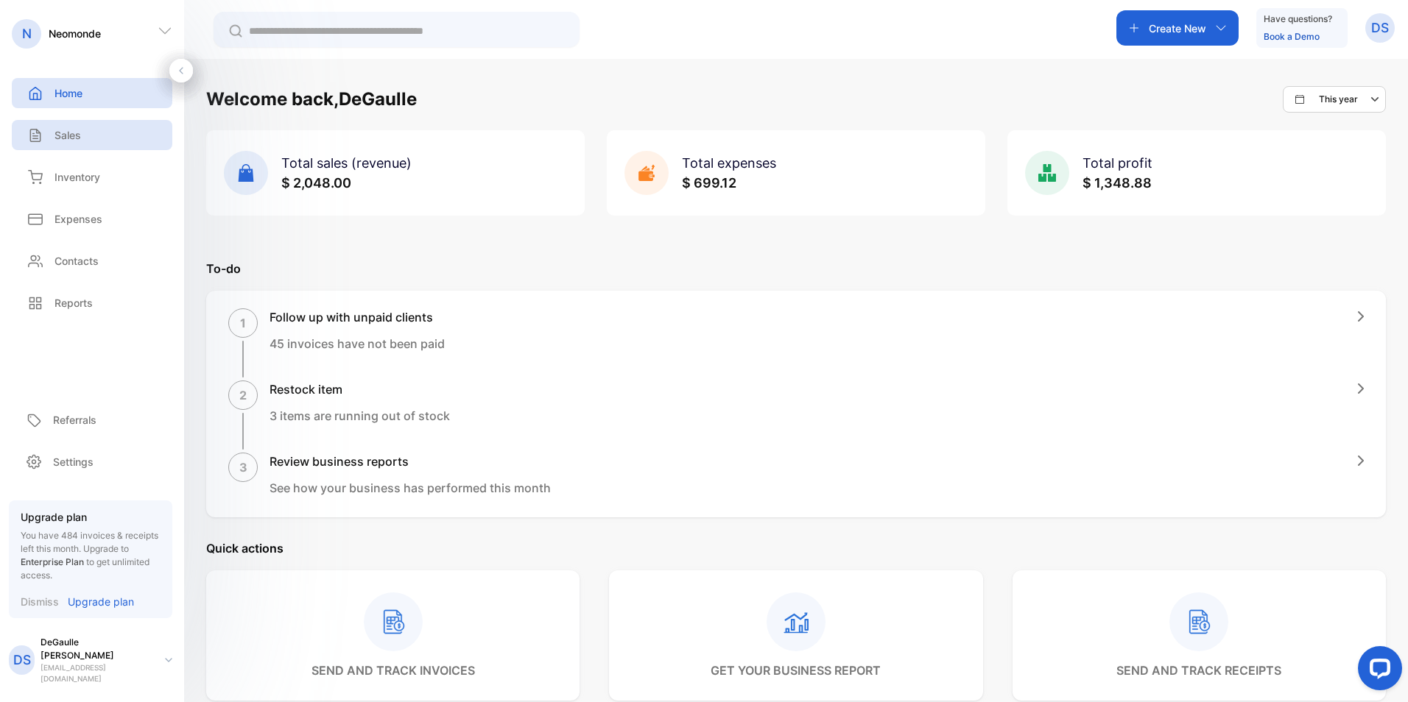
click at [72, 128] on p "Sales" at bounding box center [67, 134] width 27 height 15
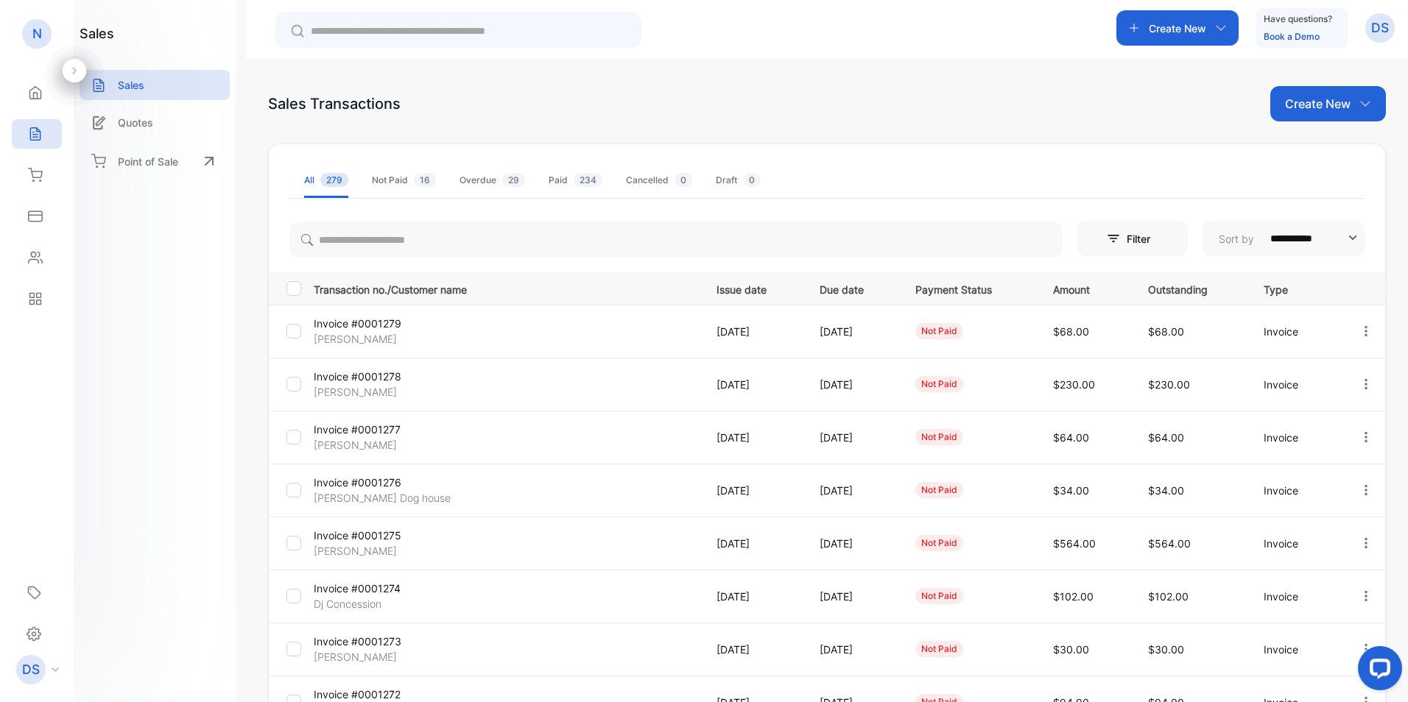
click at [359, 486] on p "Invoice #0001276" at bounding box center [378, 482] width 128 height 15
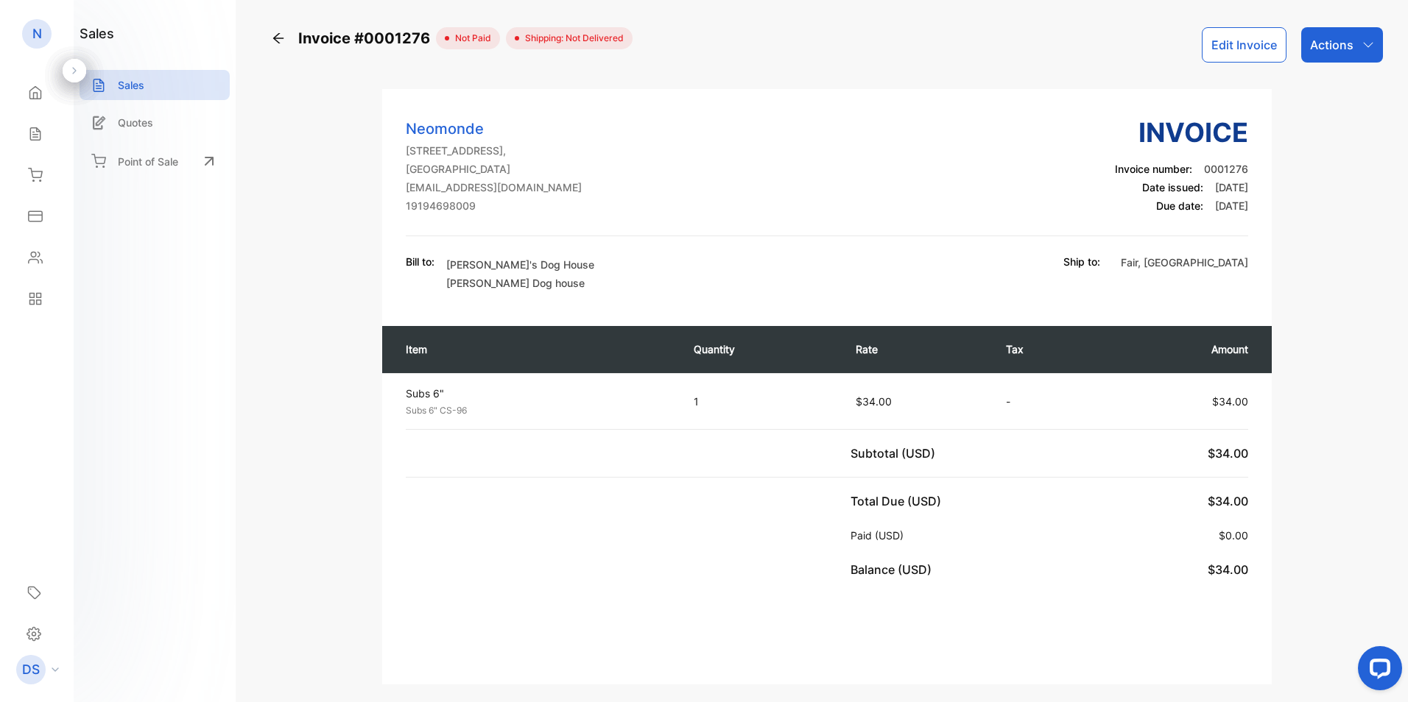
click at [1361, 35] on div "Actions" at bounding box center [1342, 44] width 82 height 35
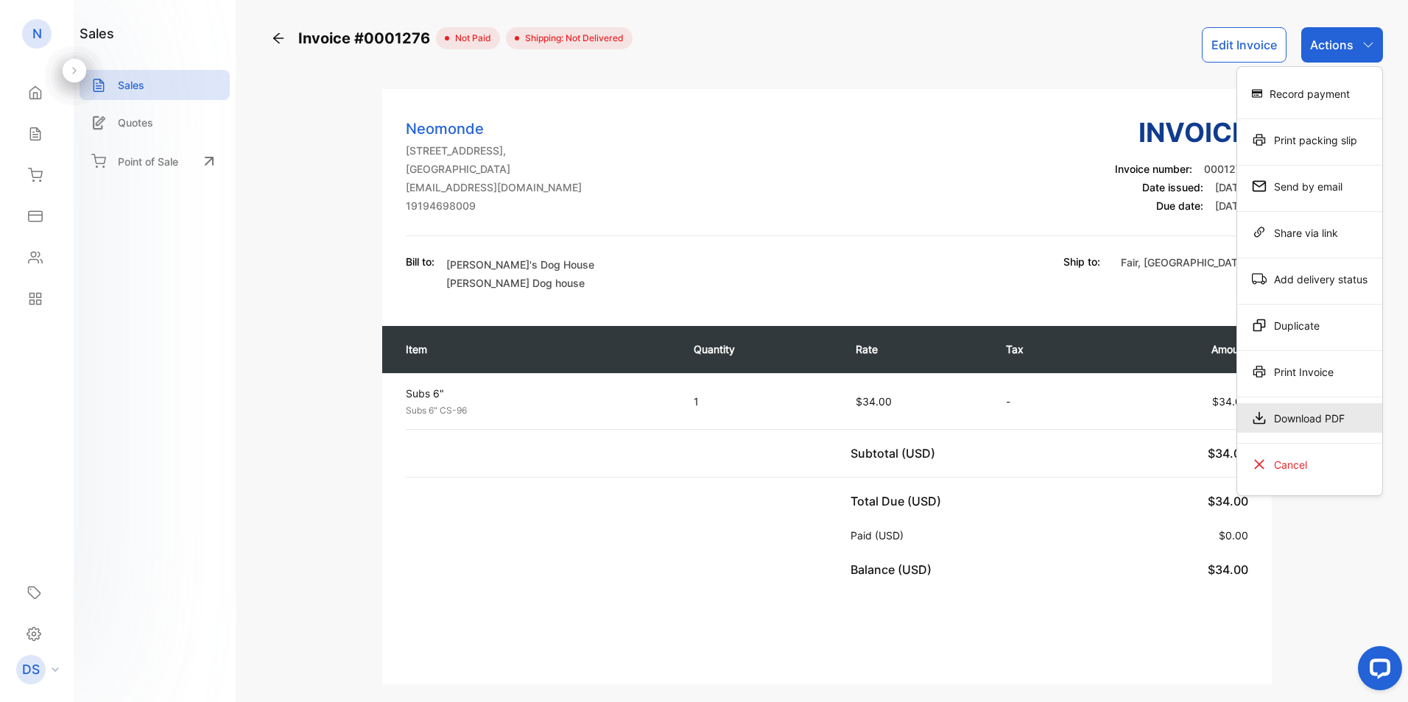
click at [1319, 412] on div "Download PDF" at bounding box center [1309, 418] width 145 height 29
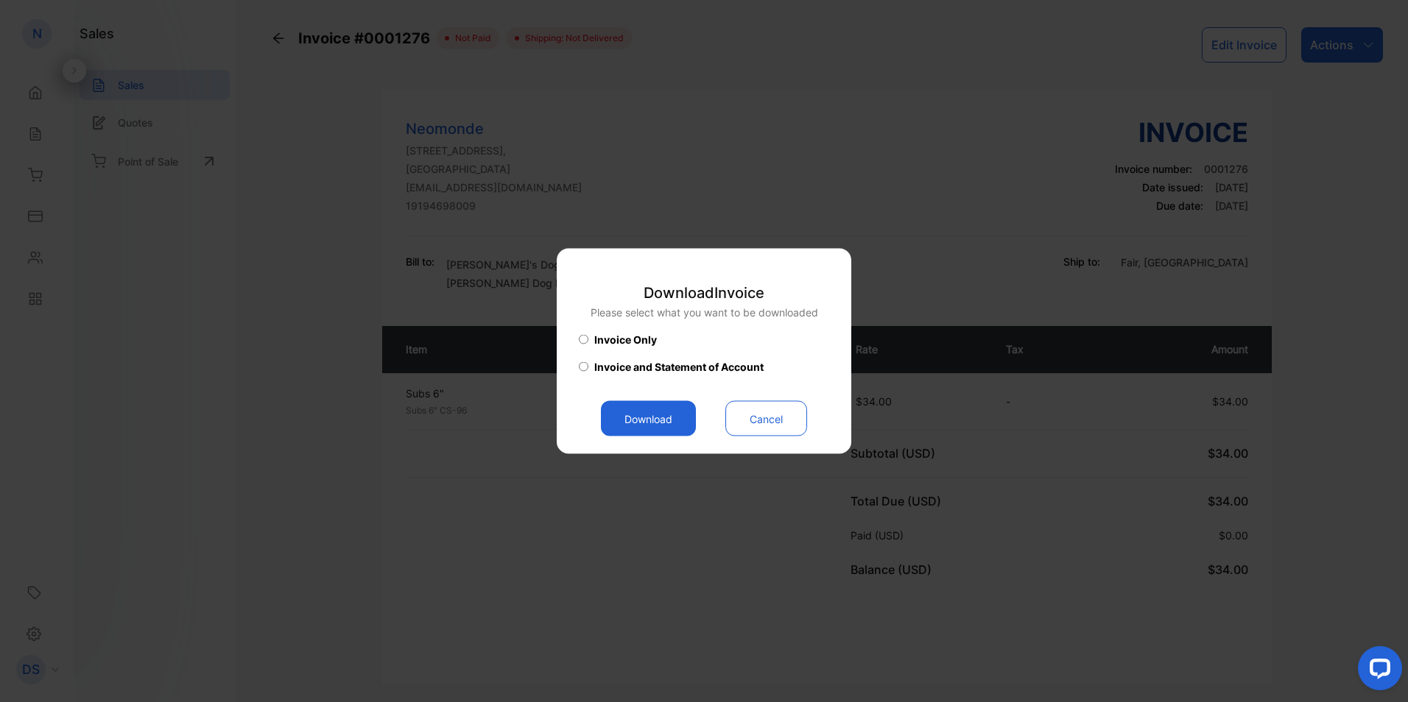
click at [641, 425] on button "Download" at bounding box center [648, 418] width 95 height 35
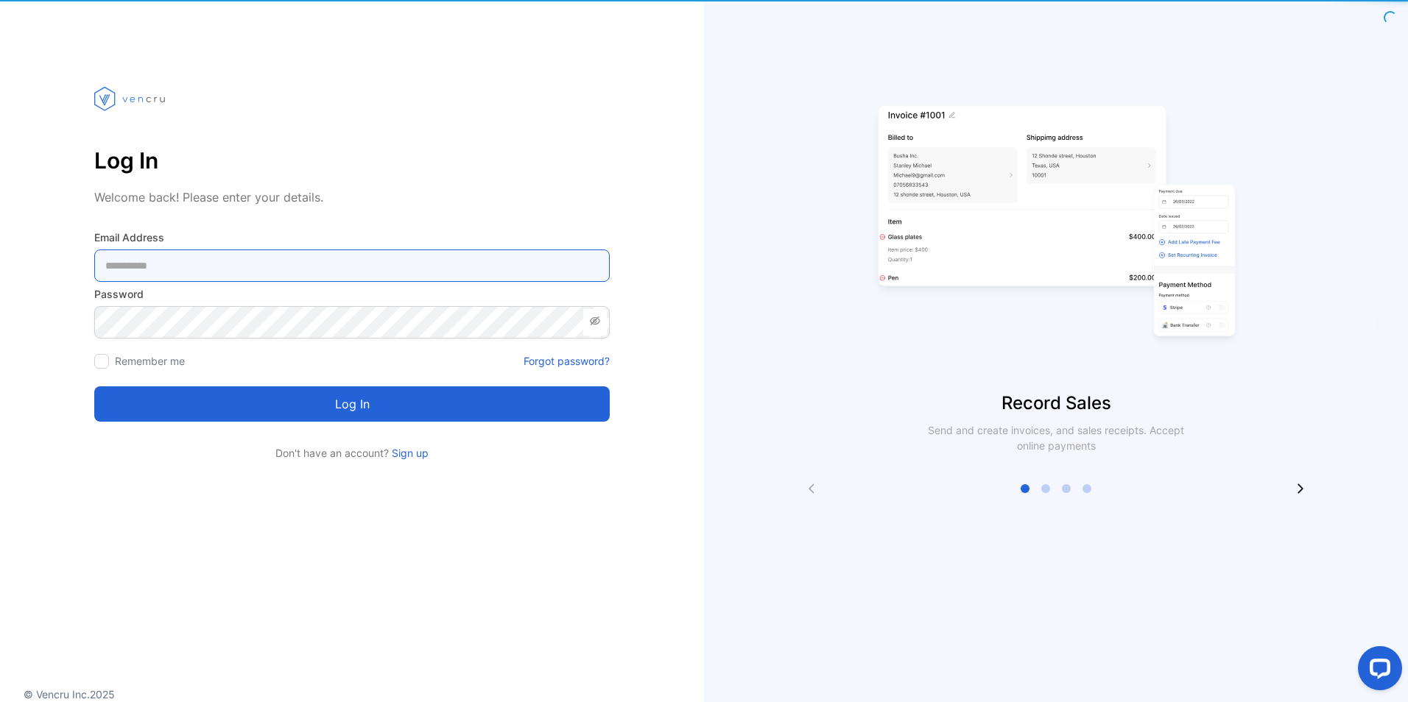
type Address-inputemail "**********"
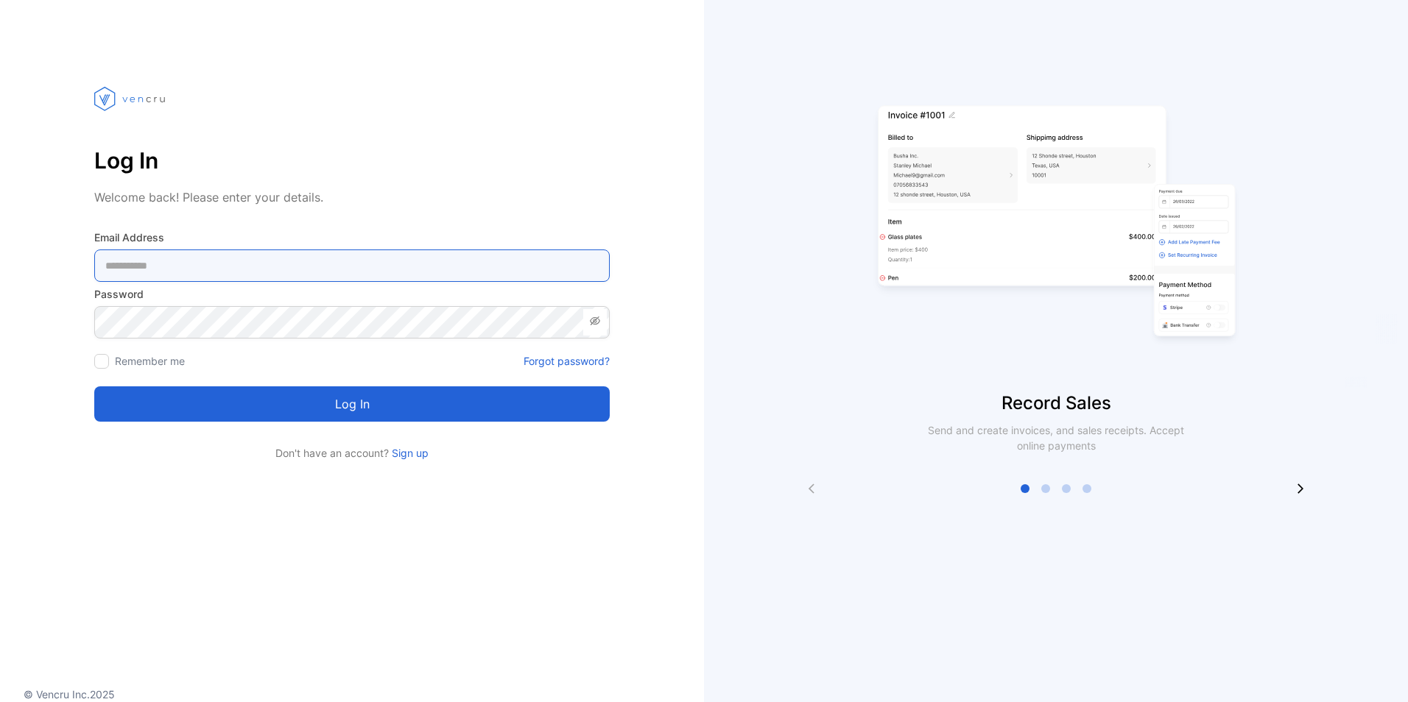
type Address-inputemail "**********"
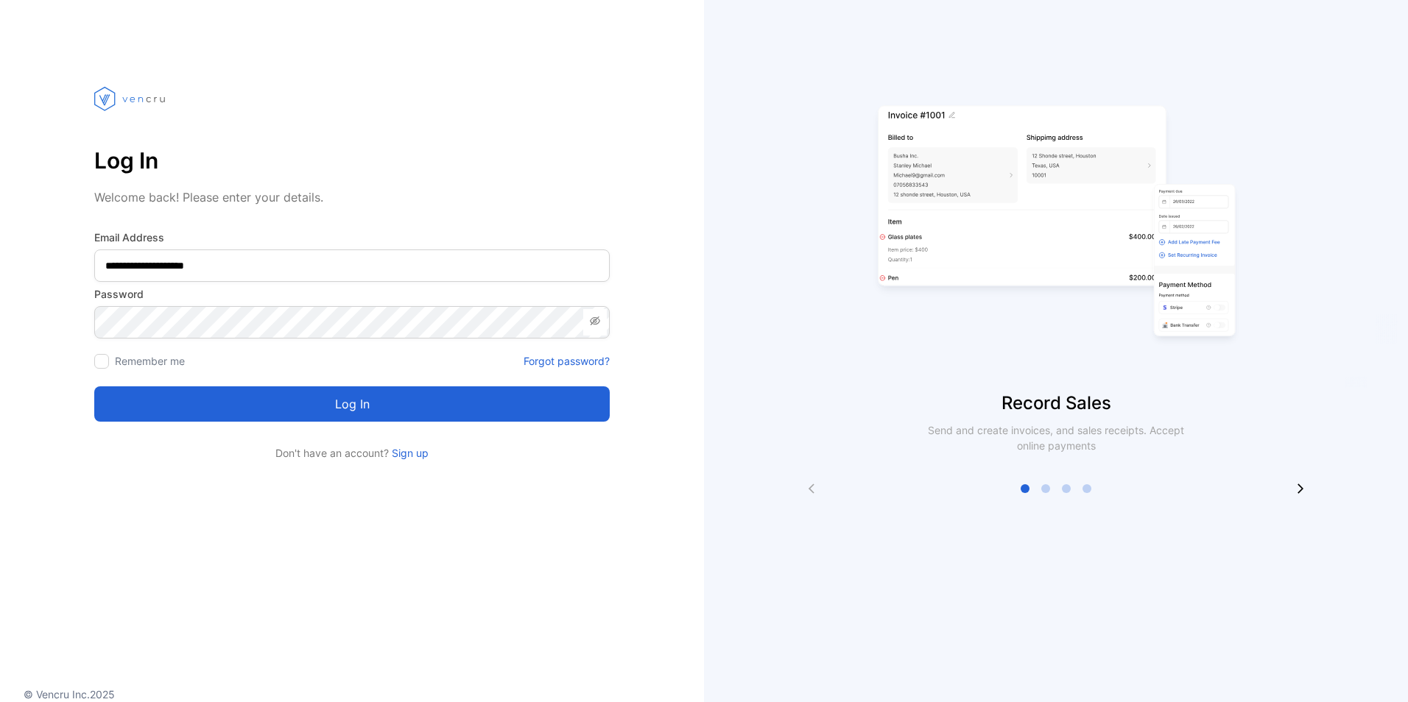
click at [360, 399] on button "Log in" at bounding box center [351, 404] width 515 height 35
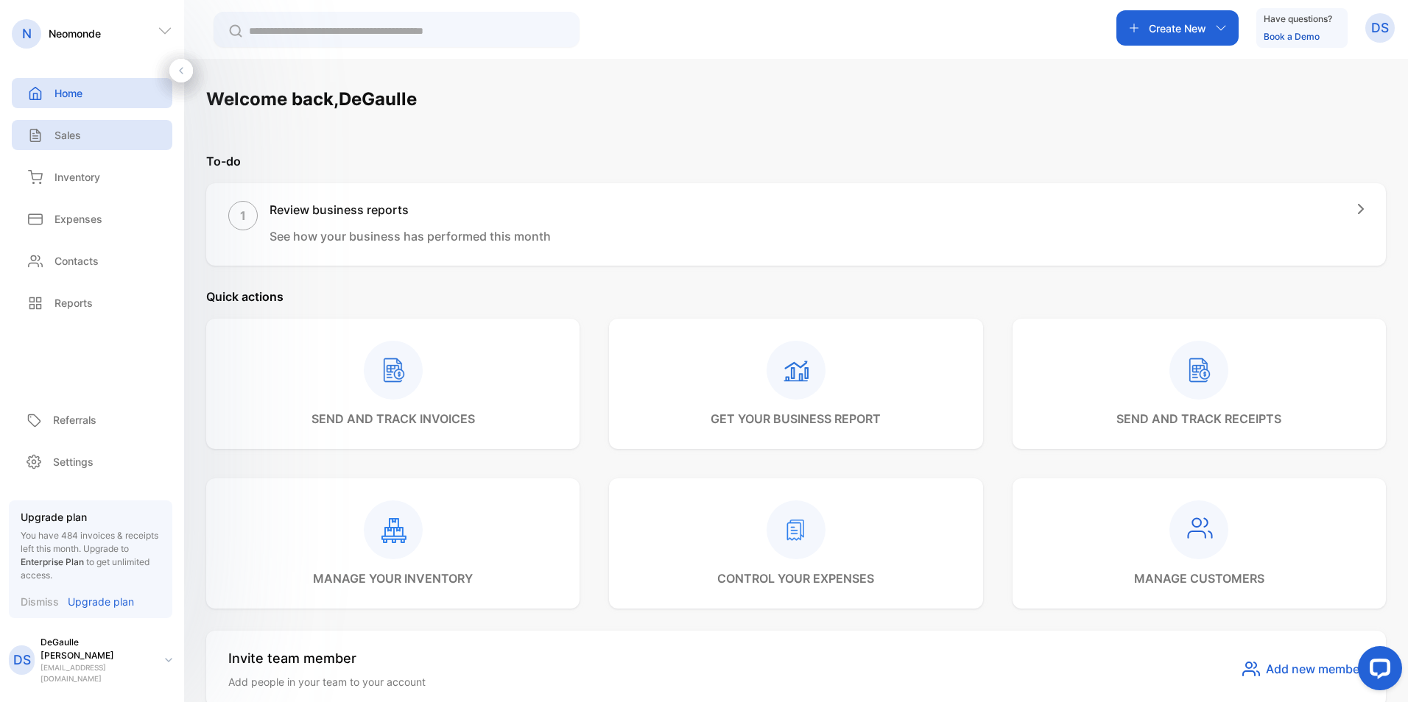
click at [66, 130] on p "Sales" at bounding box center [67, 134] width 27 height 15
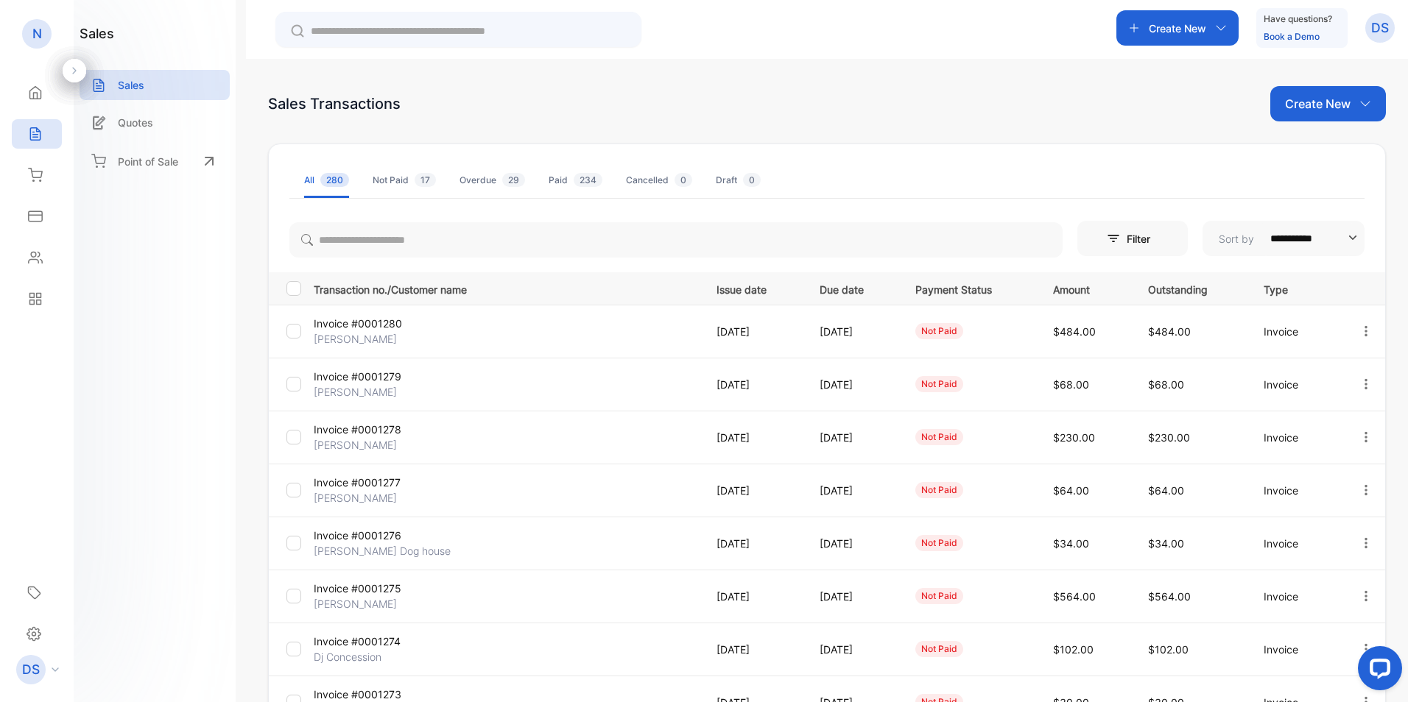
click at [382, 538] on p "Invoice #0001276" at bounding box center [378, 535] width 128 height 15
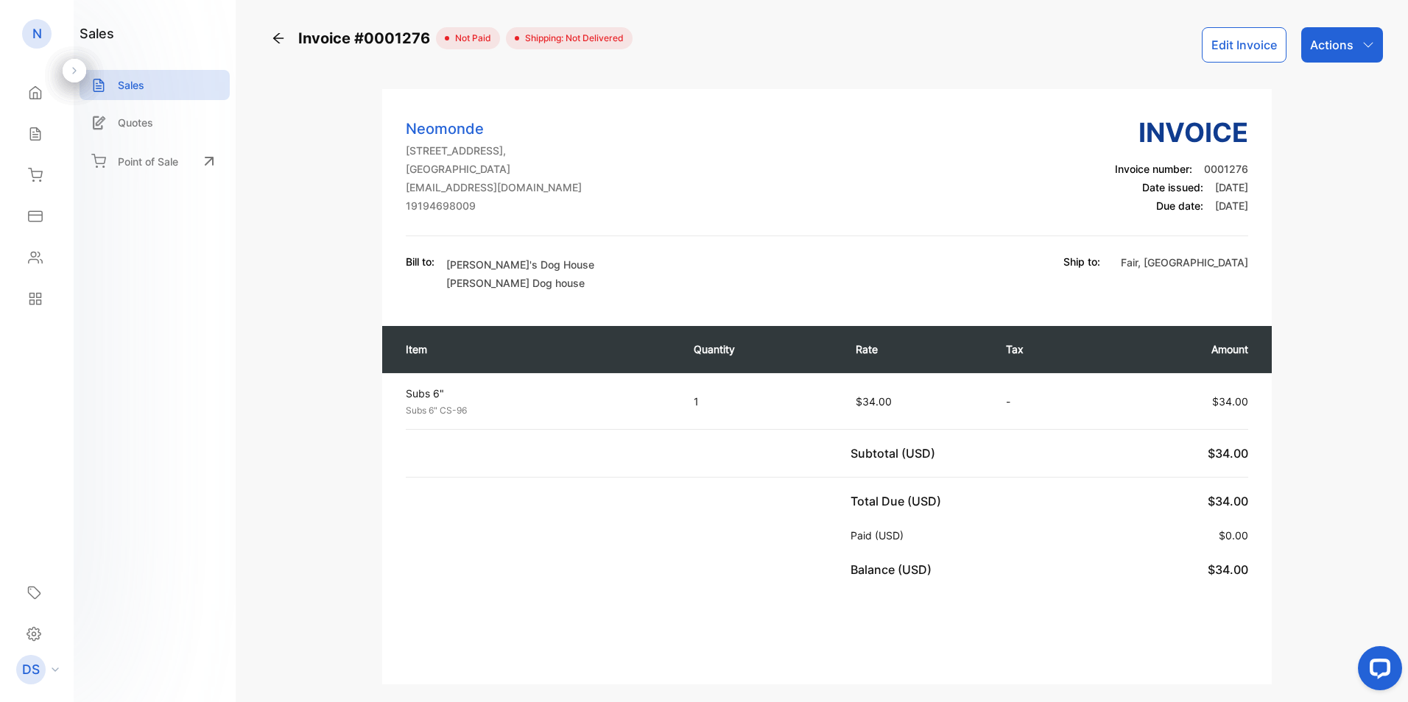
click at [1326, 57] on div "Actions" at bounding box center [1342, 44] width 82 height 35
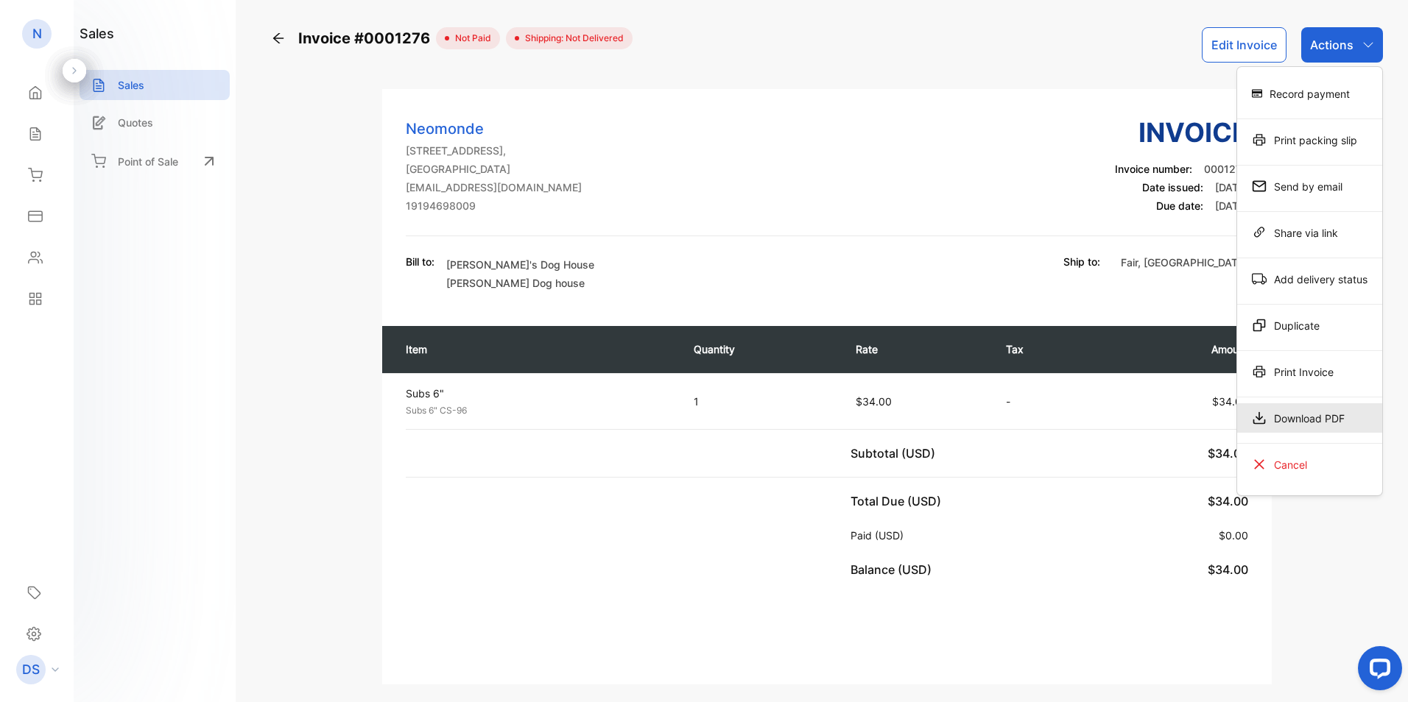
click at [1297, 416] on div "Download PDF" at bounding box center [1309, 418] width 145 height 29
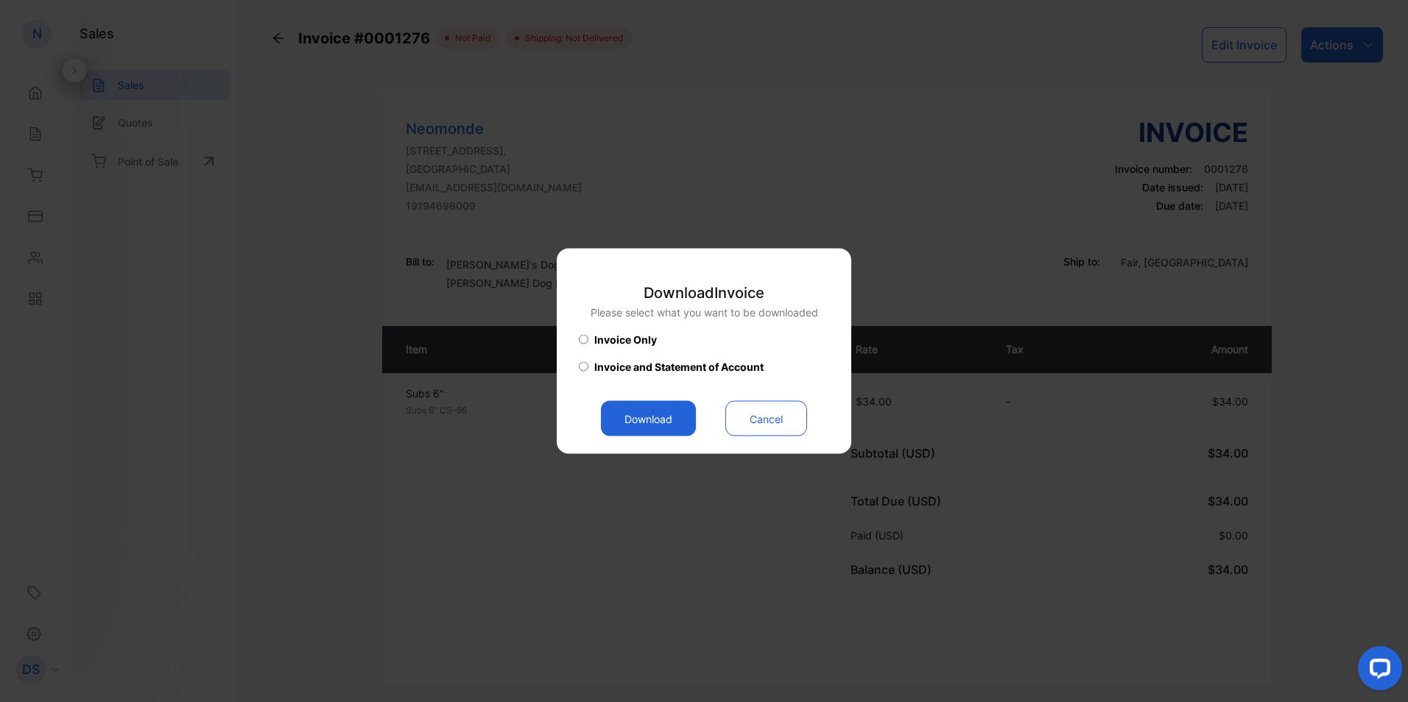
click at [629, 423] on button "Download" at bounding box center [648, 418] width 95 height 35
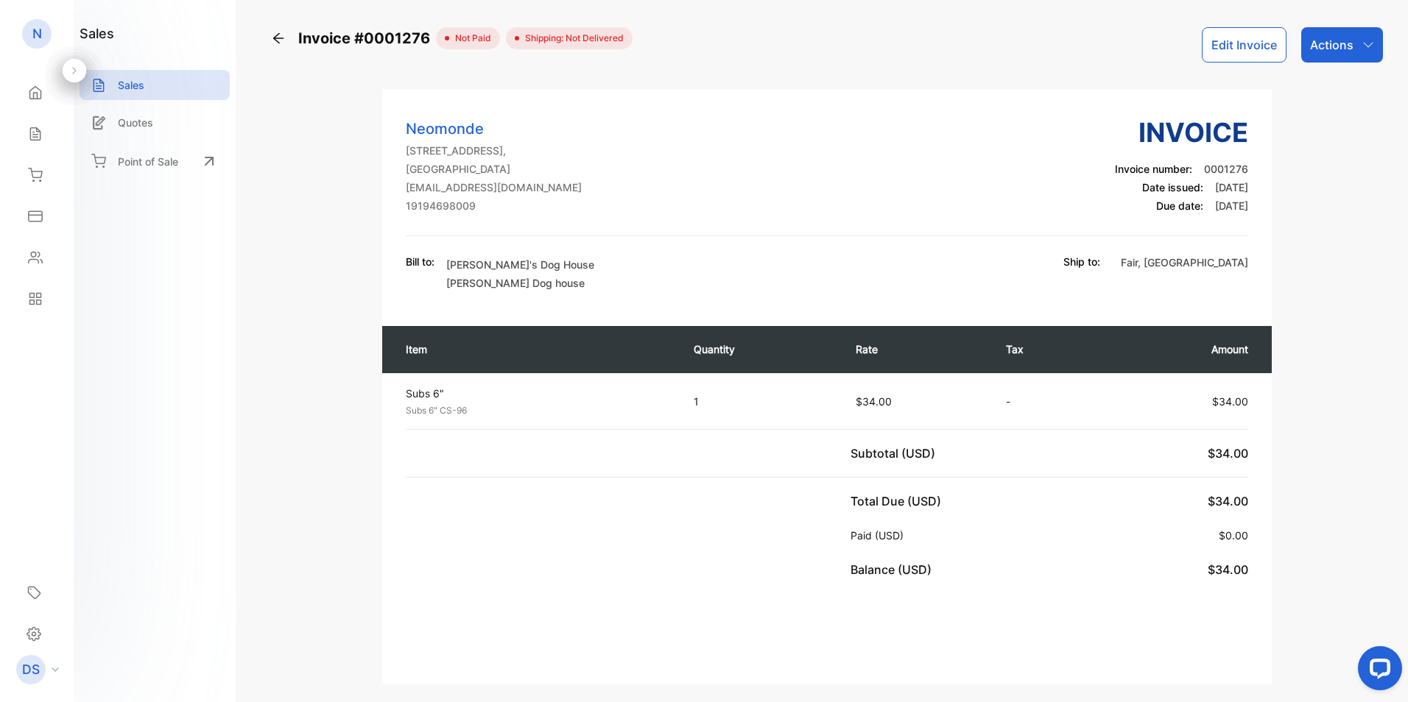
click at [273, 37] on icon at bounding box center [278, 38] width 15 height 15
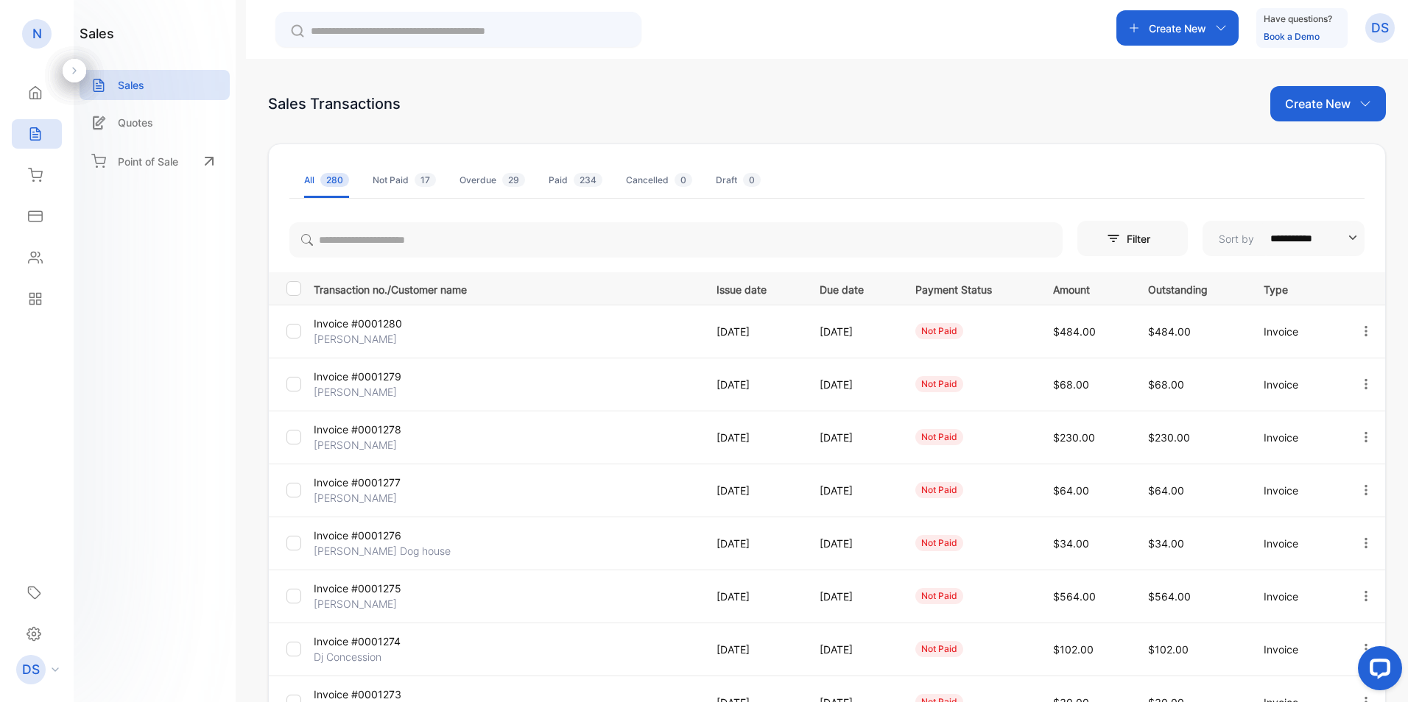
click at [371, 482] on p "Invoice #0001277" at bounding box center [378, 482] width 128 height 15
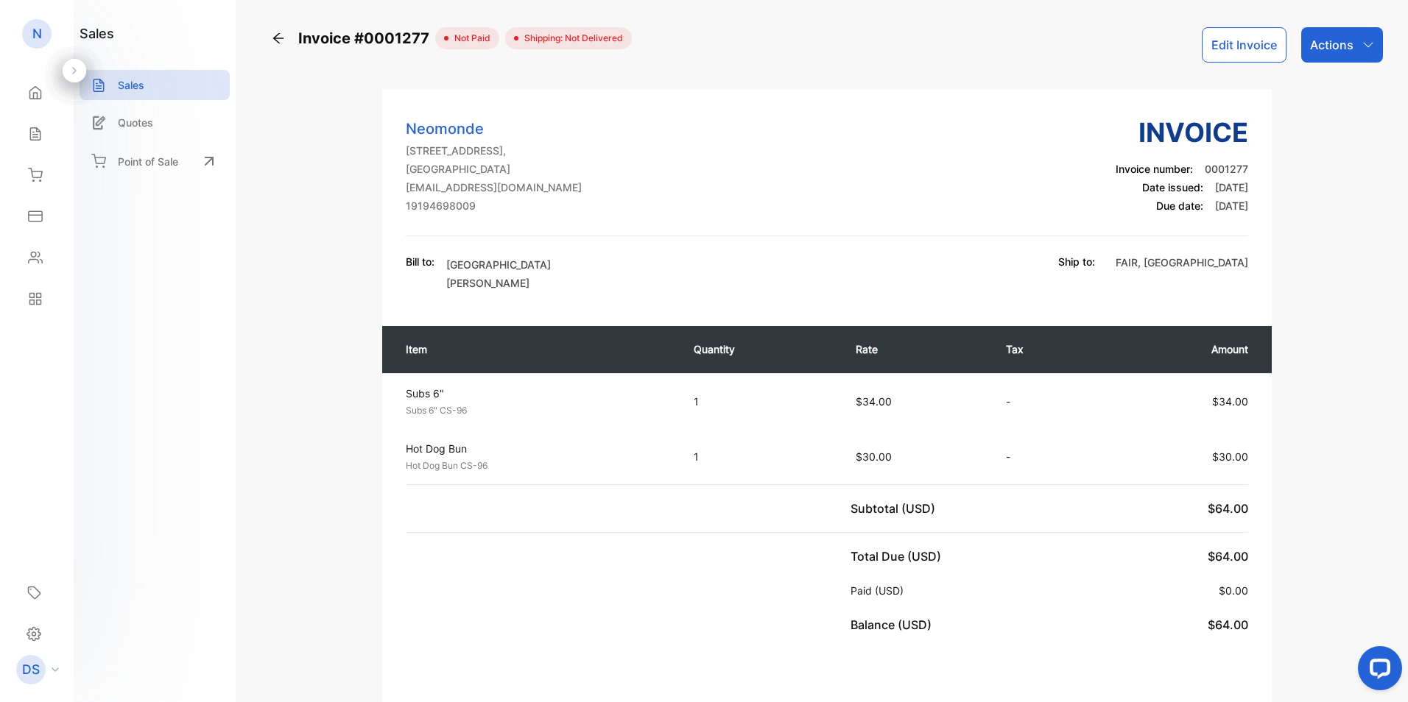
click at [1347, 52] on p "Actions" at bounding box center [1331, 45] width 43 height 18
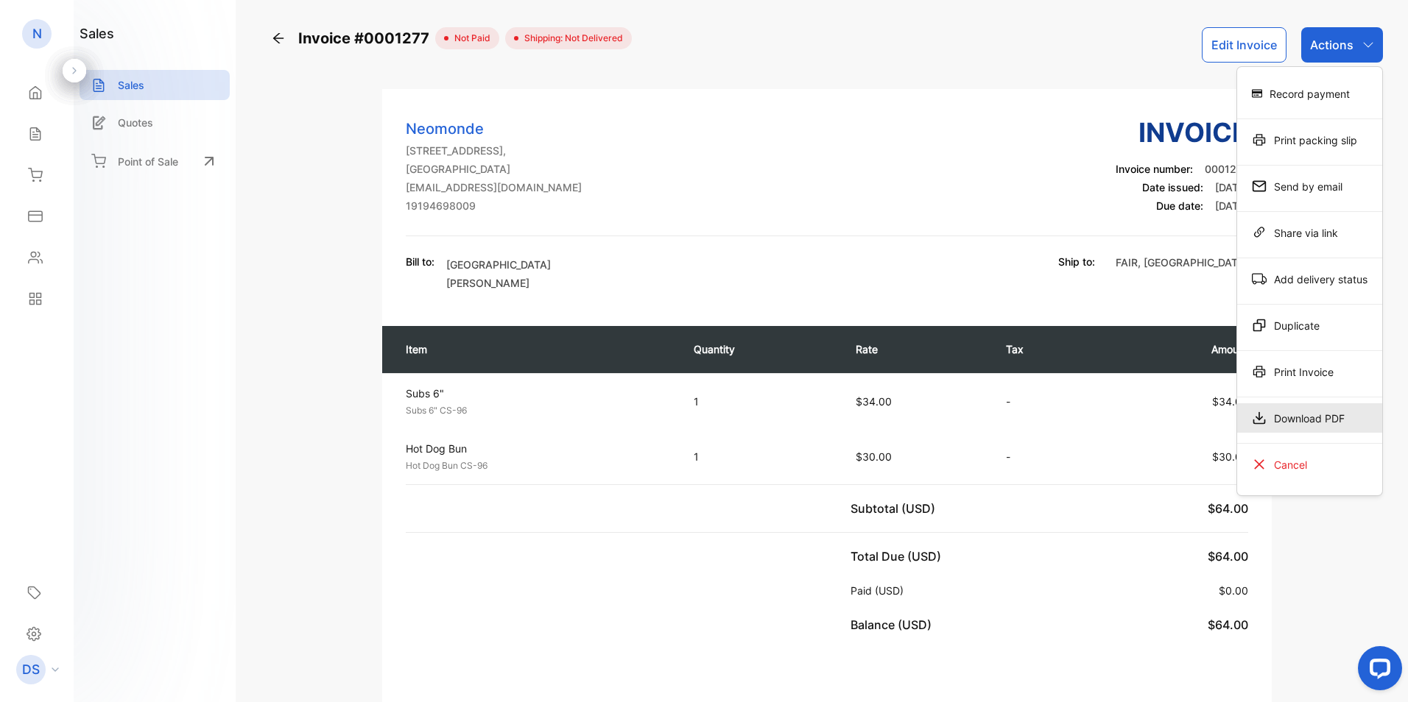
click at [1303, 411] on div "Download PDF" at bounding box center [1309, 418] width 145 height 29
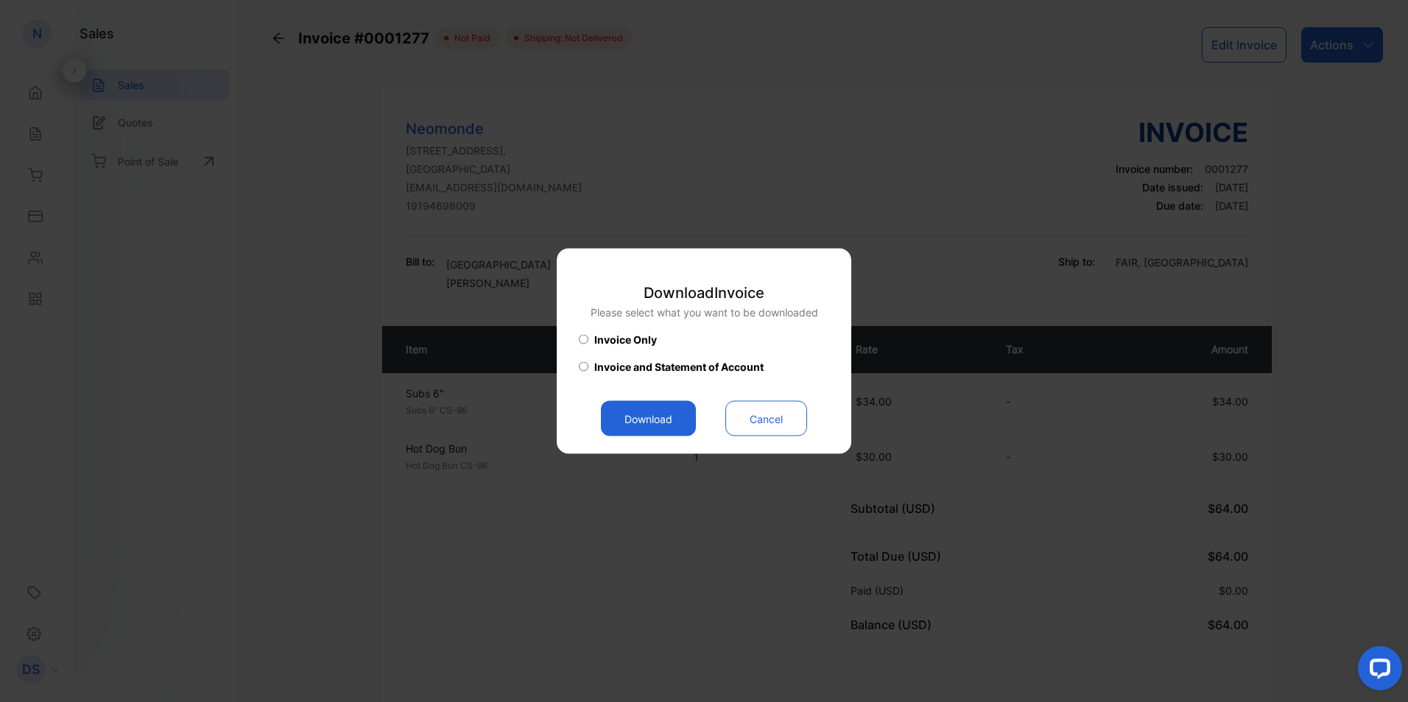
click at [653, 414] on button "Download" at bounding box center [648, 418] width 95 height 35
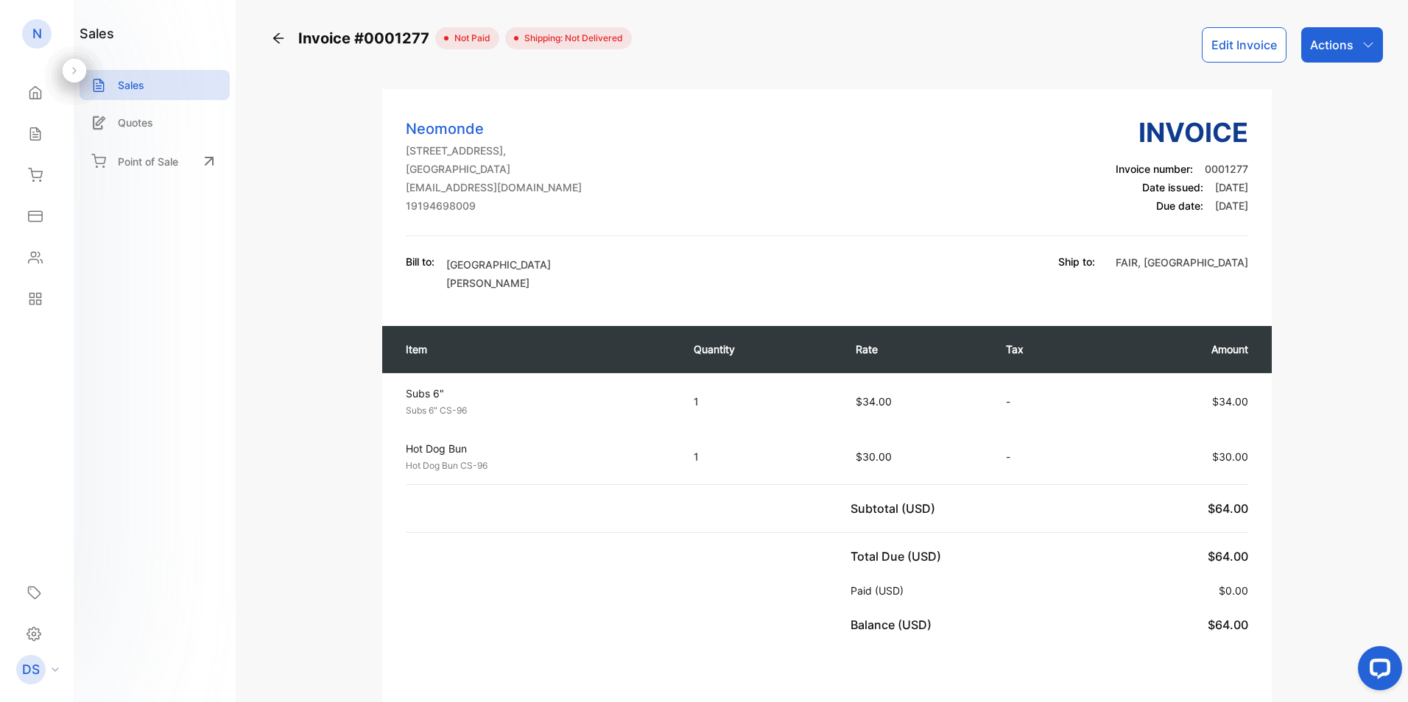
click at [278, 37] on icon at bounding box center [278, 38] width 15 height 15
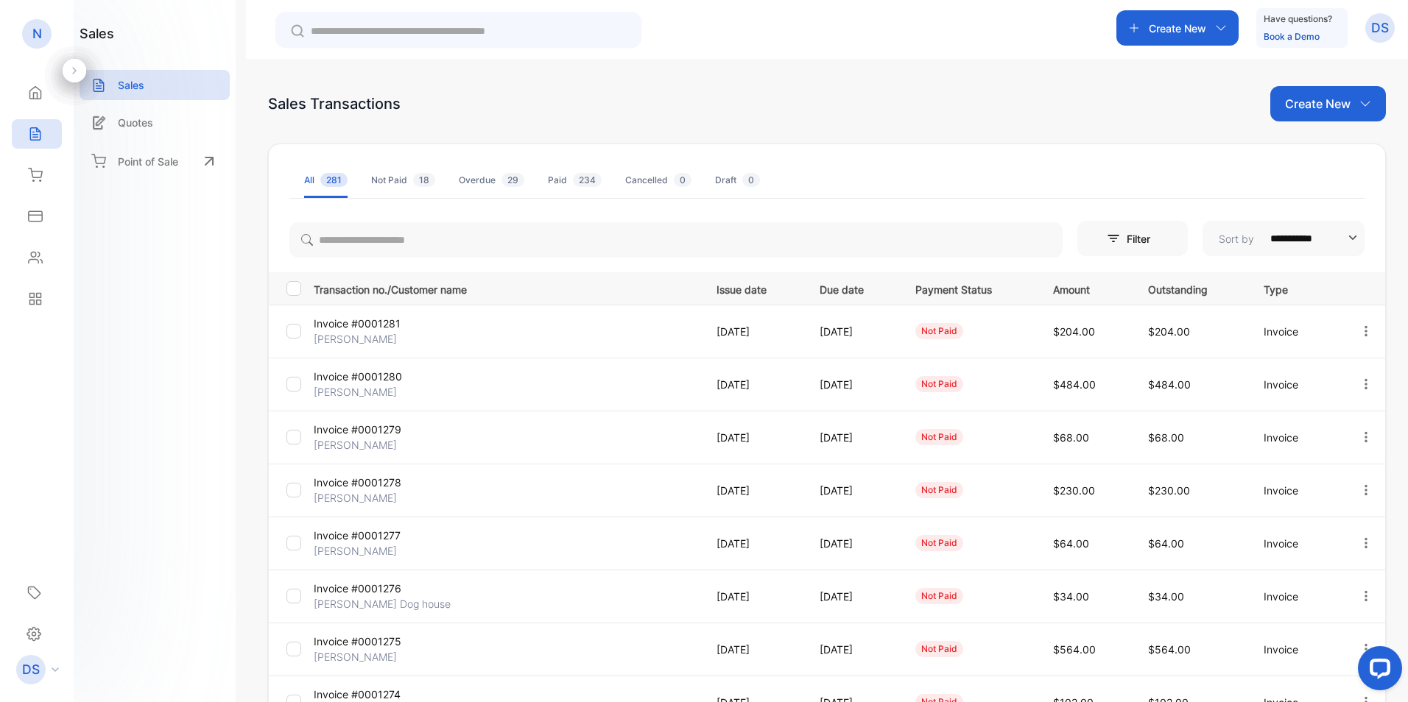
click at [382, 479] on p "Invoice #0001278" at bounding box center [378, 482] width 128 height 15
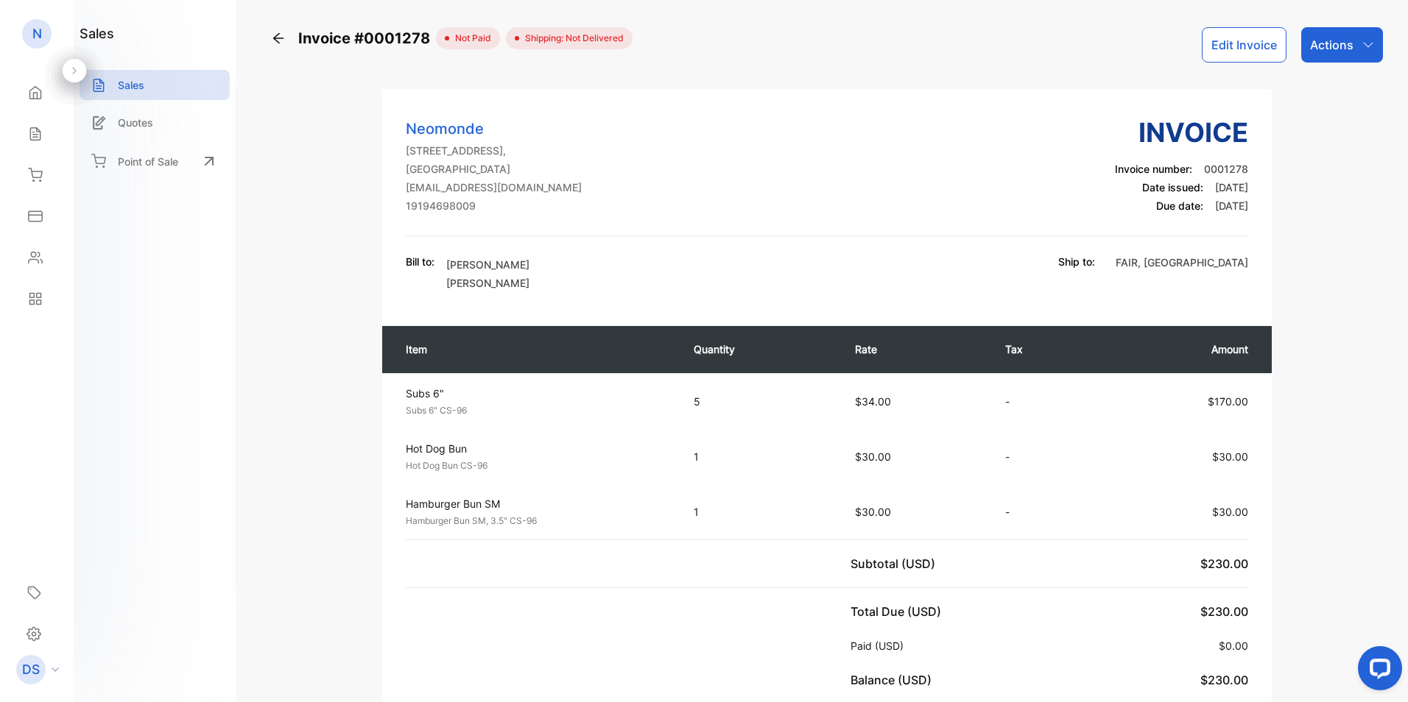
click at [1331, 46] on p "Actions" at bounding box center [1331, 45] width 43 height 18
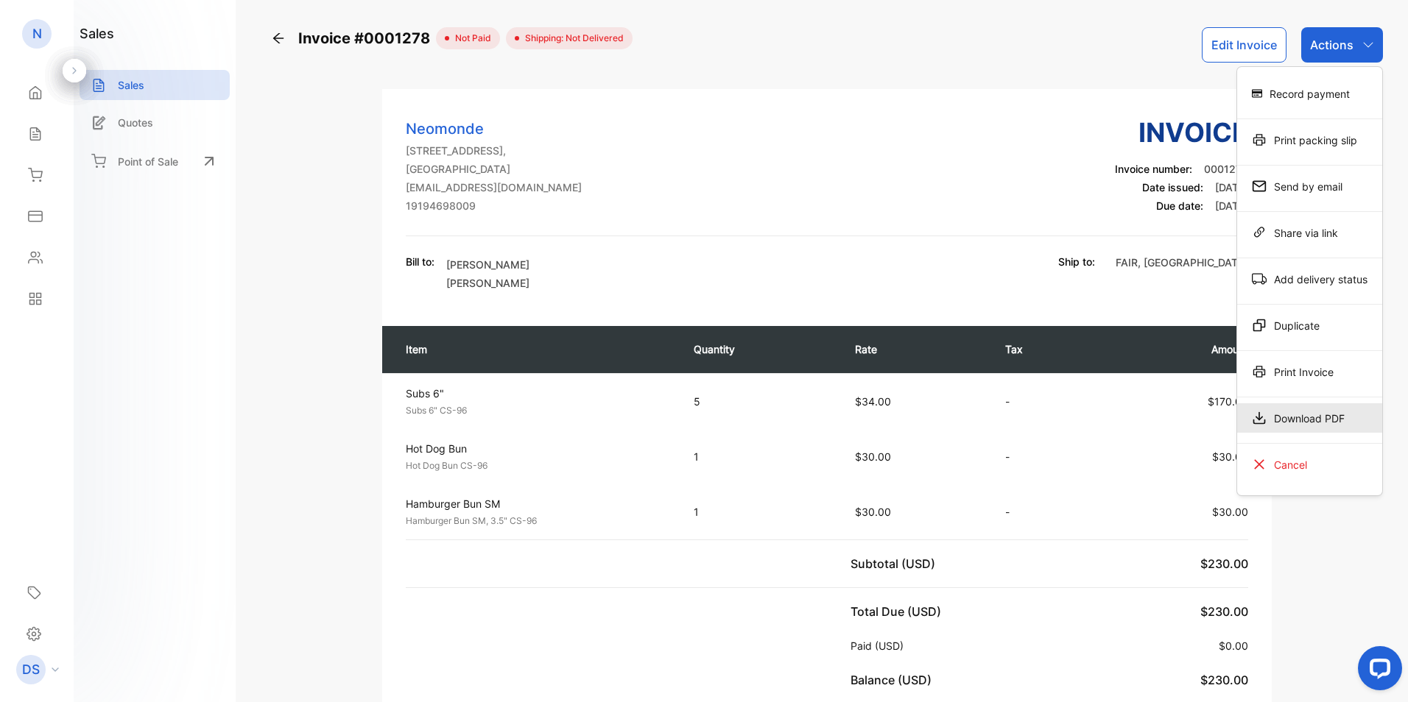
click at [1320, 417] on div "Download PDF" at bounding box center [1309, 418] width 145 height 29
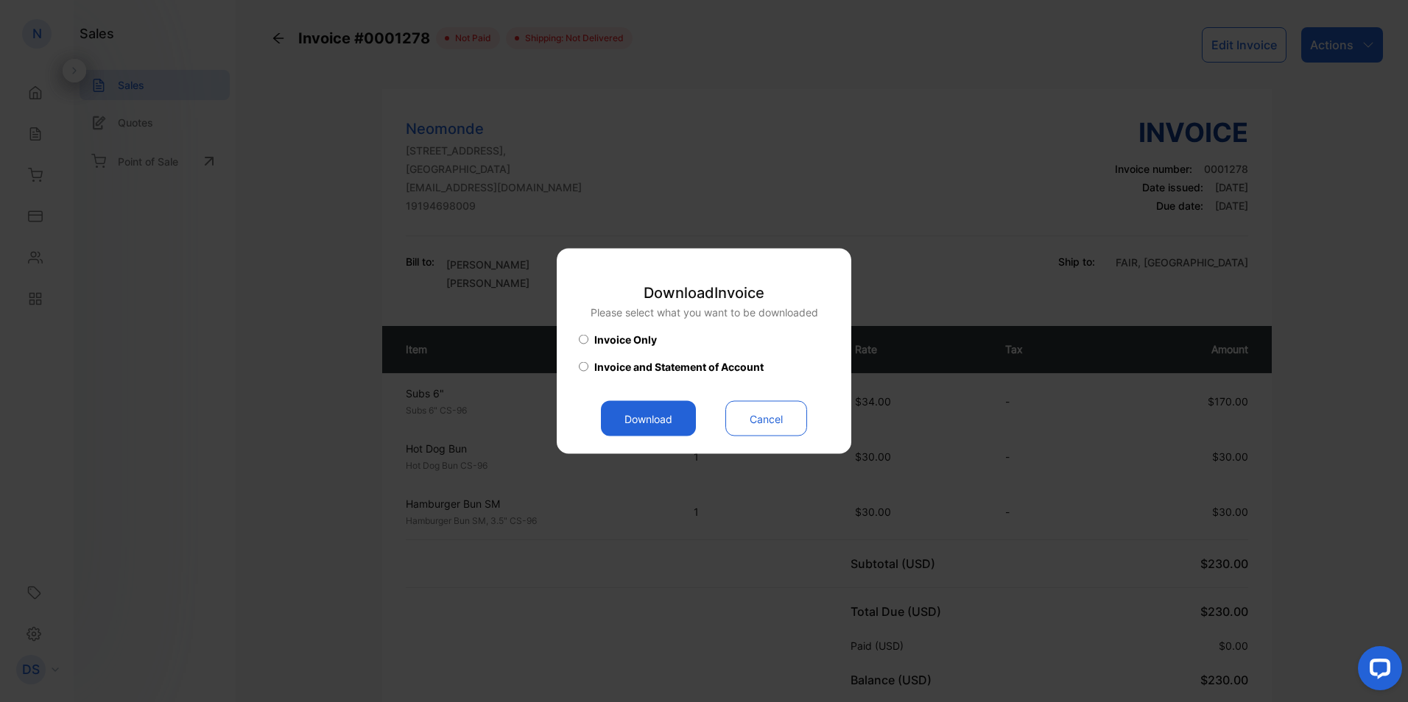
click at [621, 411] on button "Download" at bounding box center [648, 418] width 95 height 35
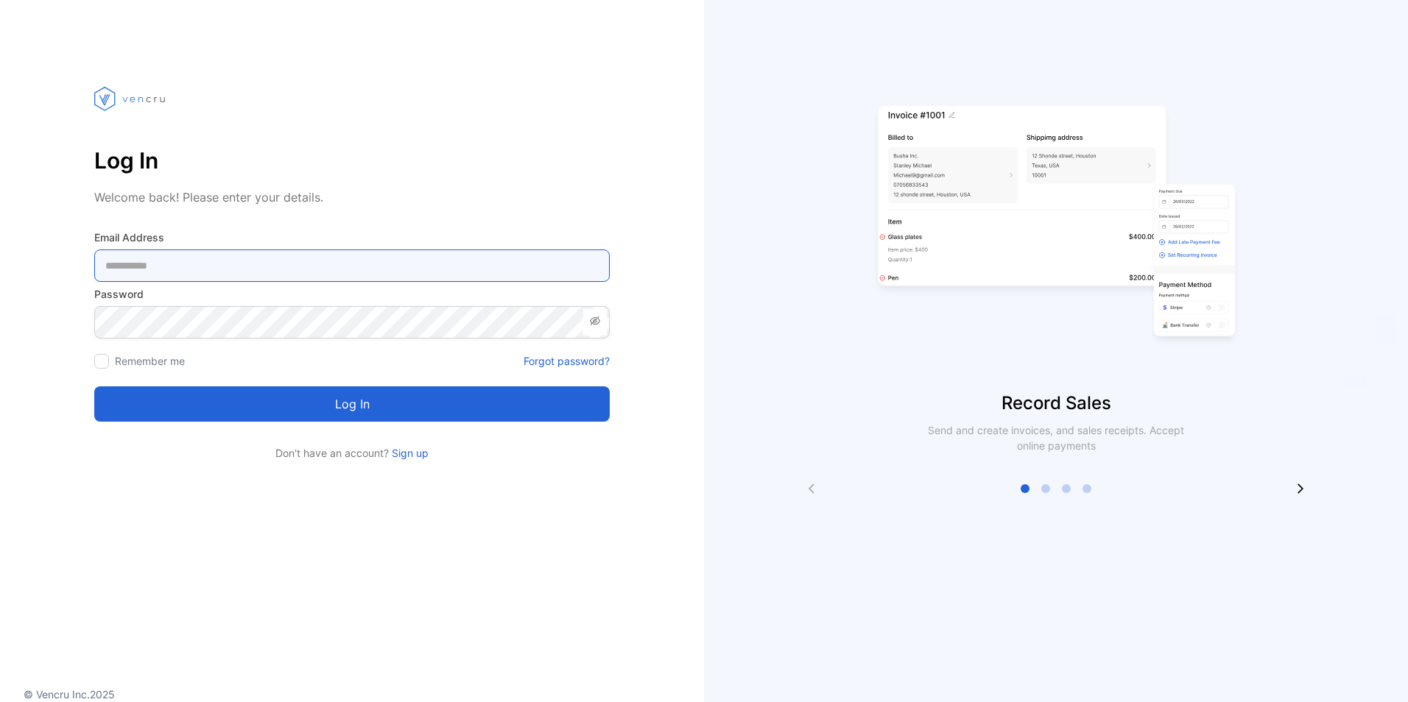
type Address-inputemail "**********"
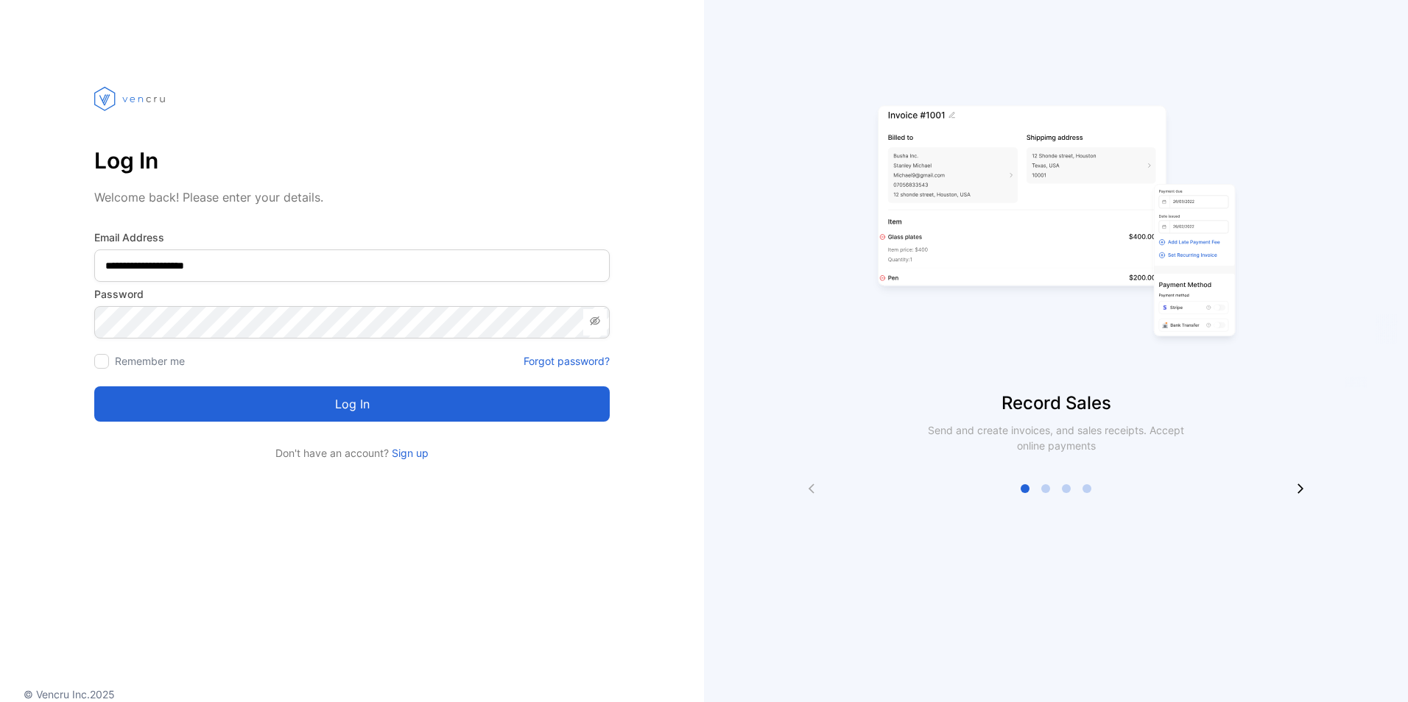
click at [337, 398] on button "Log in" at bounding box center [351, 404] width 515 height 35
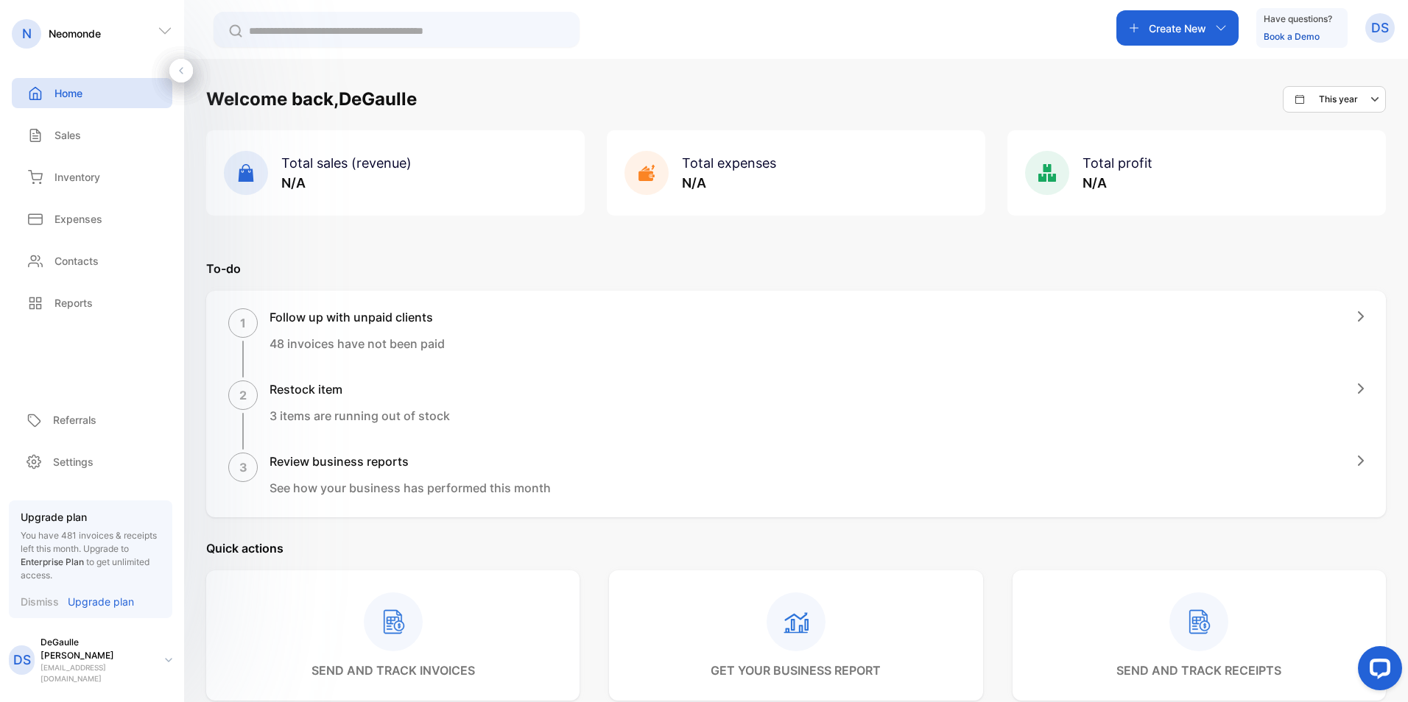
click at [356, 180] on p "N/A" at bounding box center [346, 183] width 130 height 20
click at [79, 124] on div "Sales" at bounding box center [92, 135] width 161 height 30
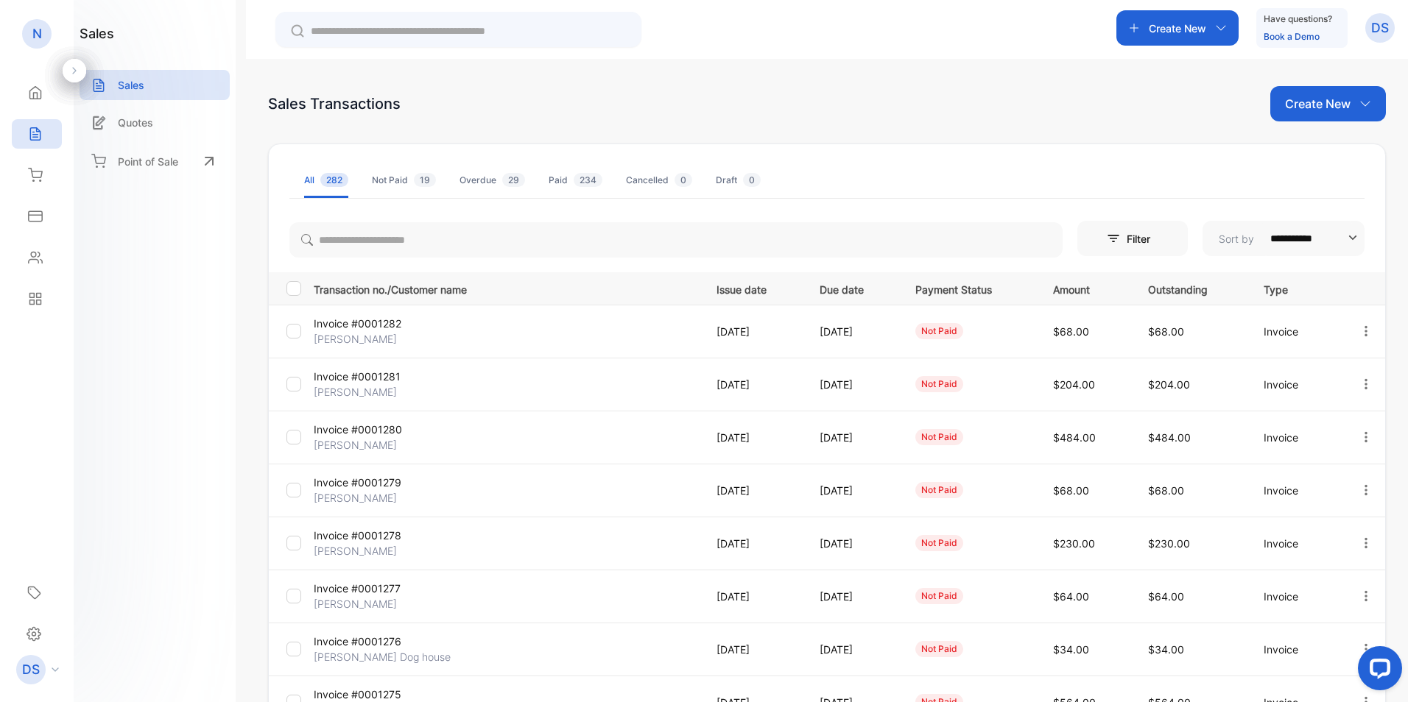
click at [382, 548] on p "[PERSON_NAME]" at bounding box center [378, 550] width 128 height 15
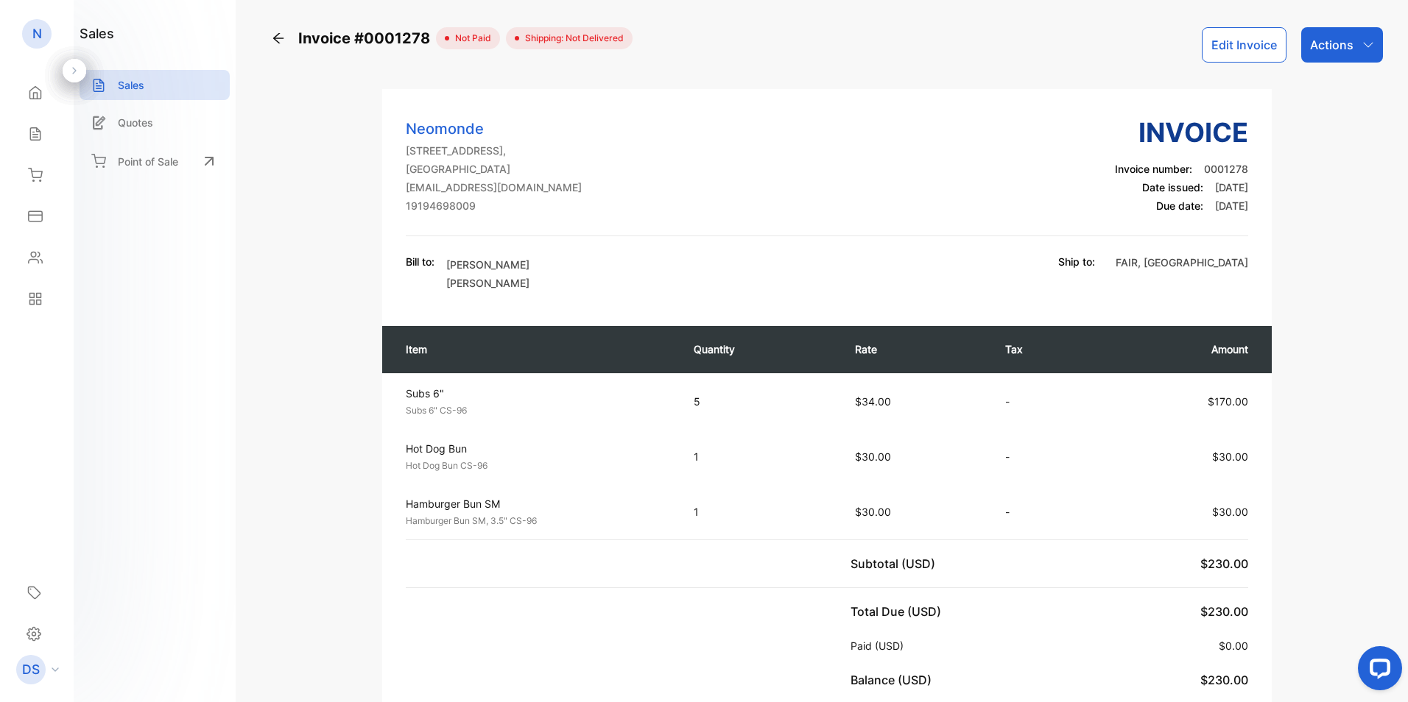
click at [1352, 40] on div "Actions" at bounding box center [1342, 44] width 82 height 35
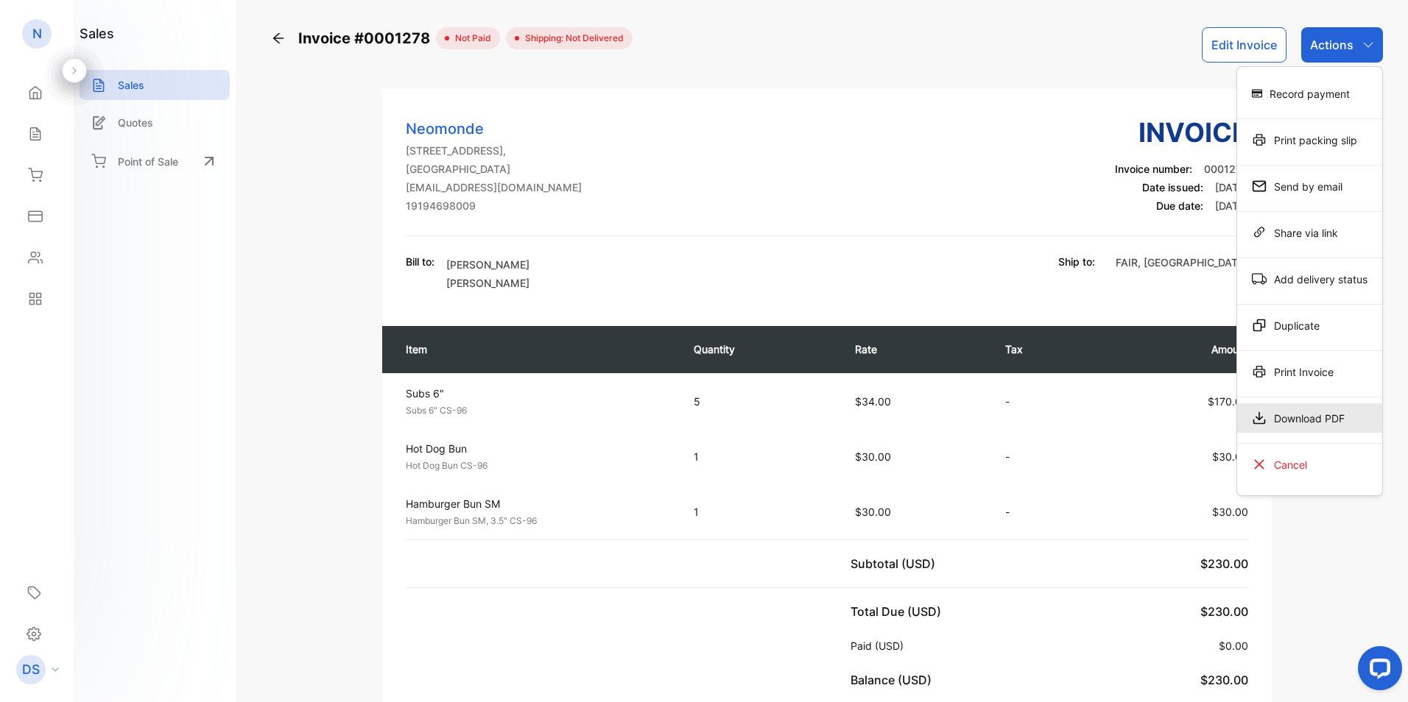
click at [1308, 421] on div "Download PDF" at bounding box center [1309, 418] width 145 height 29
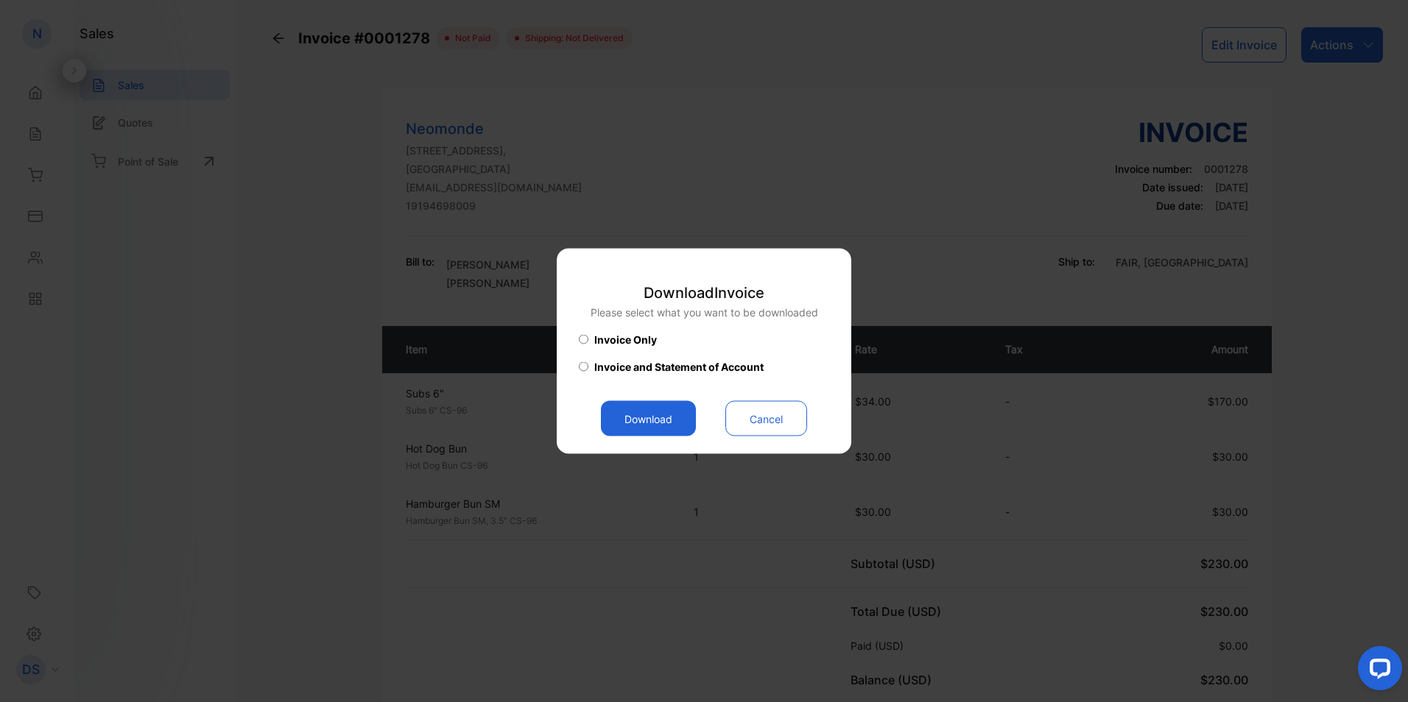
click at [639, 413] on button "Download" at bounding box center [648, 418] width 95 height 35
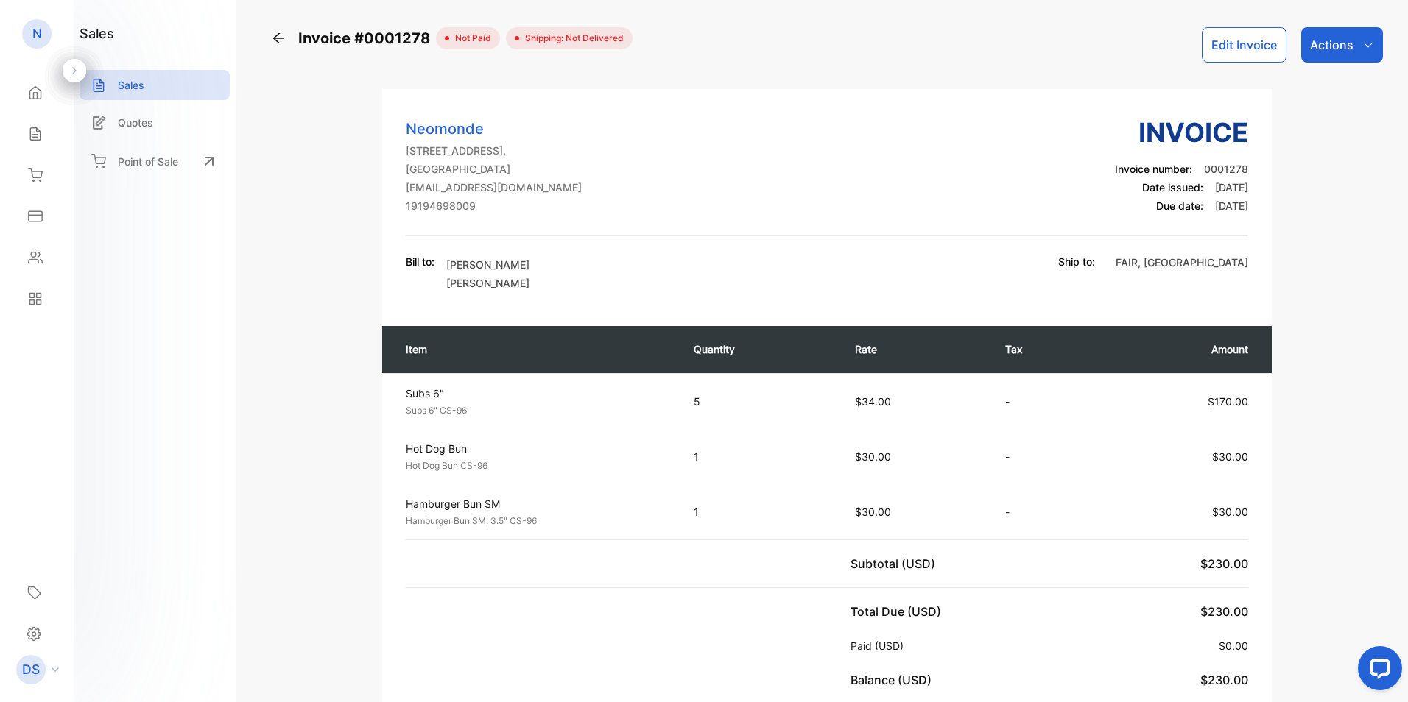
click at [280, 36] on icon at bounding box center [278, 38] width 15 height 15
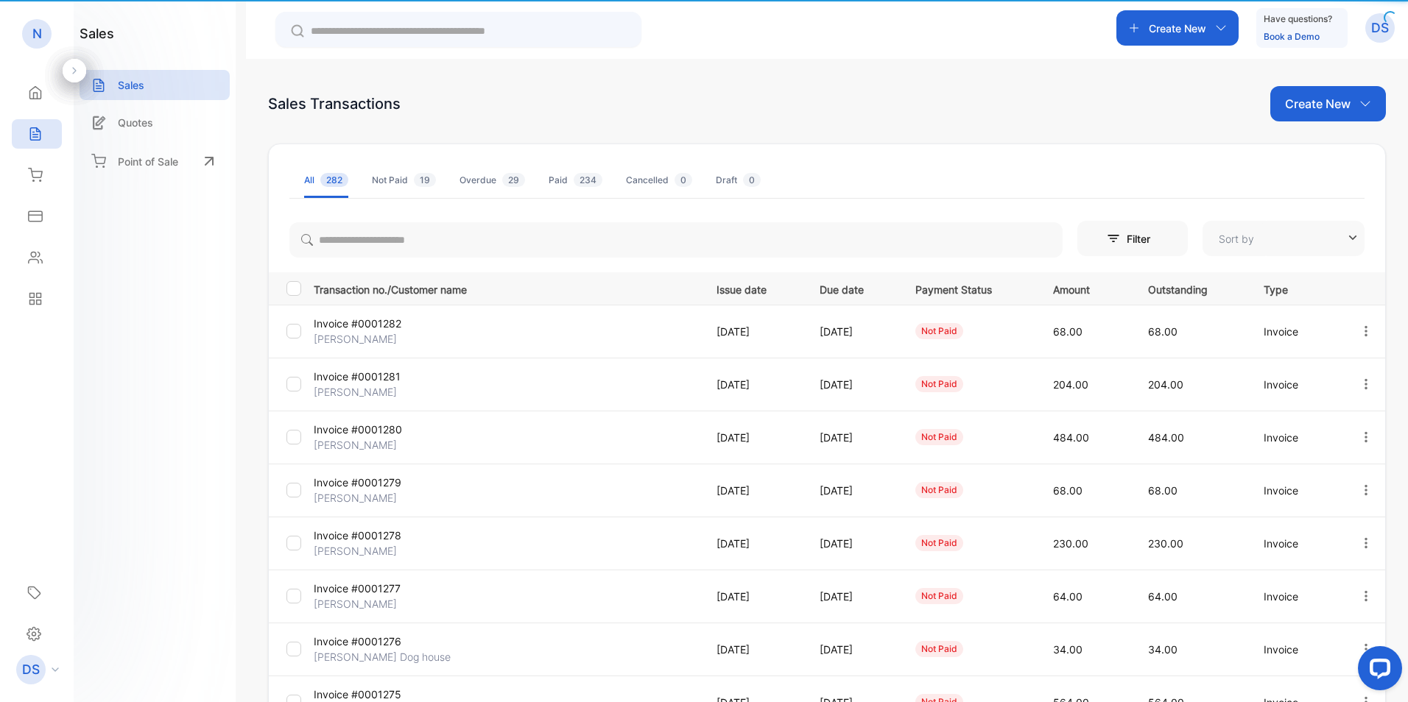
type input "**********"
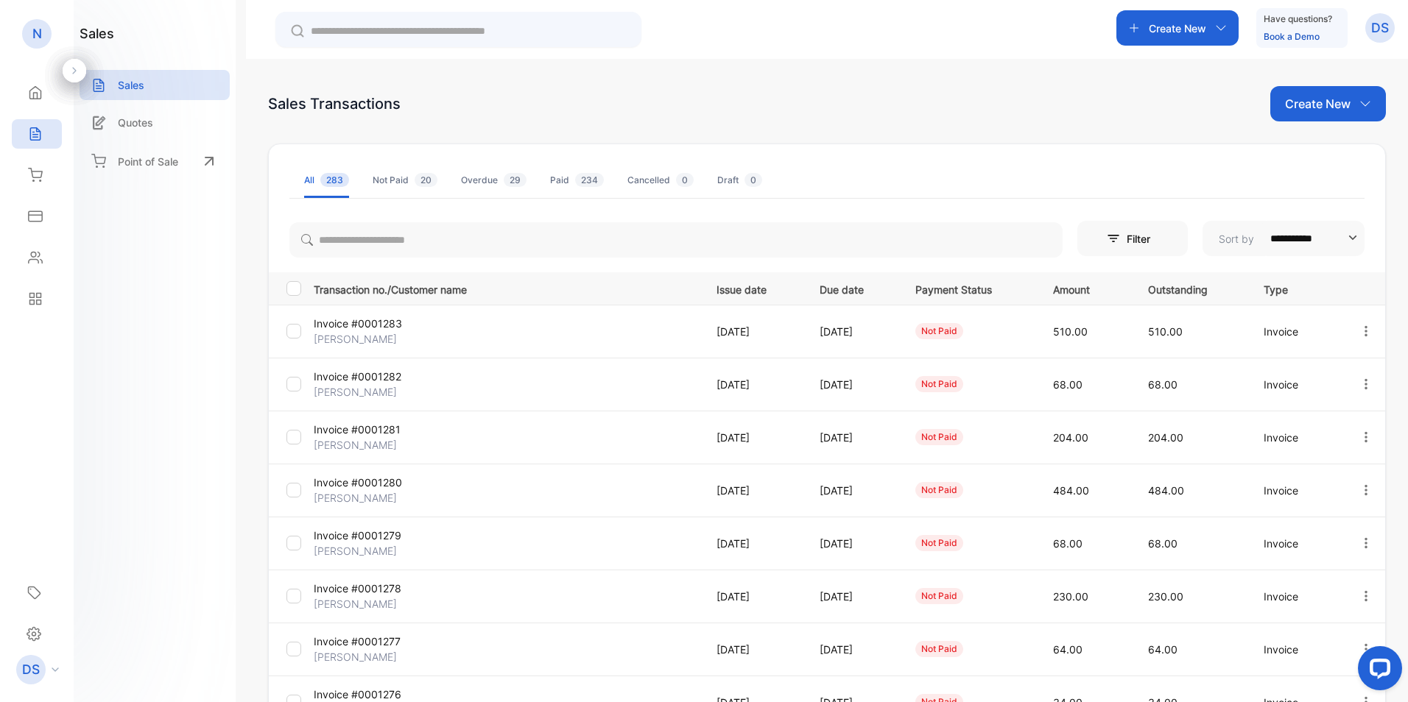
click at [373, 536] on p "Invoice #0001279" at bounding box center [378, 535] width 128 height 15
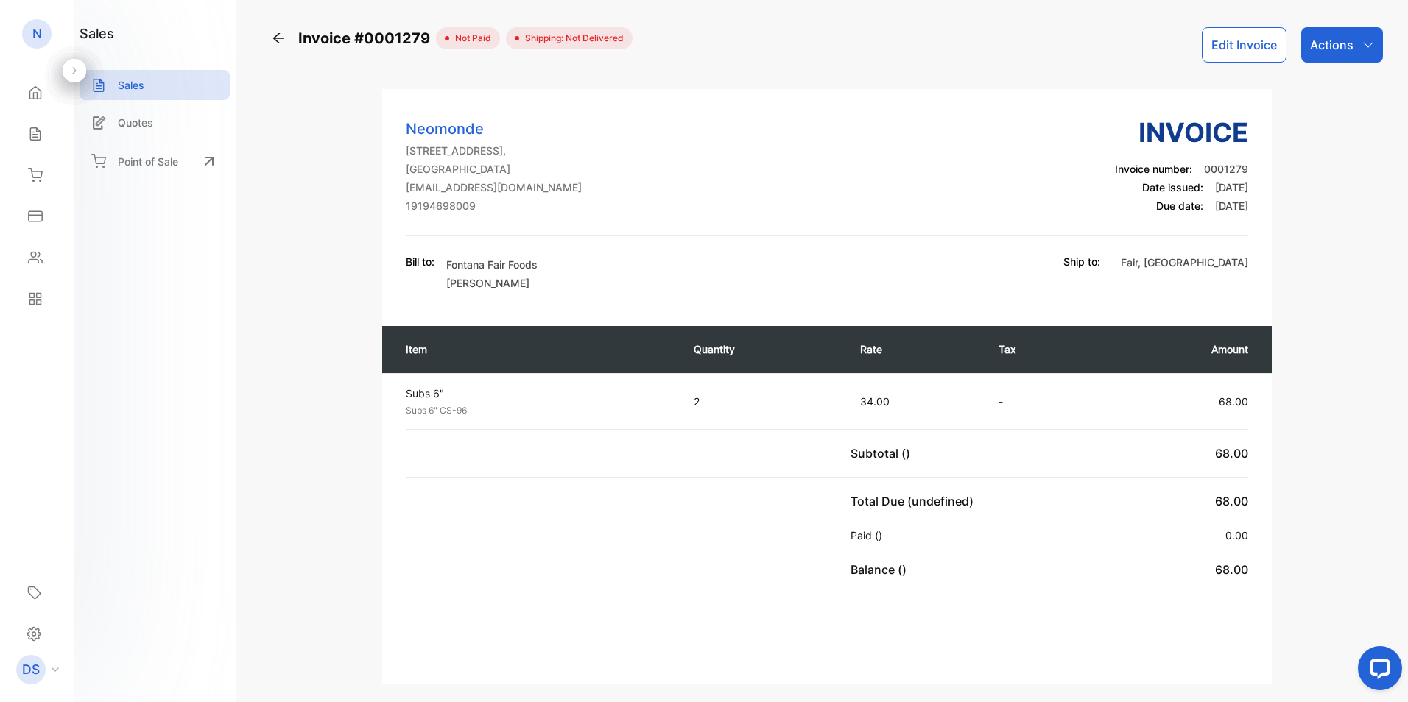
click at [1252, 52] on button "Edit Invoice" at bounding box center [1244, 44] width 85 height 35
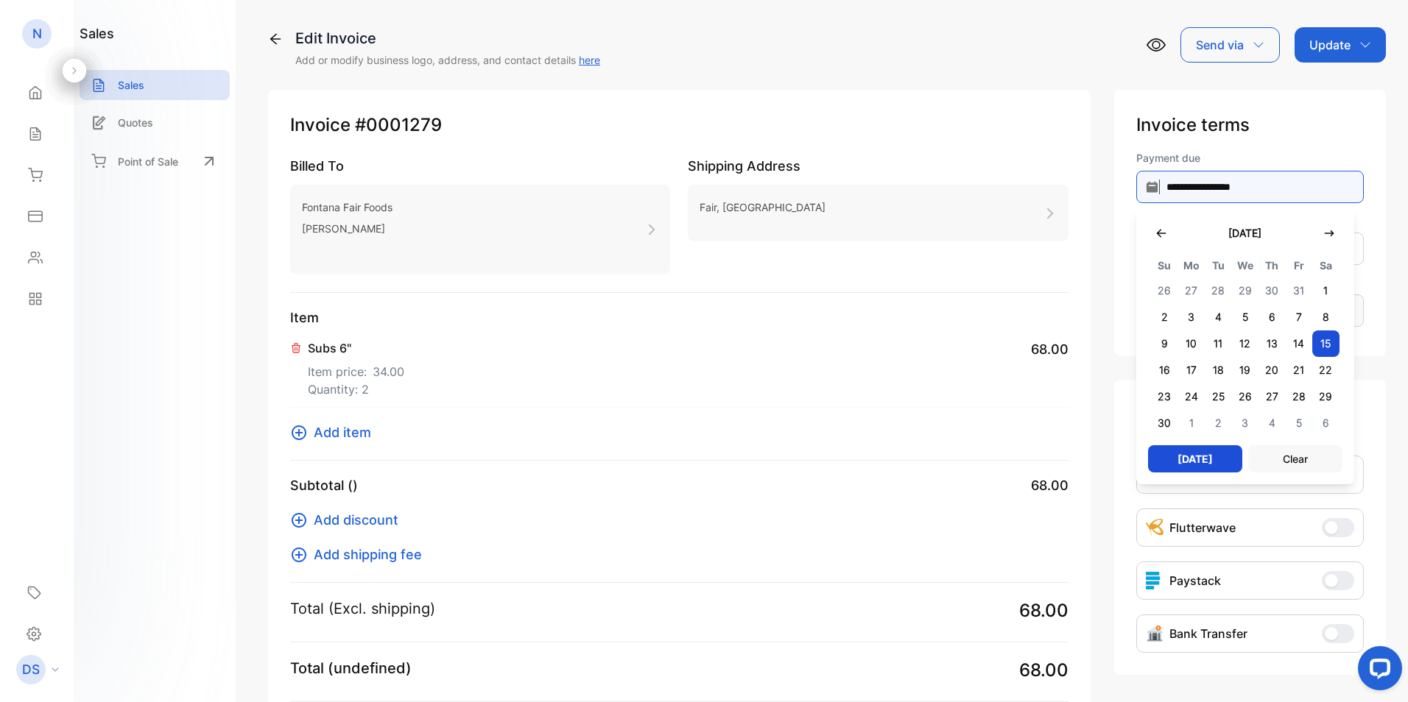
click at [1211, 190] on input "**********" at bounding box center [1250, 187] width 228 height 32
click at [1155, 228] on icon "button" at bounding box center [1161, 234] width 12 height 12
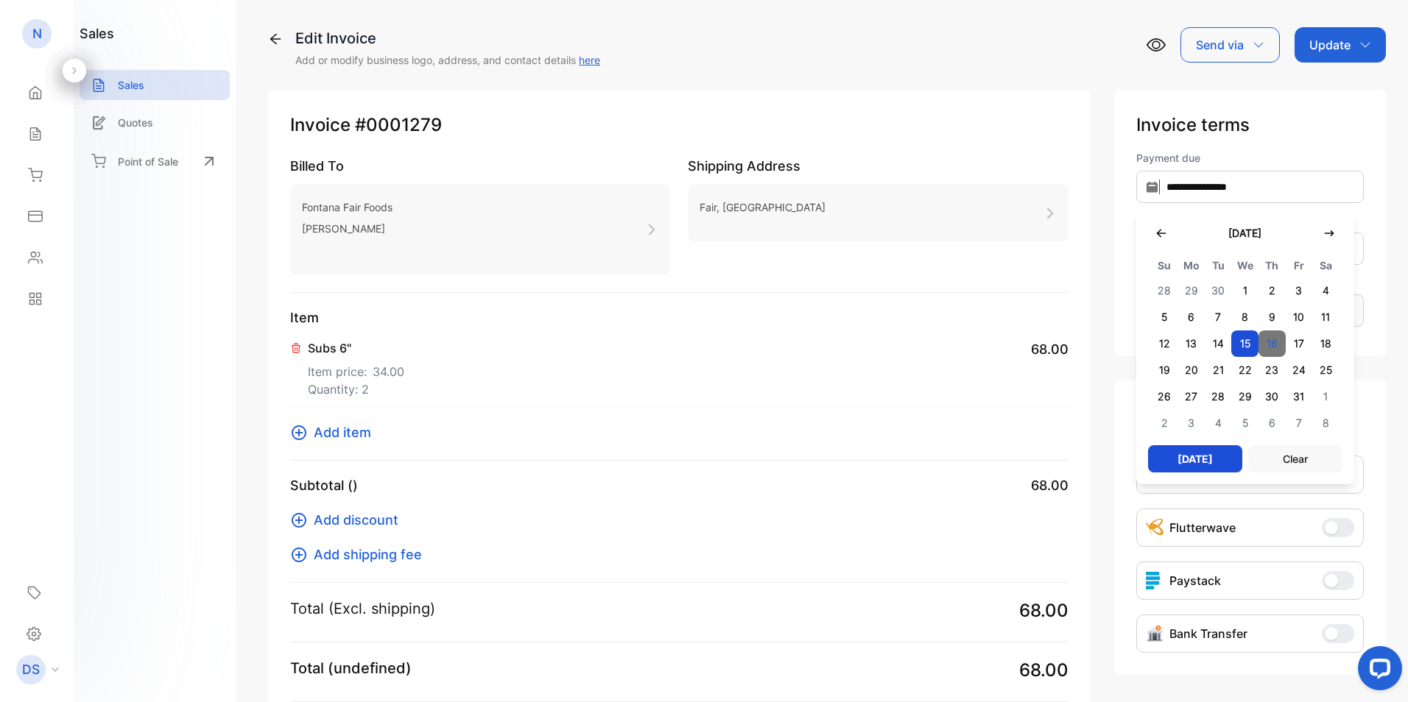
click at [1268, 339] on span "16" at bounding box center [1271, 344] width 27 height 27
type input "**********"
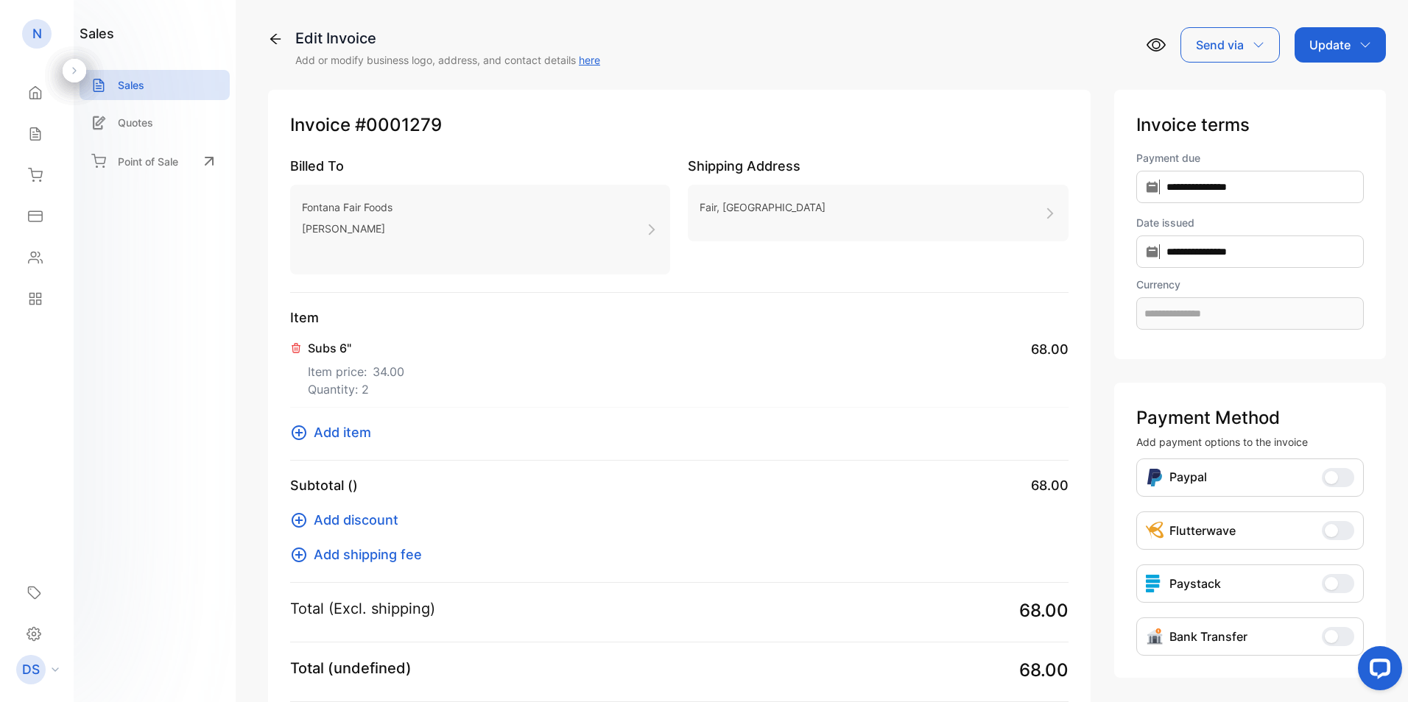
click at [1327, 46] on p "Update" at bounding box center [1329, 45] width 41 height 18
click at [1334, 87] on div "Invoice" at bounding box center [1342, 93] width 85 height 29
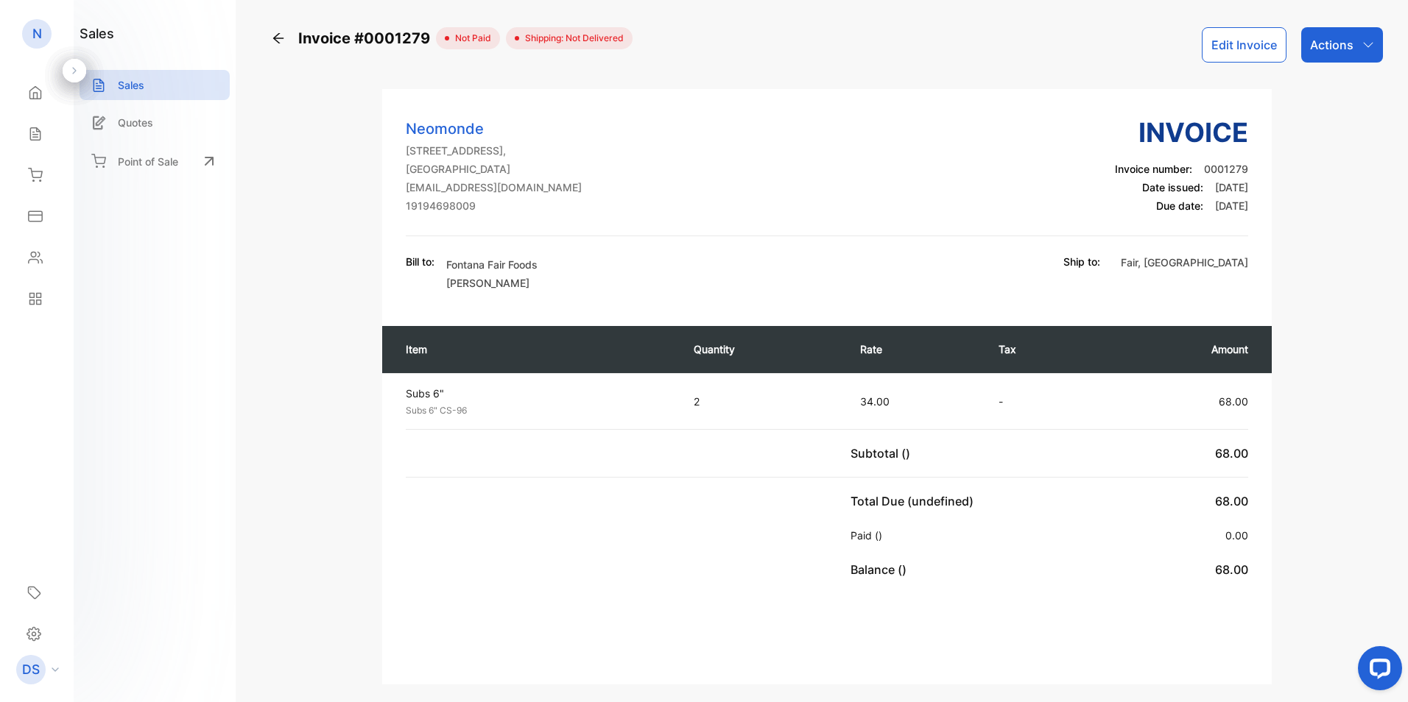
click at [1356, 54] on div "Actions" at bounding box center [1342, 44] width 82 height 35
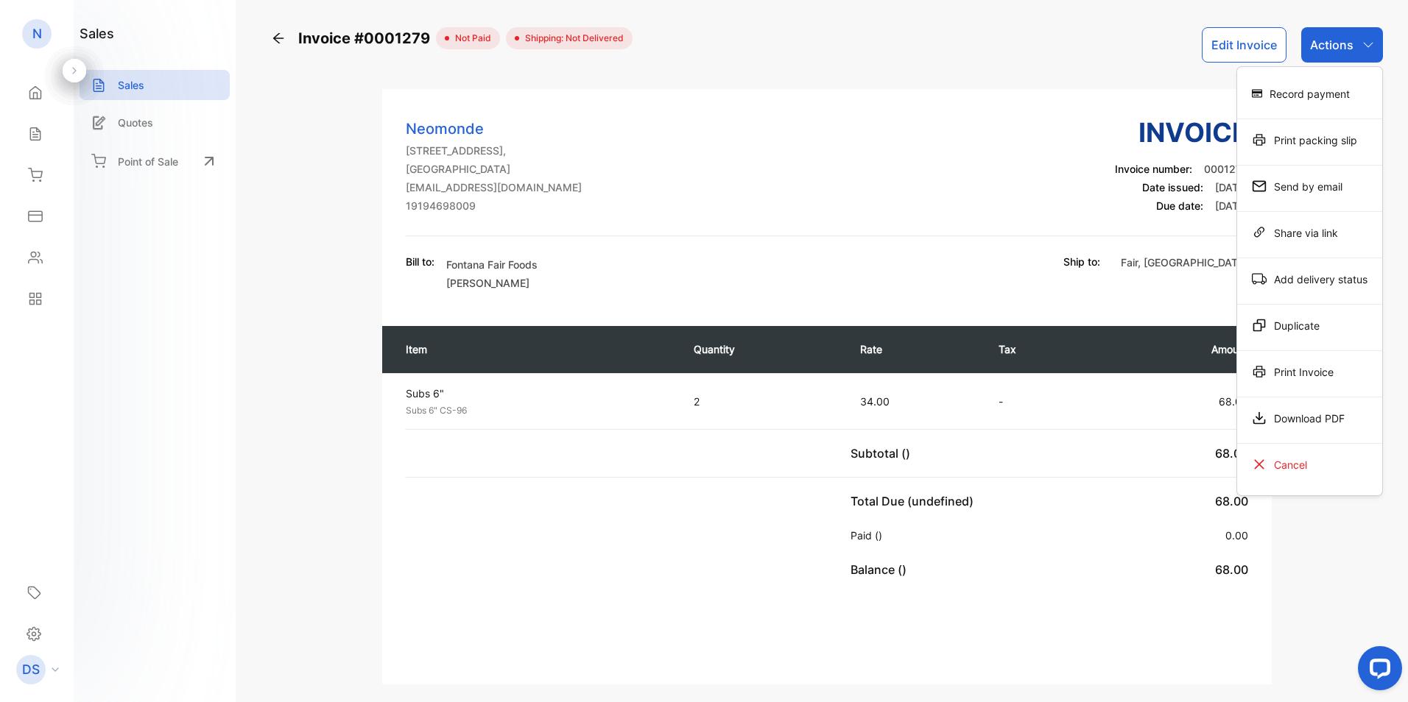
click at [1357, 49] on div "Actions" at bounding box center [1342, 44] width 82 height 35
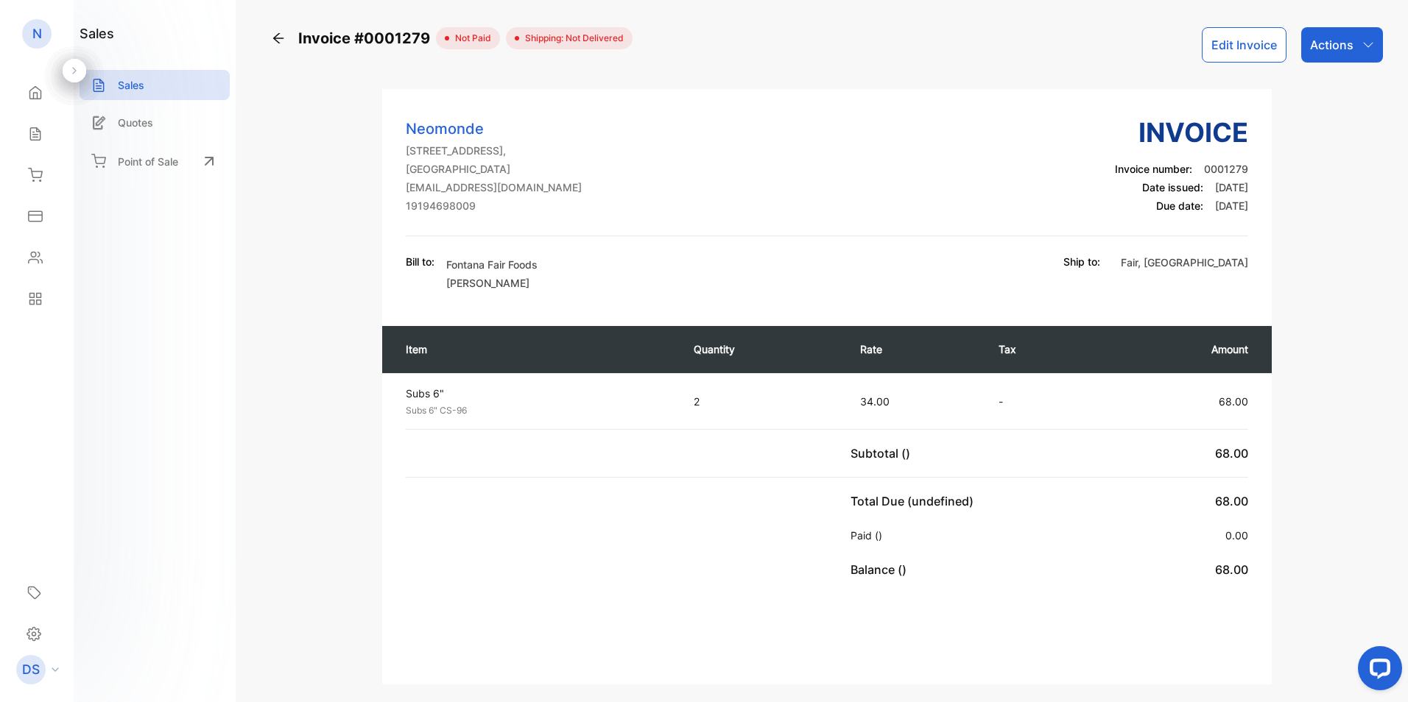
click at [1226, 36] on button "Edit Invoice" at bounding box center [1244, 44] width 85 height 35
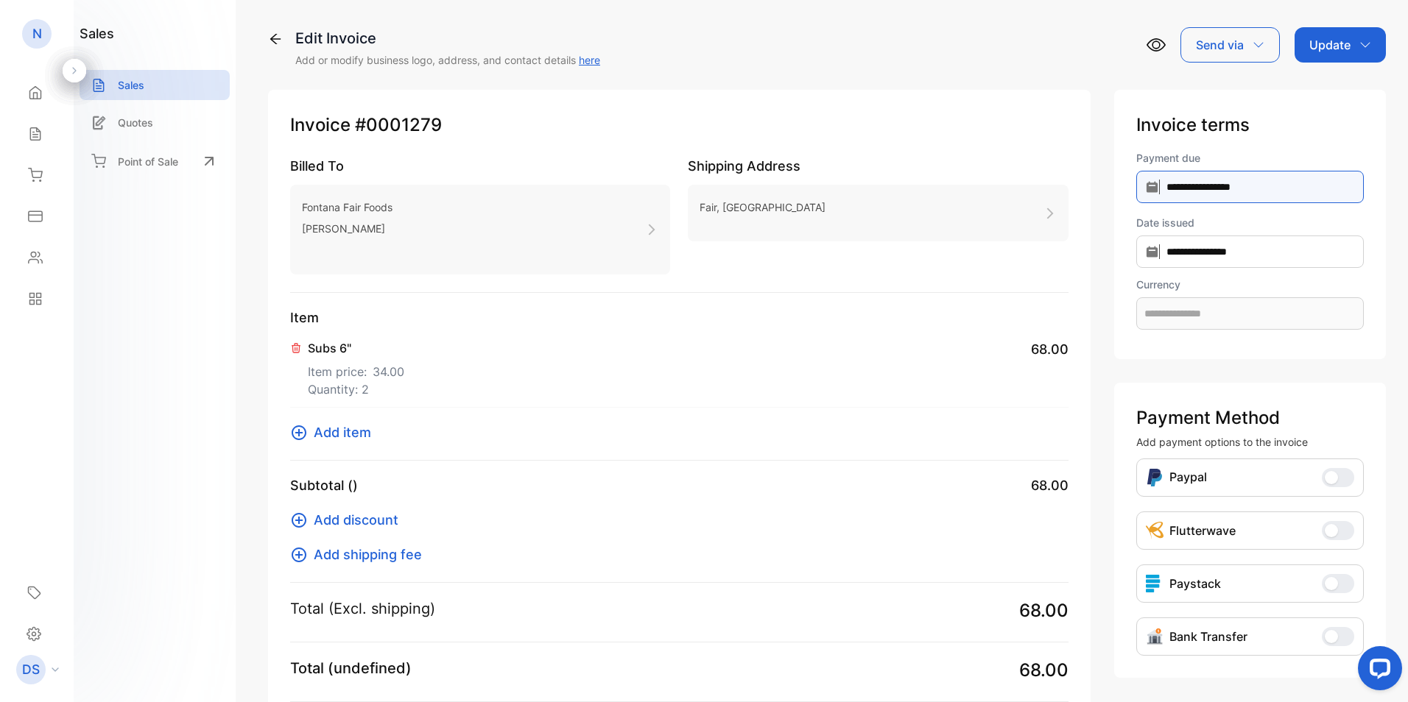
click at [1250, 188] on input "**********" at bounding box center [1250, 187] width 228 height 32
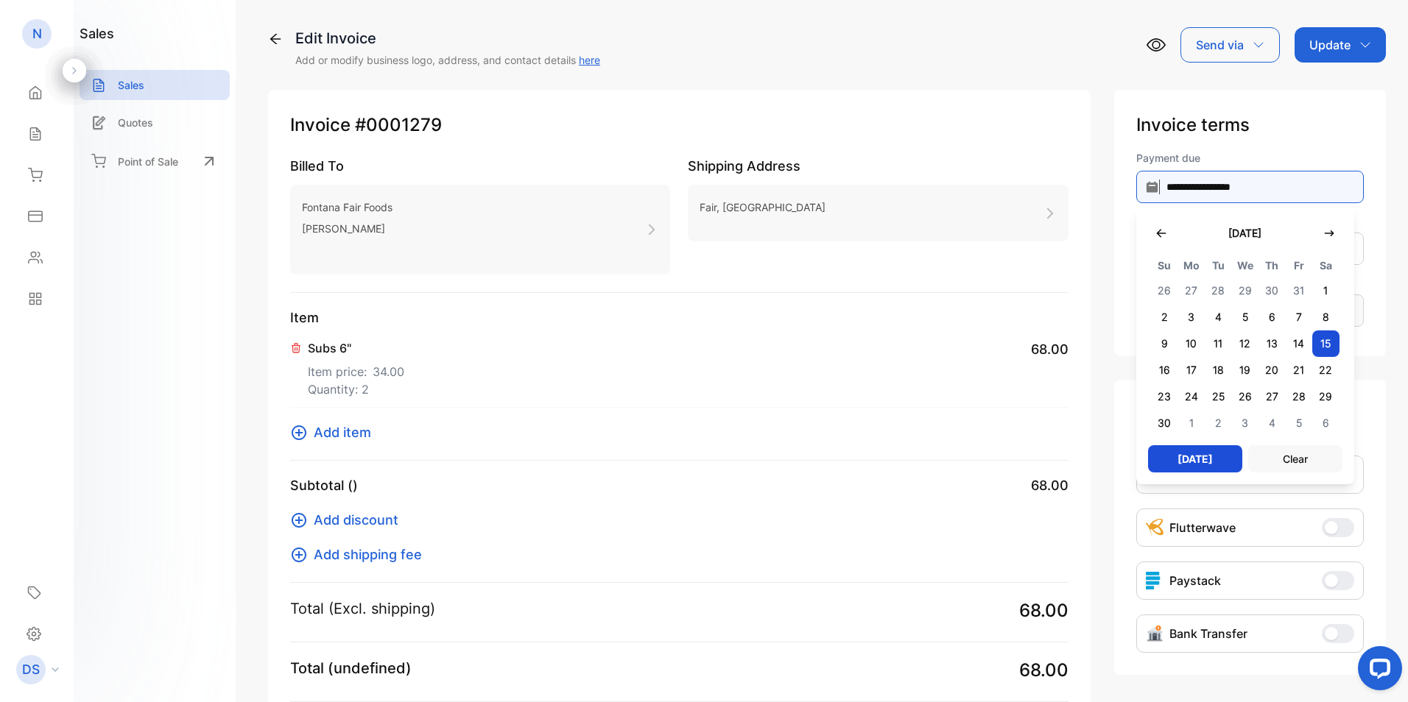
click at [1250, 188] on input "**********" at bounding box center [1250, 187] width 228 height 32
click at [1155, 233] on icon "button" at bounding box center [1161, 234] width 12 height 12
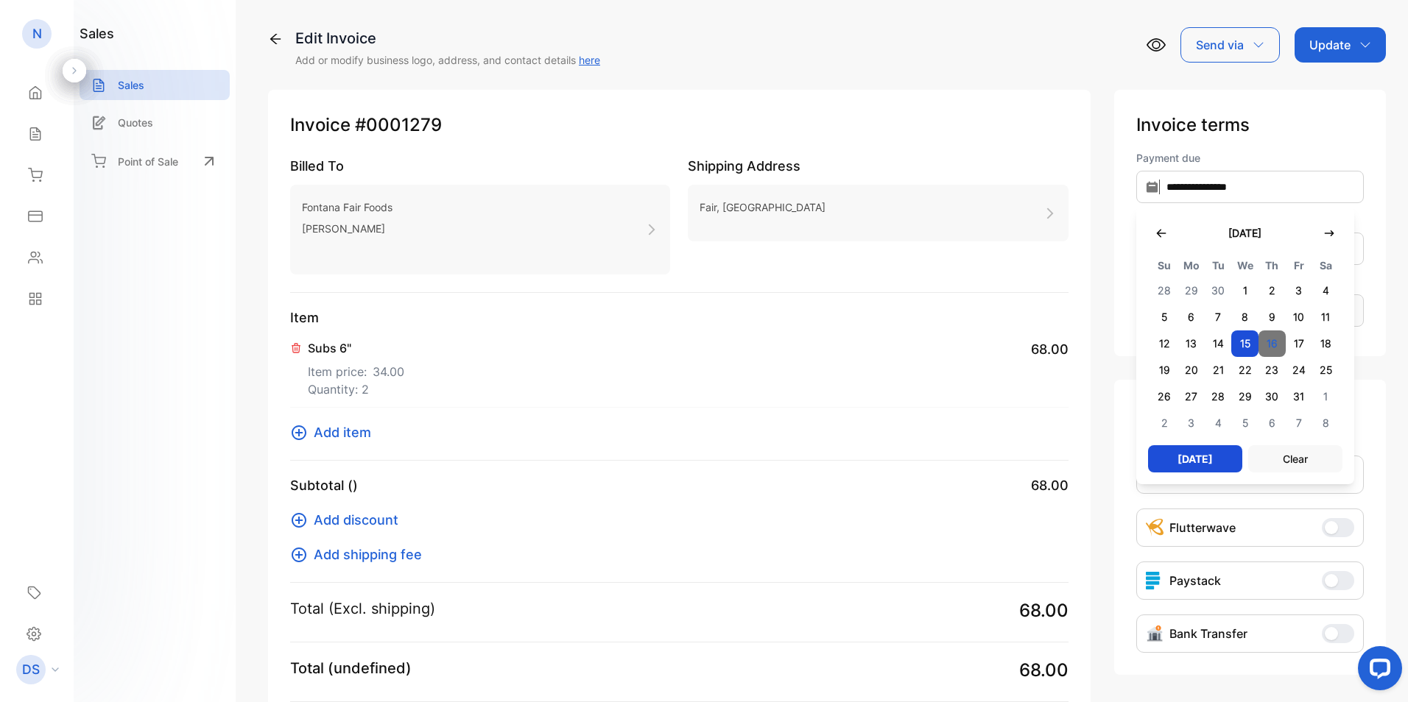
click at [1268, 346] on span "16" at bounding box center [1271, 344] width 27 height 27
type input "**********"
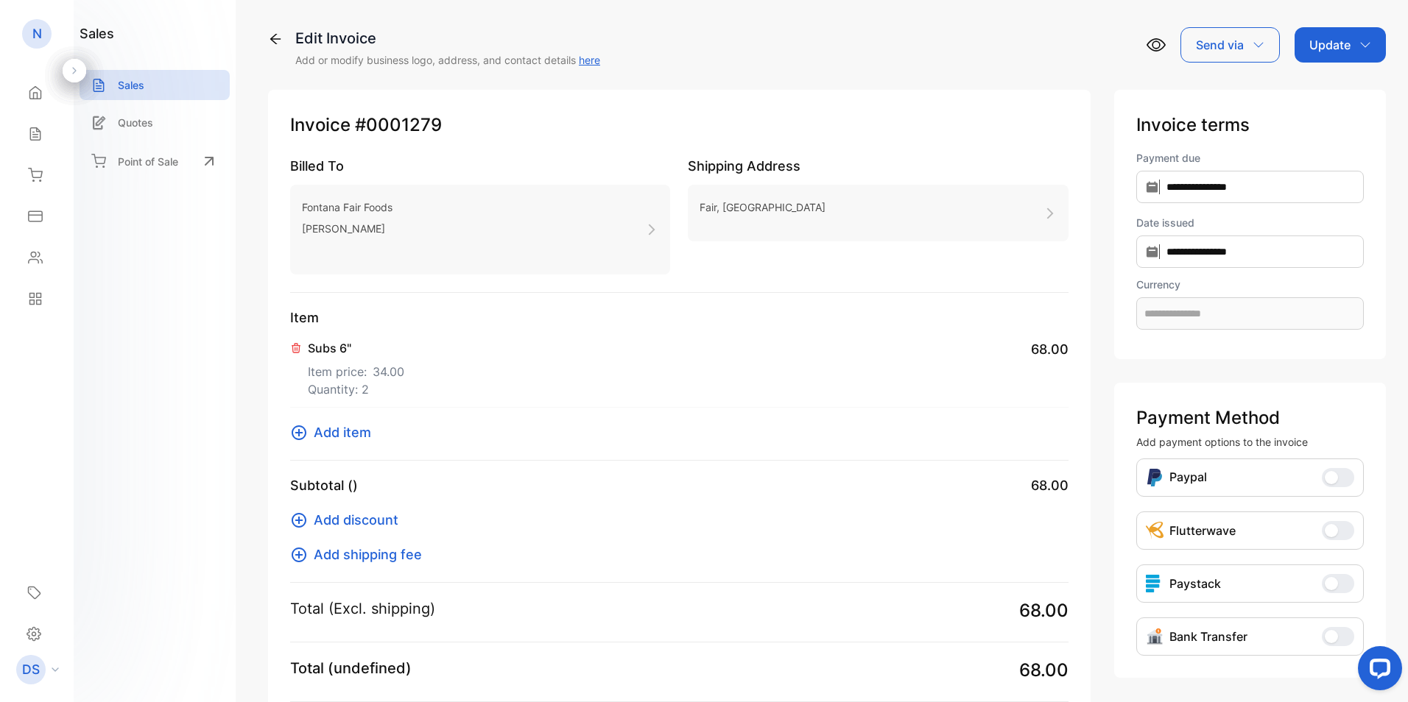
click at [1327, 54] on div "Update" at bounding box center [1339, 44] width 91 height 35
click at [1325, 44] on p "Update" at bounding box center [1329, 45] width 41 height 18
click at [1324, 45] on p "Update" at bounding box center [1329, 45] width 41 height 18
click at [1330, 96] on div "Invoice" at bounding box center [1342, 93] width 85 height 29
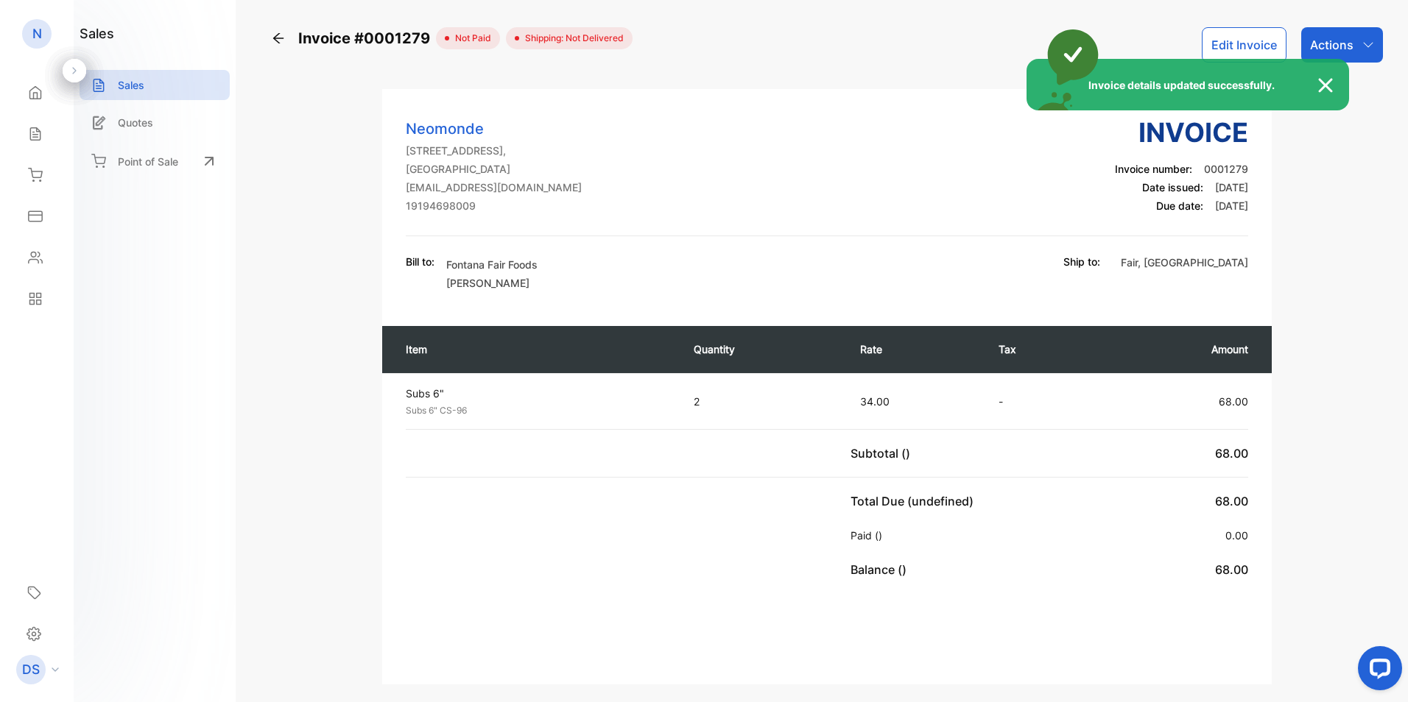
click at [1327, 82] on img at bounding box center [1333, 86] width 32 height 18
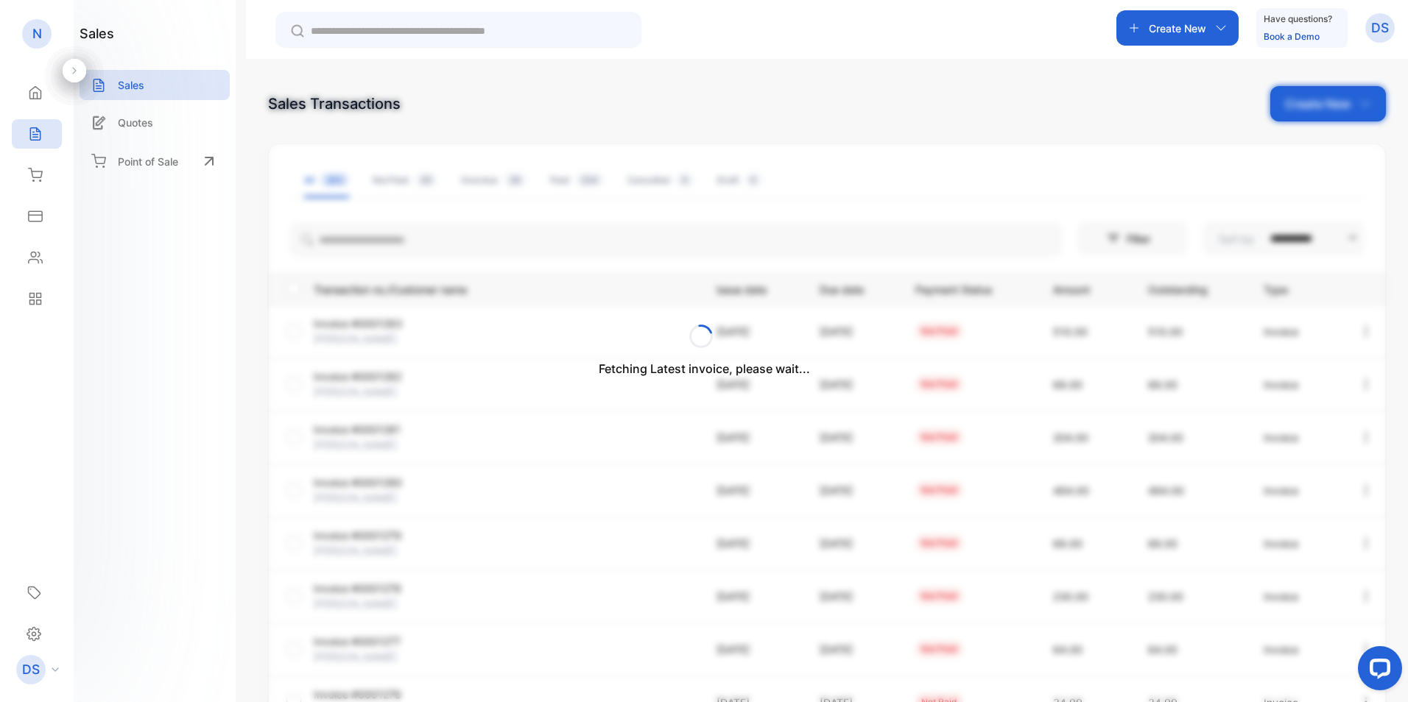
click at [861, 186] on div "Fetching Latest invoice, please wait..." at bounding box center [704, 351] width 1408 height 702
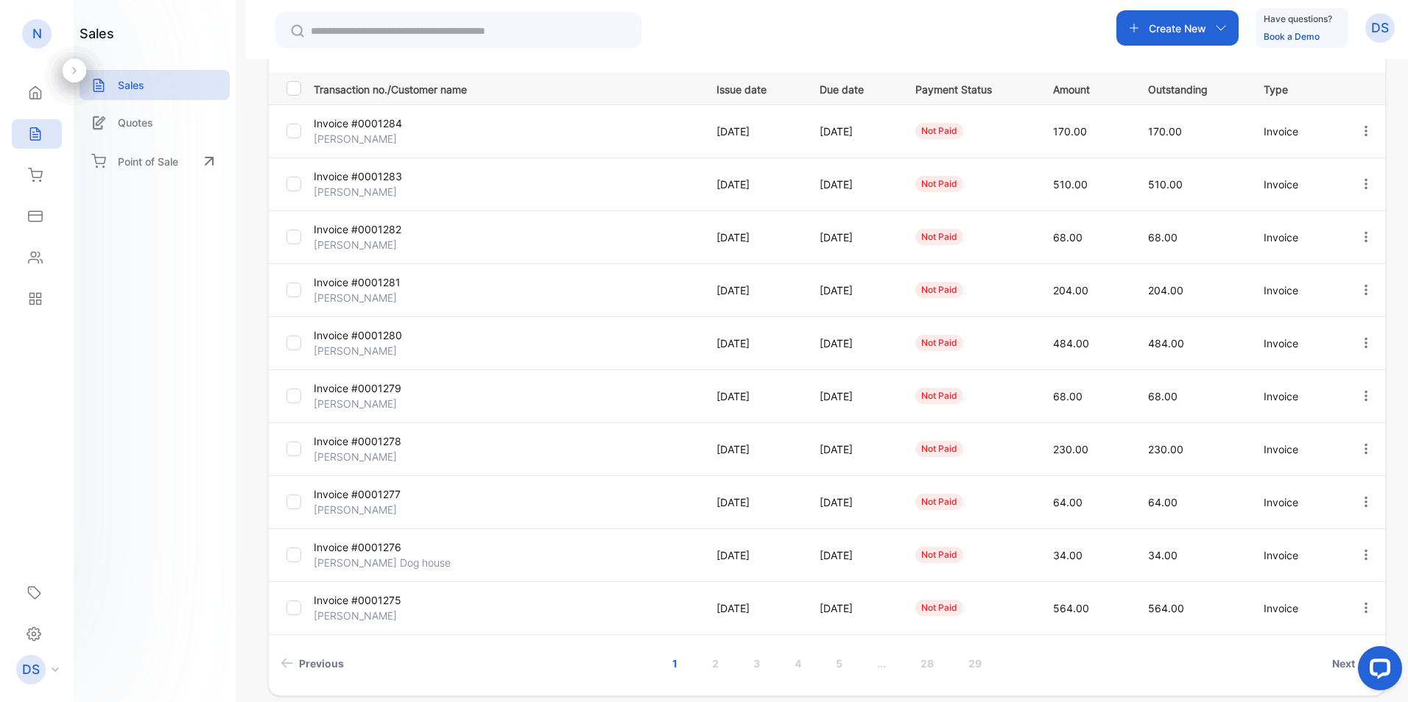
scroll to position [221, 0]
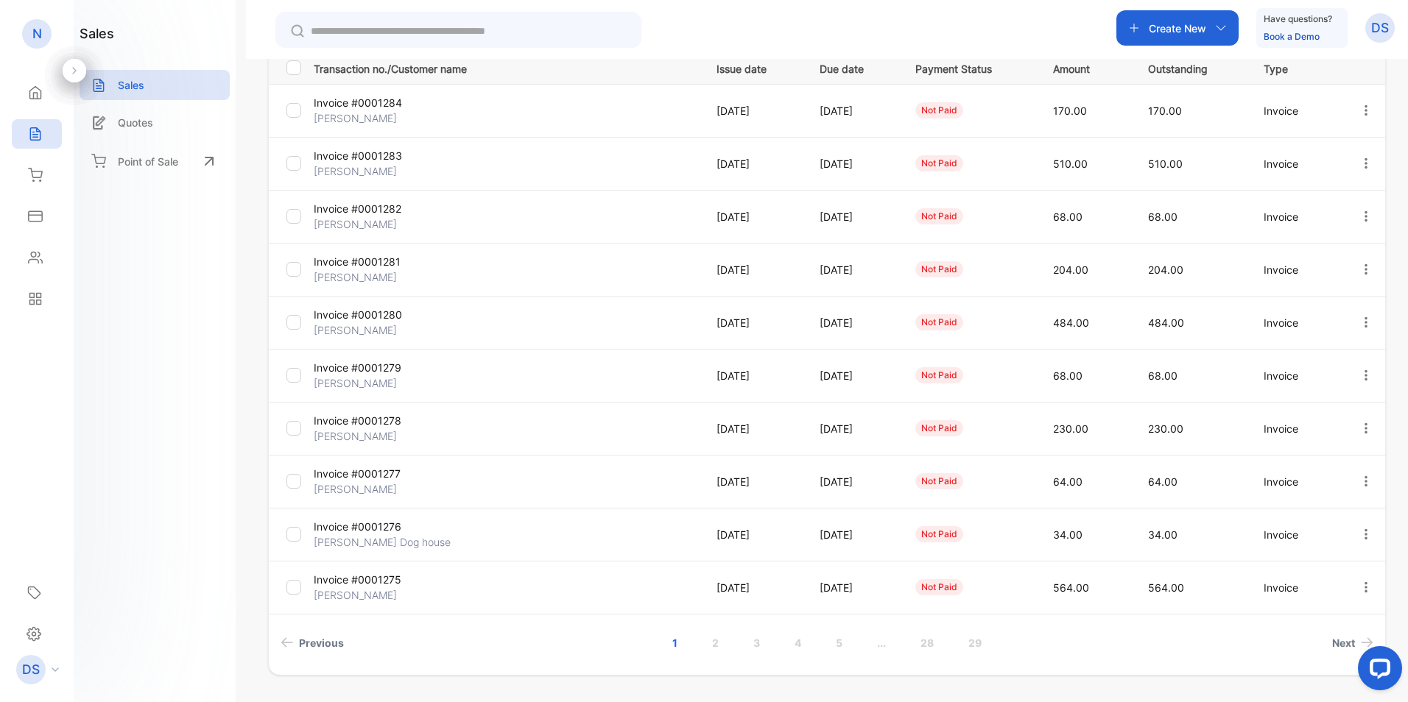
click at [364, 369] on p "Invoice #0001279" at bounding box center [378, 367] width 128 height 15
click at [370, 317] on p "Invoice #0001280" at bounding box center [378, 314] width 128 height 15
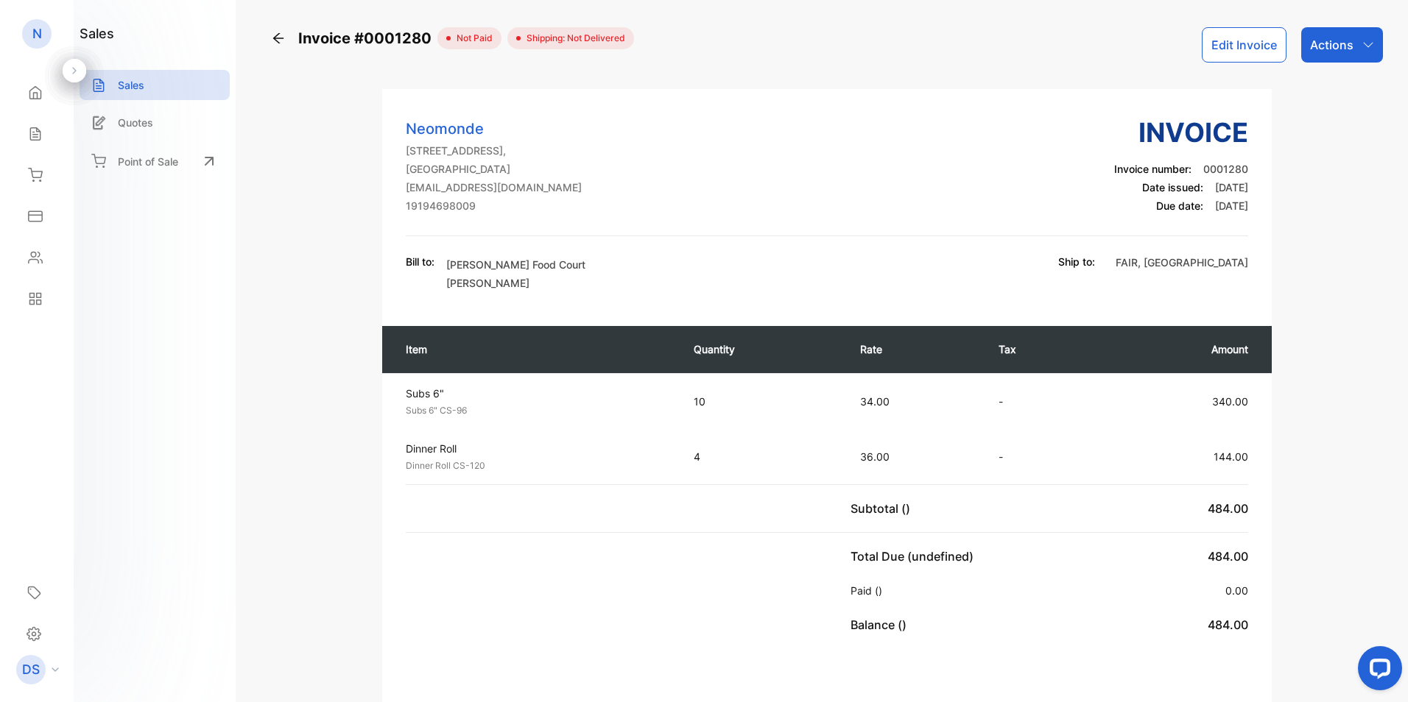
click at [1341, 35] on div "Actions" at bounding box center [1342, 44] width 82 height 35
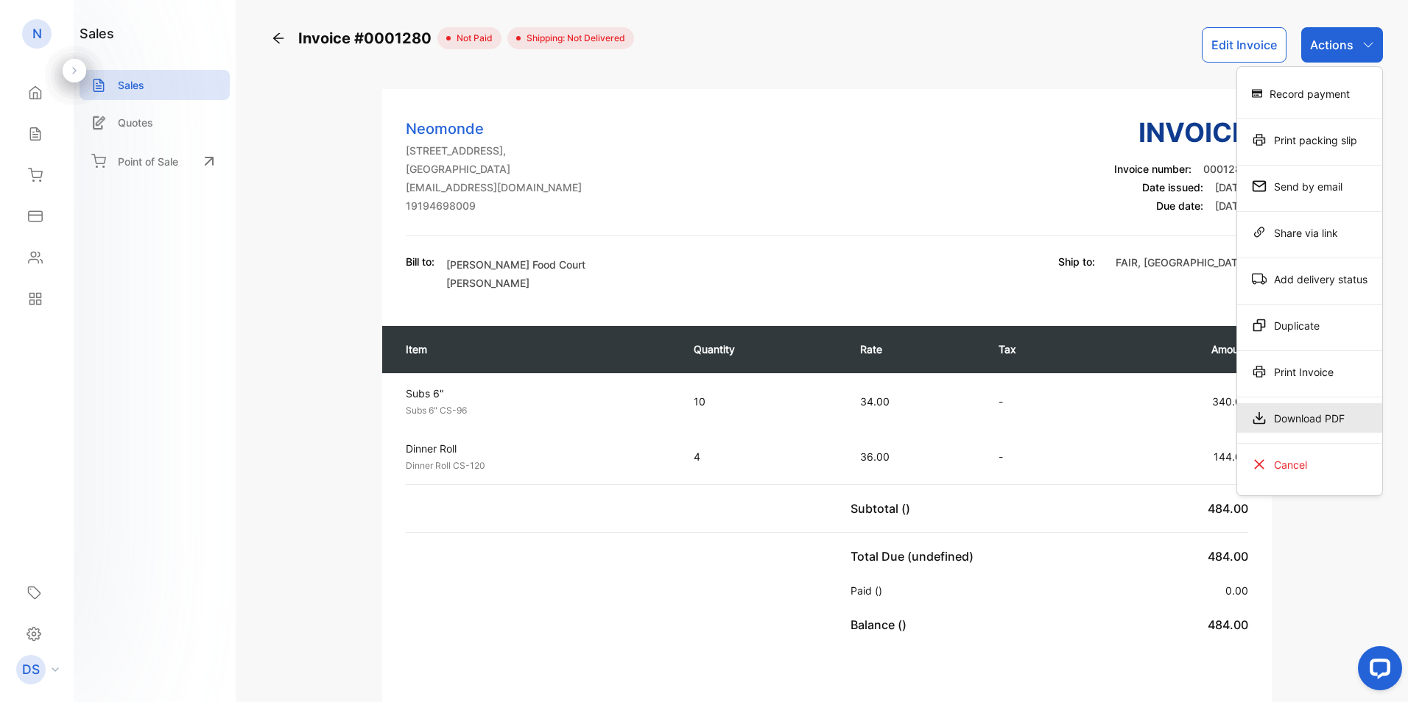
click at [1286, 419] on div "Download PDF" at bounding box center [1309, 418] width 145 height 29
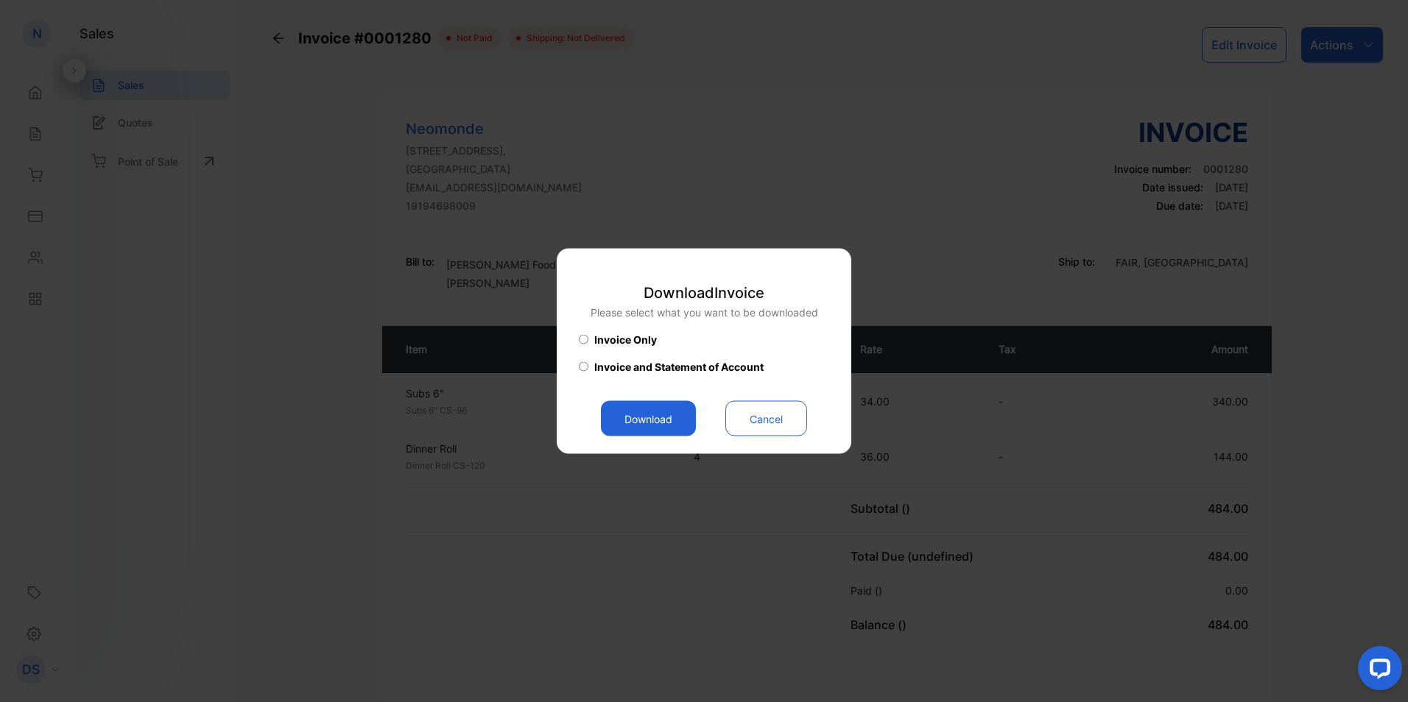
click at [678, 422] on button "Download" at bounding box center [648, 418] width 95 height 35
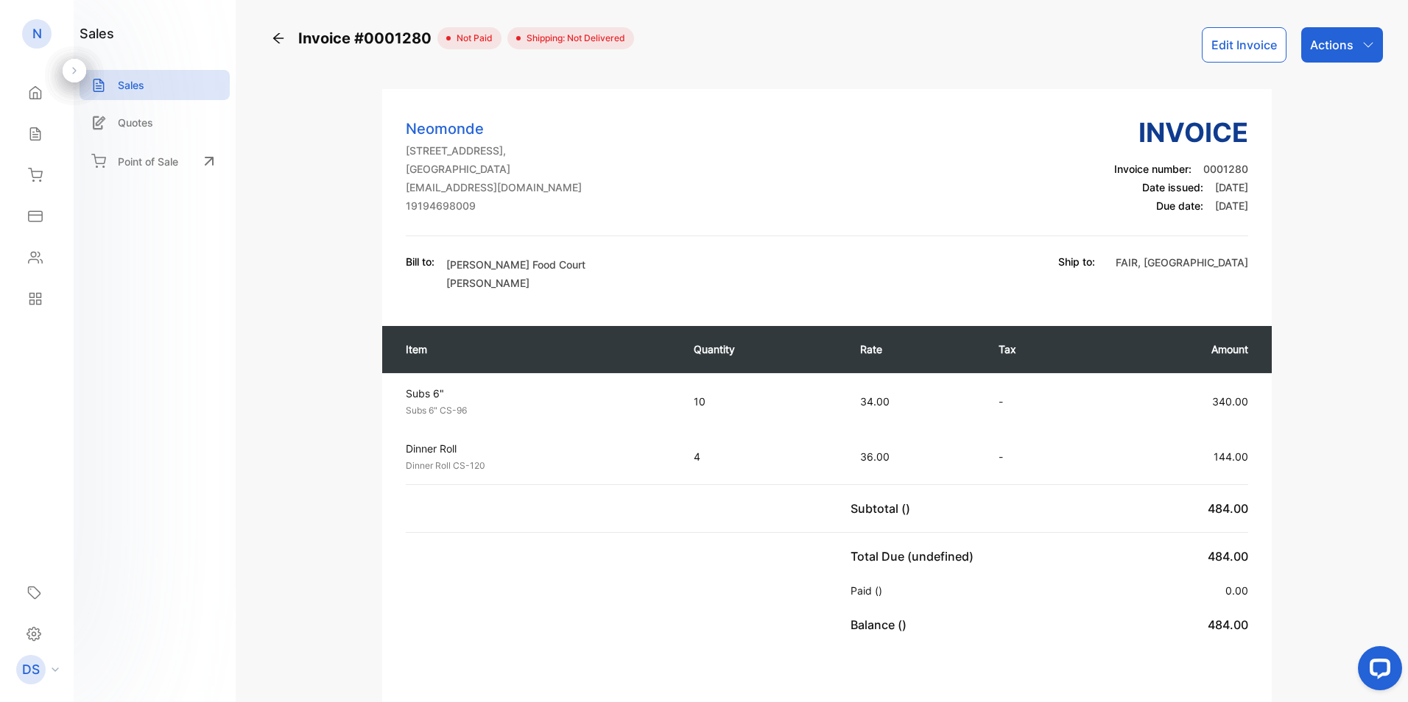
click at [275, 35] on icon at bounding box center [278, 38] width 15 height 15
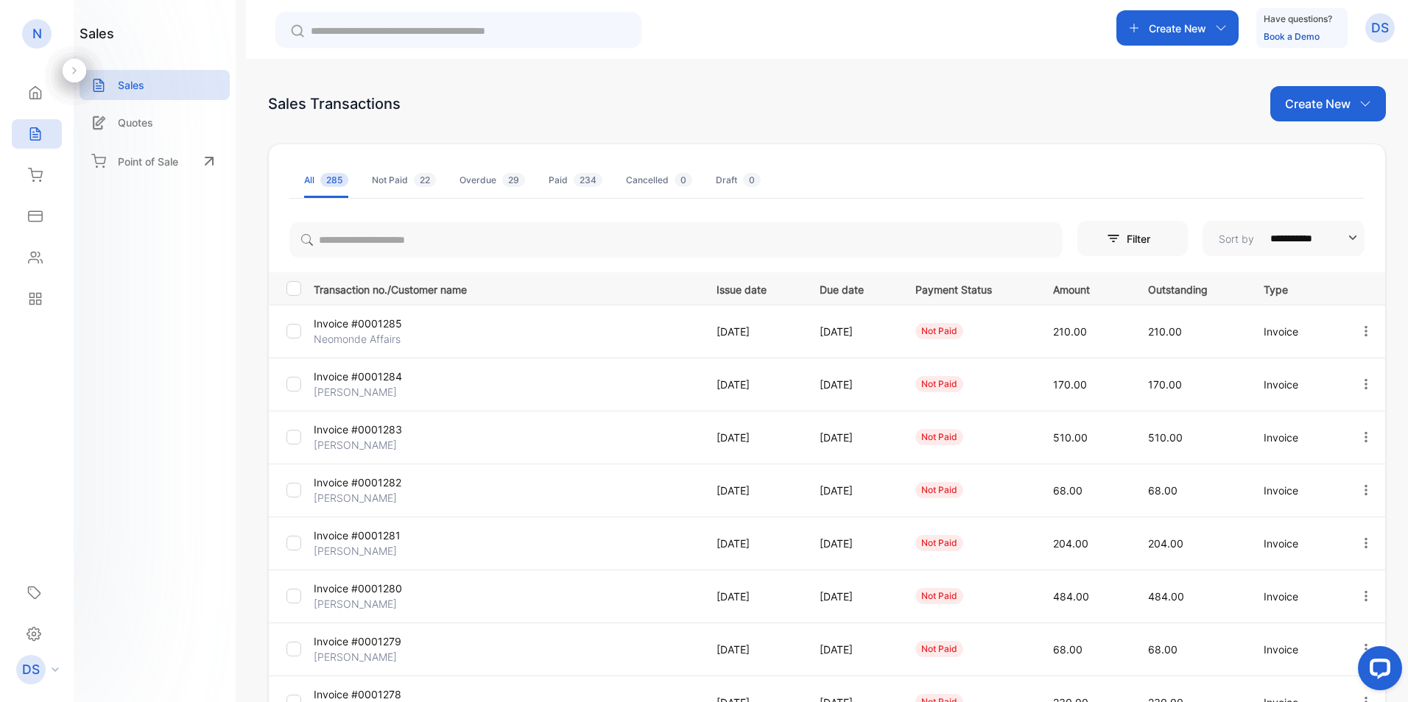
click at [329, 538] on p "Invoice #0001281" at bounding box center [378, 535] width 128 height 15
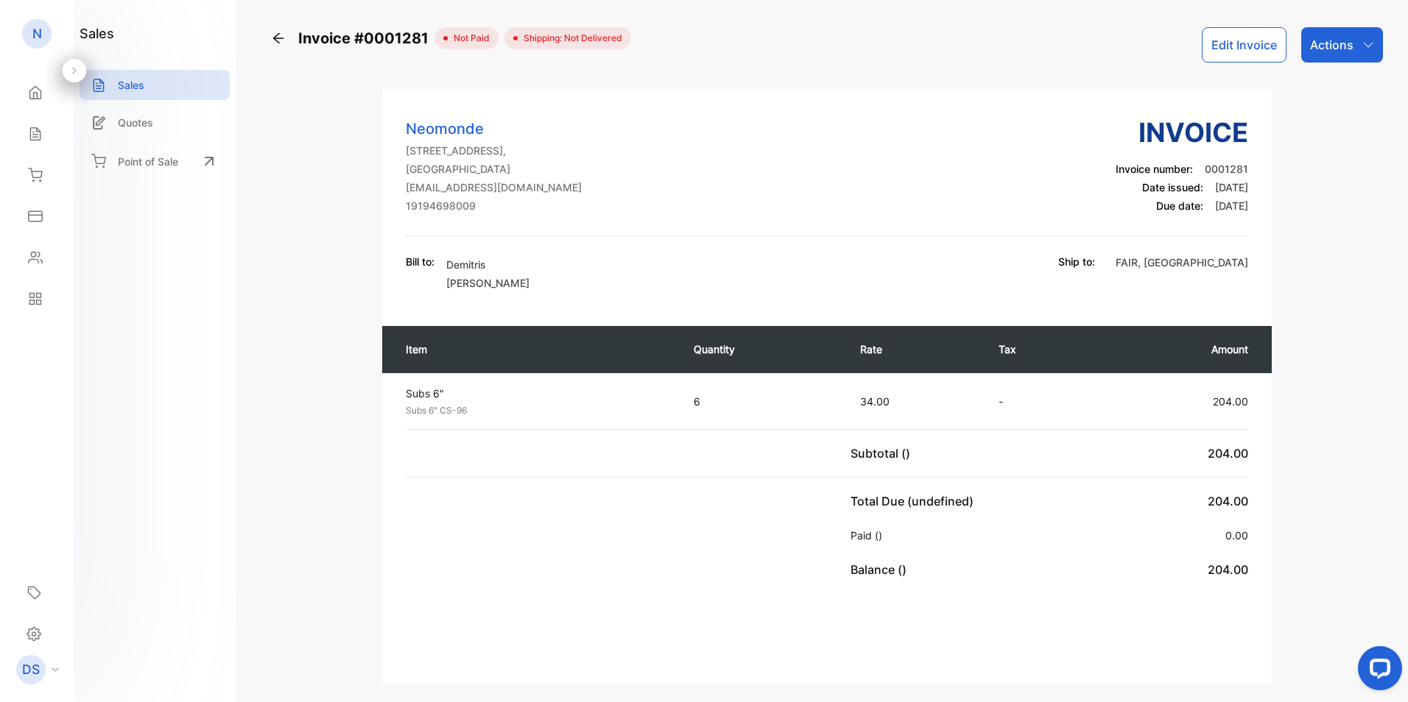
click at [1322, 51] on p "Actions" at bounding box center [1331, 45] width 43 height 18
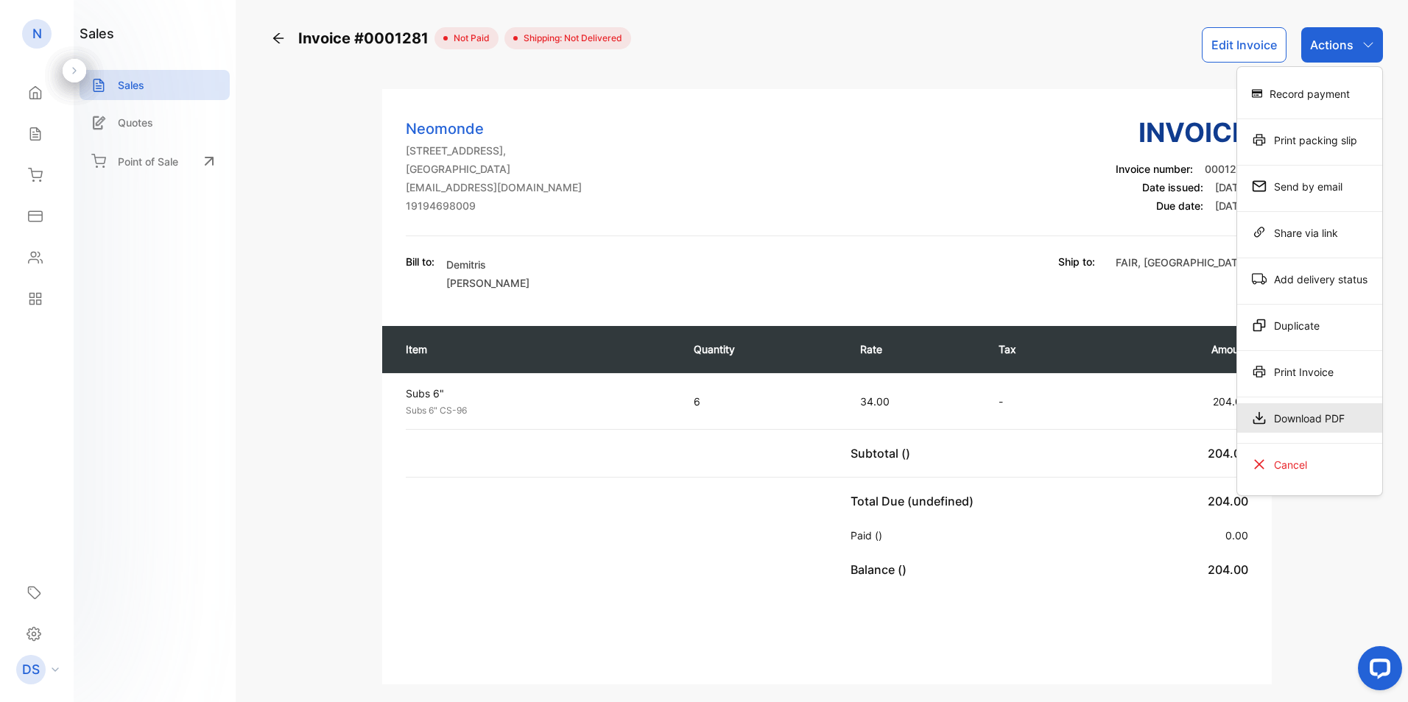
click at [1317, 418] on div "Download PDF" at bounding box center [1309, 418] width 145 height 29
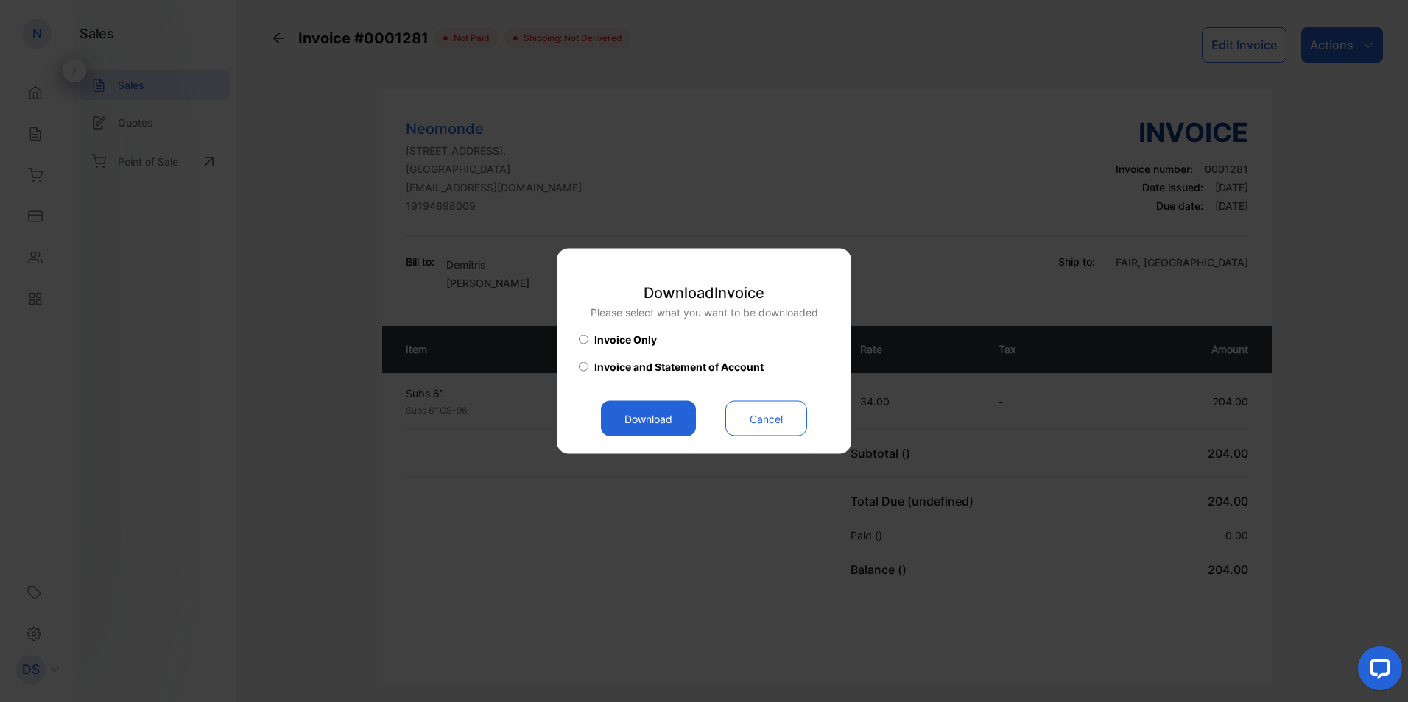
click at [624, 418] on button "Download" at bounding box center [648, 418] width 95 height 35
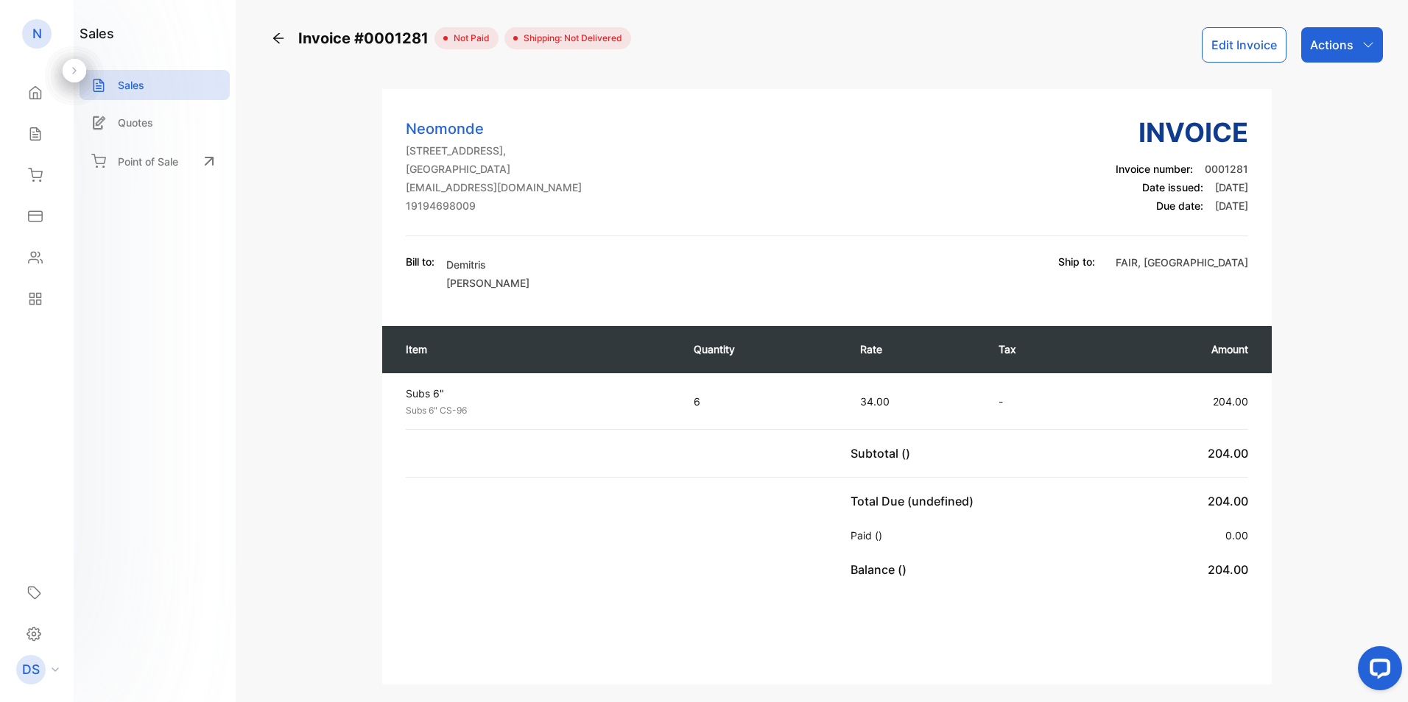
click at [277, 37] on icon at bounding box center [278, 38] width 15 height 15
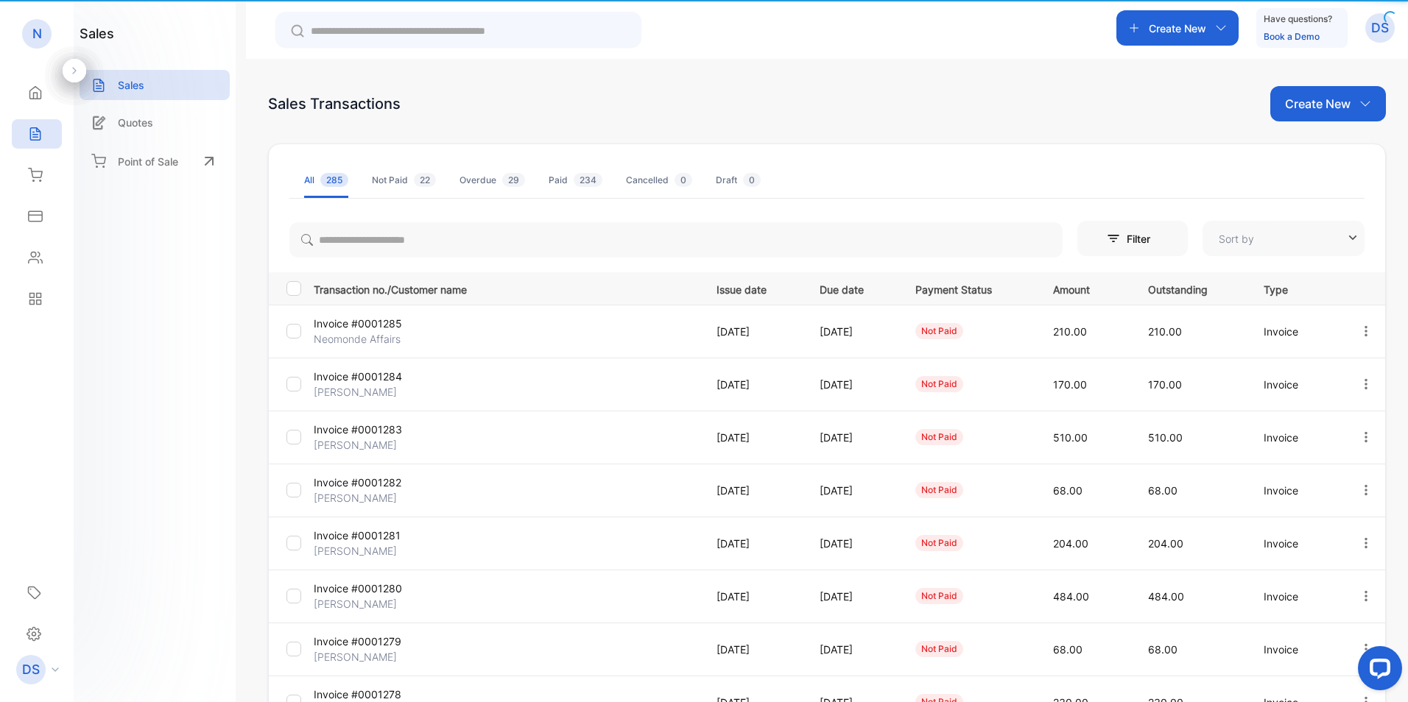
type input "**********"
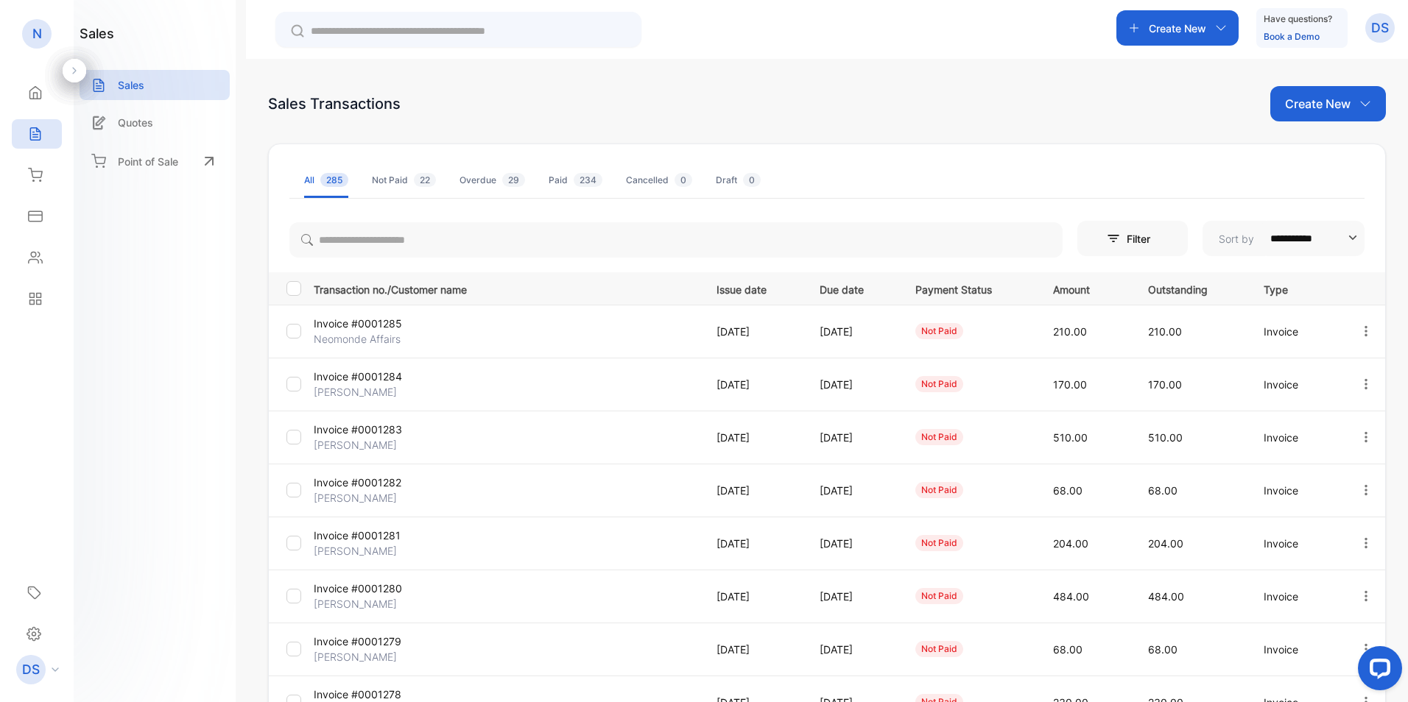
click at [372, 541] on p "Invoice #0001281" at bounding box center [378, 535] width 128 height 15
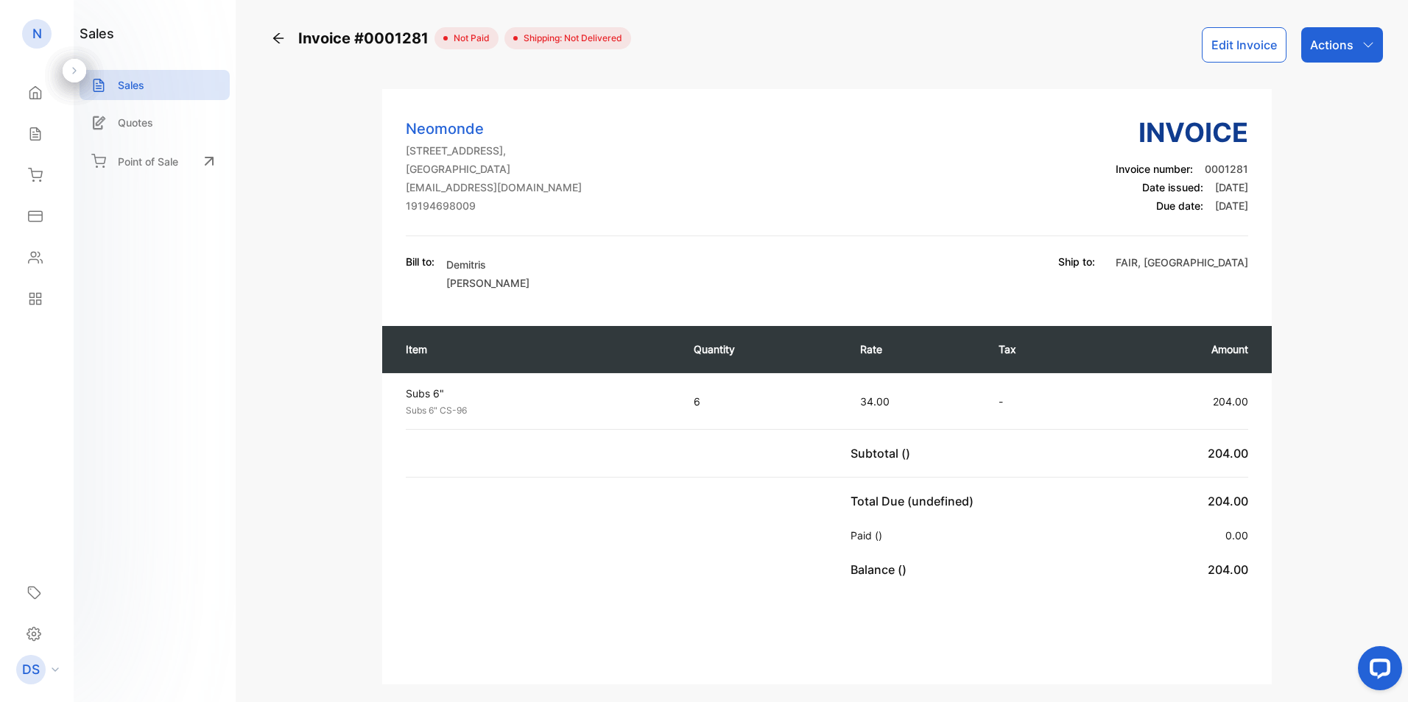
click at [1316, 44] on p "Actions" at bounding box center [1331, 45] width 43 height 18
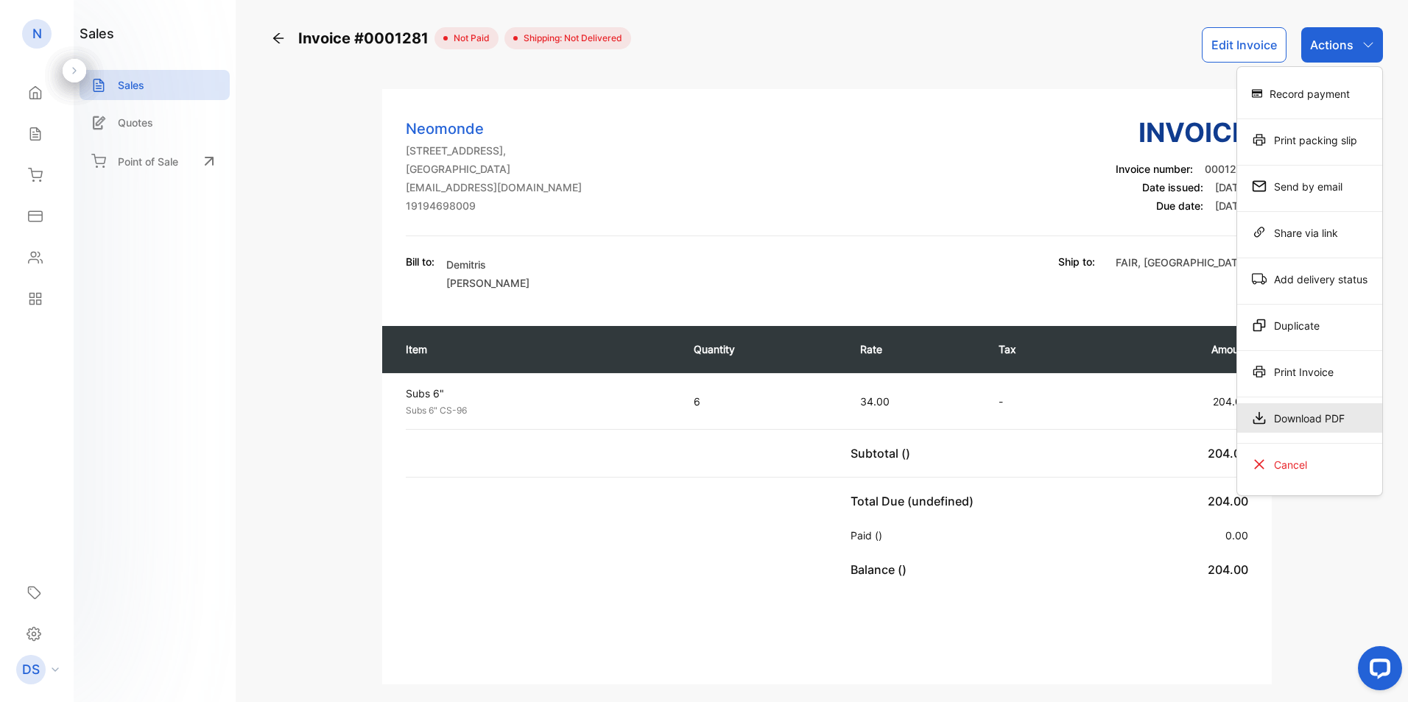
click at [1294, 415] on div "Download PDF" at bounding box center [1309, 418] width 145 height 29
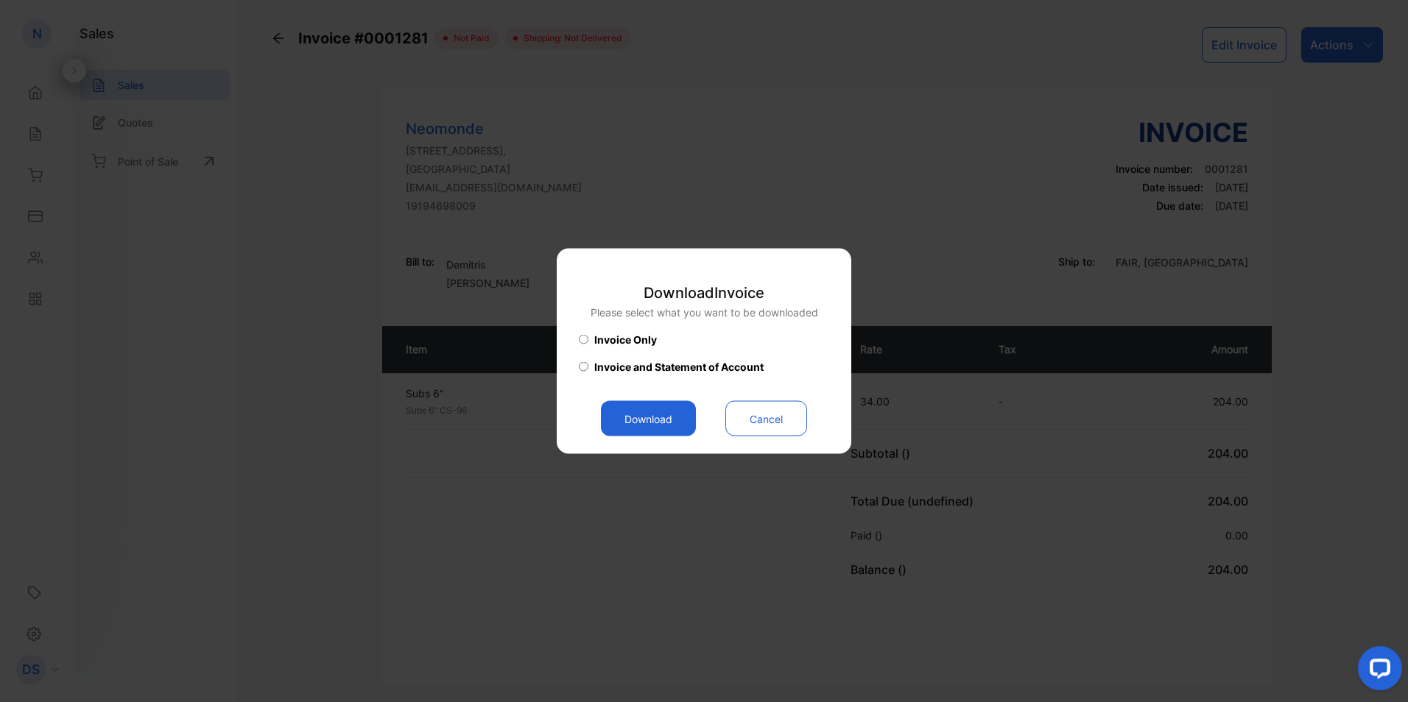
click at [662, 415] on button "Download" at bounding box center [648, 418] width 95 height 35
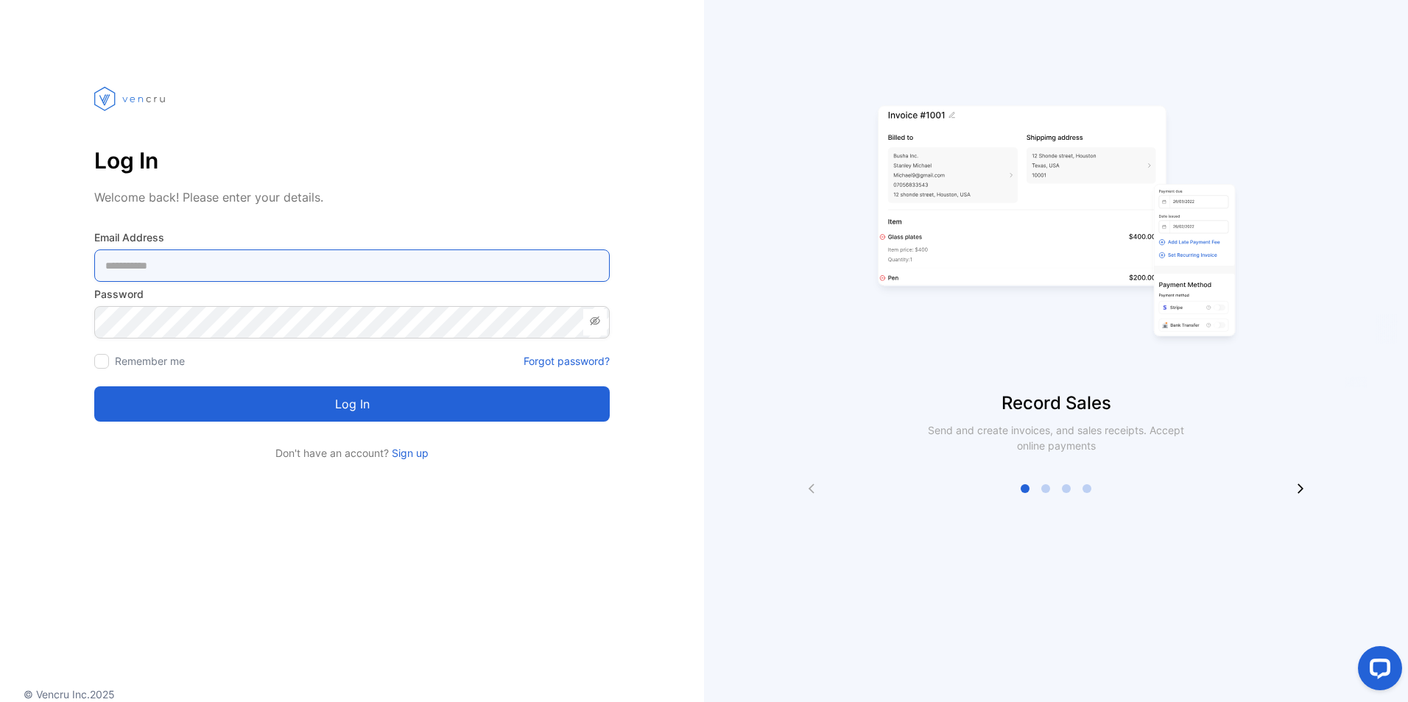
type Address-inputemail "**********"
